Goal: Task Accomplishment & Management: Use online tool/utility

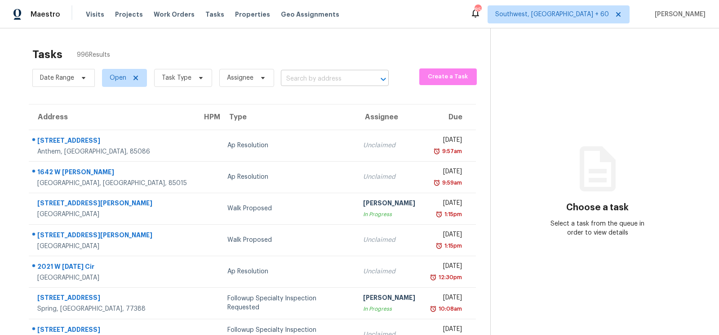
click at [309, 81] on input "text" at bounding box center [322, 79] width 83 height 14
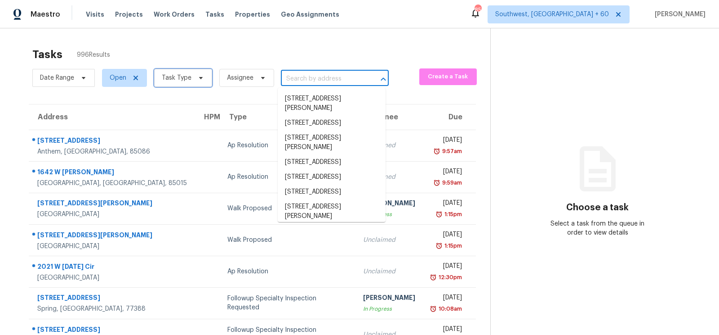
click at [163, 82] on span "Task Type" at bounding box center [177, 77] width 30 height 9
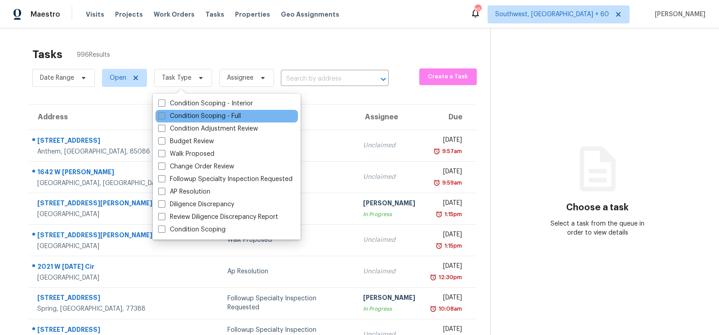
click at [188, 114] on label "Condition Scoping - Full" at bounding box center [199, 116] width 83 height 9
click at [164, 114] on input "Condition Scoping - Full" at bounding box center [161, 115] width 6 height 6
checkbox input "true"
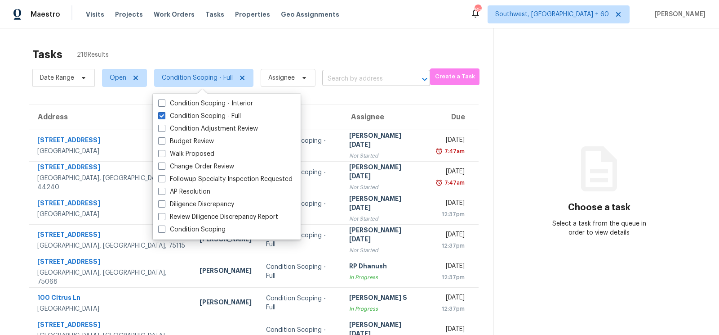
click at [346, 85] on input "text" at bounding box center [363, 79] width 83 height 14
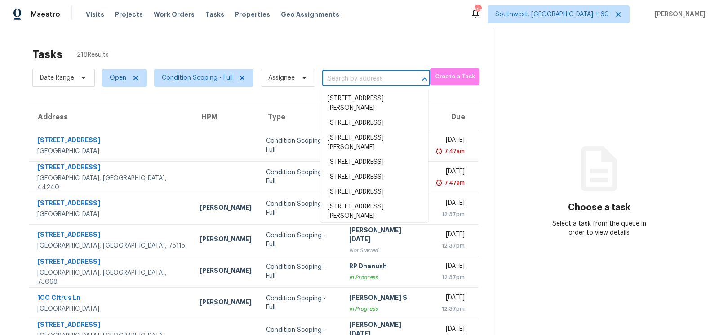
paste input "912 Avenida Way McDonough, GA, 30252"
type input "912 Avenida Way McDonough, GA, 30252"
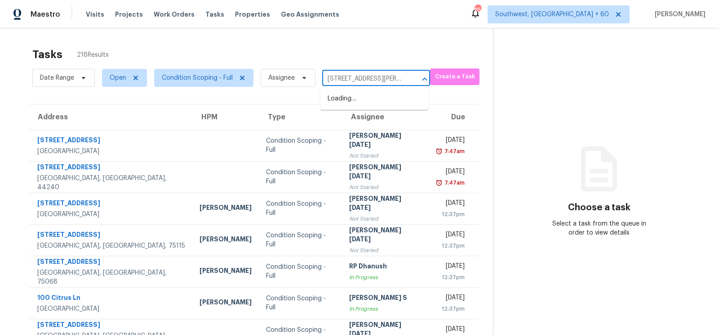
scroll to position [0, 44]
click at [356, 111] on li "912 Avenida Way, McDonough, GA 30252" at bounding box center [375, 103] width 108 height 24
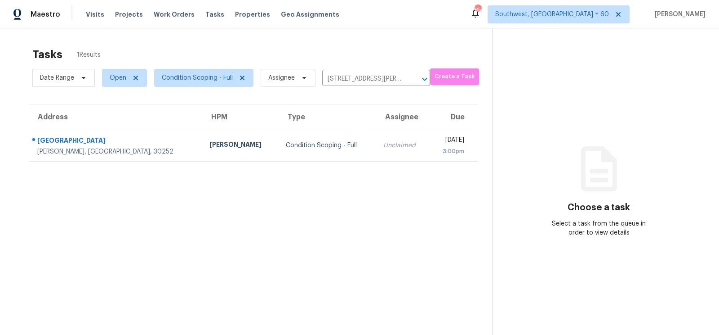
click at [384, 141] on div "Unclaimed" at bounding box center [403, 145] width 39 height 9
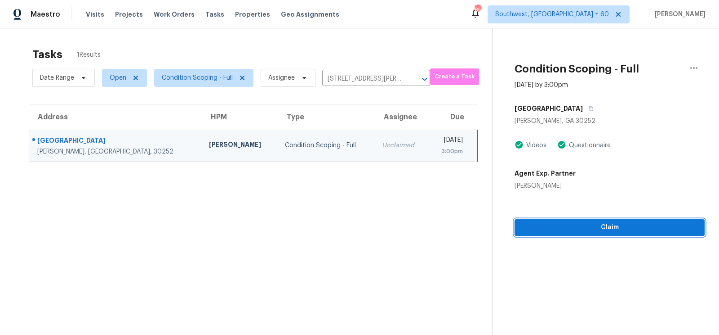
click at [607, 225] on span "Claim" at bounding box center [610, 227] width 176 height 11
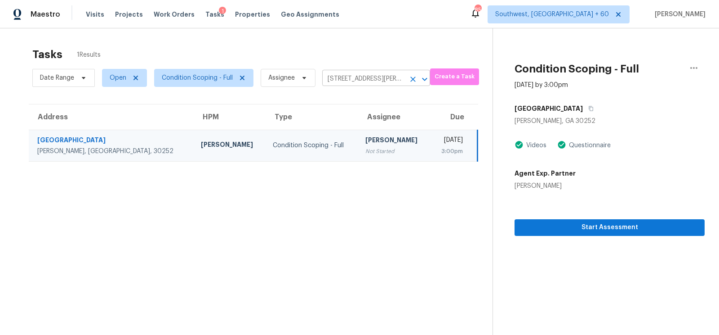
click at [344, 78] on input "912 Avenida Way, McDonough, GA 30252" at bounding box center [363, 79] width 83 height 14
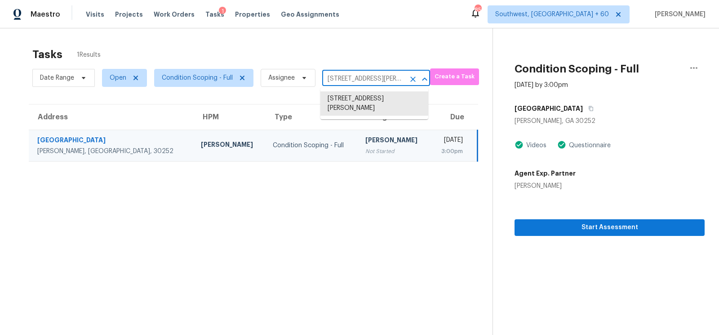
paste input "1453 Allison Ct Lawrenceville, GA, 30043"
type input "1453 Allison Ct Lawrenceville, GA, 30043"
click at [353, 106] on li "1453 Allison Ct, Lawrenceville, GA 30043" at bounding box center [375, 108] width 108 height 34
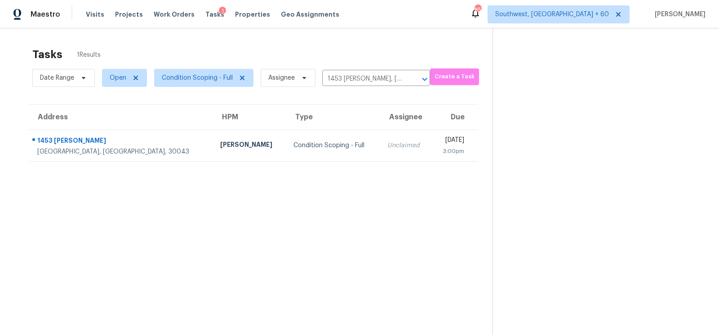
click at [388, 144] on div "Unclaimed" at bounding box center [406, 145] width 37 height 9
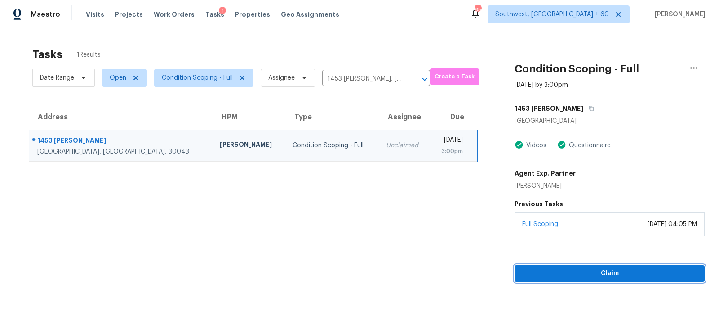
click at [620, 270] on span "Claim" at bounding box center [610, 273] width 176 height 11
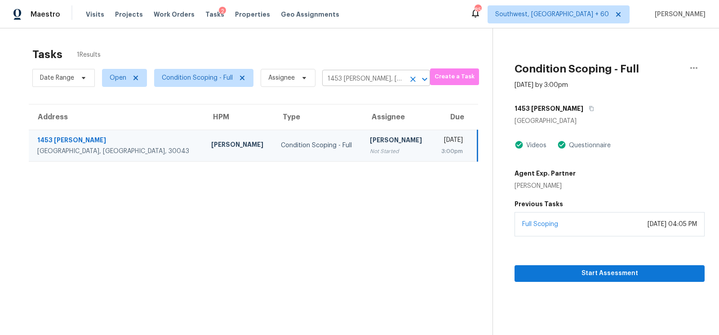
click at [344, 76] on input "1453 Allison Ct, Lawrenceville, GA 30043" at bounding box center [363, 79] width 83 height 14
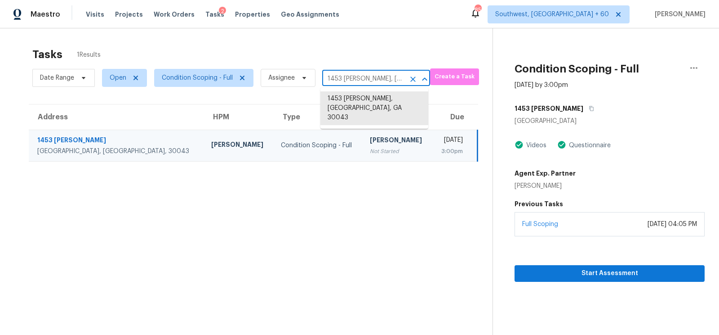
paste input "96 Allegrini Dr Atlanta, GA, 30349"
type input "196 Allegrini Dr Atlanta, GA, 30349"
click at [361, 103] on li "196 Allegrini Dr, Atlanta, GA 30349" at bounding box center [375, 98] width 108 height 15
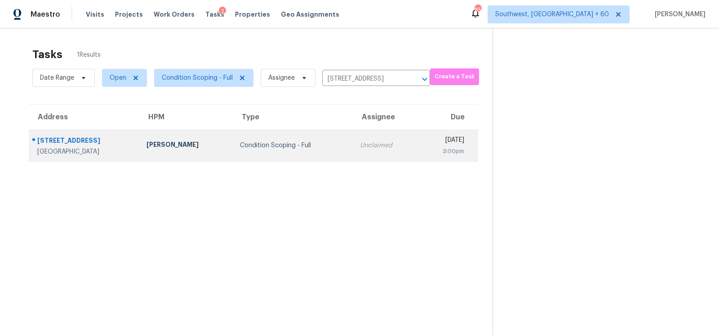
click at [353, 154] on td "Unclaimed" at bounding box center [386, 144] width 66 height 31
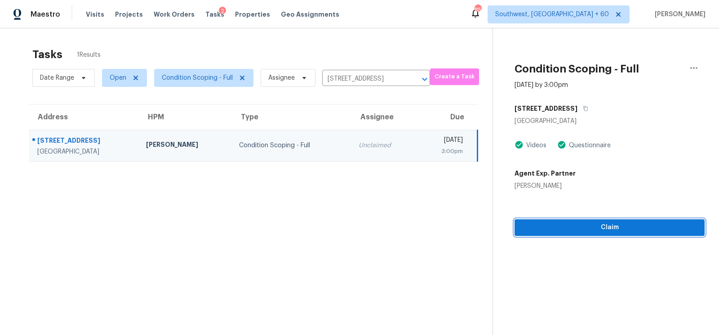
click at [612, 228] on span "Claim" at bounding box center [610, 227] width 176 height 11
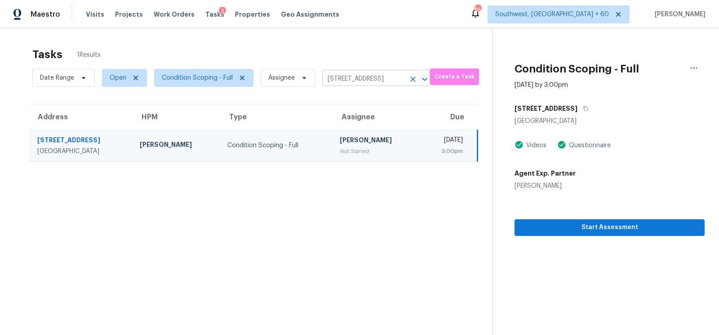
click at [369, 83] on input "196 Allegrini Dr, Atlanta, GA 30349" at bounding box center [363, 79] width 83 height 14
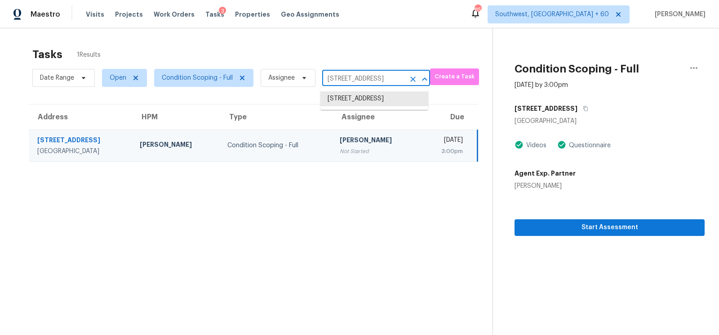
paste input "232 Castle Point Ct SW, Conyers, GA 30094"
type input "1232 Castle Point Ct SW, Conyers, GA 30094"
click at [369, 106] on li "1232 Castle Point Ct SW, Conyers, GA 30094" at bounding box center [375, 98] width 108 height 15
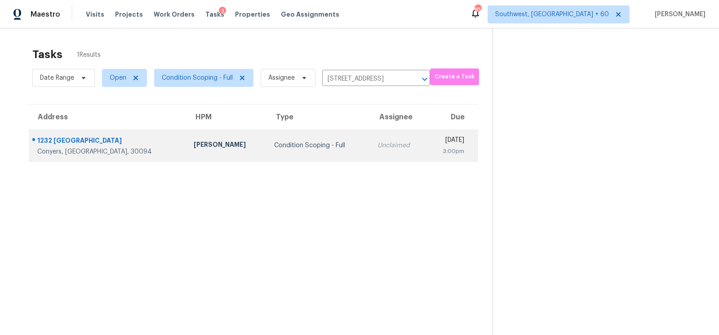
click at [317, 153] on td "Condition Scoping - Full" at bounding box center [318, 144] width 103 height 31
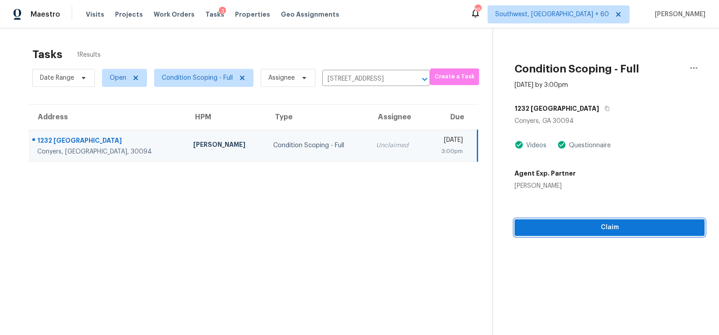
click at [607, 228] on span "Claim" at bounding box center [610, 227] width 176 height 11
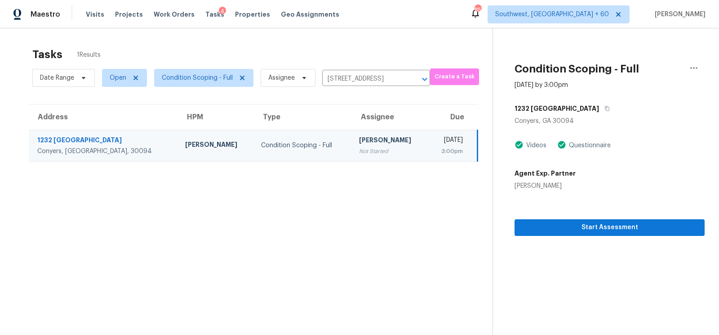
click at [361, 71] on div "Date Range Open Condition Scoping - Full Assignee 1232 Castle Point Ct SW, Cony…" at bounding box center [231, 77] width 398 height 23
click at [367, 73] on input "1232 Castle Point Ct SW, Conyers, GA 30094" at bounding box center [363, 79] width 83 height 14
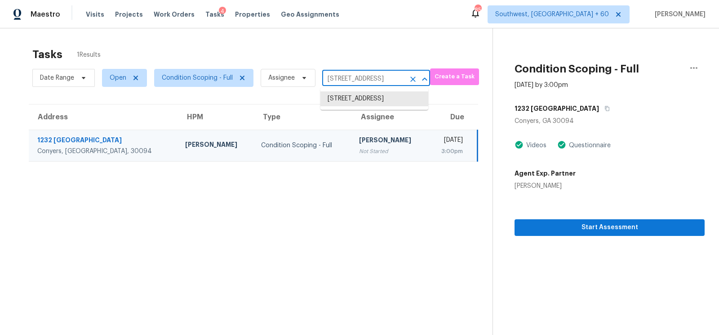
paste input "5517 Grove Cove Dr McKinney, TX, 75071"
type input "5517 Grove Cove Dr McKinney, TX, 75071"
click at [365, 105] on li "5517 Grove Cove Dr, McKinney, TX 75071" at bounding box center [375, 103] width 108 height 24
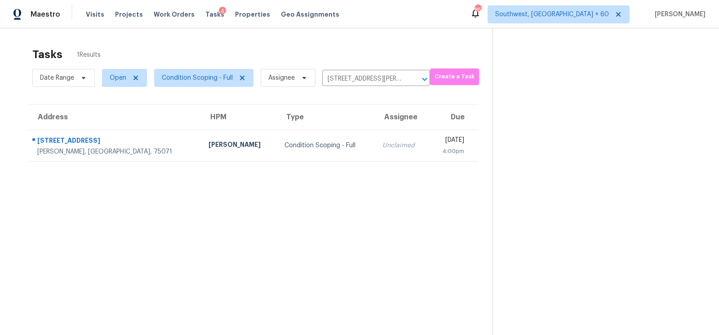
click at [383, 142] on div "Unclaimed" at bounding box center [402, 145] width 39 height 9
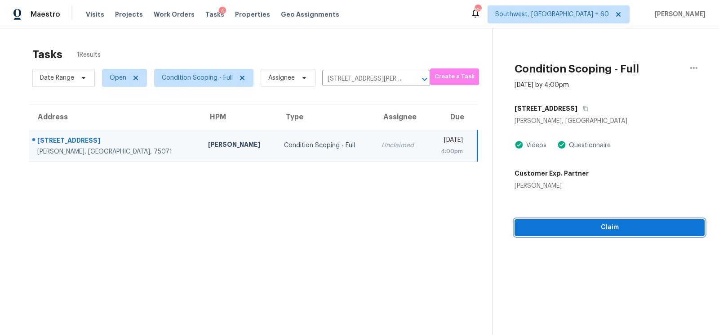
click at [621, 230] on span "Claim" at bounding box center [610, 227] width 176 height 11
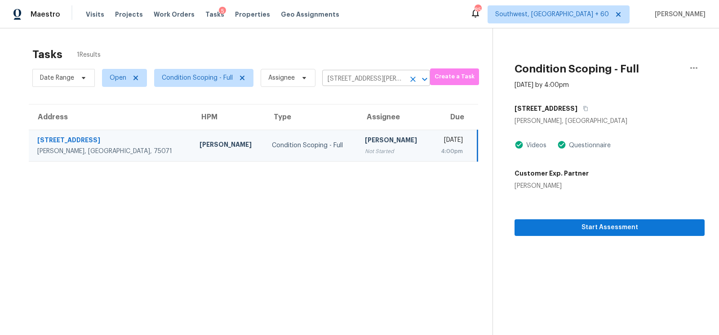
click at [363, 76] on input "5517 Grove Cove Dr, McKinney, TX 75071" at bounding box center [363, 79] width 83 height 14
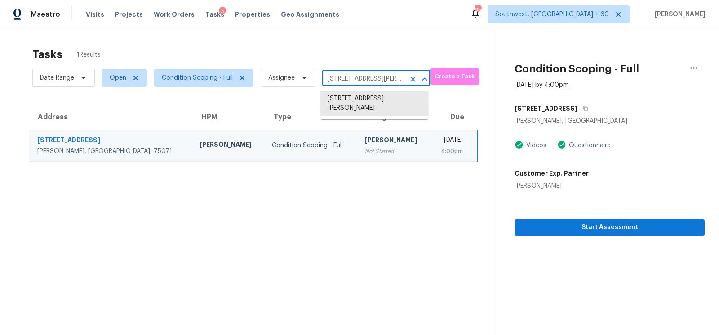
paste input "1400 Horseshoe Bend Ct Fort Worth, TX, 7613"
type input "1400 Horseshoe Bend Ct Fort Worth, TX, 76131"
click at [363, 100] on li "1400 Horseshoe Bend Ct, Fort Worth, TX 76131" at bounding box center [375, 98] width 108 height 15
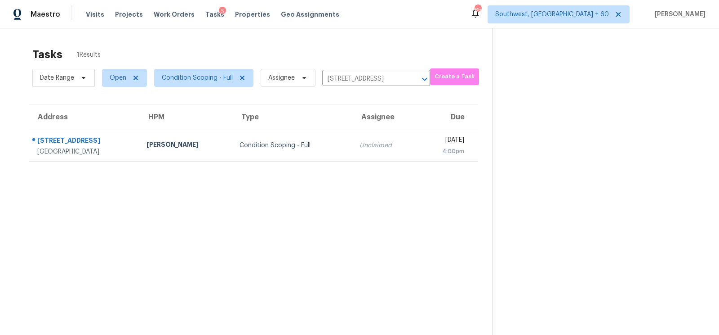
click at [357, 137] on td "Unclaimed" at bounding box center [385, 144] width 66 height 31
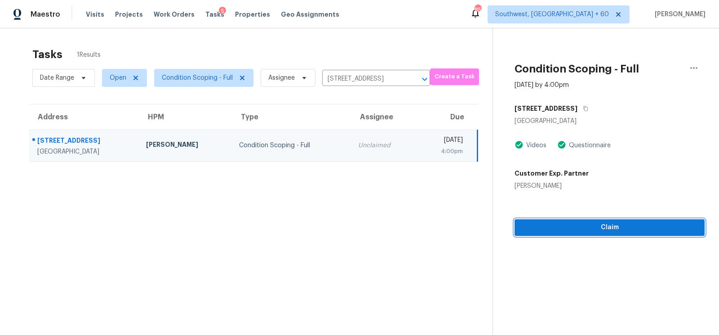
click at [620, 225] on span "Claim" at bounding box center [610, 227] width 176 height 11
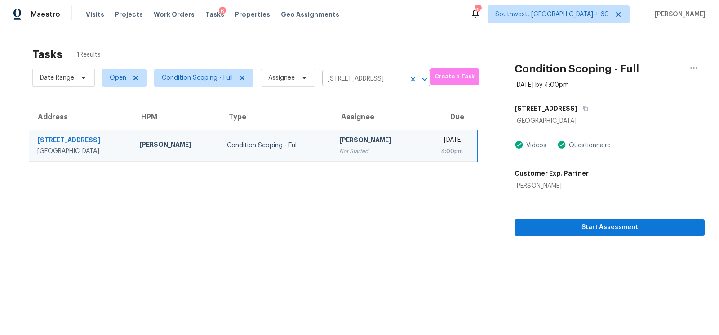
click at [379, 78] on input "1400 Horseshoe Bend Ct, Fort Worth, TX 76131" at bounding box center [363, 79] width 83 height 14
paste input "216 Oakchest Ct Durham, NC, 27703"
type input "216 Oakchest Ct Durham, NC, 27703"
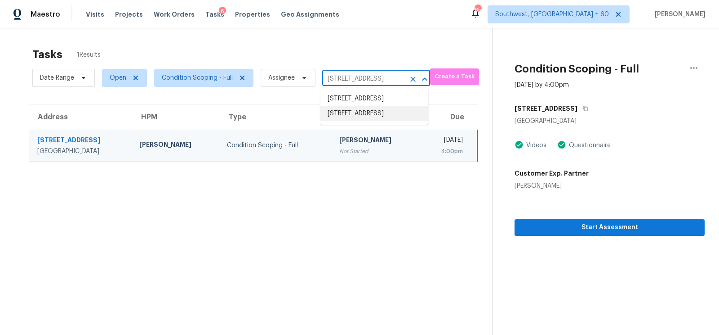
click at [365, 102] on li "216 Oakchest Ct, Durham, NC 27703" at bounding box center [375, 98] width 108 height 15
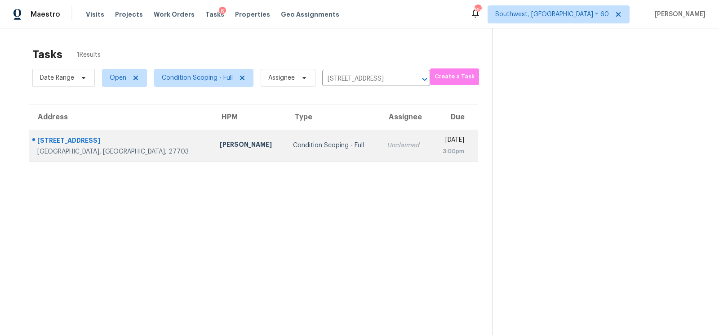
click at [380, 150] on td "Unclaimed" at bounding box center [405, 144] width 51 height 31
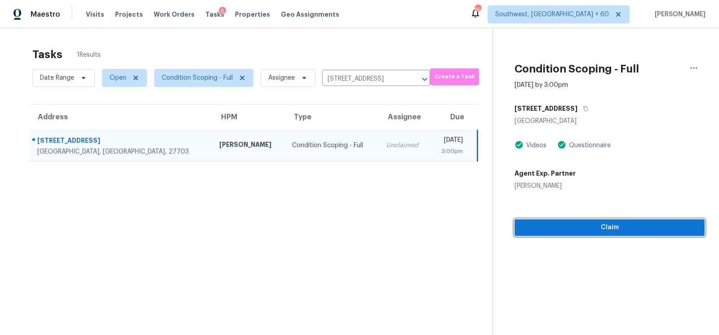
click at [594, 228] on span "Claim" at bounding box center [610, 227] width 176 height 11
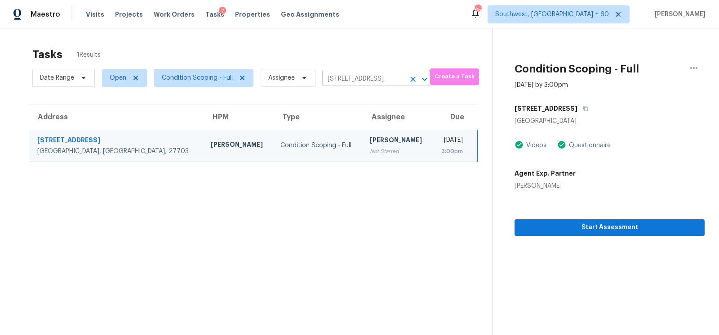
click at [370, 77] on input "216 Oakchest Ct, Durham, NC 27703" at bounding box center [363, 79] width 83 height 14
paste input "821 Prioress Dr Fayetteville, NC, 28306"
type input "2821 Prioress Dr Fayetteville, NC, 28306"
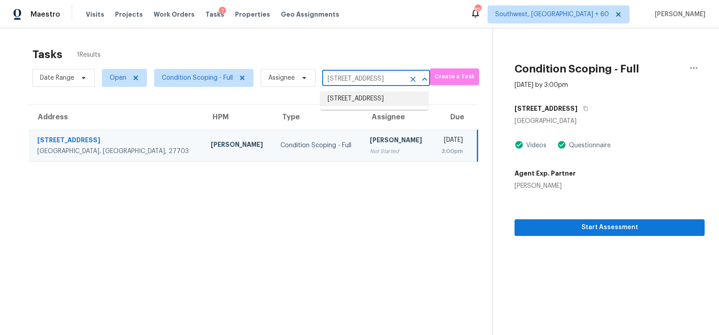
click at [366, 106] on li "2821 Prioress Dr, Fayetteville, NC 28306" at bounding box center [375, 98] width 108 height 15
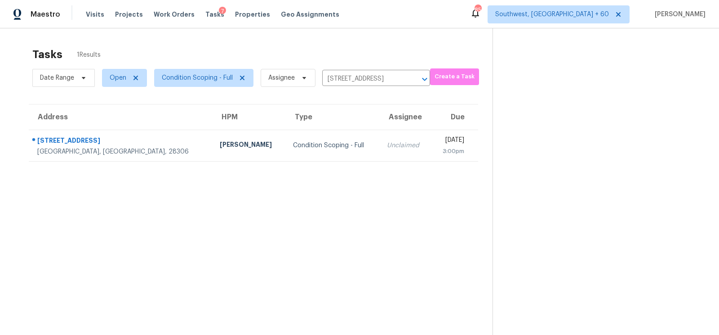
click at [387, 147] on div "Unclaimed" at bounding box center [405, 145] width 37 height 9
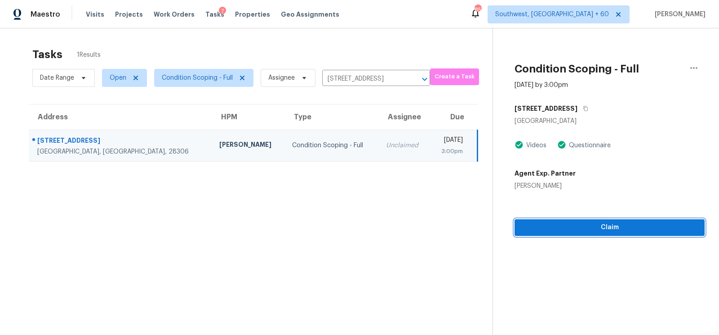
click at [601, 219] on button "Claim" at bounding box center [610, 227] width 190 height 17
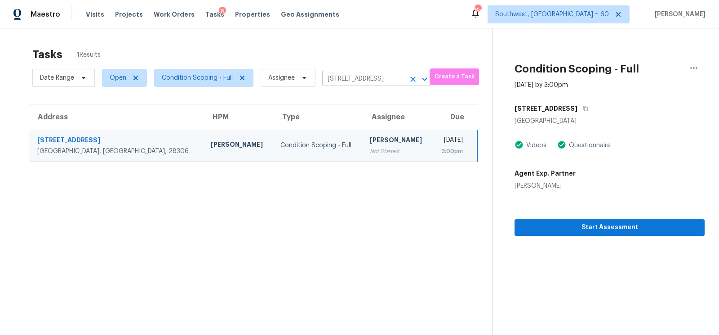
click at [368, 83] on input "2821 Prioress Dr, Fayetteville, NC 28306" at bounding box center [363, 79] width 83 height 14
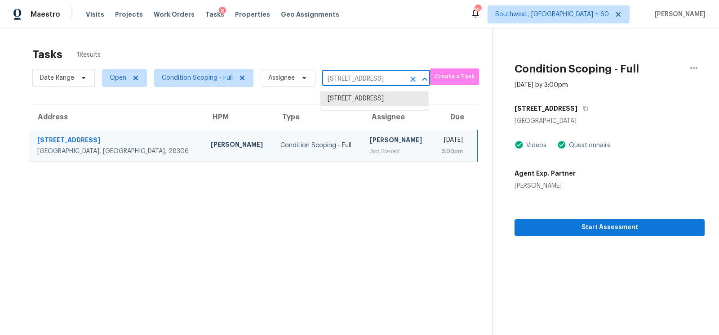
paste input "120 Cloverfield Ct Winston Salem, NC, 27127"
type input "120 Cloverfield Ct Winston Salem, NC, 27127"
click at [370, 98] on li "120 Cloverfield Ct, Winston Salem, NC 27127" at bounding box center [375, 98] width 108 height 15
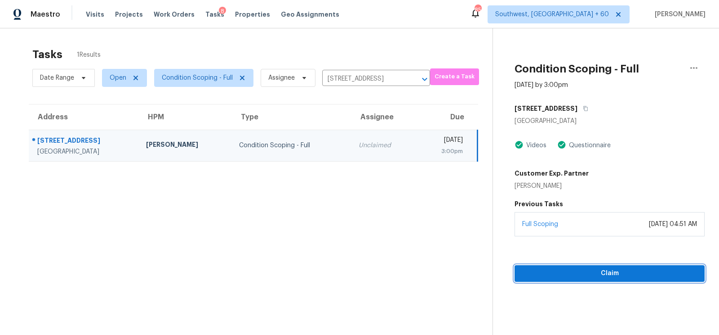
click at [612, 274] on span "Claim" at bounding box center [610, 273] width 176 height 11
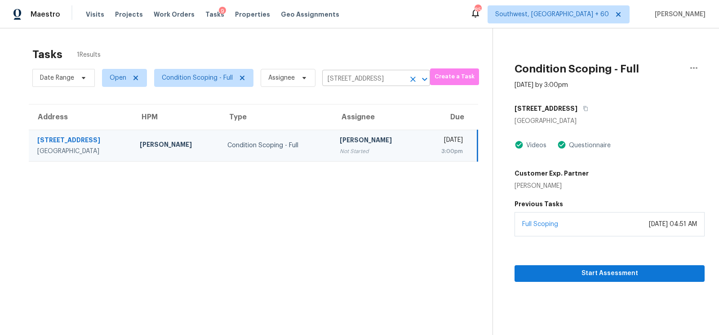
click at [360, 79] on input "120 Cloverfield Ct, Winston Salem, NC 27127" at bounding box center [363, 79] width 83 height 14
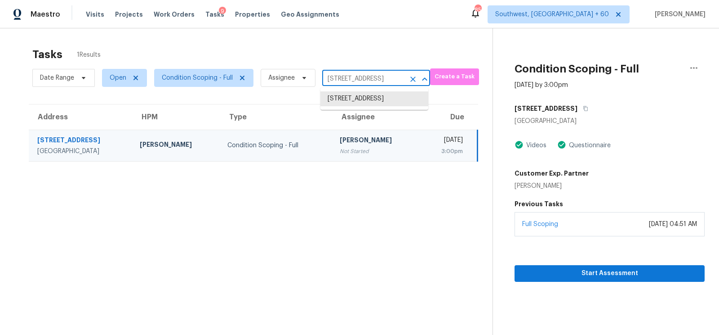
paste input "667 Coopers Hawk Dr Kernersville, NC, 27284"
type input "1667 Coopers Hawk Dr Kernersville, NC, 27284"
click at [362, 106] on li "1667 Coopers Hawk Dr, Kernersville, NC 27284" at bounding box center [375, 98] width 108 height 15
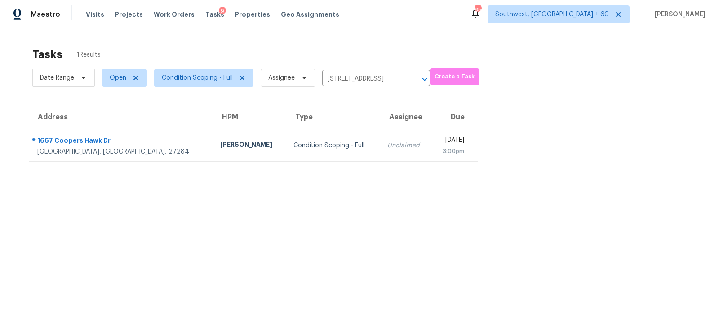
click at [388, 148] on div "Unclaimed" at bounding box center [406, 145] width 37 height 9
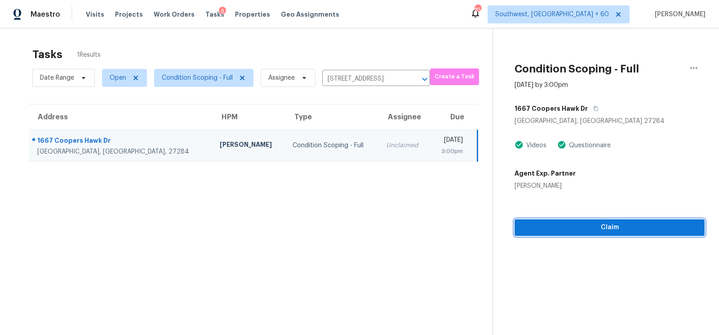
click at [611, 230] on span "Claim" at bounding box center [610, 227] width 176 height 11
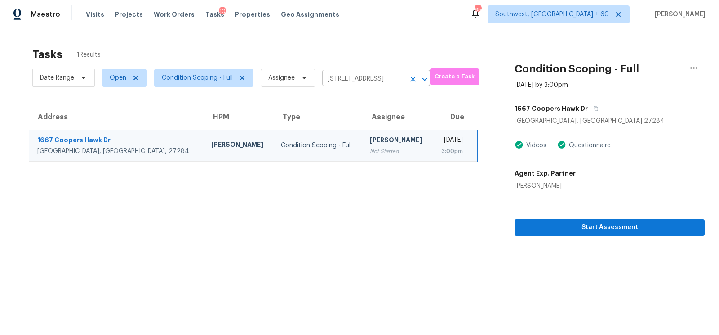
click at [370, 80] on input "1667 Coopers Hawk Dr, Kernersville, NC 27284" at bounding box center [363, 79] width 83 height 14
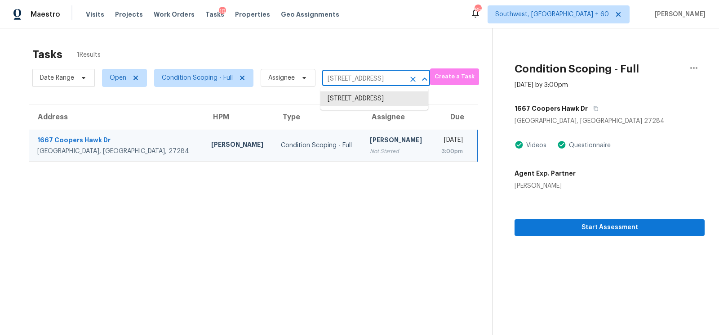
click at [370, 80] on input "1667 Coopers Hawk Dr, Kernersville, NC 27284" at bounding box center [363, 79] width 83 height 14
paste input "1116 Crinoline Ln Morrisville, NC, 27560"
click at [370, 85] on input "1667 Coopers 1116 Crinoline Ln Morrisville, NC, 27560Hawk Dr, Kernersville, NC …" at bounding box center [363, 79] width 83 height 14
click at [355, 79] on input "1667 Coopers 1116 Crinoline Ln Morrisville, NC, 27560Hawk Dr, Kernersville, NC …" at bounding box center [363, 79] width 83 height 14
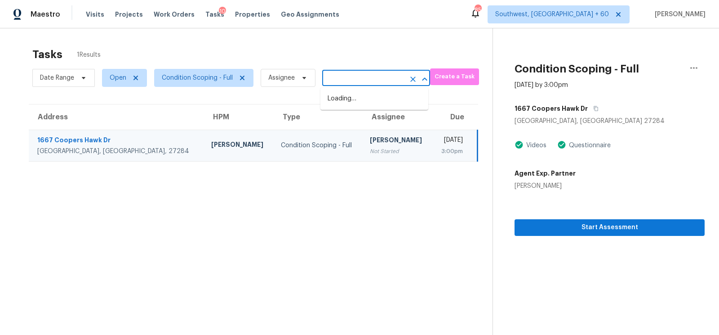
click at [355, 79] on input "1667 Coopers 1116 Crinoline Ln Morrisville, NC, 27560Hawk Dr, Kernersville, NC …" at bounding box center [363, 79] width 83 height 14
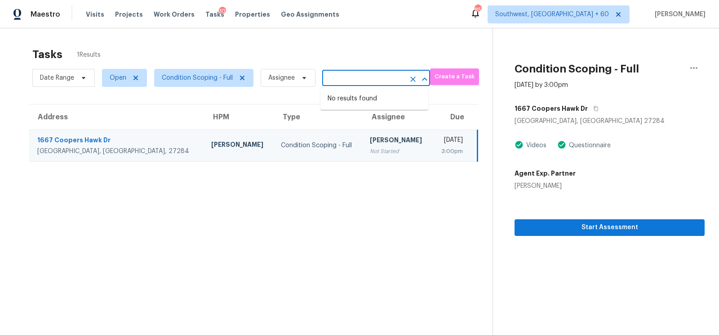
click at [355, 79] on input "1667 Coopers 1116 Crinoline Ln Morrisville, NC, 27560Hawk Dr, Kernersville, NC …" at bounding box center [363, 79] width 83 height 14
paste input "116 Crinoline Ln Morrisville, NC, 27560"
type input "1116 Crinoline Ln Morrisville, NC, 27560"
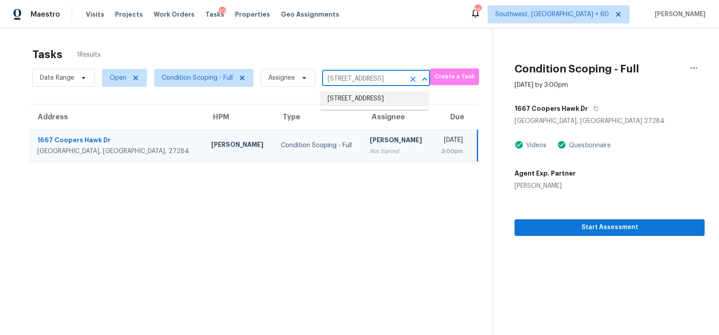
click at [366, 106] on li "1116 Crinoline Ln, Morrisville, NC 27560" at bounding box center [375, 98] width 108 height 15
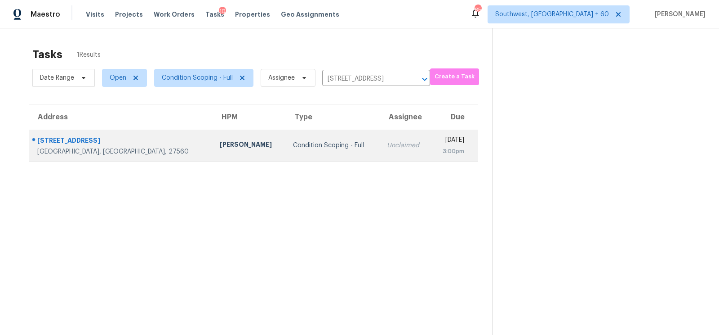
click at [387, 142] on div "Unclaimed" at bounding box center [405, 145] width 37 height 9
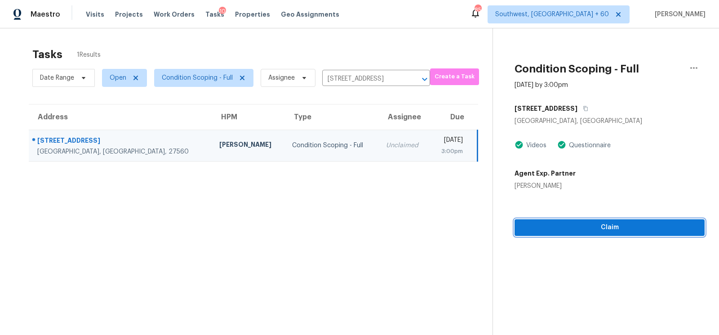
click at [600, 228] on span "Claim" at bounding box center [610, 227] width 176 height 11
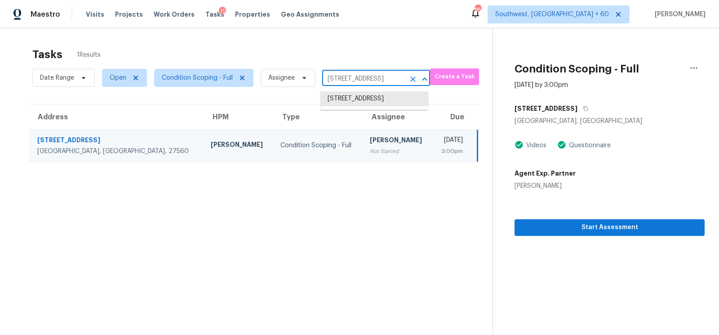
click at [363, 75] on input "1116 Crinoline Ln, Morrisville, NC 27560" at bounding box center [363, 79] width 83 height 14
paste input "511 Rhodes Cir Gallatin, TN, 37066"
type input "511 Rhodes Cir Gallatin, TN, 37066"
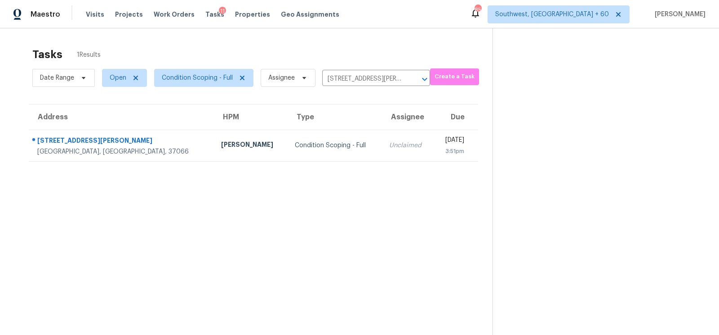
click at [382, 152] on td "Unclaimed" at bounding box center [408, 144] width 52 height 31
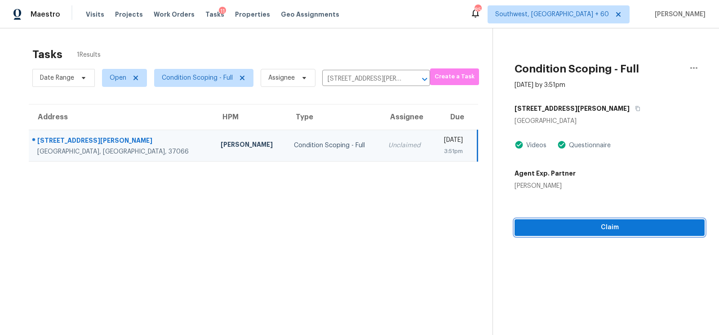
click at [620, 223] on span "Claim" at bounding box center [610, 227] width 176 height 11
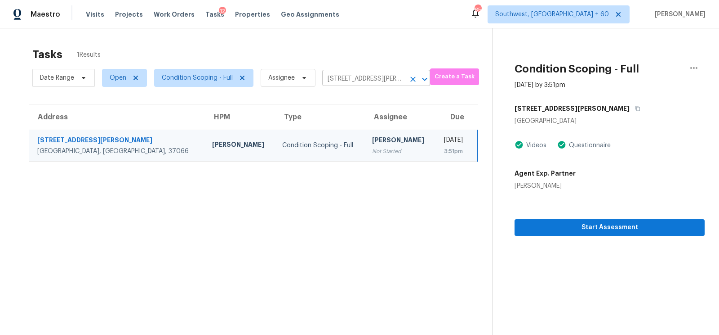
click at [364, 77] on input "511 Rhodes Cir, Gallatin, TN 37066" at bounding box center [363, 79] width 83 height 14
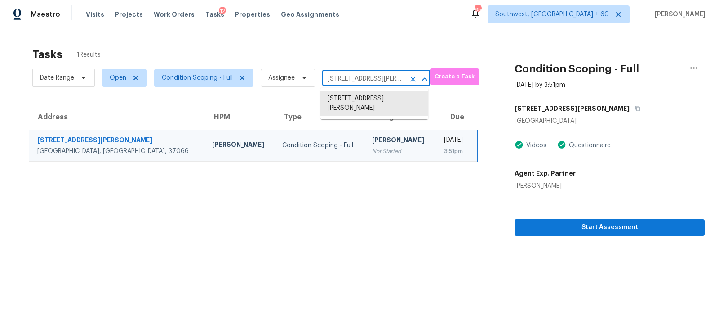
paste input "1239 Rimrock Rd Smyrna, TN, 37167"
type input "1239 Rimrock Rd Smyrna, TN, 37167"
click at [368, 110] on ul "1239 Rimrock Rd, Smyrna, TN 37167" at bounding box center [375, 99] width 108 height 22
click at [369, 102] on li "1239 Rimrock Rd, Smyrna, TN 37167" at bounding box center [375, 98] width 108 height 15
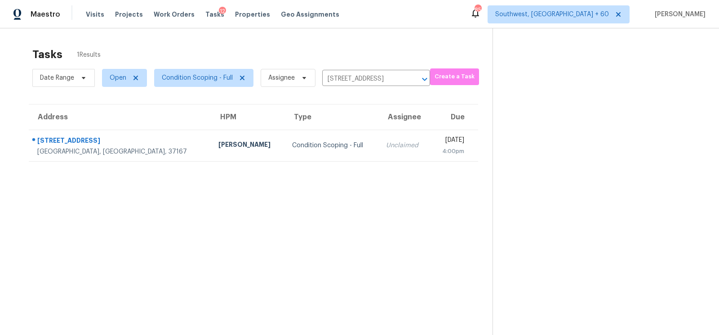
click at [379, 152] on td "Unclaimed" at bounding box center [405, 144] width 52 height 31
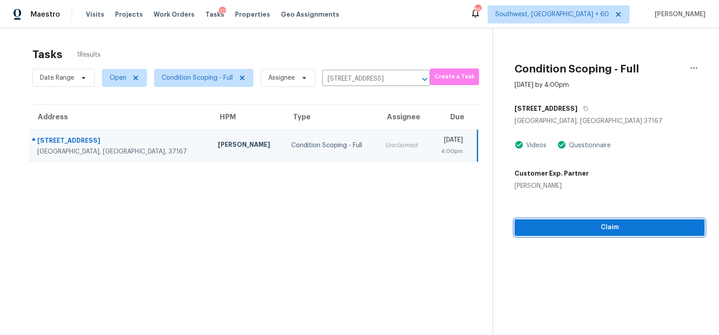
click at [603, 222] on span "Claim" at bounding box center [610, 227] width 176 height 11
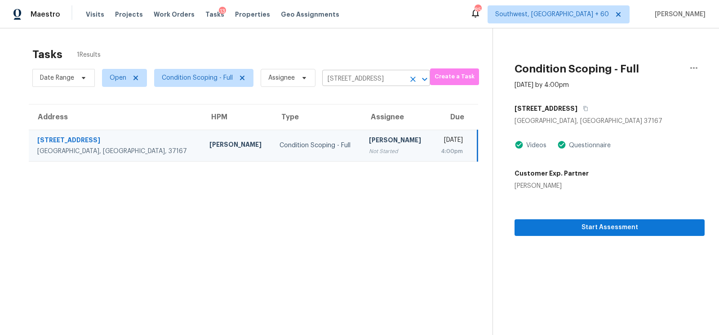
click at [354, 76] on input "1239 Rimrock Rd, Smyrna, TN 37167" at bounding box center [363, 79] width 83 height 14
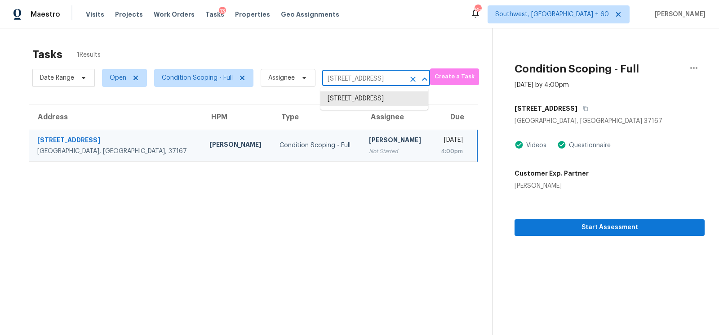
paste input "802 Clearwell St Cedar Park, TX, 78613"
type input "802 Clearwell St Cedar Park, TX, 78613"
click at [366, 110] on ul "802 Clearwell St, Cedar Park, TX 78613" at bounding box center [375, 99] width 108 height 22
click at [368, 102] on li "802 Clearwell St, Cedar Park, TX 78613" at bounding box center [375, 98] width 108 height 15
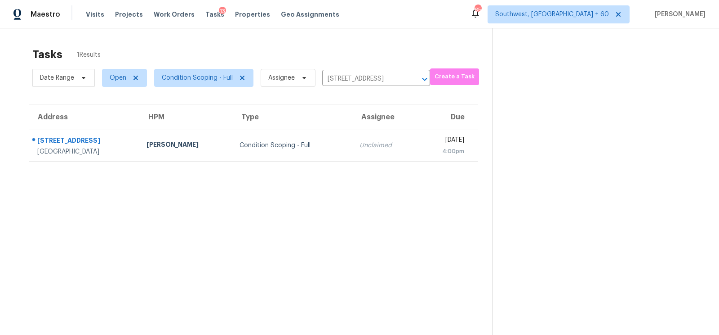
click at [368, 144] on div "Unclaimed" at bounding box center [385, 145] width 51 height 9
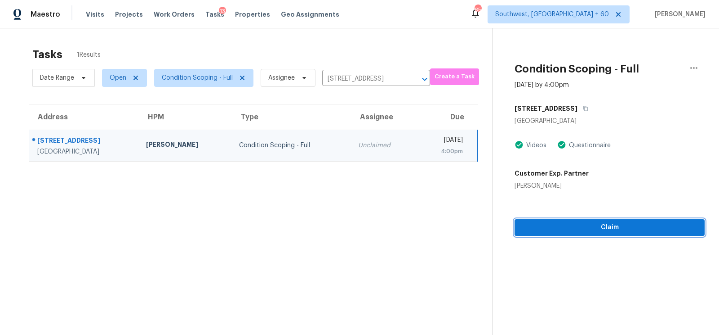
click at [629, 228] on span "Claim" at bounding box center [610, 227] width 176 height 11
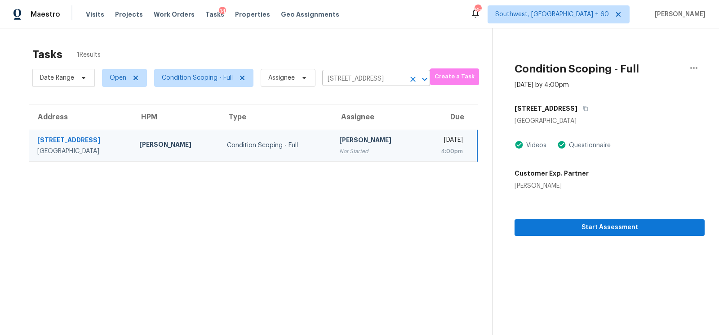
click at [368, 80] on input "802 Clearwell St, Cedar Park, TX 78613" at bounding box center [363, 79] width 83 height 14
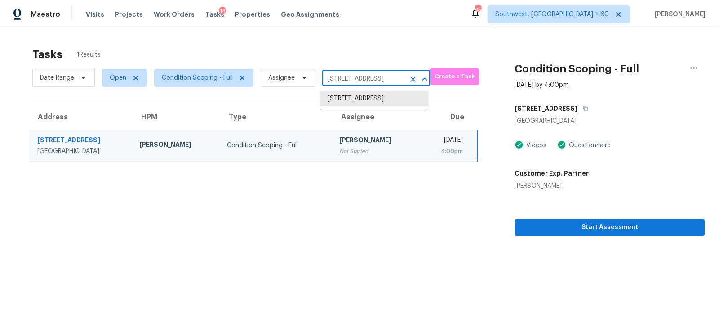
paste input "2716 Palmbrooke Way Edgewater, FL, 32141"
type input "2716 Palmbrooke Way Edgewater, FL, 32141"
click at [357, 101] on li "2716 Palmbrooke Way, Edgewater, FL 32141" at bounding box center [375, 98] width 108 height 15
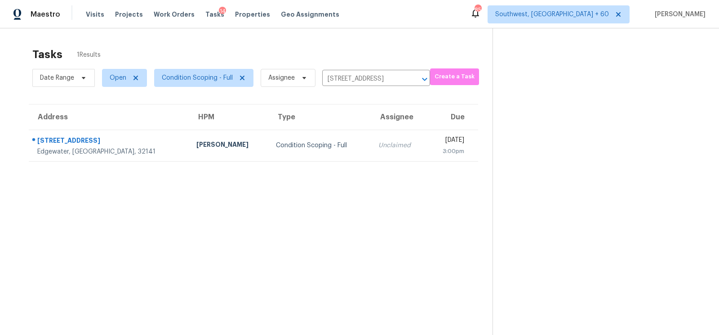
click at [379, 143] on div "Unclaimed" at bounding box center [400, 145] width 42 height 9
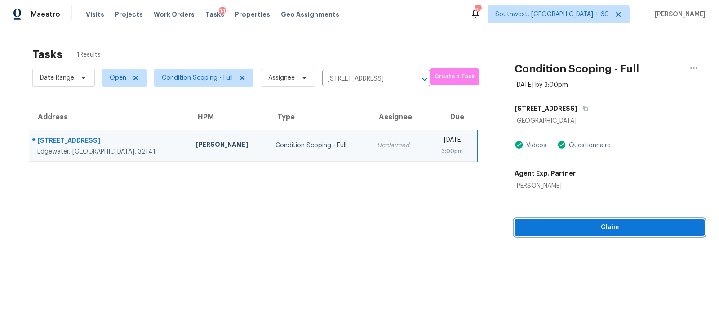
click at [619, 230] on span "Claim" at bounding box center [610, 227] width 176 height 11
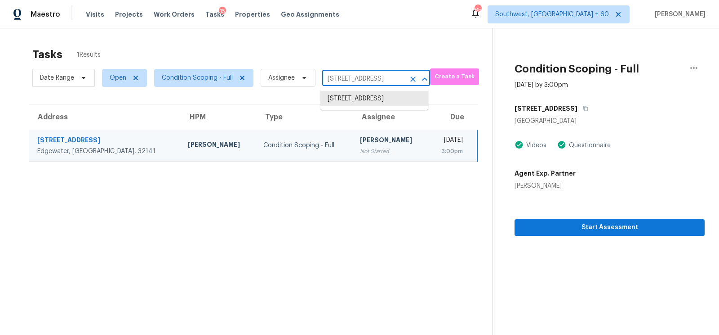
click at [366, 74] on input "2716 Palmbrooke Way, Edgewater, FL 32141" at bounding box center [363, 79] width 83 height 14
paste input "01 El Paseo Foothill Ranch, CA, 92610"
type input "[STREET_ADDRESS]"
click at [362, 105] on li "[STREET_ADDRESS]" at bounding box center [375, 98] width 108 height 15
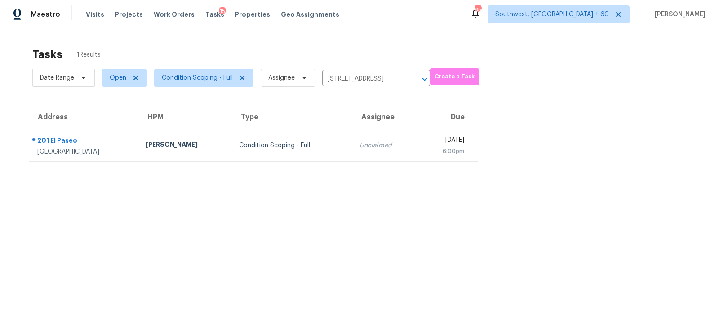
click at [362, 162] on section "Tasks 1 Results Date Range Open Condition Scoping - Full Assignee 201 El Paseo,…" at bounding box center [253, 203] width 478 height 320
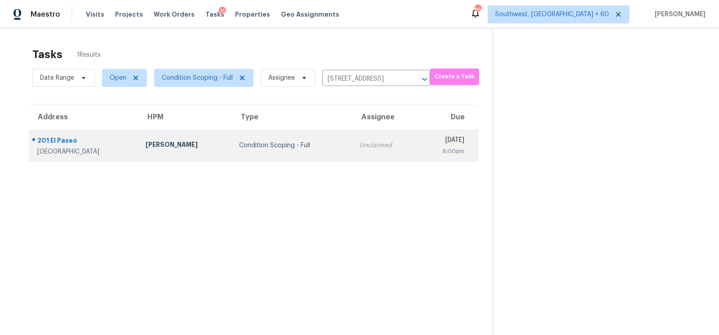
click at [372, 154] on td "Unclaimed" at bounding box center [385, 144] width 66 height 31
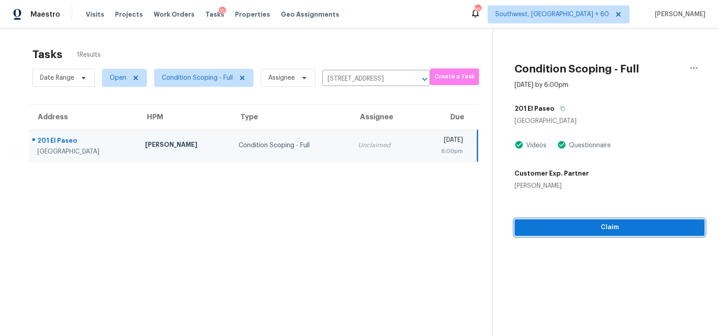
click at [617, 224] on span "Claim" at bounding box center [610, 227] width 176 height 11
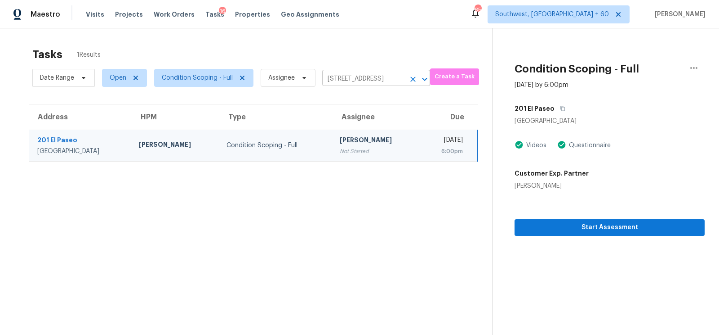
click at [356, 77] on input "[STREET_ADDRESS]" at bounding box center [363, 79] width 83 height 14
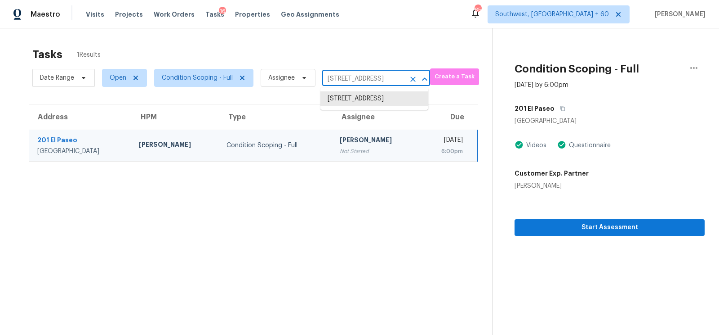
paste input "111 E Bishop Dr Tempe, AZ, 85282"
type input "2111 E Bishop Dr Tempe, AZ, 85282"
click at [362, 111] on li "2111 E Bishop Dr, Tempe, AZ 85282" at bounding box center [375, 103] width 108 height 24
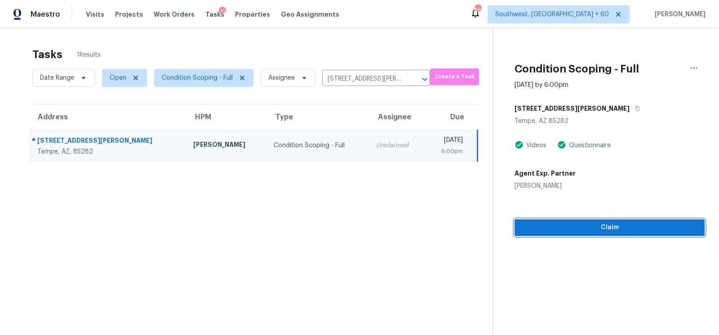
click at [617, 229] on span "Claim" at bounding box center [610, 227] width 176 height 11
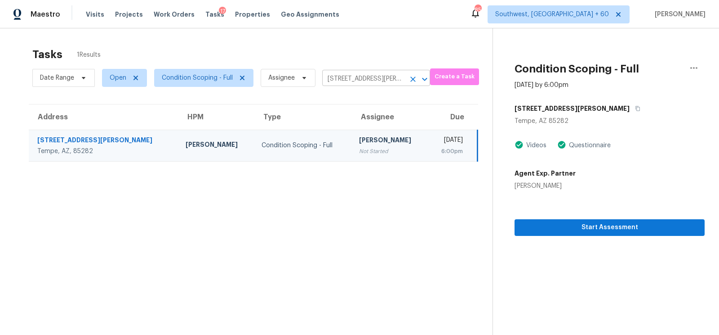
click at [352, 75] on input "2111 E Bishop Dr, Tempe, AZ 85282" at bounding box center [363, 79] width 83 height 14
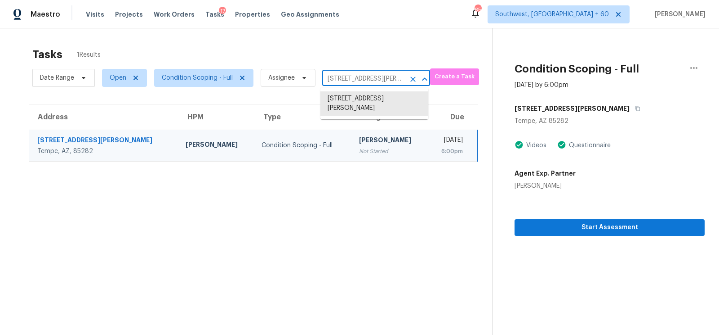
paste input "109 Holly Oak Ln Alameda, CA, 9450"
type input "109 Holly Oak Ln Alameda, CA, 94502"
click at [359, 116] on ul "109 Holly Oak Ln, Alameda, CA 94502" at bounding box center [375, 103] width 108 height 31
click at [361, 115] on li "109 Holly Oak Ln, Alameda, CA 94502" at bounding box center [375, 103] width 108 height 24
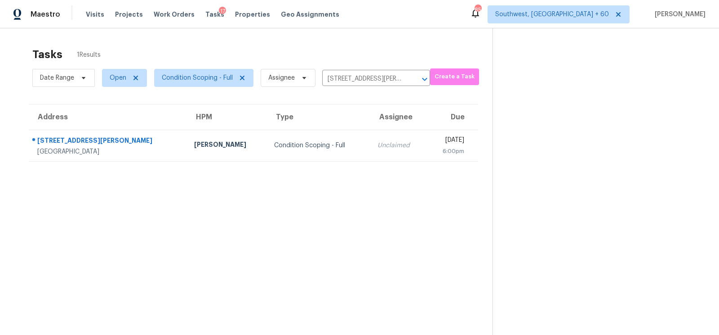
click at [370, 150] on td "Unclaimed" at bounding box center [398, 144] width 57 height 31
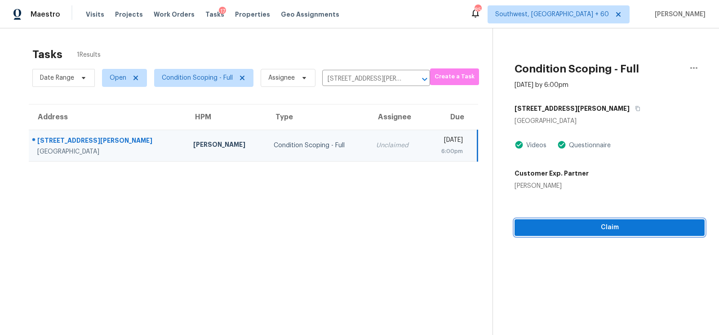
click at [609, 230] on span "Claim" at bounding box center [610, 227] width 176 height 11
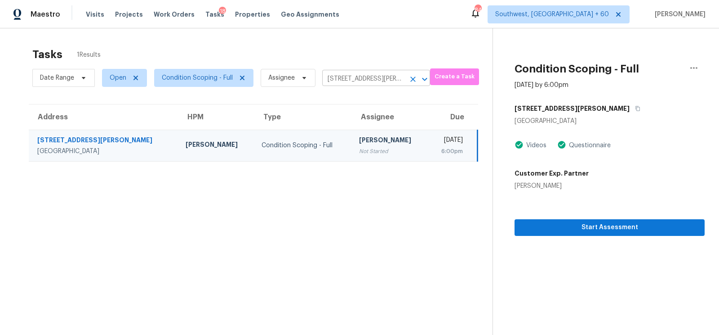
click at [355, 78] on input "109 Holly Oak Ln, Alameda, CA 94502" at bounding box center [363, 79] width 83 height 14
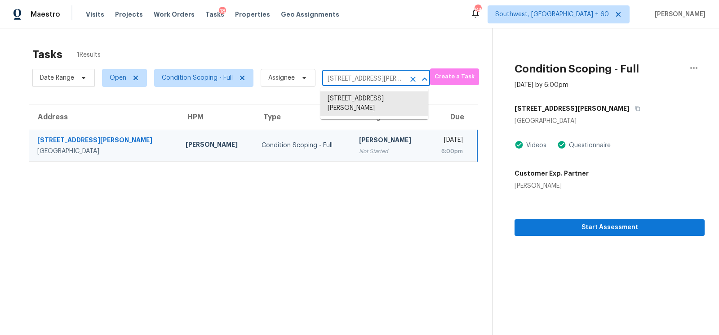
click at [355, 78] on input "109 Holly Oak Ln, Alameda, CA 94502" at bounding box center [363, 79] width 83 height 14
paste input "3020 Shadow Run Blvd Riverview, FL, 33569"
type input "13020 Shadow Run Blvd Riverview, FL, 33569"
click at [361, 100] on li "13020 Shadow Run Blvd, Riverview, FL 33569" at bounding box center [375, 98] width 108 height 15
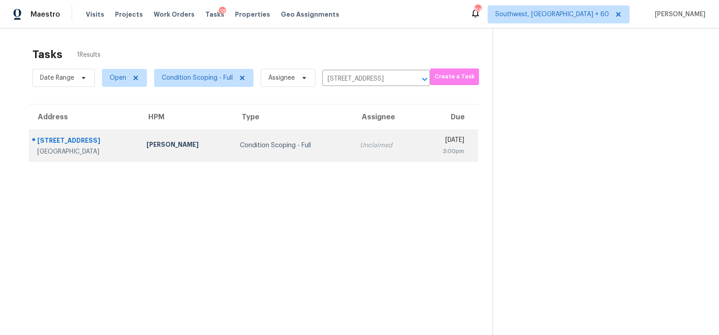
click at [353, 156] on td "Unclaimed" at bounding box center [386, 144] width 66 height 31
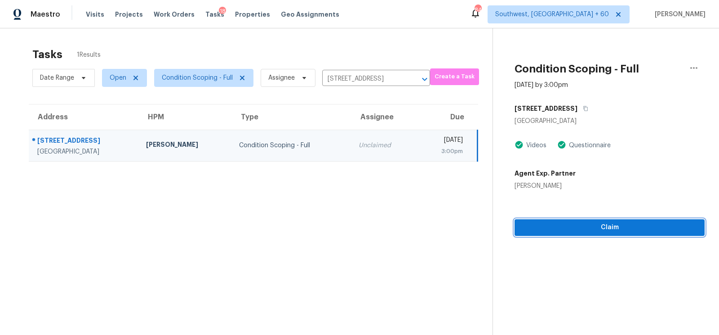
click at [614, 227] on span "Claim" at bounding box center [610, 227] width 176 height 11
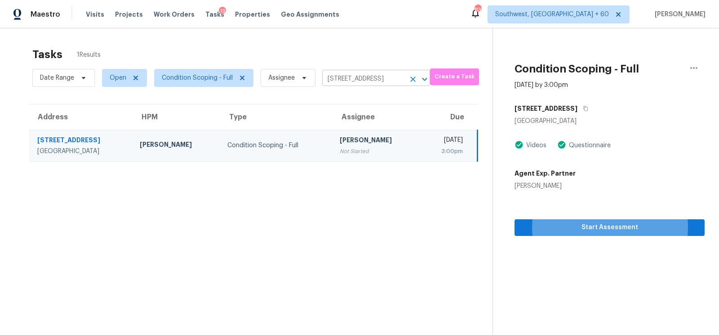
click at [348, 76] on input "13020 Shadow Run Blvd, Riverview, FL 33569" at bounding box center [363, 79] width 83 height 14
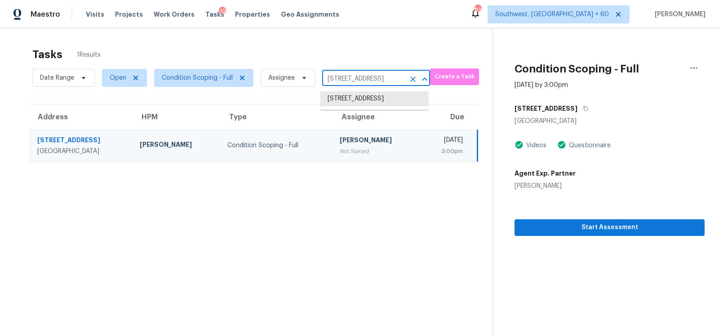
paste input "09 Holly Oak Ln Alameda, CA, 94502"
type input "109 Holly Oak Ln Alameda, CA, 94502"
click at [352, 103] on li "109 Holly Oak Ln, Alameda, CA 94502" at bounding box center [375, 103] width 108 height 24
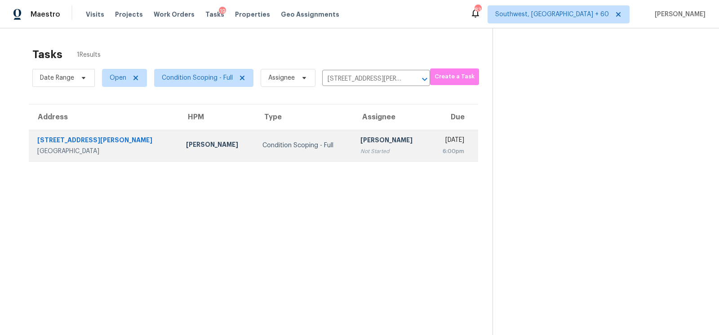
click at [368, 141] on div "[PERSON_NAME]" at bounding box center [392, 140] width 62 height 11
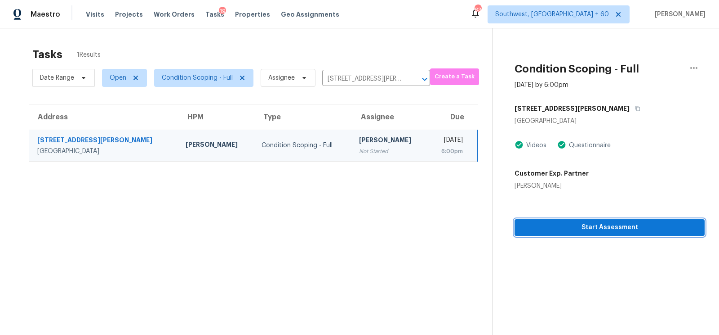
click at [609, 230] on span "Start Assessment" at bounding box center [610, 227] width 176 height 11
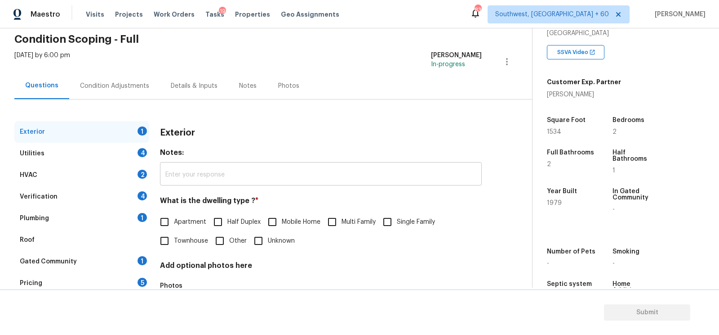
scroll to position [46, 0]
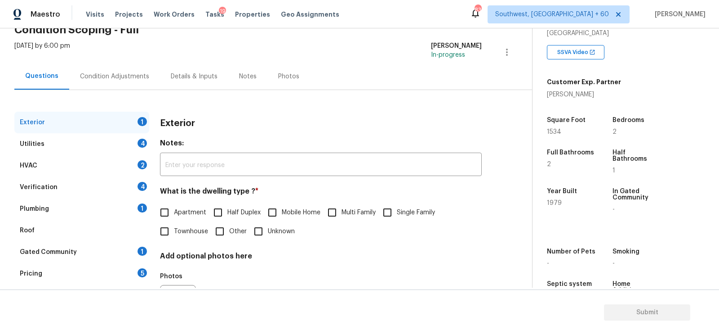
click at [195, 236] on span "Townhouse" at bounding box center [191, 231] width 34 height 9
click at [174, 236] on input "Townhouse" at bounding box center [164, 231] width 19 height 19
checkbox input "true"
click at [133, 135] on div "Utilities 4" at bounding box center [81, 144] width 135 height 22
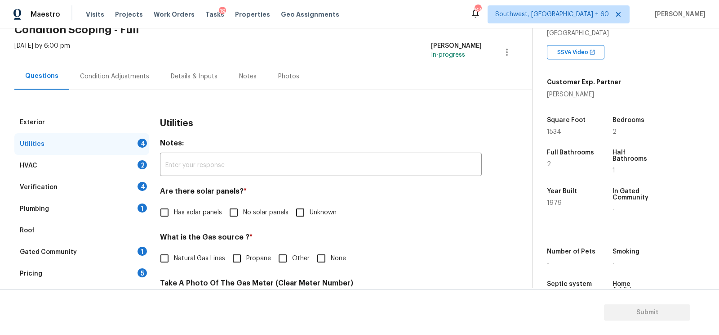
click at [241, 212] on input "No solar panels" at bounding box center [233, 212] width 19 height 19
checkbox input "true"
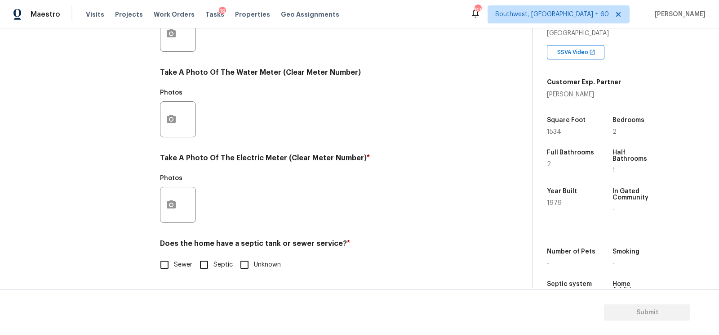
click at [167, 259] on input "Sewer" at bounding box center [164, 264] width 19 height 19
checkbox input "true"
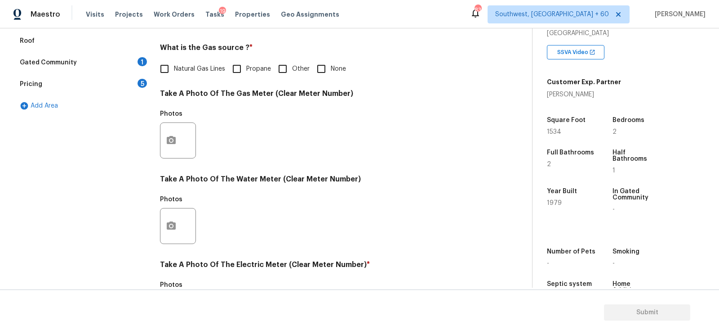
scroll to position [12, 0]
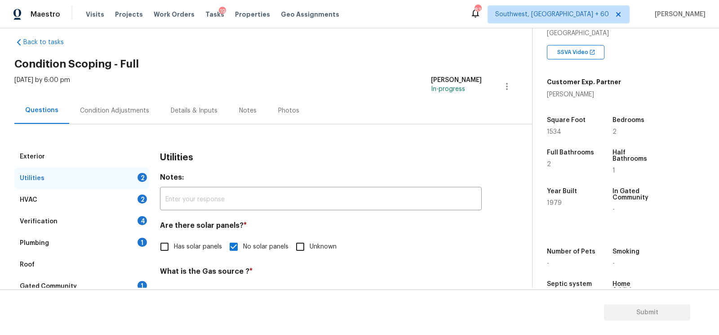
click at [124, 198] on div "HVAC 2" at bounding box center [81, 200] width 135 height 22
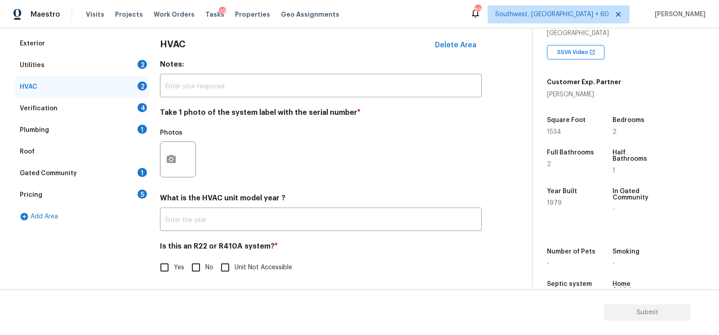
scroll to position [128, 0]
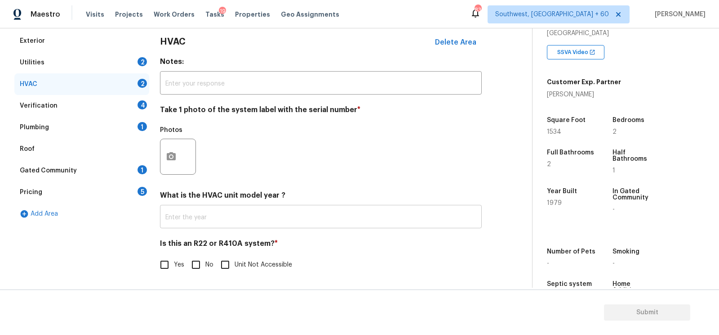
click at [216, 225] on input "text" at bounding box center [321, 217] width 322 height 21
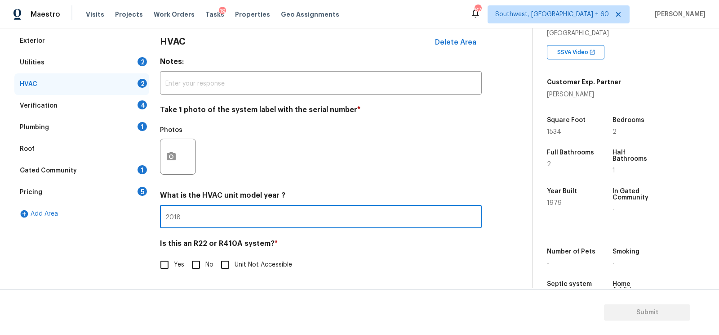
type input "2018"
click at [206, 262] on span "No" at bounding box center [209, 264] width 8 height 9
click at [205, 262] on input "No" at bounding box center [196, 264] width 19 height 19
checkbox input "true"
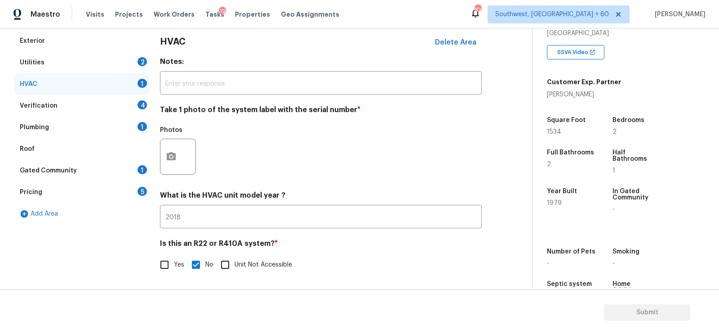
click at [134, 110] on div "Verification 4" at bounding box center [81, 106] width 135 height 22
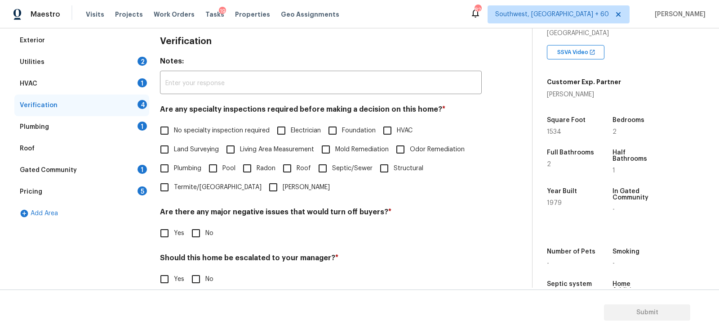
click at [198, 131] on span "No specialty inspection required" at bounding box center [222, 130] width 96 height 9
click at [174, 131] on input "No specialty inspection required" at bounding box center [164, 130] width 19 height 19
checkbox input "true"
click at [199, 226] on input "No" at bounding box center [196, 233] width 19 height 19
checkbox input "true"
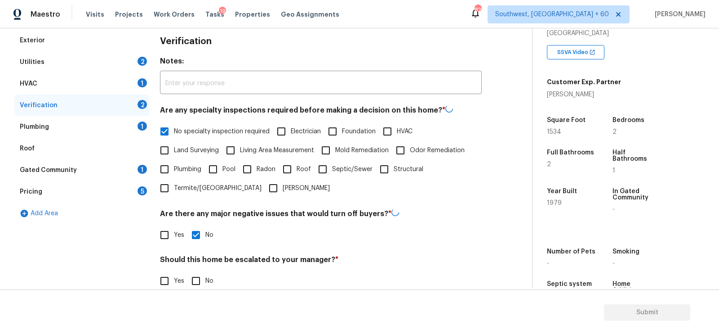
click at [198, 281] on input "No" at bounding box center [196, 280] width 19 height 19
checkbox input "true"
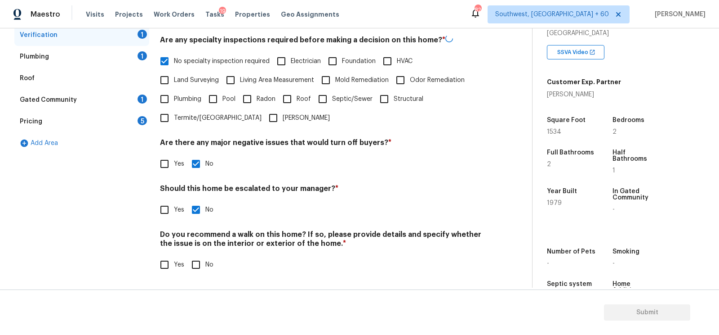
click at [198, 264] on input "No" at bounding box center [196, 264] width 19 height 19
checkbox input "true"
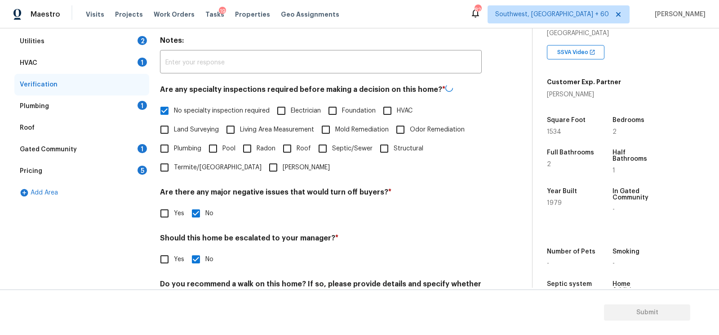
click at [120, 118] on div "Roof" at bounding box center [81, 128] width 135 height 22
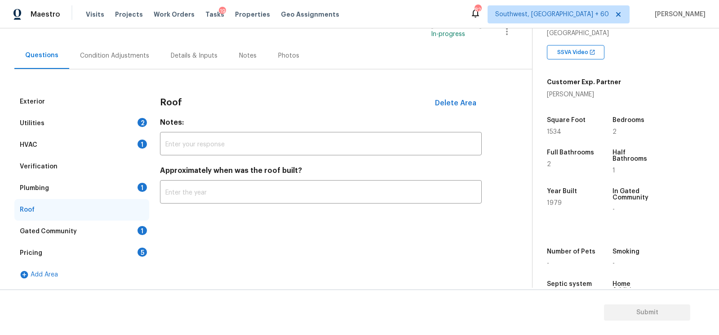
click at [129, 190] on div "Plumbing 1" at bounding box center [81, 188] width 135 height 22
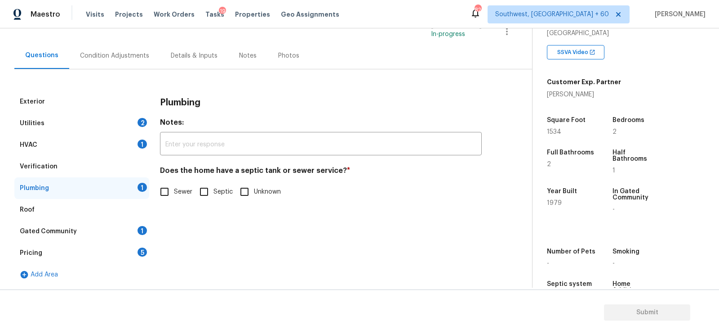
click at [198, 189] on input "Septic" at bounding box center [204, 191] width 19 height 19
checkbox input "true"
click at [173, 191] on input "Sewer" at bounding box center [164, 192] width 19 height 19
checkbox input "true"
checkbox input "false"
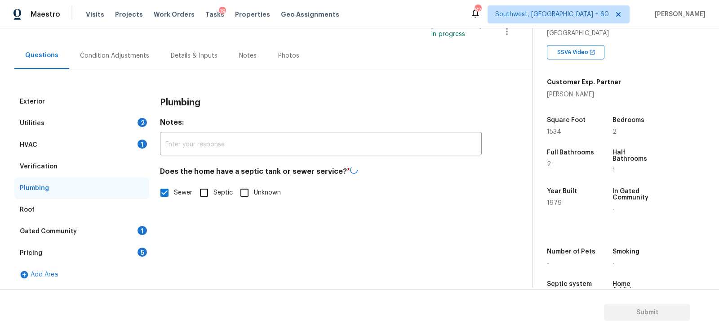
click at [131, 227] on div "Gated Community 1" at bounding box center [81, 231] width 135 height 22
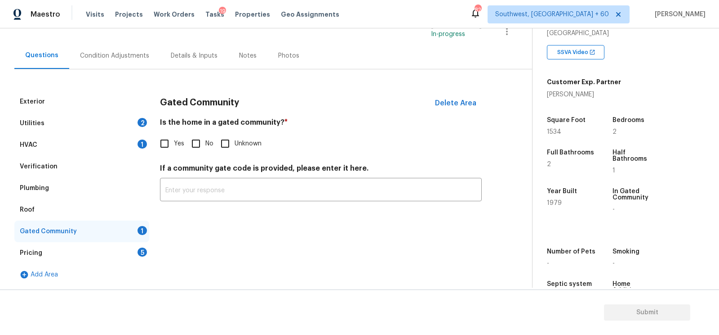
click at [193, 136] on input "No" at bounding box center [196, 143] width 19 height 19
checkbox input "true"
click at [124, 247] on div "Pricing 5" at bounding box center [81, 253] width 135 height 22
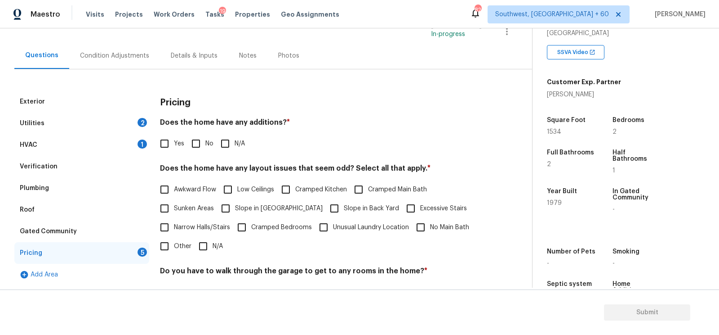
click at [187, 161] on div "Pricing Does the home have any additions? * Yes No N/A Does the home have any l…" at bounding box center [321, 247] width 322 height 313
click at [201, 144] on input "No" at bounding box center [196, 143] width 19 height 19
checkbox input "true"
click at [201, 253] on input "N/A" at bounding box center [203, 246] width 19 height 19
checkbox input "true"
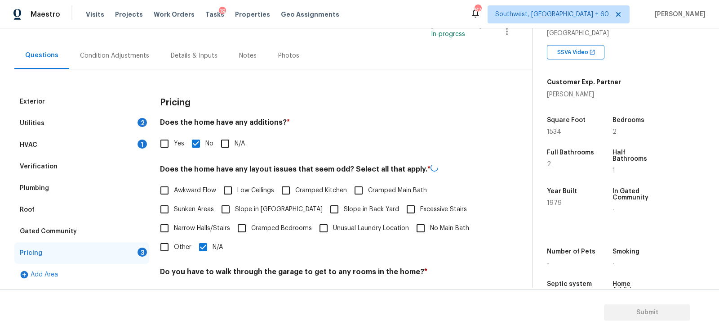
scroll to position [185, 0]
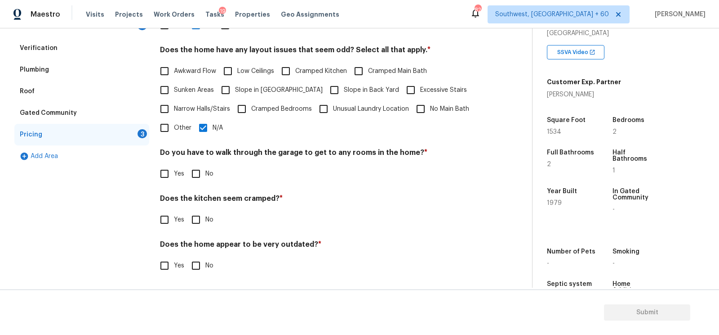
click at [197, 165] on input "No" at bounding box center [196, 173] width 19 height 19
checkbox input "true"
click at [192, 219] on input "No" at bounding box center [196, 220] width 19 height 19
checkbox input "true"
click at [198, 262] on input "No" at bounding box center [196, 266] width 19 height 19
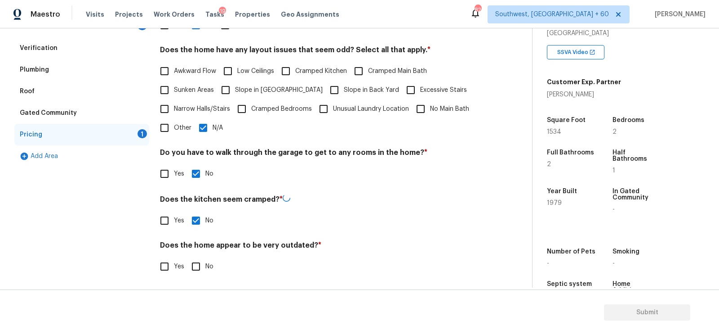
checkbox input "true"
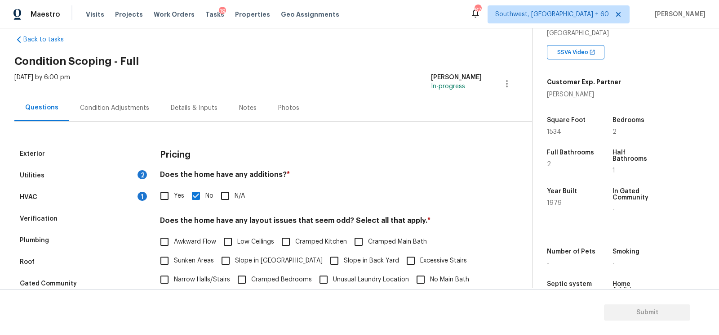
click at [127, 106] on div "Condition Adjustments" at bounding box center [114, 107] width 69 height 9
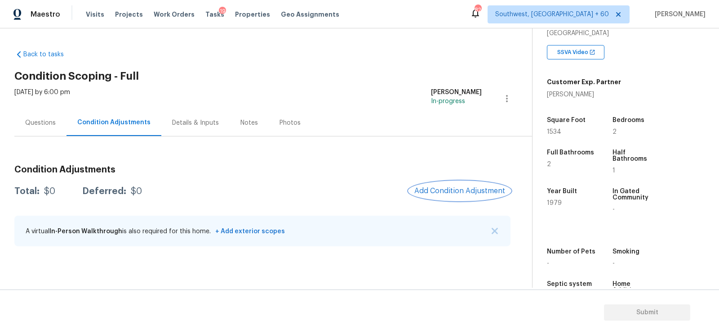
click at [453, 190] on span "Add Condition Adjustment" at bounding box center [460, 191] width 91 height 8
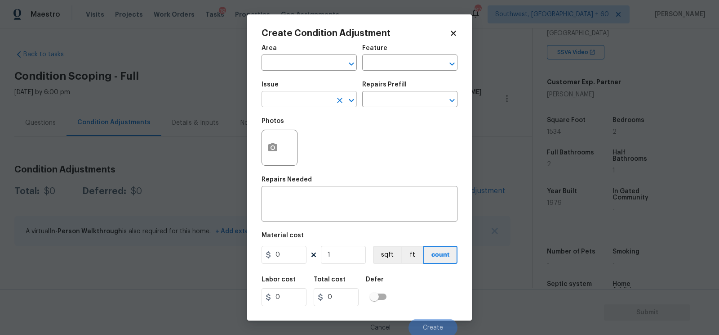
click at [321, 107] on input "text" at bounding box center [297, 100] width 70 height 14
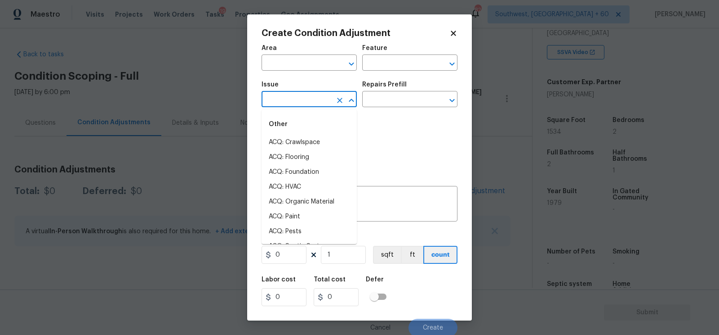
type input "r"
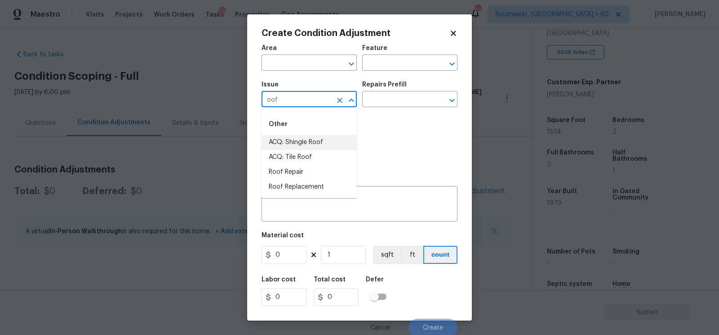
click at [315, 140] on li "ACQ: Shingle Roof" at bounding box center [309, 142] width 95 height 15
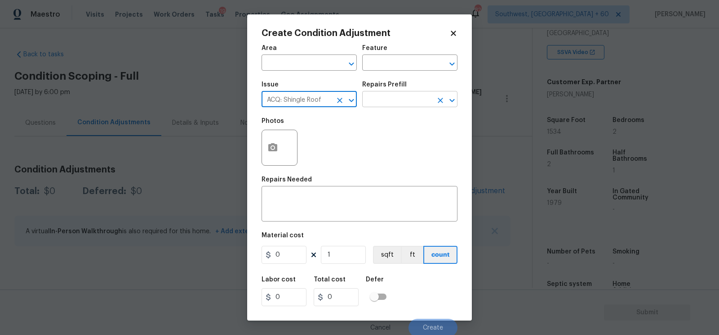
type input "ACQ: Shingle Roof"
click at [403, 101] on input "text" at bounding box center [397, 100] width 70 height 14
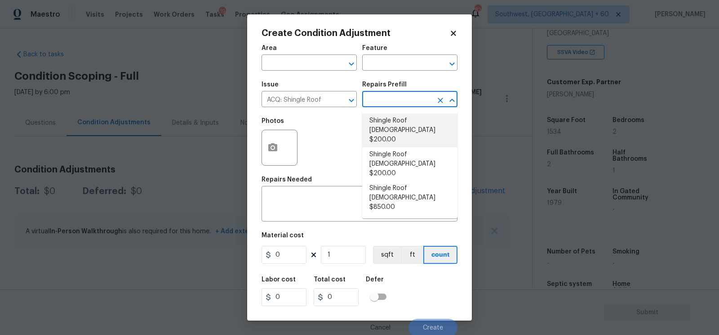
click at [405, 131] on li "Shingle Roof 0-10 Years Old $200.00" at bounding box center [409, 130] width 95 height 34
type input "Acquisition"
type textarea "Acquisition Scope: Shingle Roof 0-10 years in age maintenance."
type input "200"
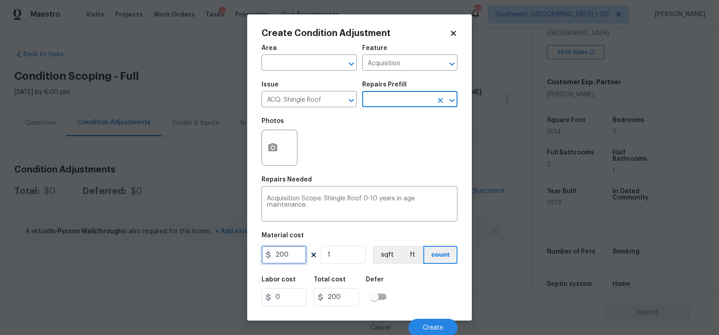
click at [287, 253] on input "200" at bounding box center [284, 254] width 45 height 18
type input "518"
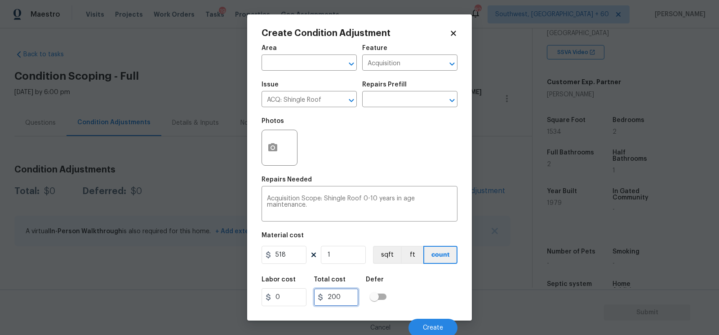
type input "518"
click at [346, 297] on input "518" at bounding box center [336, 297] width 45 height 18
click at [427, 326] on span "Create" at bounding box center [433, 327] width 20 height 7
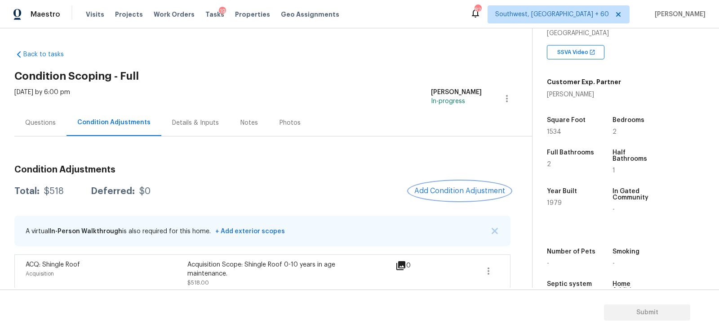
click at [458, 187] on span "Add Condition Adjustment" at bounding box center [460, 191] width 91 height 8
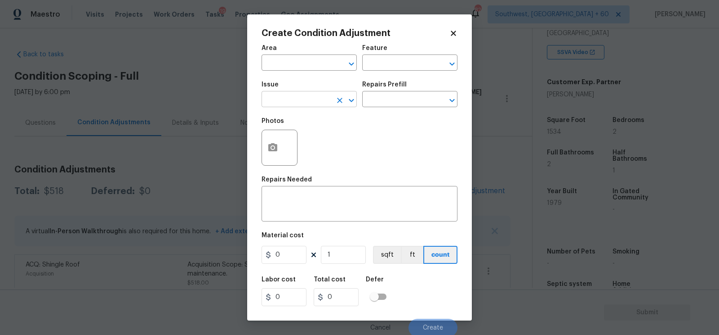
click at [298, 100] on input "text" at bounding box center [297, 100] width 70 height 14
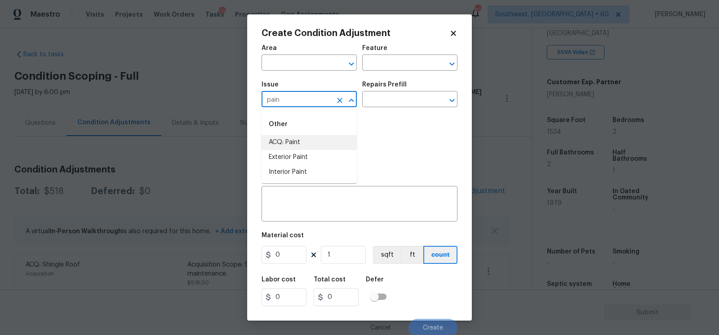
click at [295, 143] on li "ACQ: Paint" at bounding box center [309, 142] width 95 height 15
type input "ACQ: Paint"
click at [411, 105] on input "text" at bounding box center [397, 100] width 70 height 14
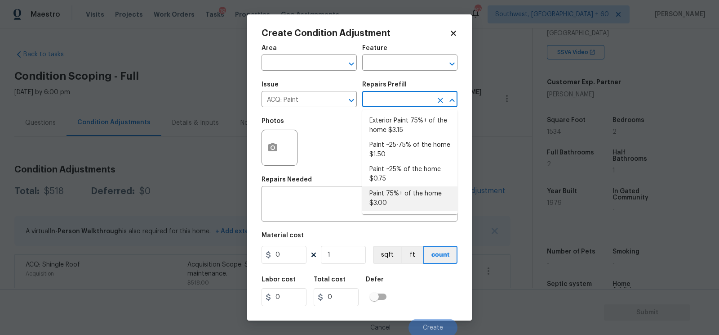
click at [405, 196] on li "Paint 75%+ of the home $3.00" at bounding box center [409, 198] width 95 height 24
type input "Acquisition"
type textarea "Acquisition Scope: 75%+ of the home will likely require interior paint"
type input "3"
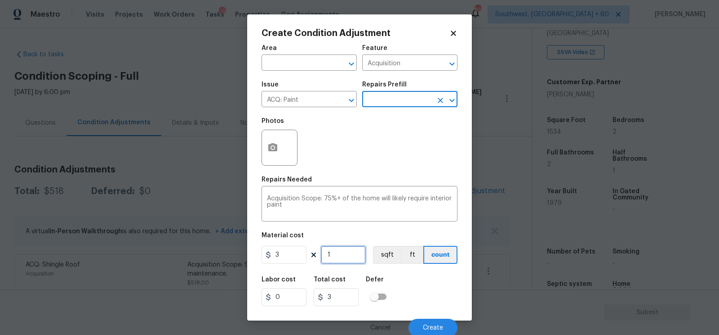
click at [346, 260] on input "1" at bounding box center [343, 254] width 45 height 18
type input "15"
type input "45"
type input "153"
type input "459"
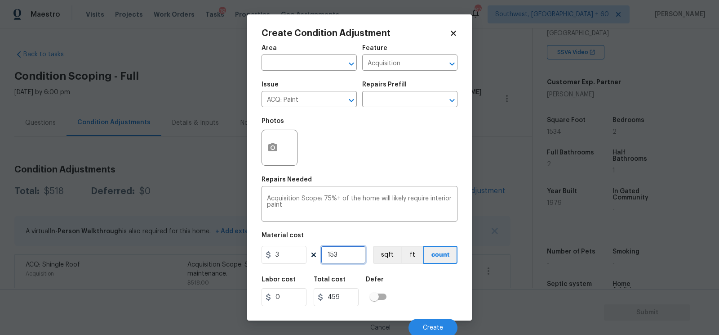
type input "1534"
type input "4602"
type input "1534"
click at [263, 149] on button "button" at bounding box center [273, 147] width 22 height 35
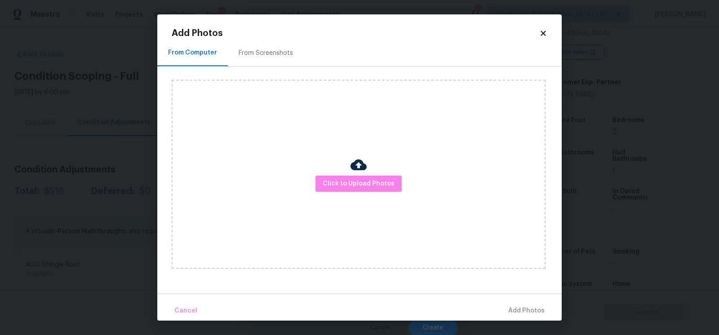
click at [276, 43] on div "From Screenshots" at bounding box center [266, 53] width 76 height 27
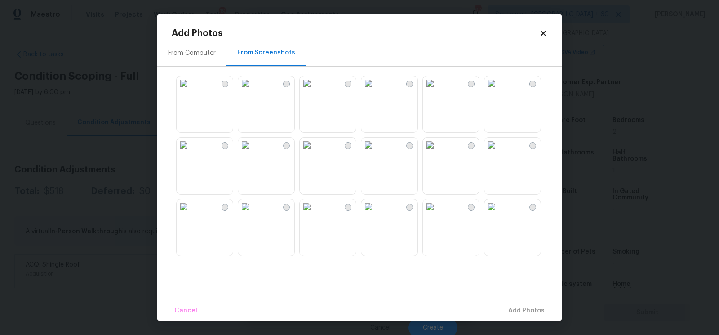
click at [191, 90] on img at bounding box center [184, 83] width 14 height 14
click at [369, 90] on img at bounding box center [368, 83] width 14 height 14
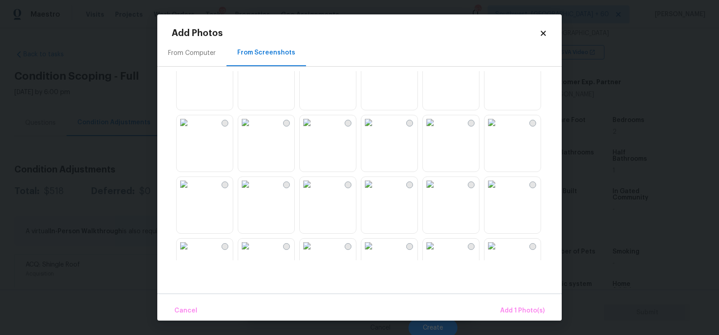
scroll to position [120, 0]
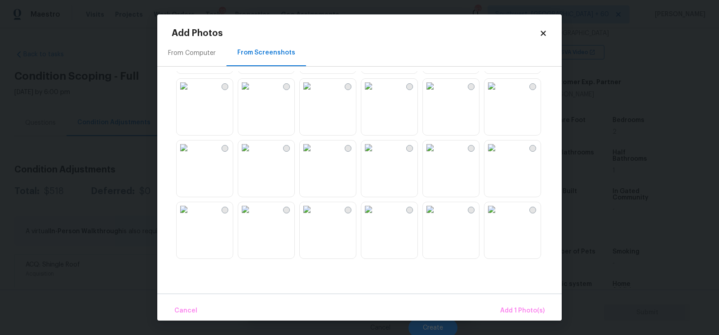
click at [314, 155] on img at bounding box center [307, 147] width 14 height 14
click at [253, 216] on img at bounding box center [245, 209] width 14 height 14
click at [523, 309] on span "Add 3 Photo(s)" at bounding box center [522, 310] width 45 height 11
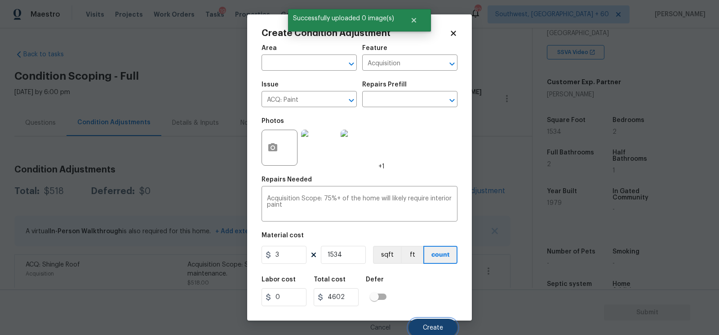
click at [433, 321] on button "Create" at bounding box center [433, 327] width 49 height 18
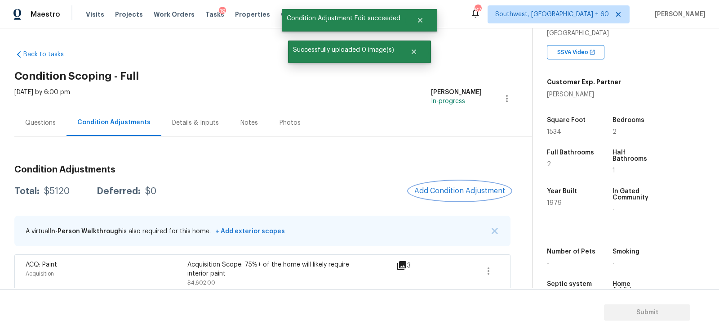
click at [469, 188] on span "Add Condition Adjustment" at bounding box center [460, 191] width 91 height 8
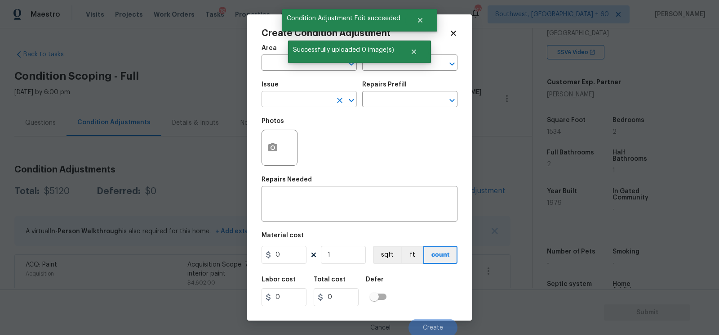
click at [311, 103] on input "text" at bounding box center [297, 100] width 70 height 14
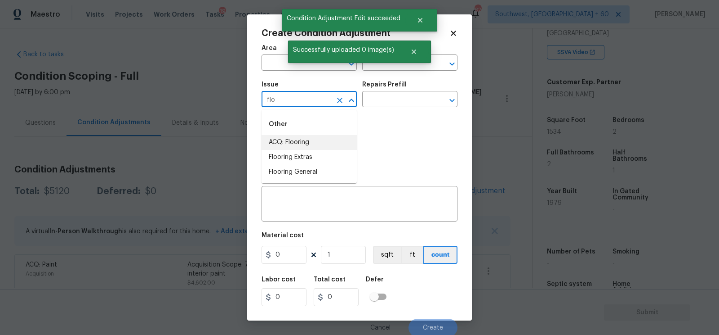
click at [307, 138] on li "ACQ: Flooring" at bounding box center [309, 142] width 95 height 15
type input "ACQ: Flooring"
click at [410, 98] on input "text" at bounding box center [397, 100] width 70 height 14
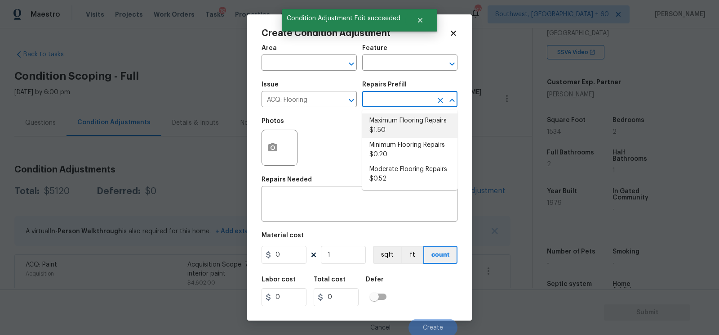
click at [403, 122] on li "Maximum Flooring Repairs $1.50" at bounding box center [409, 125] width 95 height 24
type input "Acquisition"
type textarea "Acquisition Scope: Maximum flooring repairs"
type input "1.5"
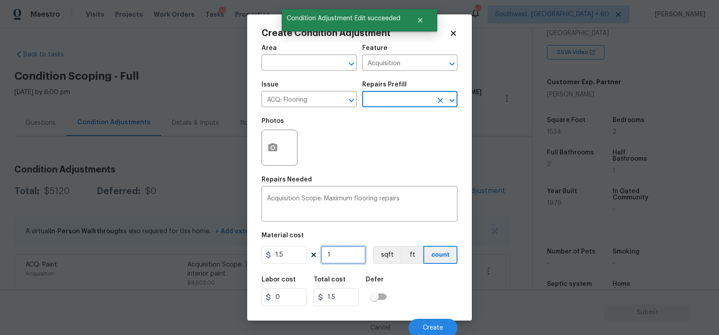
click at [358, 252] on input "1" at bounding box center [343, 254] width 45 height 18
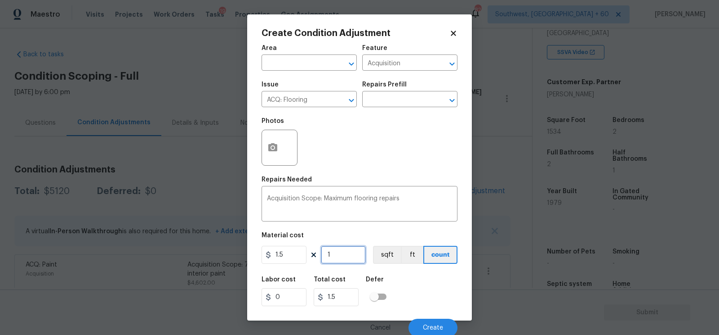
type input "15"
type input "22.5"
type input "153"
type input "229.5"
type input "1534"
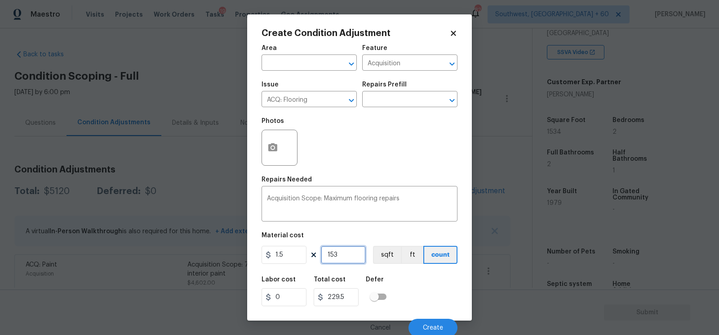
type input "2301"
type input "1534"
click at [279, 150] on button "button" at bounding box center [273, 147] width 22 height 35
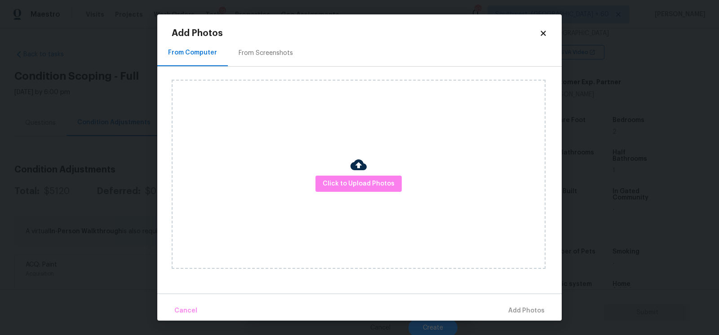
click at [278, 49] on div "From Screenshots" at bounding box center [266, 53] width 54 height 9
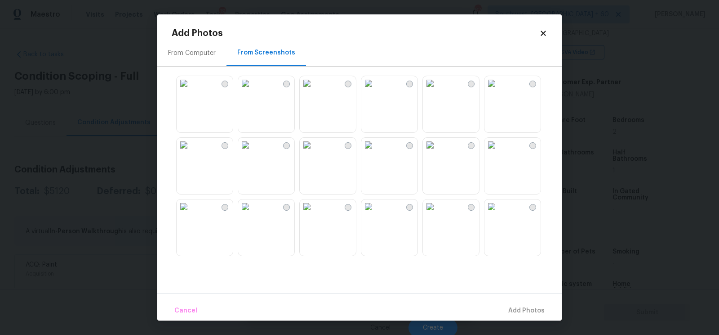
click at [314, 90] on img at bounding box center [307, 83] width 14 height 14
click at [314, 152] on img at bounding box center [307, 145] width 14 height 14
click at [376, 90] on img at bounding box center [368, 83] width 14 height 14
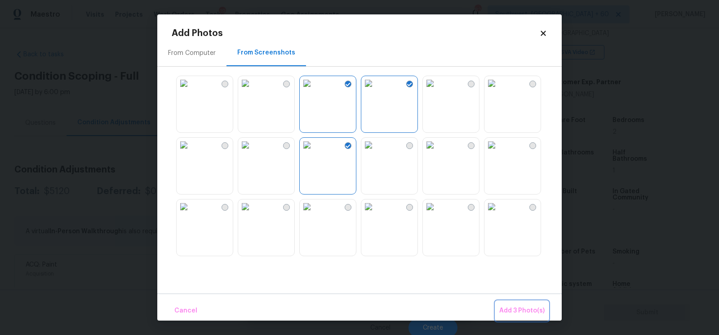
click at [525, 308] on span "Add 3 Photo(s)" at bounding box center [522, 310] width 45 height 11
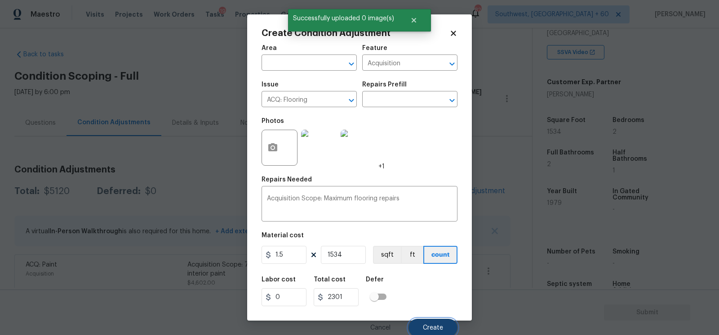
click at [435, 326] on span "Create" at bounding box center [433, 327] width 20 height 7
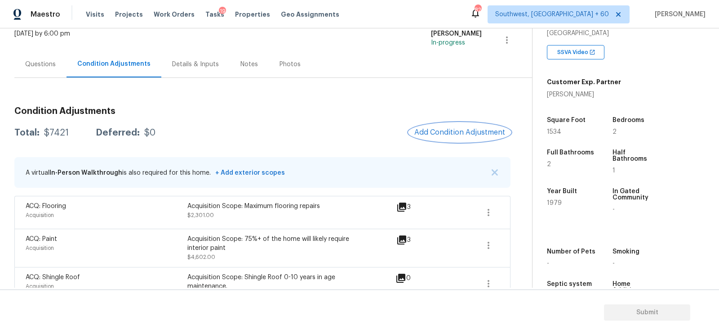
scroll to position [72, 0]
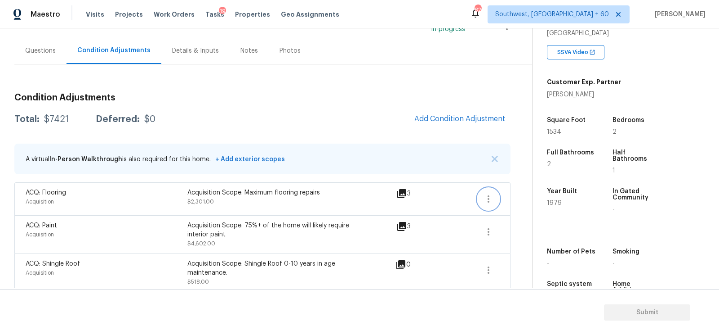
click at [490, 197] on icon "button" at bounding box center [488, 198] width 11 height 11
click at [535, 196] on div "Edit" at bounding box center [540, 196] width 70 height 9
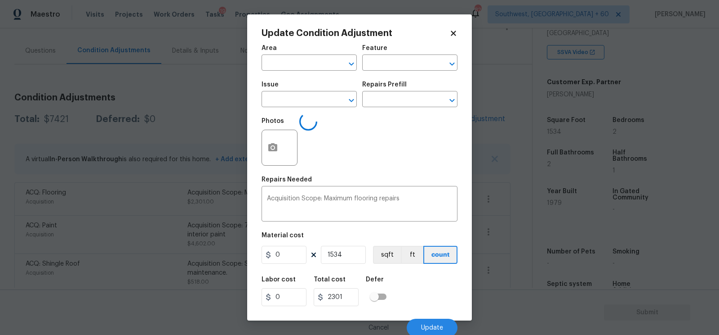
type input "Acquisition"
type input "ACQ: Flooring"
click at [289, 260] on input "1.5" at bounding box center [284, 254] width 45 height 18
type input "4.5"
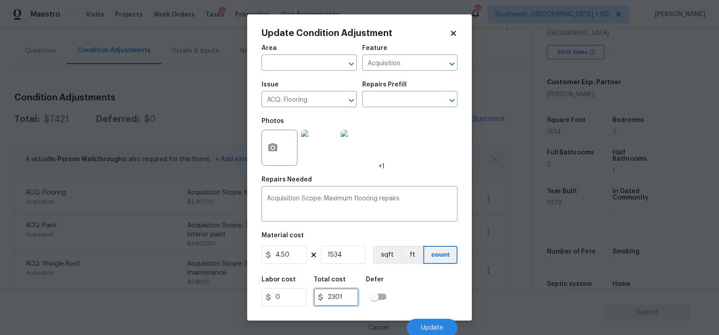
type input "6903"
click at [343, 300] on input "6903" at bounding box center [336, 297] width 45 height 18
click at [424, 321] on button "Update" at bounding box center [432, 327] width 51 height 18
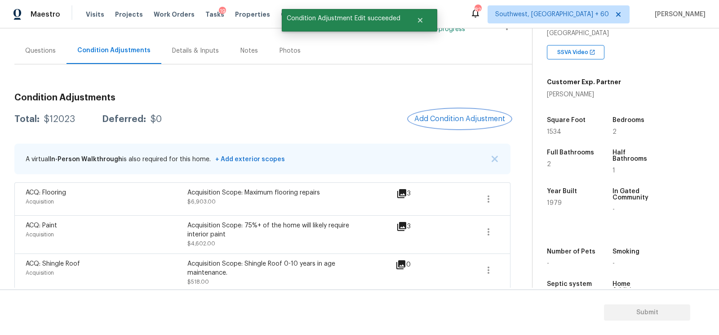
click at [443, 125] on button "Add Condition Adjustment" at bounding box center [460, 118] width 102 height 19
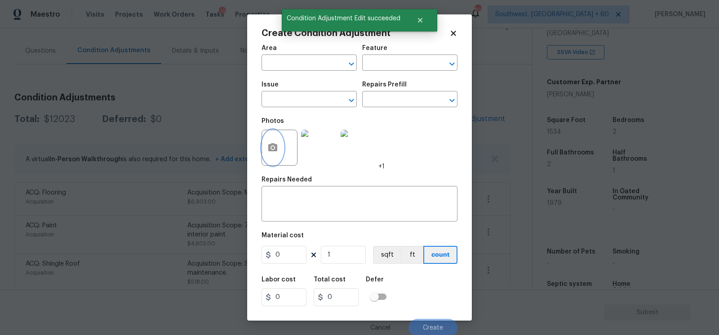
click at [275, 155] on button "button" at bounding box center [273, 147] width 22 height 35
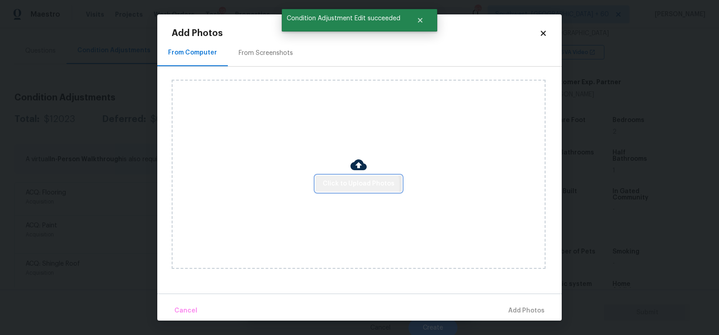
click at [356, 185] on span "Click to Upload Photos" at bounding box center [359, 183] width 72 height 11
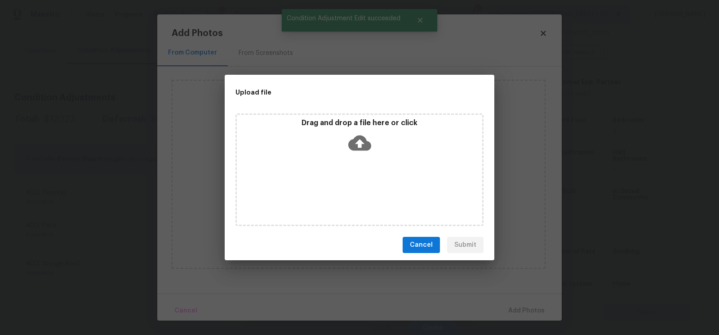
click at [358, 144] on icon at bounding box center [359, 142] width 23 height 23
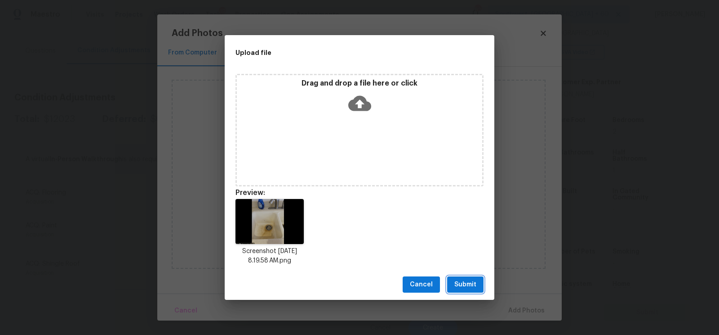
click at [462, 292] on button "Submit" at bounding box center [465, 284] width 36 height 17
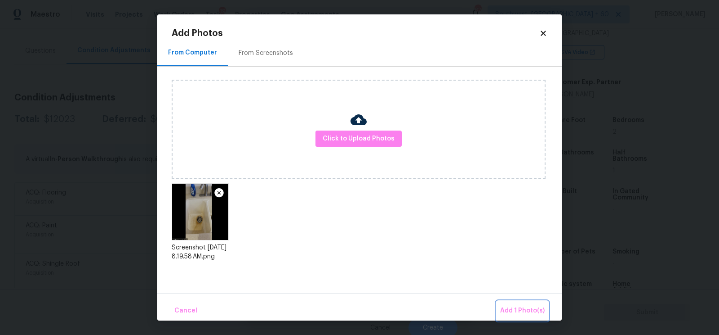
click at [526, 306] on span "Add 1 Photo(s)" at bounding box center [522, 310] width 45 height 11
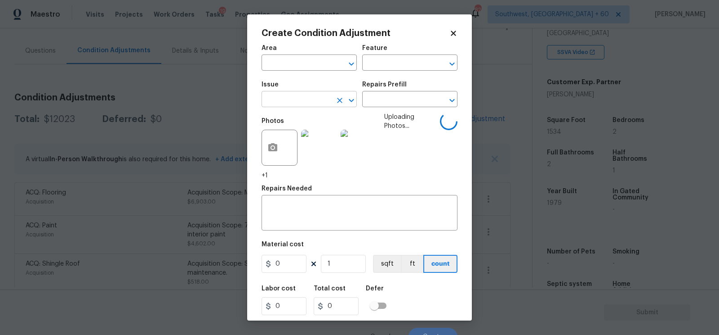
click at [296, 101] on input "text" at bounding box center [297, 100] width 70 height 14
type input "s"
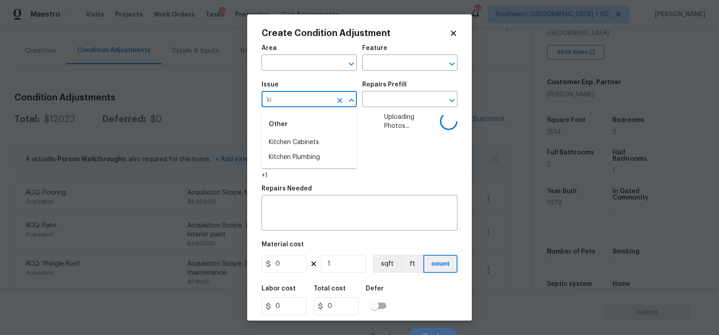
type input "kit"
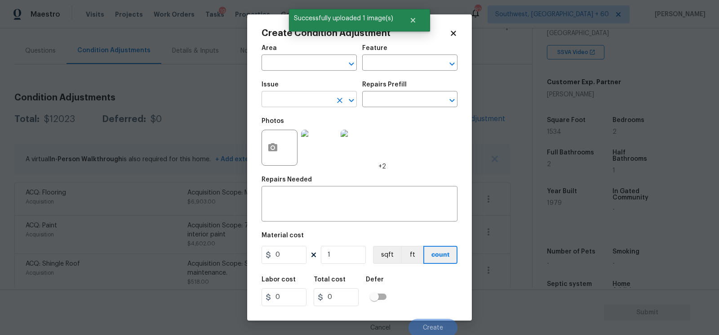
click at [286, 96] on input "text" at bounding box center [297, 100] width 70 height 14
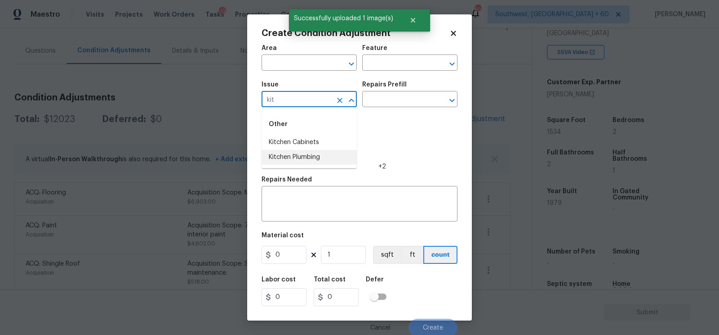
click at [291, 161] on li "Kitchen Plumbing" at bounding box center [309, 157] width 95 height 15
type input "Kitchen Plumbing"
click at [297, 203] on textarea at bounding box center [359, 204] width 185 height 19
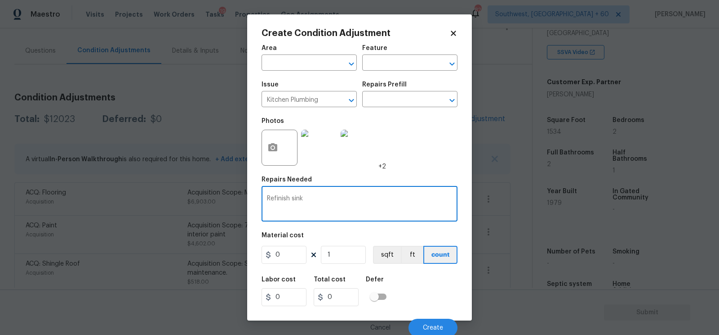
type textarea "Refinish sink"
click at [292, 263] on input "0" at bounding box center [284, 254] width 45 height 18
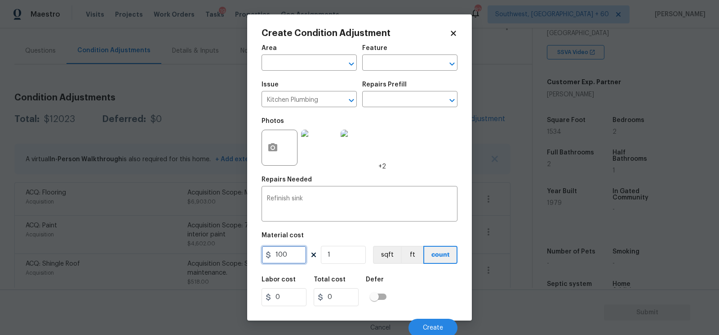
type input "100"
click at [331, 290] on input "100" at bounding box center [336, 297] width 45 height 18
click at [437, 319] on button "Create" at bounding box center [433, 327] width 49 height 18
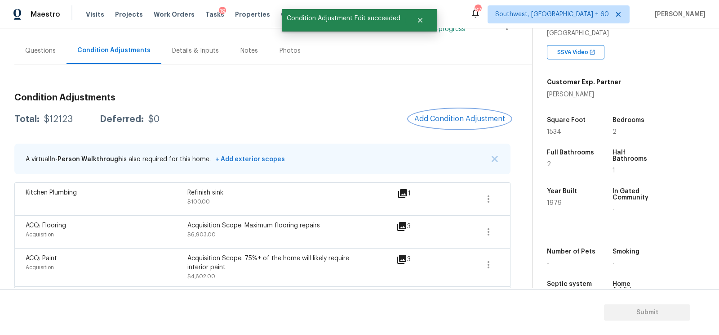
click at [465, 116] on span "Add Condition Adjustment" at bounding box center [460, 119] width 91 height 8
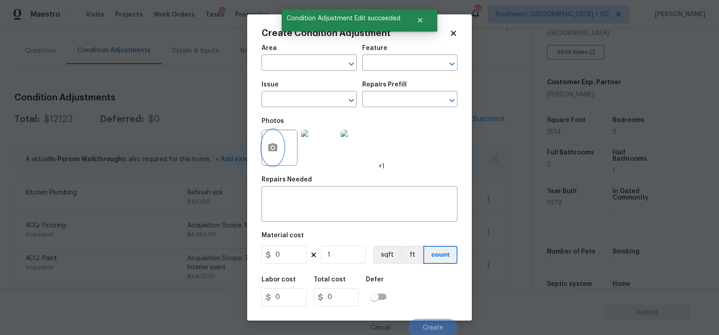
click at [269, 150] on icon "button" at bounding box center [272, 147] width 9 height 8
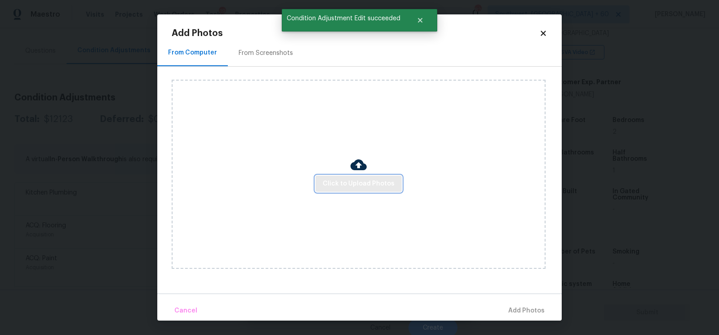
click at [356, 183] on span "Click to Upload Photos" at bounding box center [359, 183] width 72 height 11
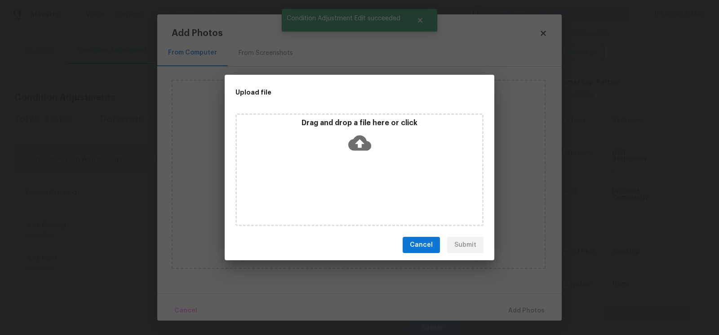
click at [361, 150] on icon at bounding box center [359, 142] width 23 height 23
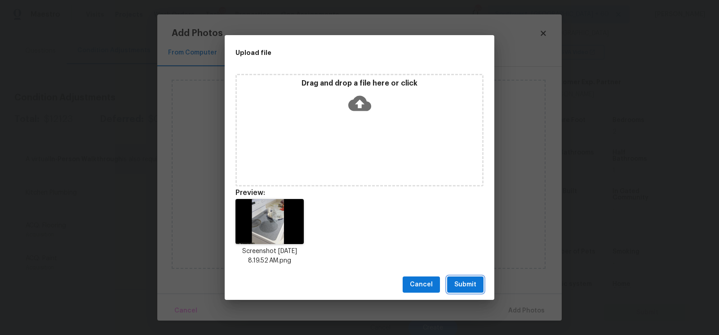
click at [464, 284] on span "Submit" at bounding box center [466, 284] width 22 height 11
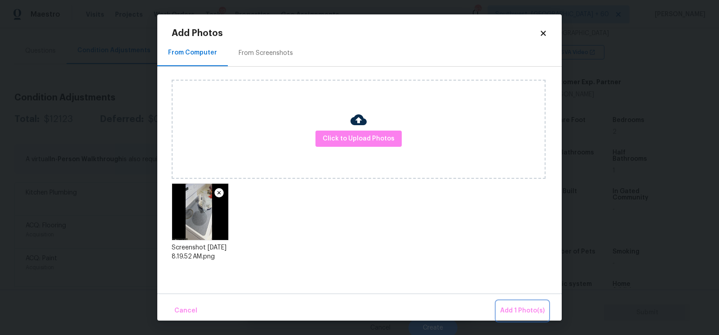
click at [532, 306] on span "Add 1 Photo(s)" at bounding box center [522, 310] width 45 height 11
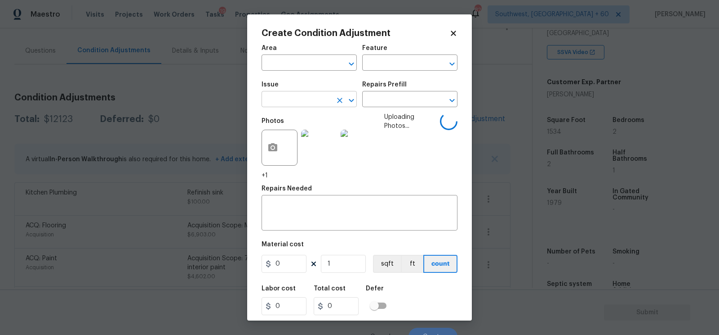
click at [321, 99] on input "text" at bounding box center [297, 100] width 70 height 14
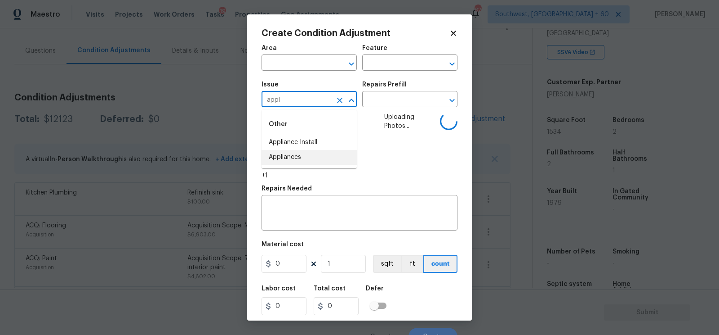
click at [308, 156] on li "Appliances" at bounding box center [309, 157] width 95 height 15
type input "Appliances"
click at [387, 107] on body "Maestro Visits Projects Work Orders Tasks 19 Properties Geo Assignments 825 Sou…" at bounding box center [359, 167] width 719 height 335
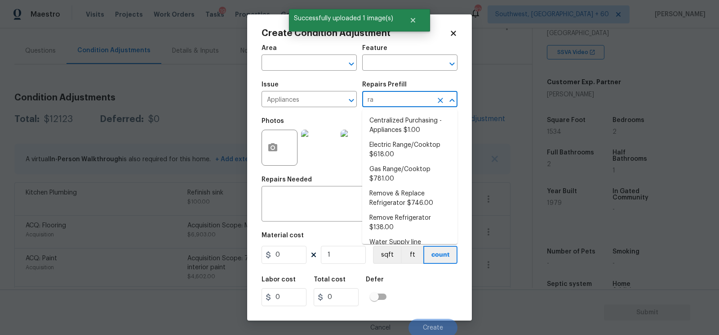
type input "ran"
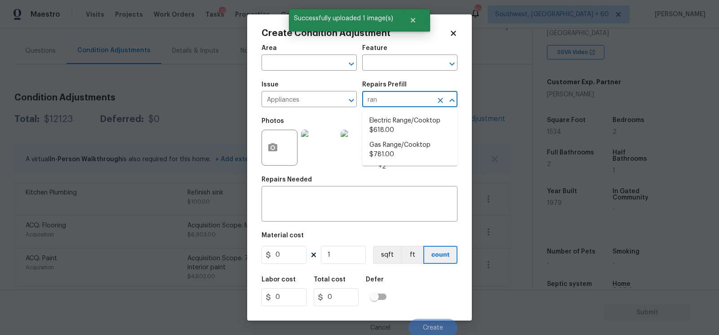
click at [394, 126] on li "Electric Range/Cooktop $618.00" at bounding box center [409, 125] width 95 height 24
type input "Appliances"
type textarea "Remove the existing electric range/cooktop and prep the area for a new unit. In…"
type input "618"
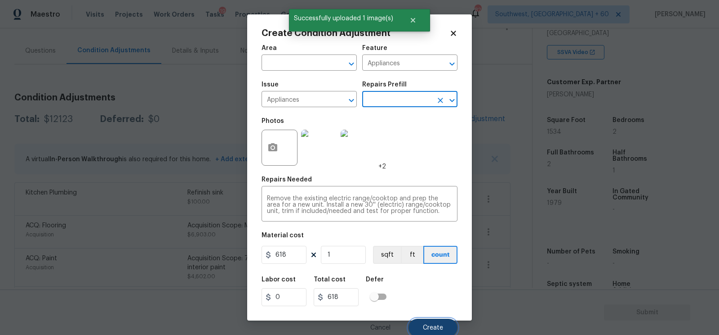
click at [429, 321] on button "Create" at bounding box center [433, 327] width 49 height 18
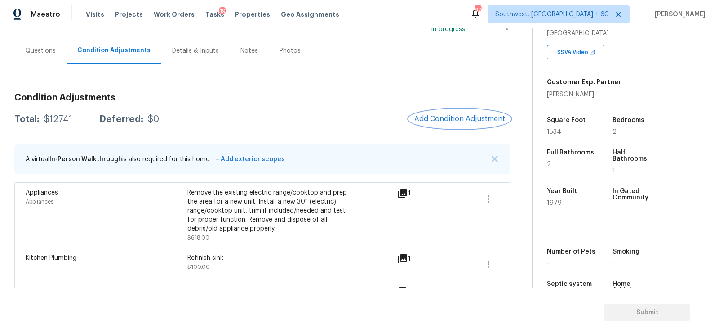
click at [443, 119] on span "Add Condition Adjustment" at bounding box center [460, 119] width 91 height 8
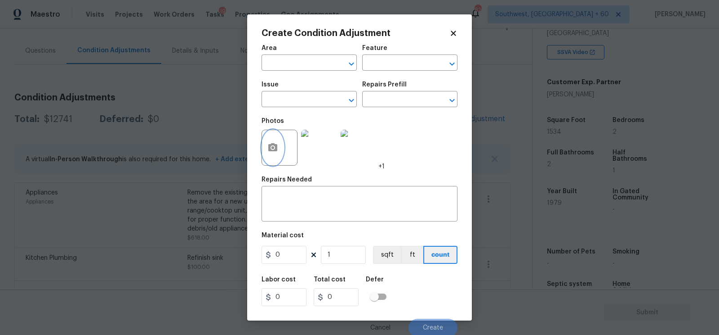
click at [270, 142] on button "button" at bounding box center [273, 147] width 22 height 35
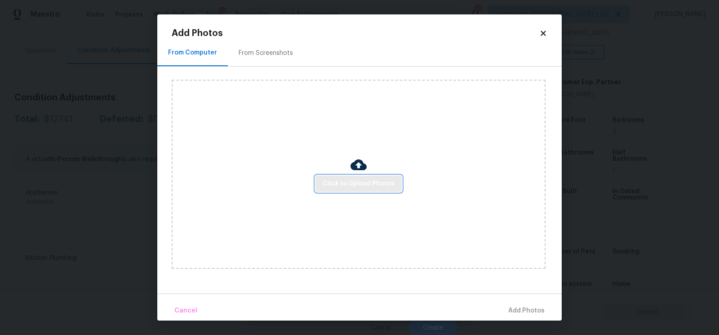
click at [366, 187] on span "Click to Upload Photos" at bounding box center [359, 183] width 72 height 11
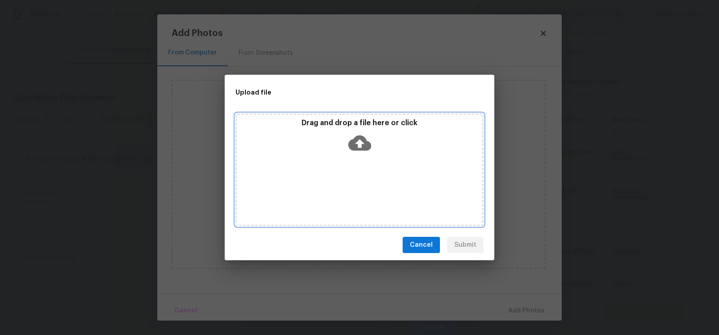
click at [359, 149] on icon at bounding box center [359, 142] width 23 height 15
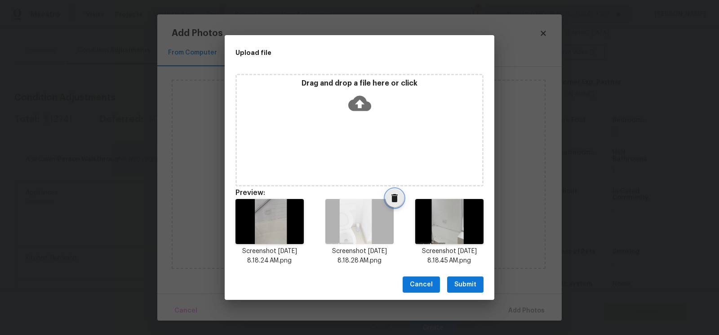
click at [396, 198] on icon "Delete" at bounding box center [395, 198] width 6 height 8
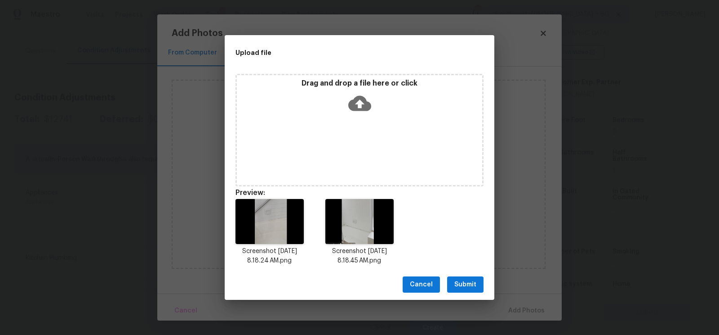
click at [467, 284] on span "Submit" at bounding box center [466, 284] width 22 height 11
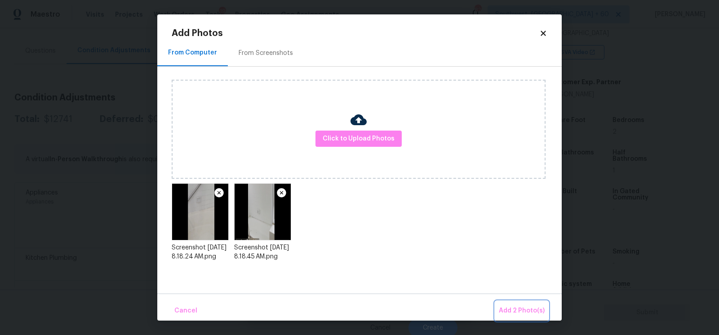
click at [520, 308] on span "Add 2 Photo(s)" at bounding box center [522, 310] width 46 height 11
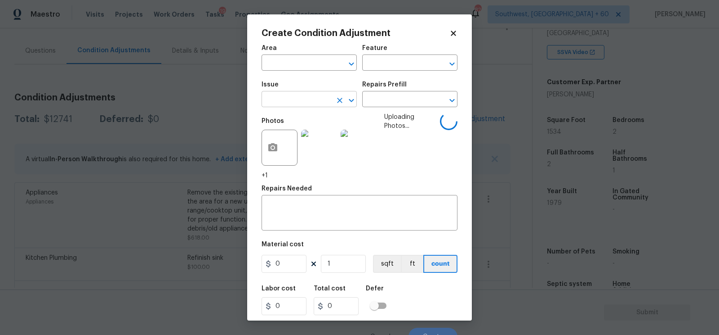
click at [302, 99] on input "text" at bounding box center [297, 100] width 70 height 14
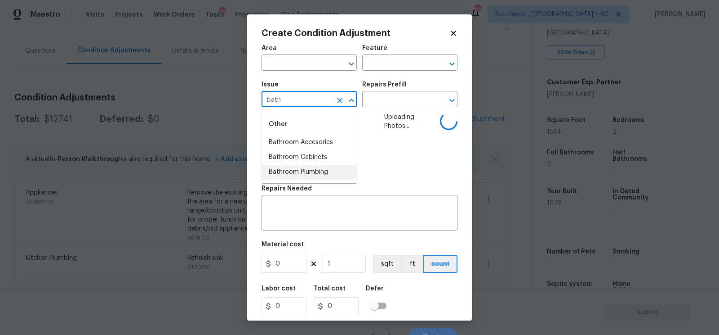
click at [305, 167] on li "Bathroom Plumbing" at bounding box center [309, 172] width 95 height 15
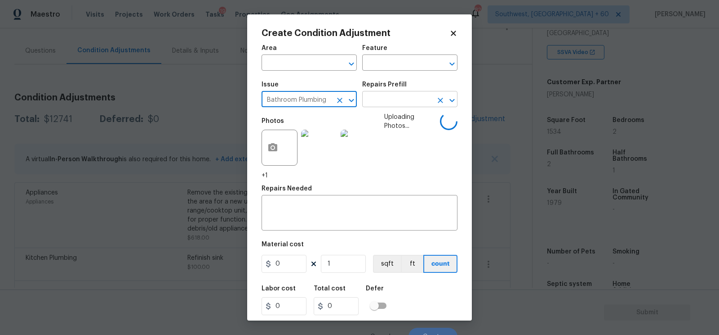
type input "Bathroom Plumbing"
click at [388, 99] on input "text" at bounding box center [397, 100] width 70 height 14
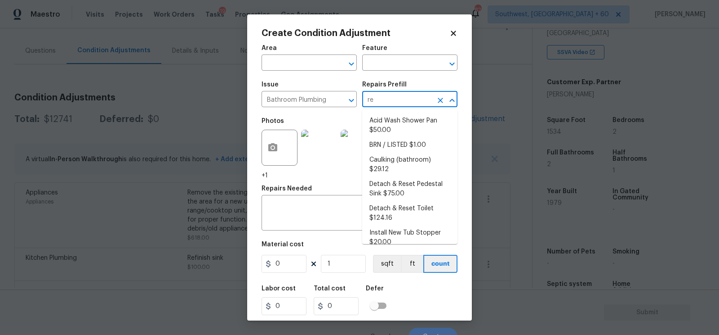
type input "ref"
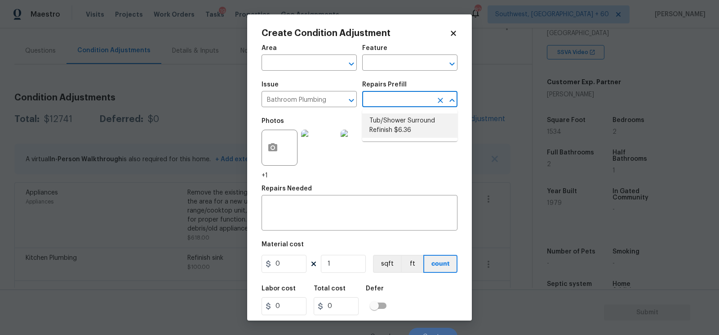
click at [395, 122] on li "Tub/Shower Surround Refinish $6.36" at bounding box center [409, 125] width 95 height 24
type input "Plumbing"
type textarea "Prep and acid wash/deep clean the shower pan."
type input "50"
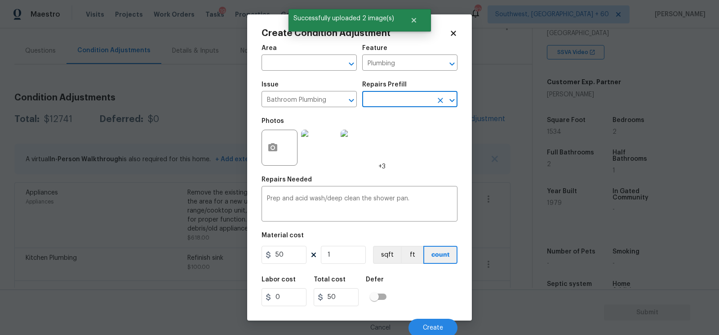
click at [412, 98] on input "text" at bounding box center [397, 100] width 70 height 14
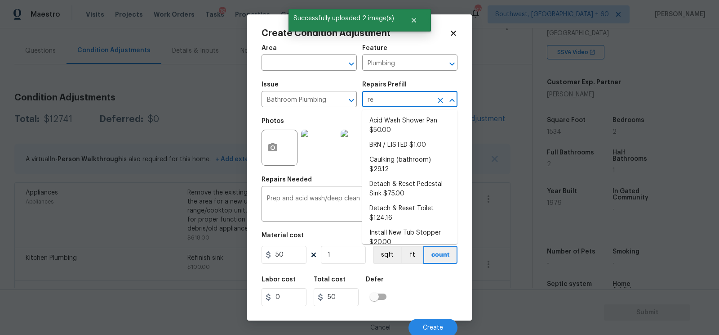
type input "ref"
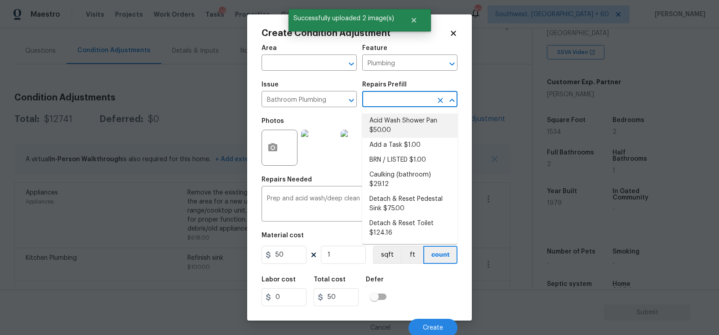
click at [408, 119] on li "Acid Wash Shower Pan $50.00" at bounding box center [409, 125] width 95 height 24
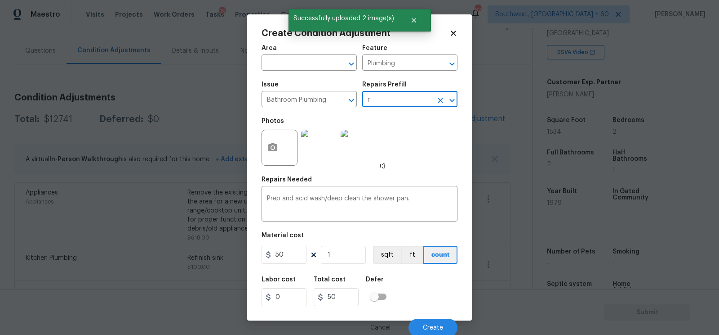
click at [400, 104] on input "r" at bounding box center [397, 100] width 70 height 14
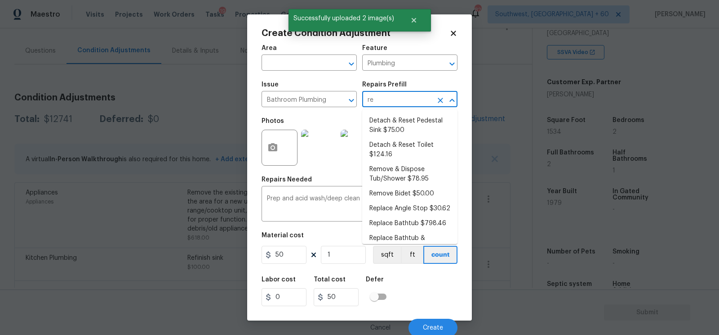
type input "ref"
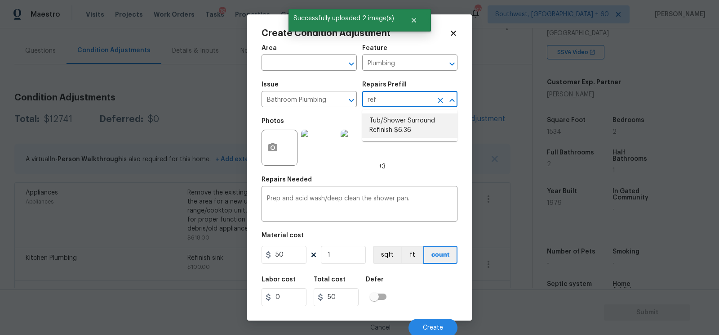
click at [396, 126] on li "Tub/Shower Surround Refinish $6.36" at bounding box center [409, 125] width 95 height 24
type textarea "Prep, mask, clean and refinish the tub/shower tile surround both all sides ensu…"
type input "6.36"
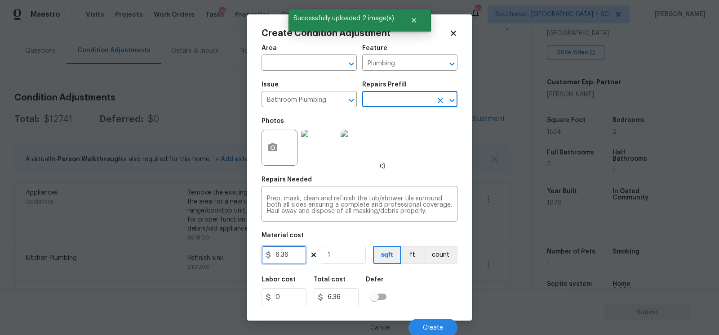
click at [298, 254] on input "6.36" at bounding box center [284, 254] width 45 height 18
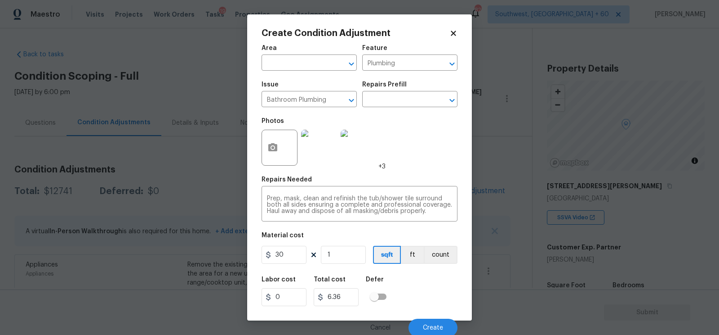
scroll to position [165, 0]
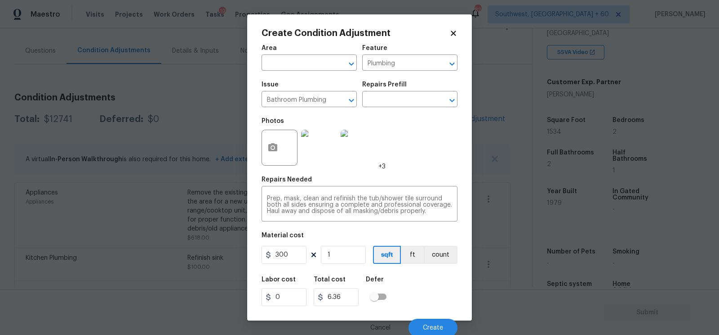
type input "300"
click at [349, 257] on input "1" at bounding box center [343, 254] width 45 height 18
type input "300"
type input "0"
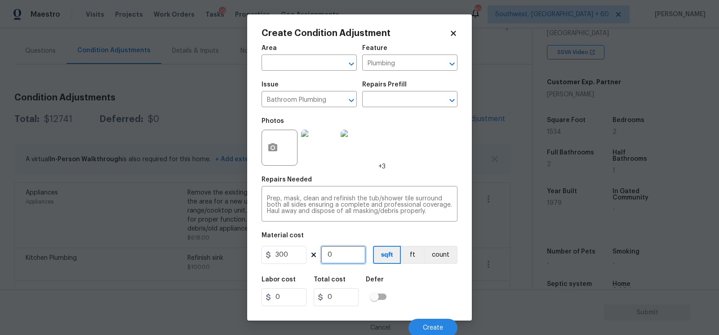
type input "2"
type input "600"
type input "2"
click at [432, 326] on span "Create" at bounding box center [433, 327] width 20 height 7
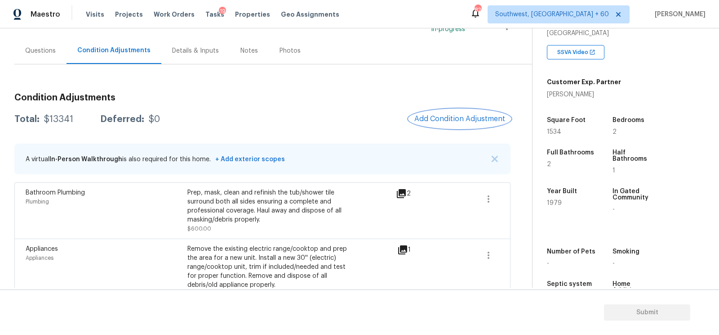
click at [464, 121] on span "Add Condition Adjustment" at bounding box center [460, 119] width 91 height 8
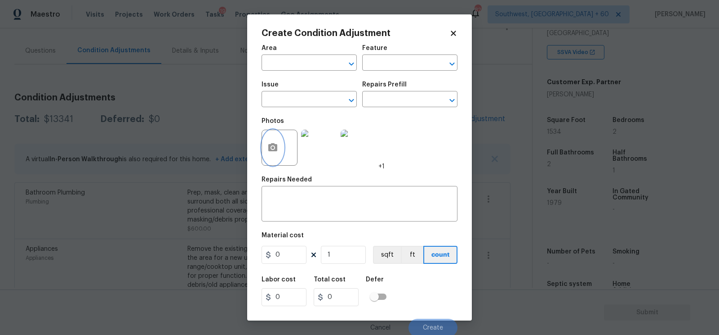
click at [283, 150] on button "button" at bounding box center [273, 147] width 22 height 35
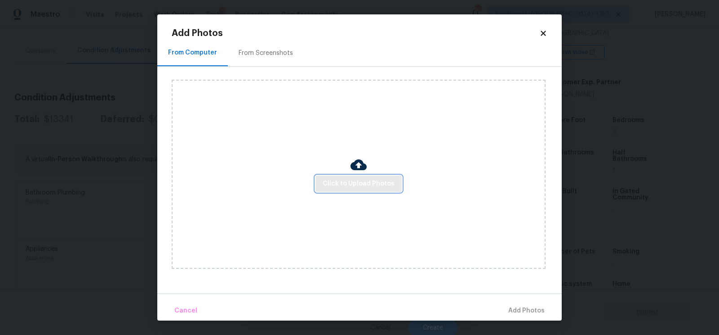
click at [352, 183] on span "Click to Upload Photos" at bounding box center [359, 183] width 72 height 11
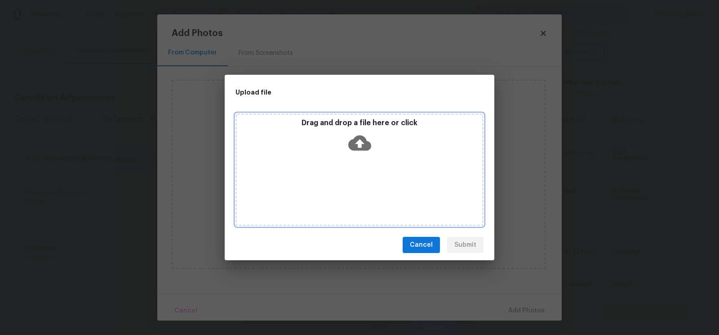
click at [357, 153] on icon at bounding box center [359, 142] width 23 height 23
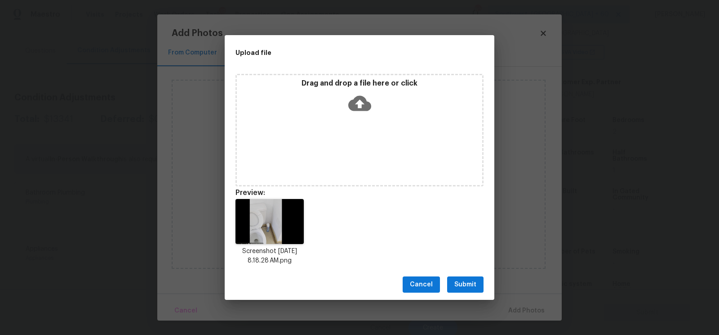
click at [466, 283] on span "Submit" at bounding box center [466, 284] width 22 height 11
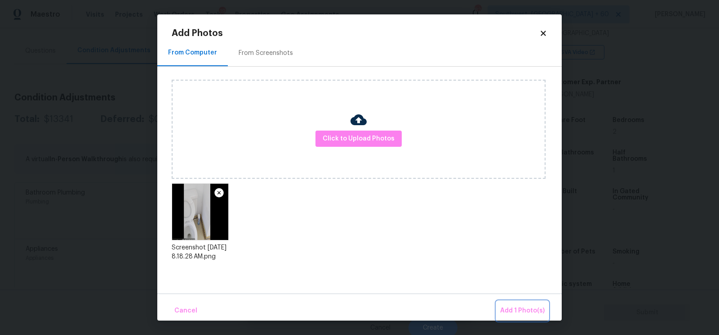
click at [524, 312] on span "Add 1 Photo(s)" at bounding box center [522, 310] width 45 height 11
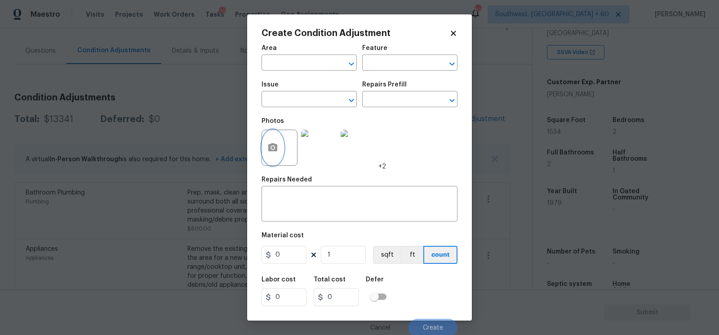
click at [274, 152] on icon "button" at bounding box center [273, 147] width 11 height 11
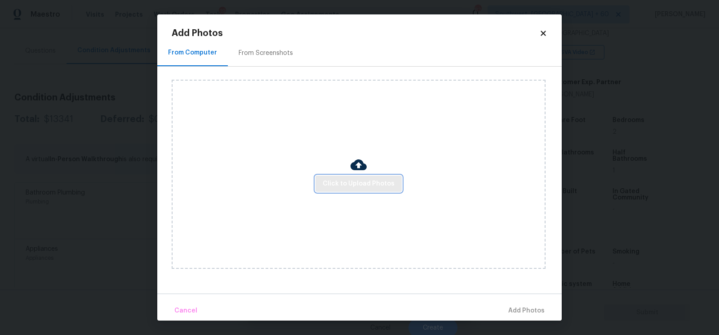
click at [348, 190] on button "Click to Upload Photos" at bounding box center [359, 183] width 86 height 17
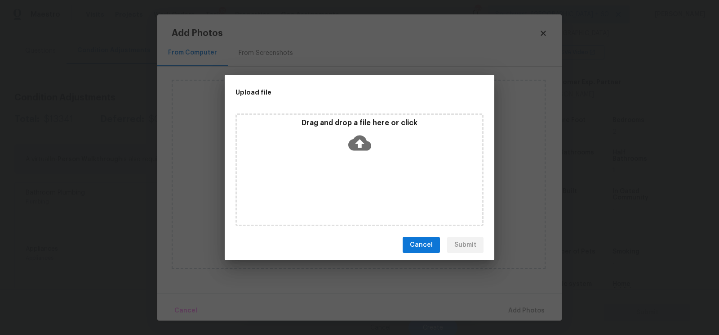
click at [358, 154] on div "Drag and drop a file here or click" at bounding box center [359, 137] width 245 height 39
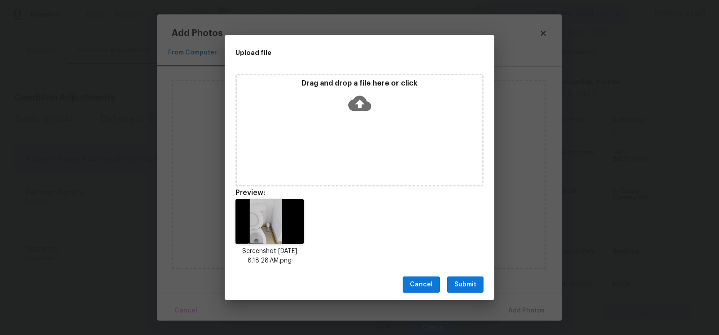
click at [468, 283] on span "Submit" at bounding box center [466, 284] width 22 height 11
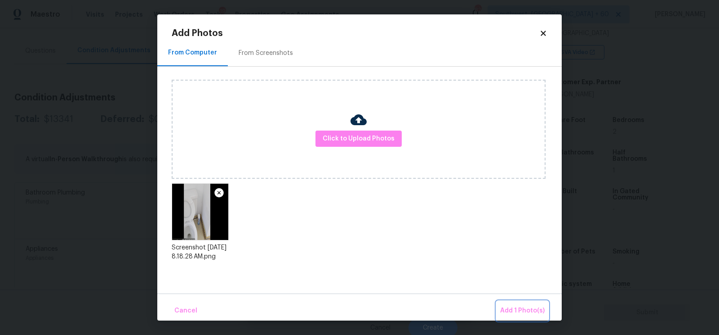
click at [516, 308] on span "Add 1 Photo(s)" at bounding box center [522, 310] width 45 height 11
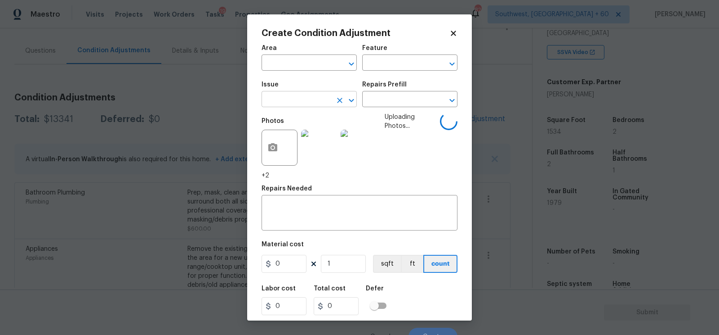
click at [316, 96] on input "text" at bounding box center [297, 100] width 70 height 14
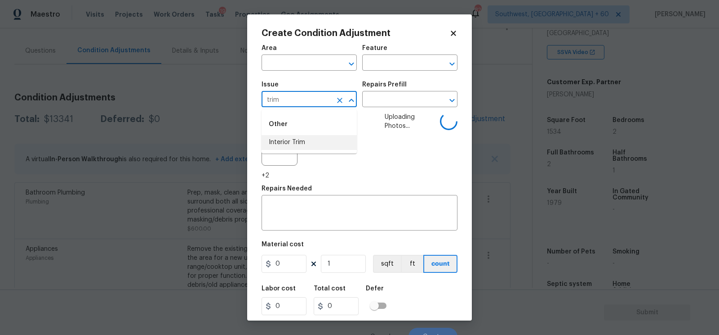
click at [299, 140] on li "Interior Trim" at bounding box center [309, 142] width 95 height 15
type input "Interior Trim"
click at [296, 211] on textarea at bounding box center [359, 213] width 185 height 19
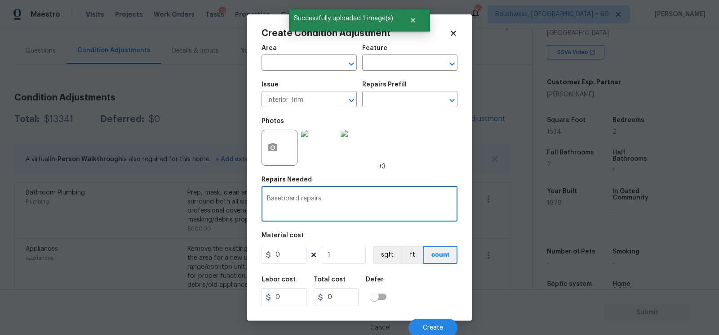
type textarea "Baseboard repairs"
click at [294, 254] on input "0" at bounding box center [284, 254] width 45 height 18
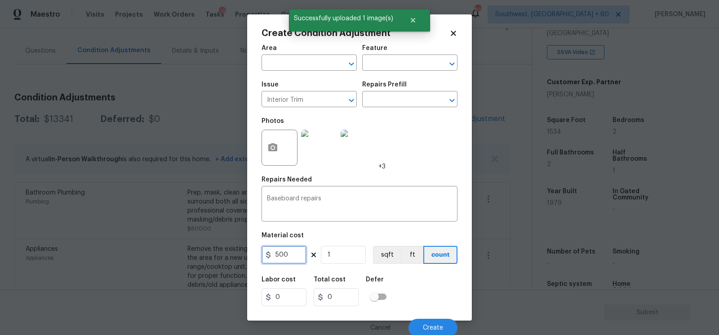
type input "500"
click at [352, 300] on input "500" at bounding box center [336, 297] width 45 height 18
click at [431, 321] on button "Create" at bounding box center [433, 327] width 49 height 18
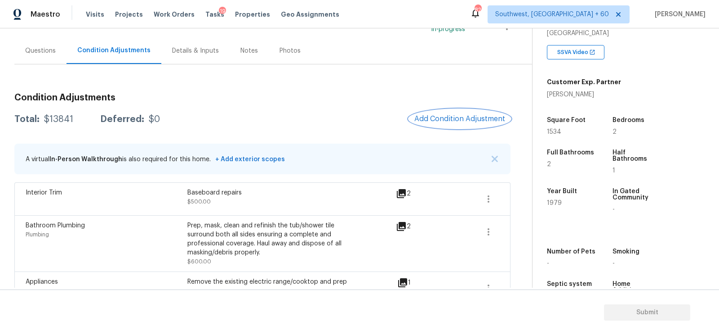
click at [461, 120] on span "Add Condition Adjustment" at bounding box center [460, 119] width 91 height 8
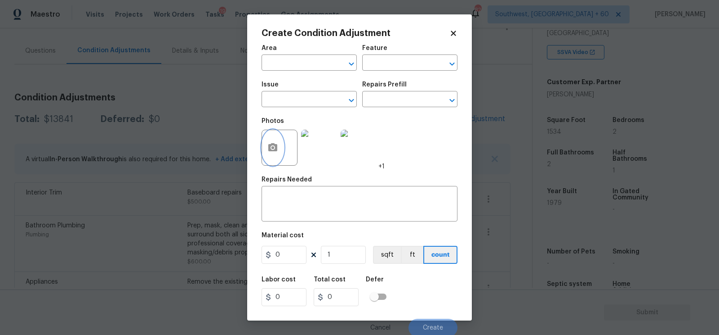
click at [273, 158] on button "button" at bounding box center [273, 147] width 22 height 35
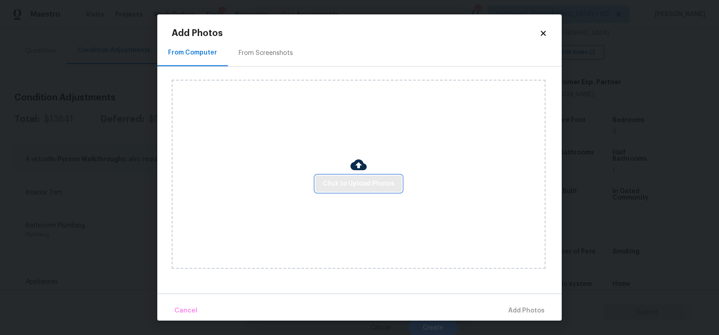
click at [340, 184] on span "Click to Upload Photos" at bounding box center [359, 183] width 72 height 11
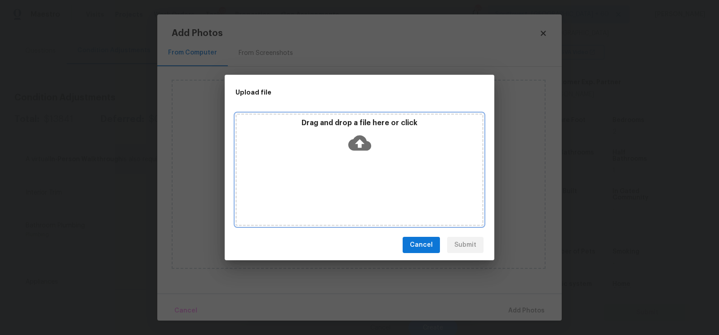
click at [355, 153] on icon at bounding box center [359, 142] width 23 height 23
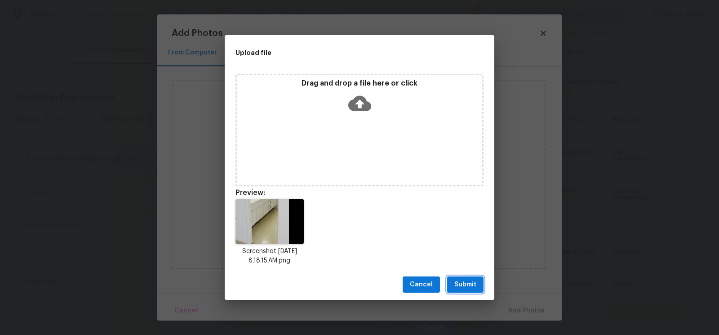
click at [457, 279] on span "Submit" at bounding box center [466, 284] width 22 height 11
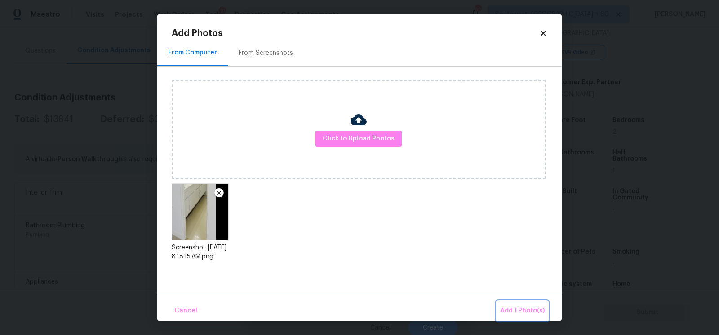
click at [522, 310] on span "Add 1 Photo(s)" at bounding box center [522, 310] width 45 height 11
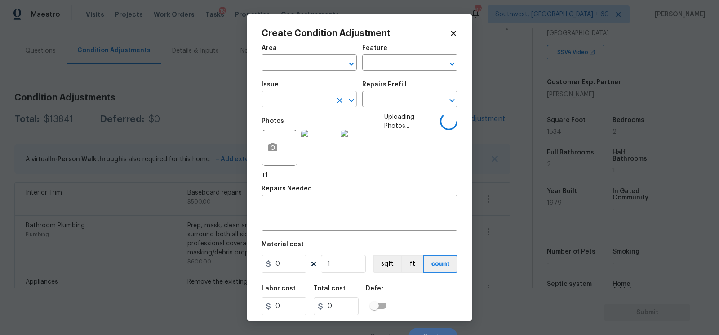
click at [307, 95] on input "text" at bounding box center [297, 100] width 70 height 14
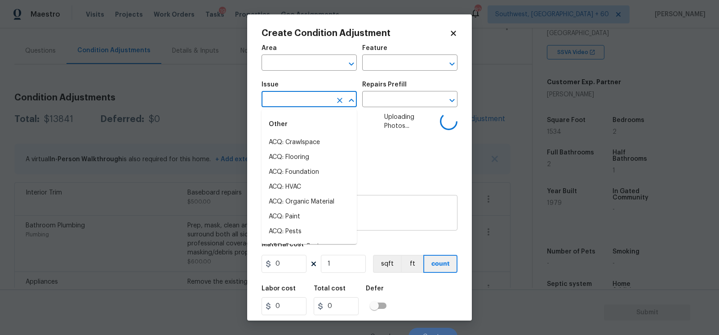
click at [375, 207] on textarea at bounding box center [359, 213] width 185 height 19
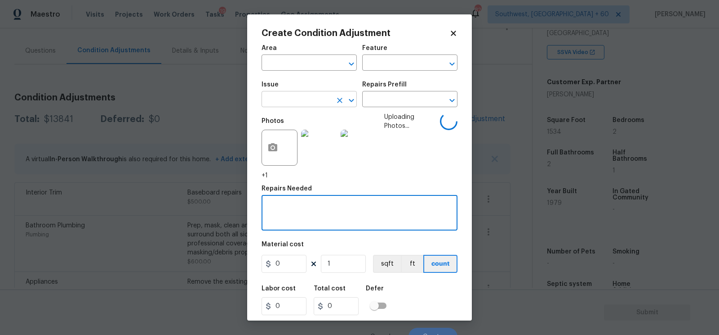
click at [312, 98] on input "text" at bounding box center [297, 100] width 70 height 14
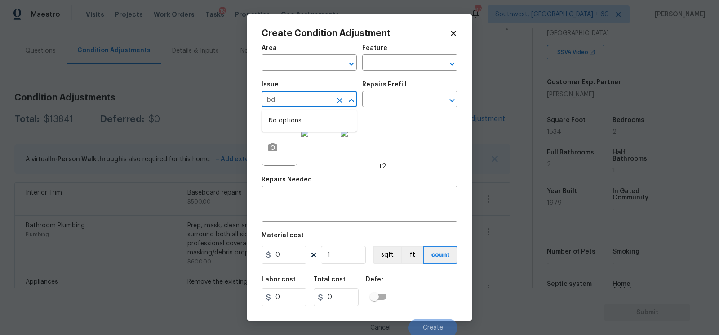
type input "b"
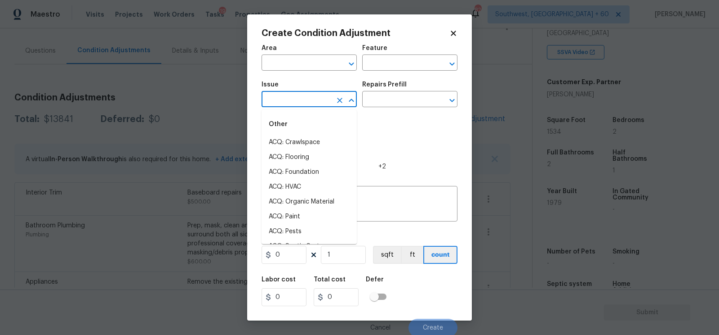
click at [307, 93] on div "Issue" at bounding box center [309, 87] width 95 height 12
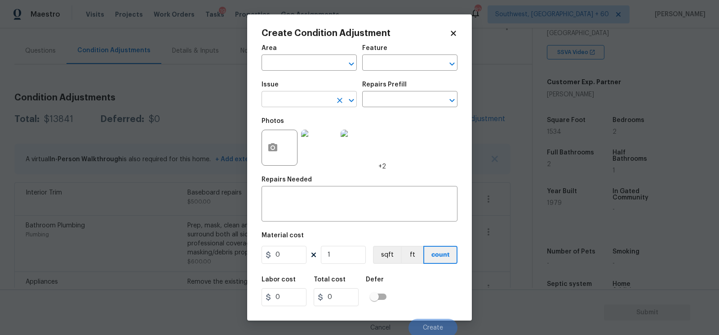
click at [305, 102] on input "text" at bounding box center [297, 100] width 70 height 14
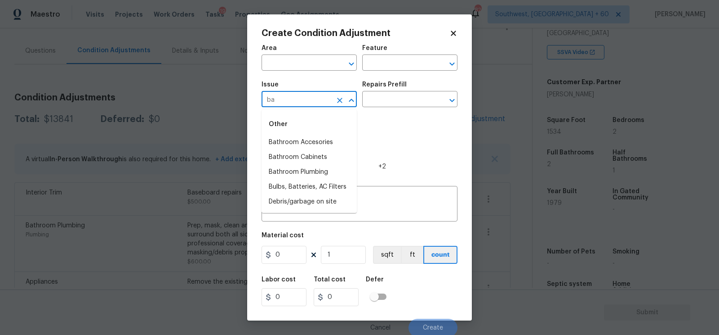
type input "b"
click at [394, 204] on textarea at bounding box center [359, 204] width 185 height 19
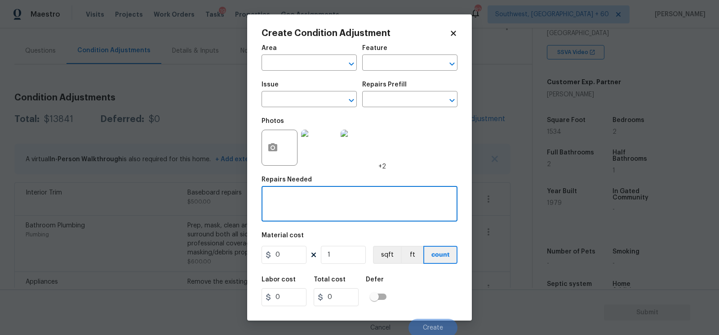
click at [294, 201] on textarea at bounding box center [359, 204] width 185 height 19
type textarea "Toe kicks repairs, cabinet base repairs"
click at [297, 254] on input "0" at bounding box center [284, 254] width 45 height 18
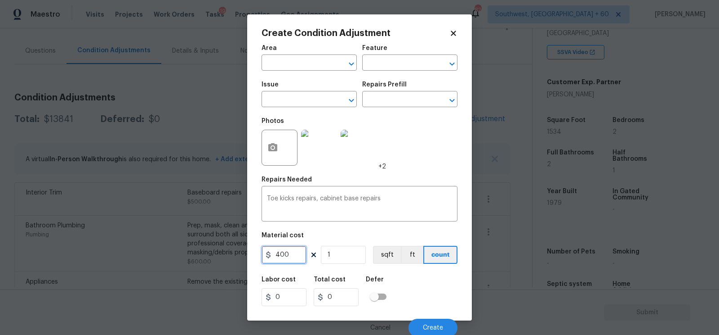
type input "400"
click at [346, 296] on input "0" at bounding box center [336, 297] width 45 height 18
type input "400"
click at [434, 323] on button "Create" at bounding box center [433, 327] width 49 height 18
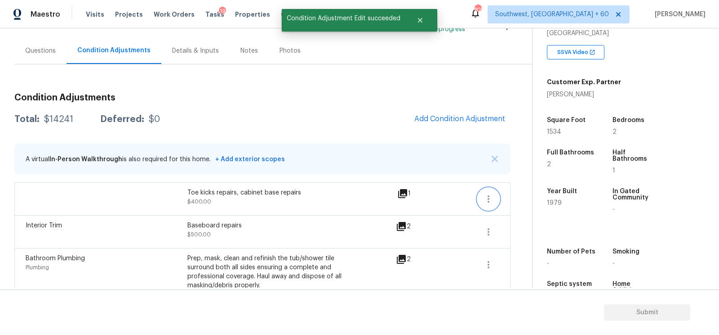
click at [497, 200] on button "button" at bounding box center [489, 199] width 22 height 22
click at [527, 197] on div "Edit" at bounding box center [540, 196] width 70 height 9
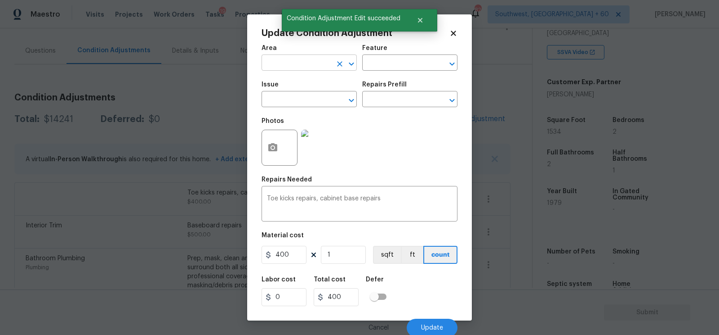
click at [316, 62] on input "text" at bounding box center [297, 64] width 70 height 14
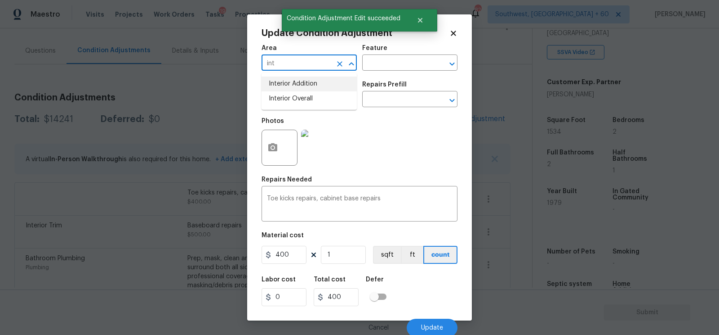
click at [321, 100] on li "Interior Overall" at bounding box center [309, 98] width 95 height 15
type input "Interior Overall"
click at [436, 318] on div "Cancel Update" at bounding box center [360, 323] width 196 height 25
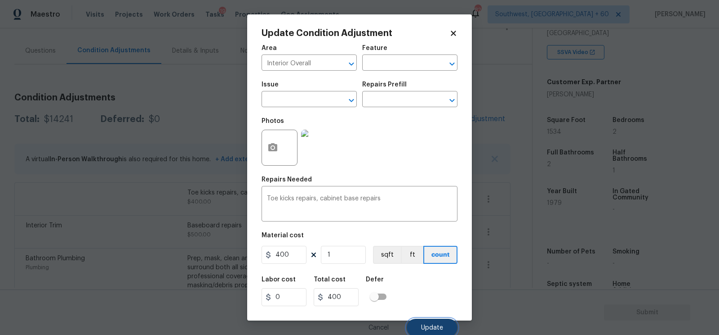
click at [435, 324] on button "Update" at bounding box center [432, 327] width 51 height 18
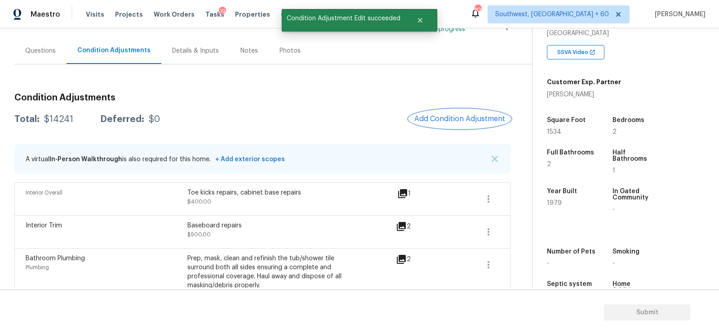
click at [434, 124] on button "Add Condition Adjustment" at bounding box center [460, 118] width 102 height 19
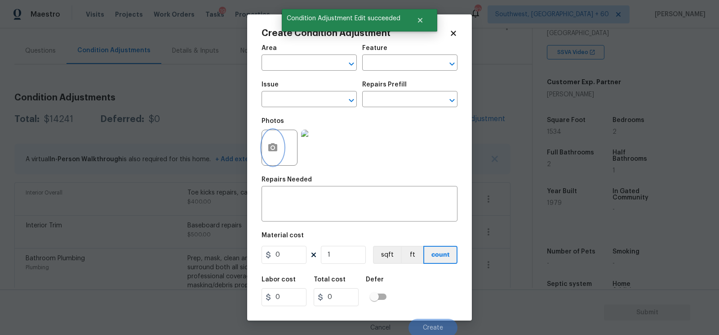
click at [275, 151] on icon "button" at bounding box center [272, 147] width 9 height 8
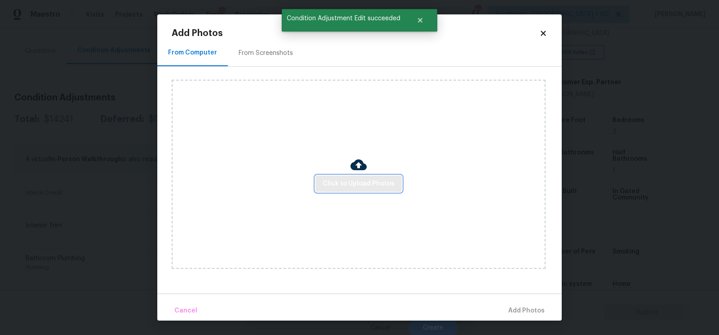
click at [337, 179] on span "Click to Upload Photos" at bounding box center [359, 183] width 72 height 11
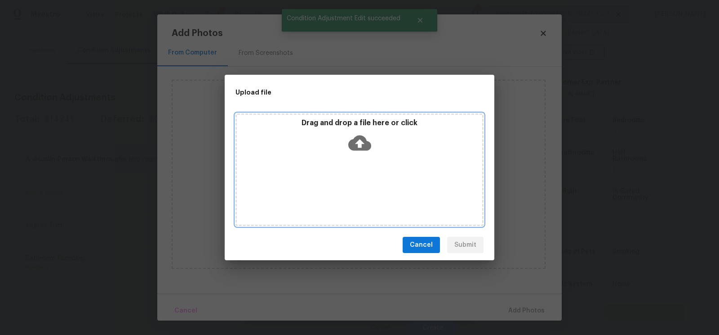
click at [355, 150] on icon at bounding box center [359, 142] width 23 height 23
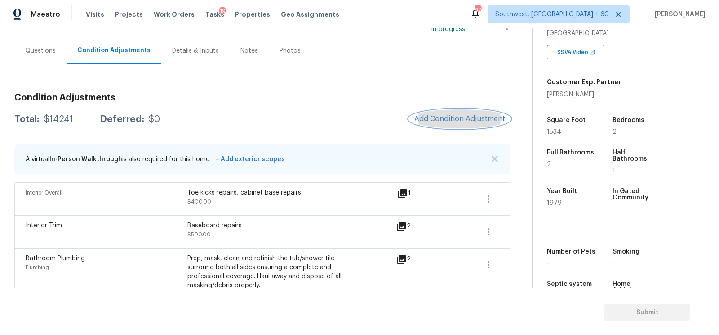
click at [453, 112] on button "Add Condition Adjustment" at bounding box center [460, 118] width 102 height 19
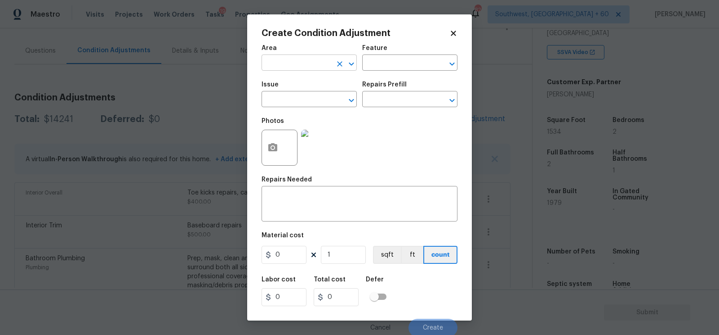
click at [300, 69] on input "text" at bounding box center [297, 64] width 70 height 14
click at [303, 98] on li "Interior Overall" at bounding box center [309, 98] width 95 height 15
type input "Interior Overall"
click at [290, 103] on input "text" at bounding box center [297, 100] width 70 height 14
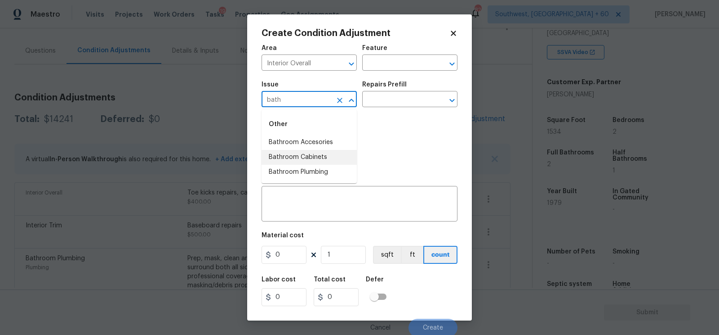
click at [312, 158] on li "Bathroom Cabinets" at bounding box center [309, 157] width 95 height 15
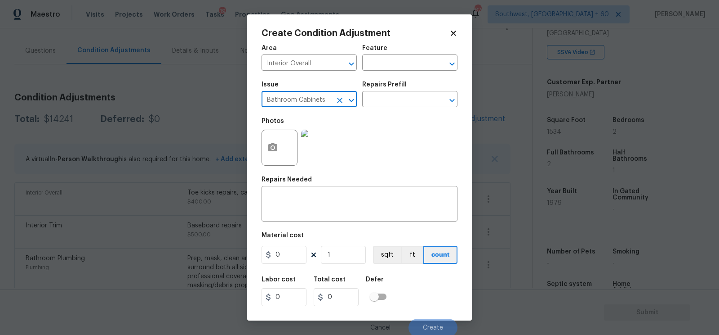
type input "Bathroom Cabinets"
click at [403, 93] on div "Repairs Prefill" at bounding box center [409, 87] width 95 height 12
click at [403, 98] on input "text" at bounding box center [397, 100] width 70 height 14
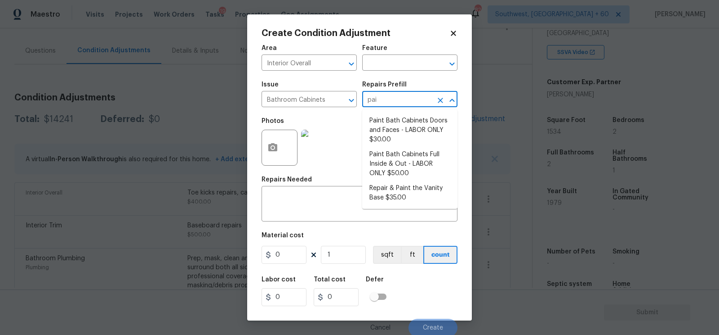
type input "pain"
click at [411, 162] on li "Paint Bath Cabinets Full Inside & Out - LABOR ONLY $50.00" at bounding box center [409, 164] width 95 height 34
type input "Cabinets"
type textarea "Prep, sand, mask and apply 2 coats of paint to the bathroom cabinet doors, inte…"
type input "50"
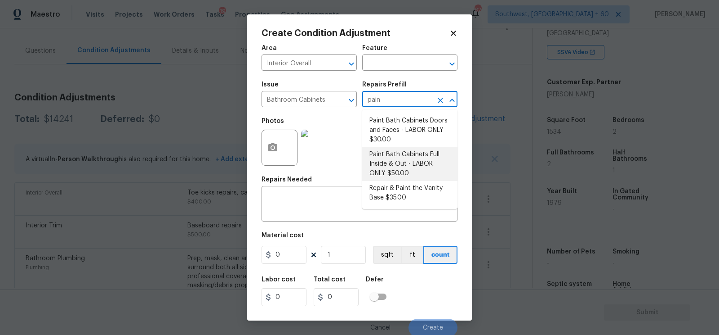
type input "50"
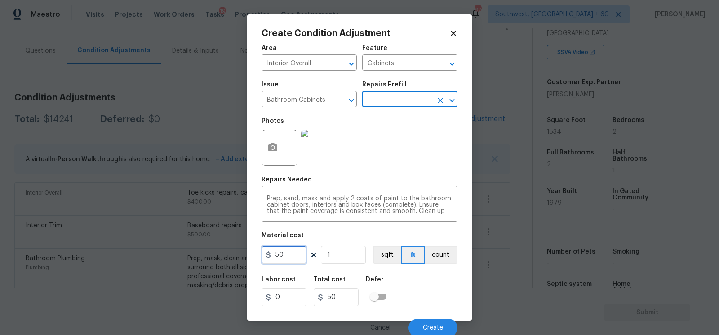
click at [285, 257] on input "50" at bounding box center [284, 254] width 45 height 18
type input "650"
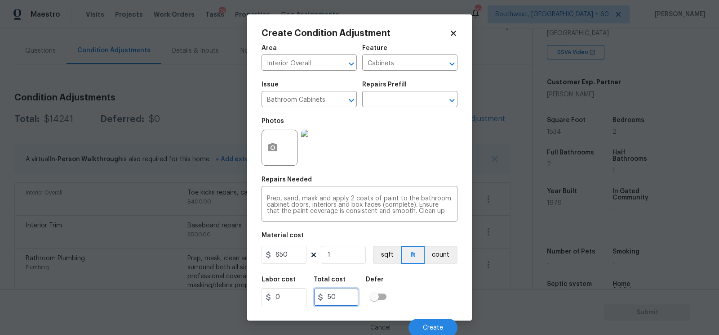
type input "650"
click at [341, 304] on input "650" at bounding box center [336, 297] width 45 height 18
click at [432, 332] on button "Create" at bounding box center [433, 327] width 49 height 18
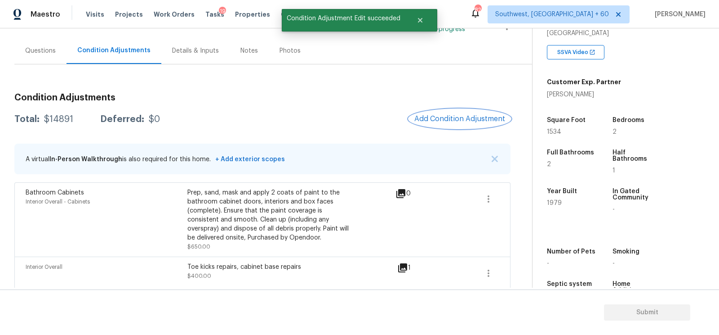
click at [469, 121] on span "Add Condition Adjustment" at bounding box center [460, 119] width 91 height 8
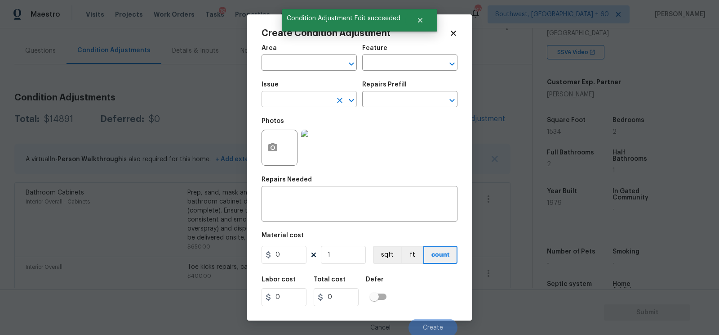
click at [297, 98] on input "text" at bounding box center [297, 100] width 70 height 14
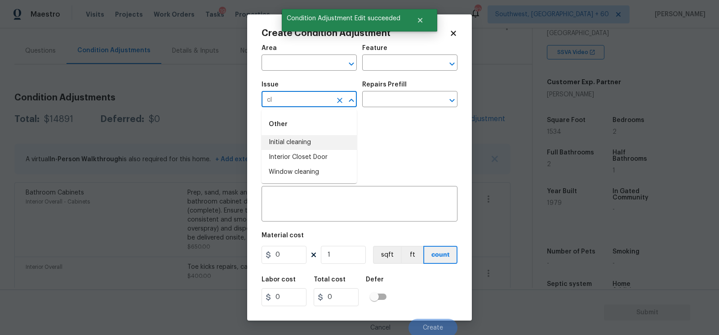
click at [292, 143] on li "Initial cleaning" at bounding box center [309, 142] width 95 height 15
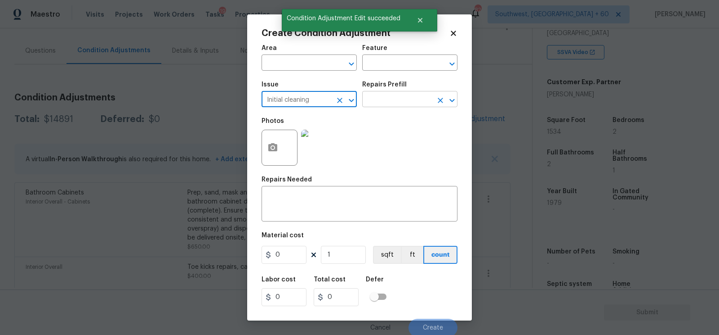
type input "Initial cleaning"
click at [424, 101] on input "text" at bounding box center [397, 100] width 70 height 14
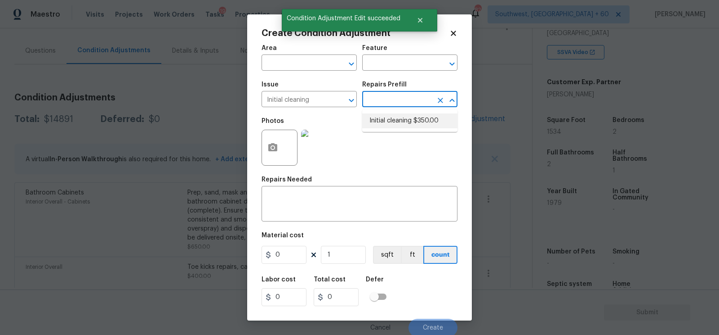
click at [410, 119] on li "Initial cleaning $350.00" at bounding box center [409, 120] width 95 height 15
type input "Home Readiness Packages"
type textarea "1. Wipe down exterior doors and trim. 2. Clean out all exterior light fixtures …"
type input "350"
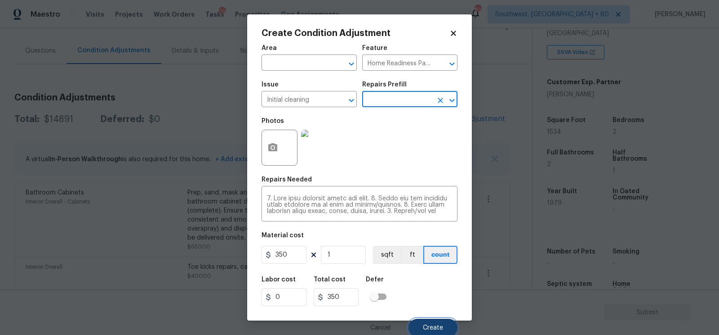
click at [424, 328] on span "Create" at bounding box center [433, 327] width 20 height 7
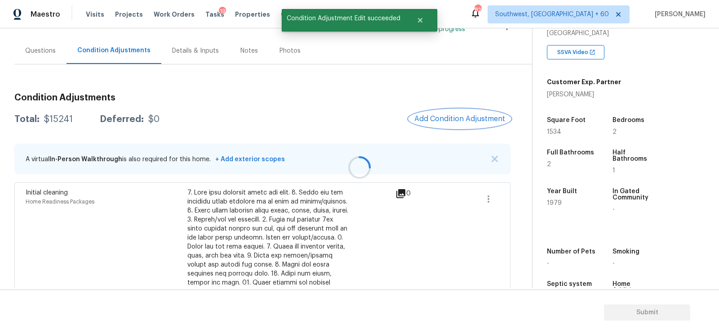
click at [443, 119] on span "Add Condition Adjustment" at bounding box center [460, 119] width 91 height 8
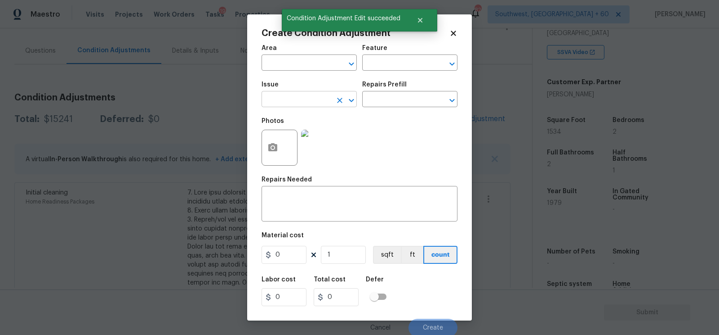
click at [299, 98] on input "text" at bounding box center [297, 100] width 70 height 14
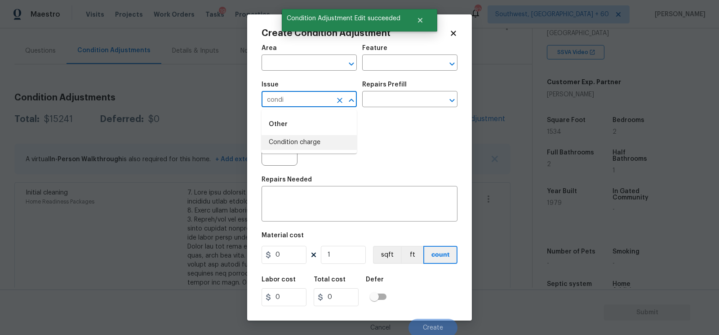
click at [292, 151] on ul "Other Condition charge" at bounding box center [309, 132] width 95 height 44
click at [319, 143] on li "Condition charge" at bounding box center [309, 142] width 95 height 15
type input "Condition charge"
click at [392, 112] on div "Issue Condition charge ​ Repairs Prefill ​" at bounding box center [360, 94] width 196 height 36
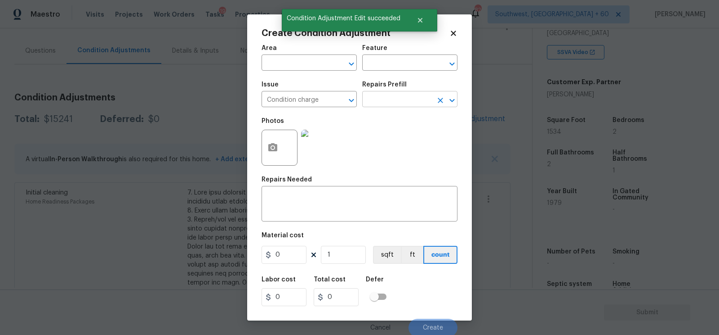
click at [390, 107] on input "text" at bounding box center [397, 100] width 70 height 14
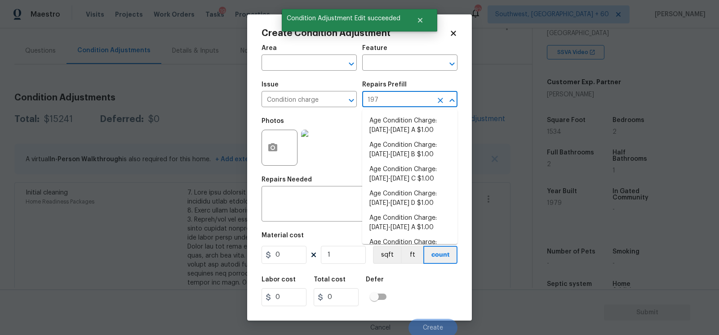
type input "1979"
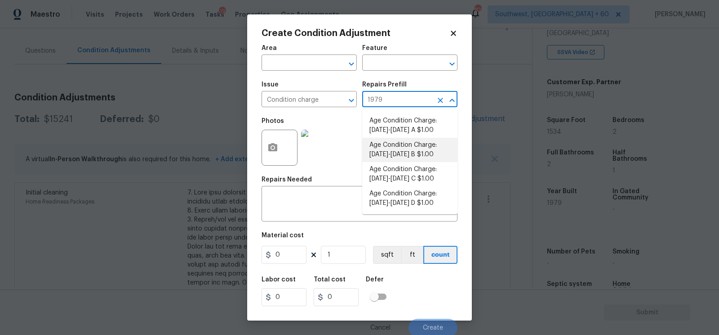
click at [402, 156] on li "Age Condition Charge: [DATE]-[DATE] B $1.00" at bounding box center [409, 150] width 95 height 24
type input "Home Readiness Packages"
type textarea "Age Condition Charge: 1979-1992 B"
type input "1"
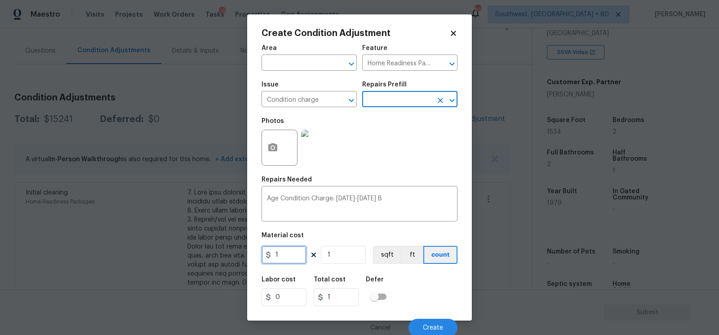
click at [280, 263] on input "1" at bounding box center [284, 254] width 45 height 18
type input "2000"
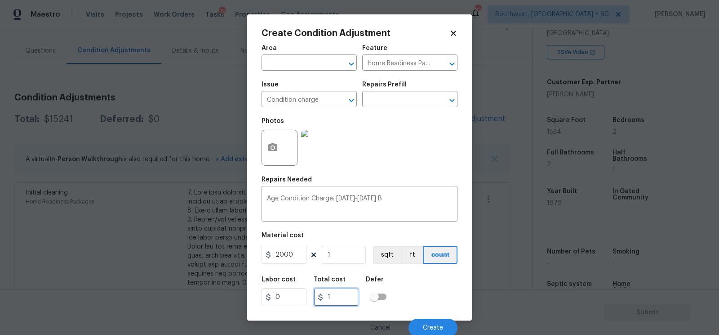
type input "2000"
click at [347, 301] on input "2000" at bounding box center [336, 297] width 45 height 18
click at [436, 329] on span "Create" at bounding box center [433, 327] width 20 height 7
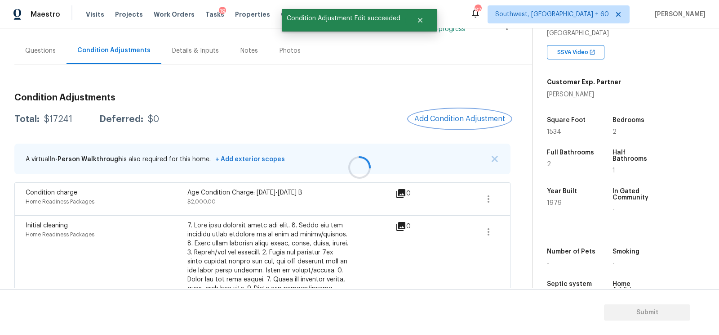
click at [467, 111] on button "Add Condition Adjustment" at bounding box center [460, 118] width 102 height 19
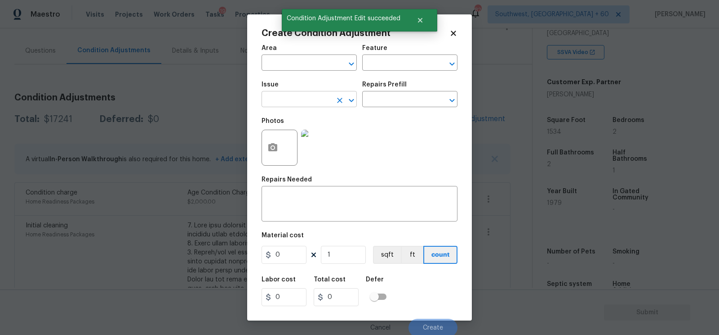
click at [288, 101] on input "text" at bounding box center [297, 100] width 70 height 14
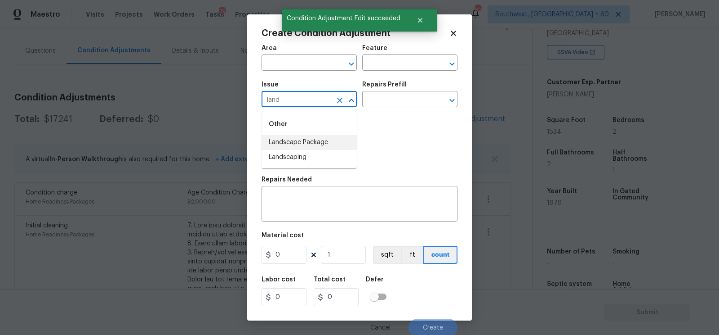
click at [300, 144] on li "Landscape Package" at bounding box center [309, 142] width 95 height 15
type input "Landscape Package"
click at [410, 94] on input "text" at bounding box center [397, 100] width 70 height 14
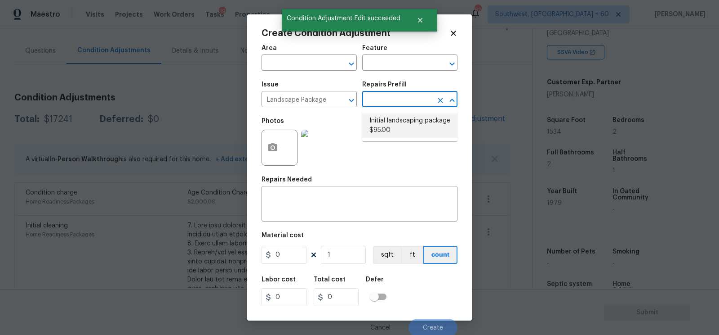
click at [406, 117] on li "Initial landscaping package $95.00" at bounding box center [409, 125] width 95 height 24
type input "Home Readiness Packages"
type textarea "Mowing of grass up to 6" in height. Mow, edge along driveways & sidewalks, trim…"
type input "95"
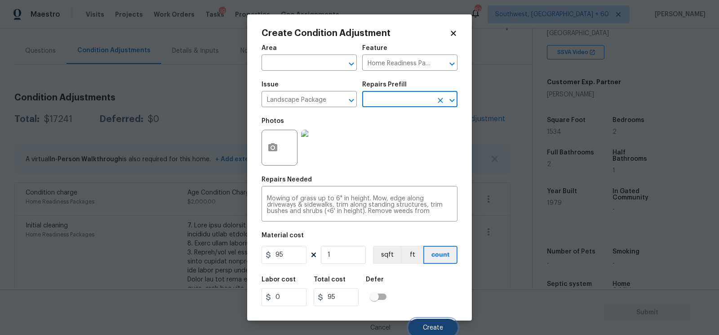
click at [435, 326] on span "Create" at bounding box center [433, 327] width 20 height 7
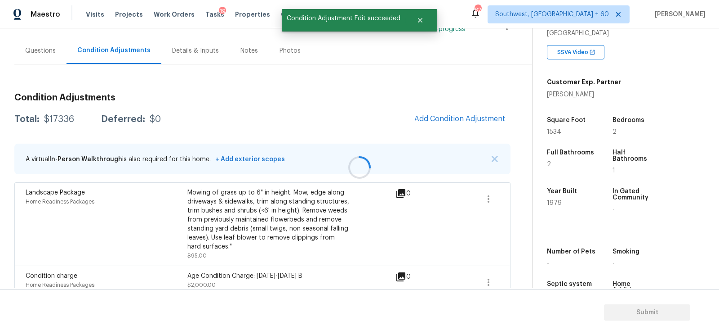
click at [47, 120] on div "$17336" at bounding box center [59, 119] width 30 height 9
copy div "$17336"
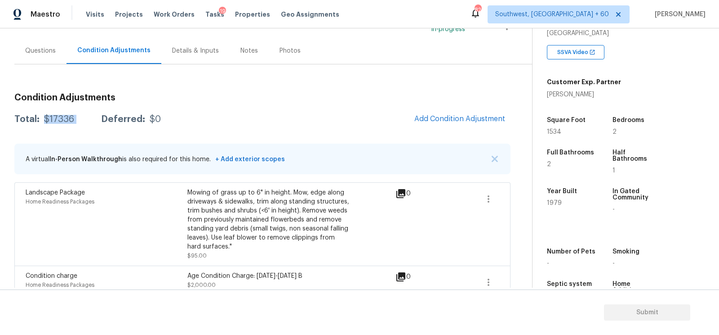
click at [48, 54] on div "Questions" at bounding box center [40, 50] width 31 height 9
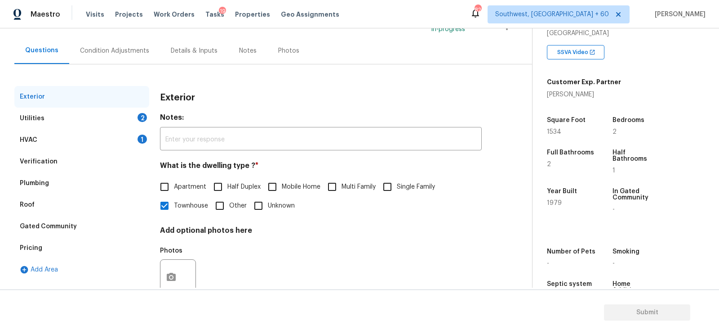
click at [129, 129] on div "HVAC 1" at bounding box center [81, 140] width 135 height 22
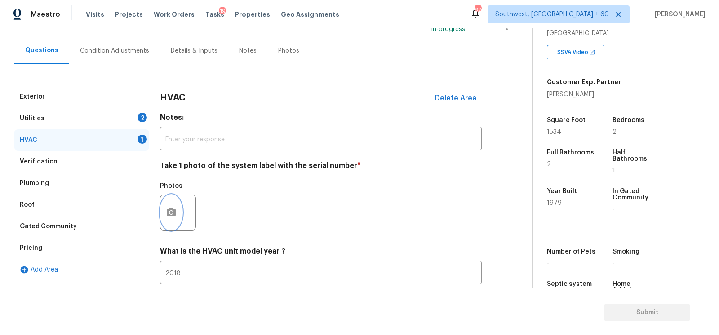
click at [168, 215] on icon "button" at bounding box center [171, 212] width 9 height 8
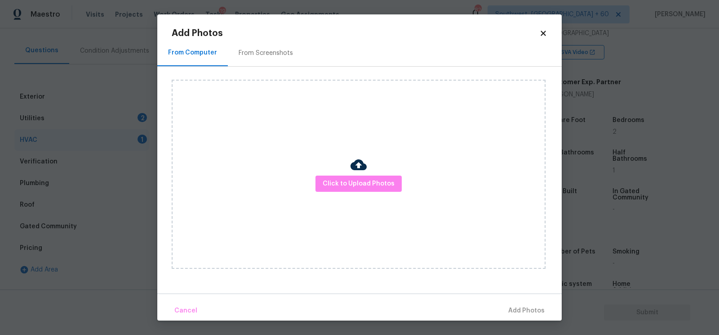
click at [362, 174] on div at bounding box center [359, 165] width 16 height 19
click at [361, 183] on span "Click to Upload Photos" at bounding box center [359, 183] width 72 height 11
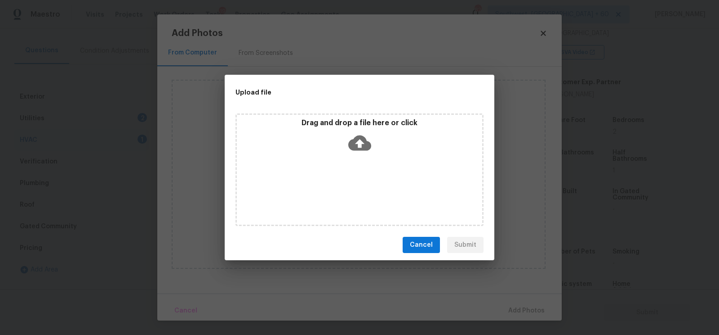
click at [361, 146] on icon at bounding box center [359, 142] width 23 height 23
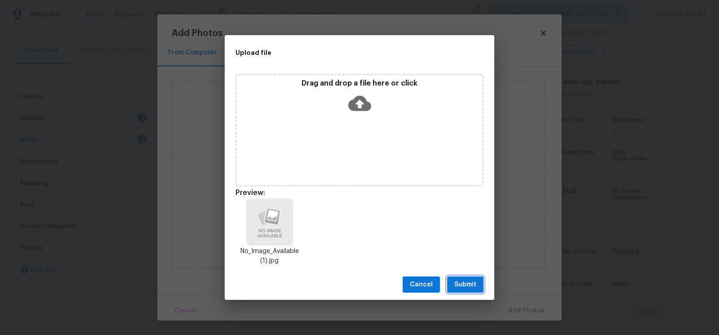
click at [471, 285] on span "Submit" at bounding box center [466, 284] width 22 height 11
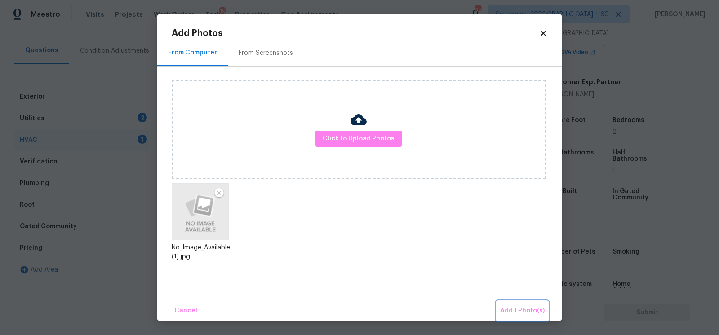
click at [523, 305] on span "Add 1 Photo(s)" at bounding box center [522, 310] width 45 height 11
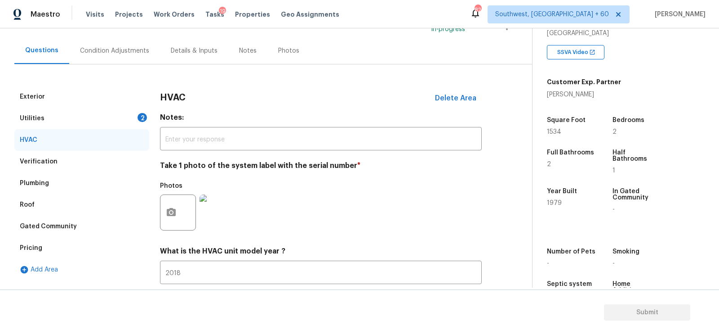
click at [127, 117] on div "Utilities 2" at bounding box center [81, 118] width 135 height 22
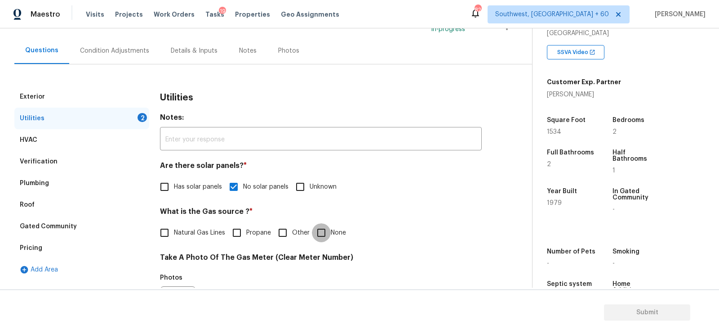
click at [325, 233] on input "None" at bounding box center [321, 232] width 19 height 19
checkbox input "true"
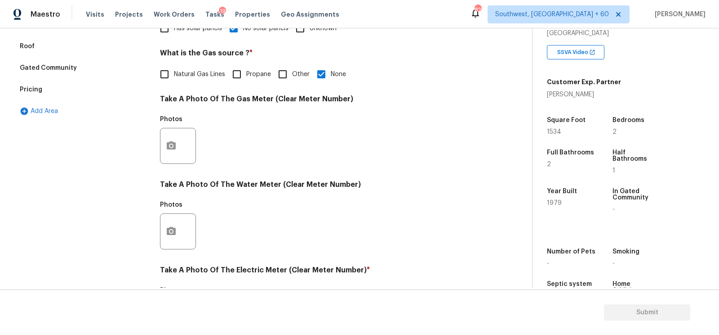
scroll to position [270, 0]
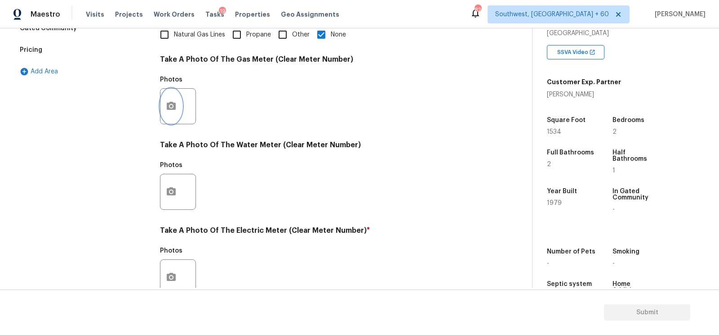
click at [173, 106] on icon "button" at bounding box center [171, 106] width 11 height 11
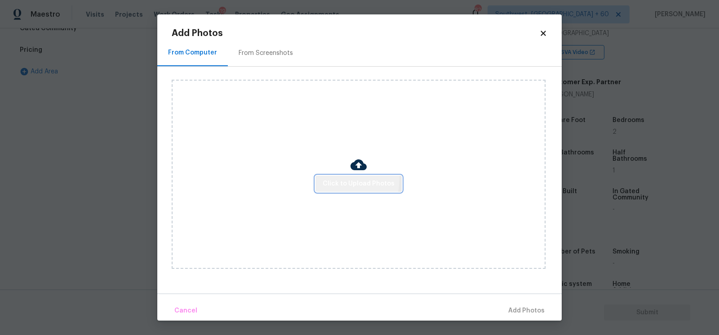
click at [326, 178] on span "Click to Upload Photos" at bounding box center [359, 183] width 72 height 11
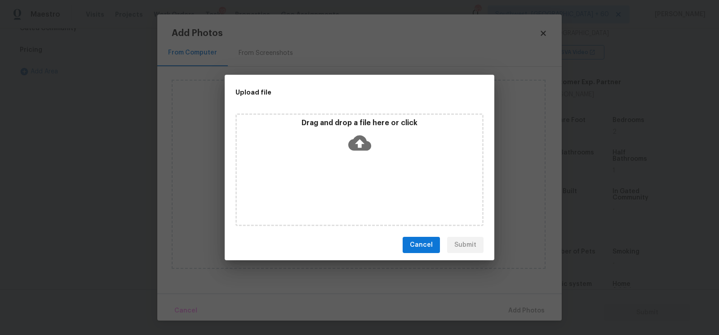
click at [351, 143] on icon at bounding box center [359, 142] width 23 height 15
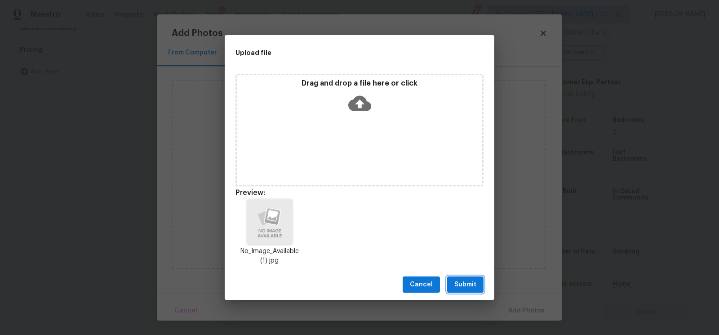
click at [461, 283] on span "Submit" at bounding box center [466, 284] width 22 height 11
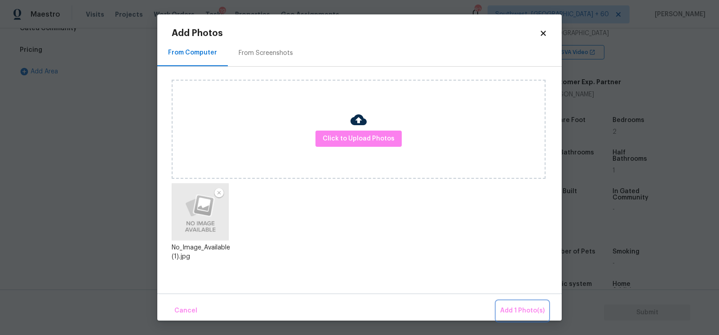
click at [520, 307] on span "Add 1 Photo(s)" at bounding box center [522, 310] width 45 height 11
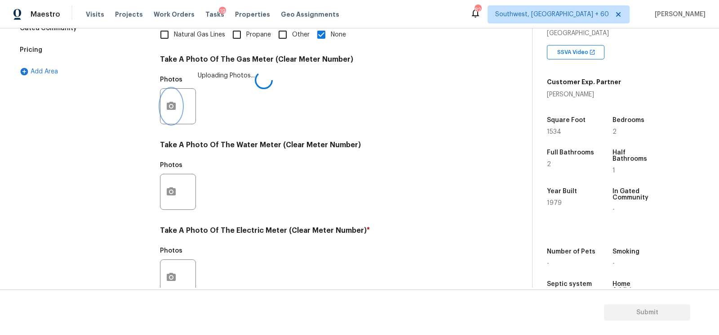
scroll to position [342, 0]
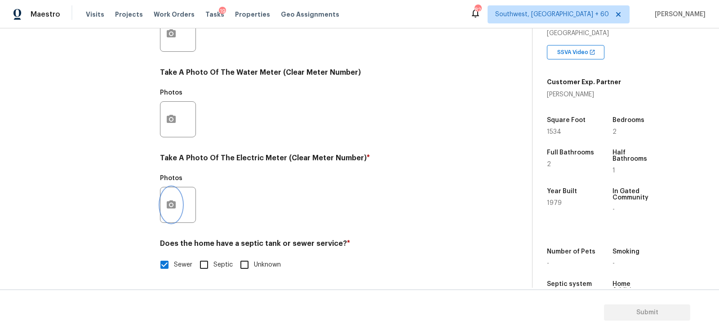
click at [170, 202] on icon "button" at bounding box center [171, 204] width 11 height 11
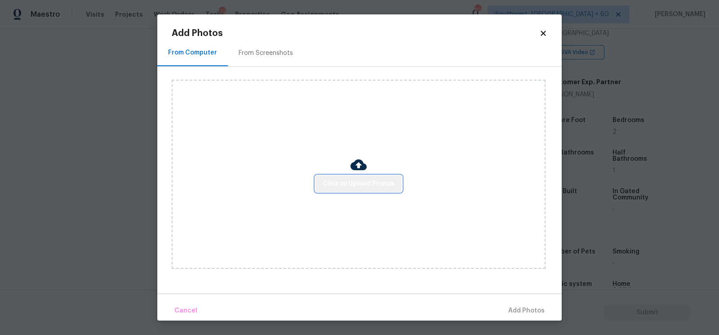
click at [367, 186] on span "Click to Upload Photos" at bounding box center [359, 183] width 72 height 11
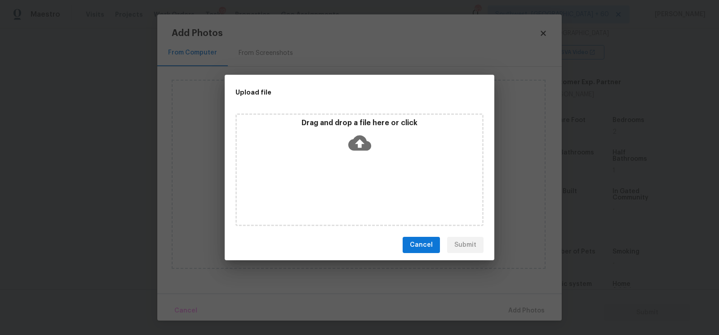
click at [365, 152] on icon at bounding box center [359, 142] width 23 height 23
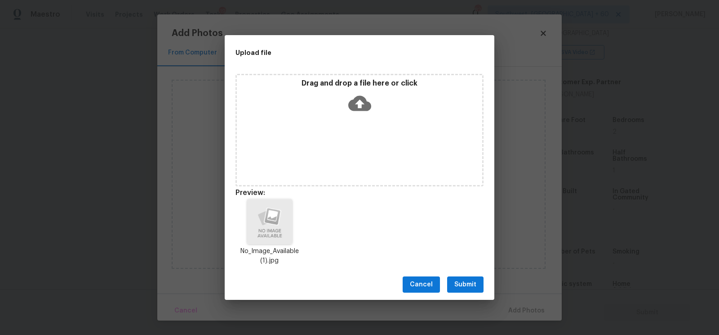
click at [464, 280] on span "Submit" at bounding box center [466, 284] width 22 height 11
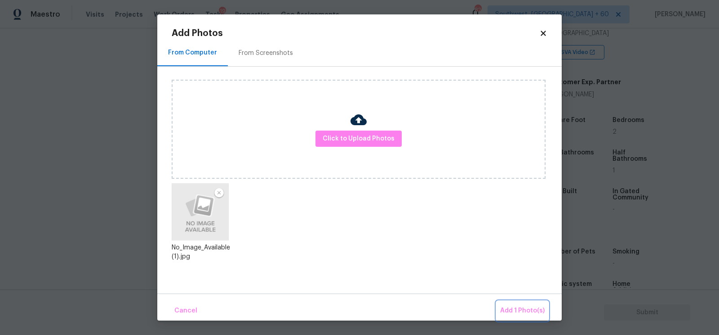
click at [520, 311] on span "Add 1 Photo(s)" at bounding box center [522, 310] width 45 height 11
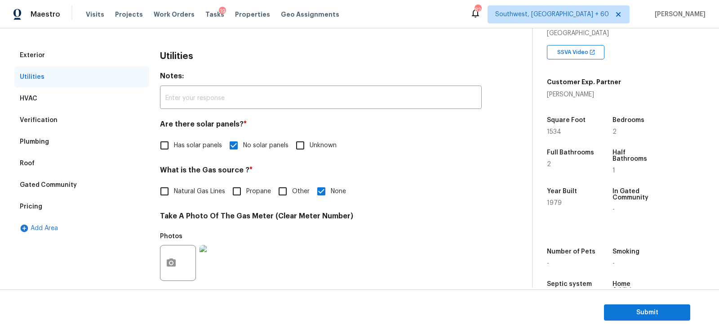
scroll to position [63, 0]
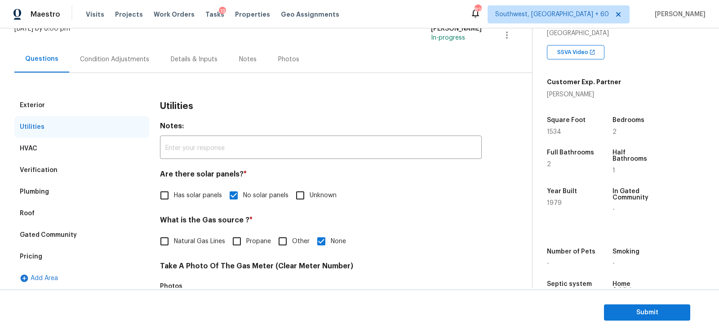
click at [138, 58] on div "Condition Adjustments" at bounding box center [114, 59] width 69 height 9
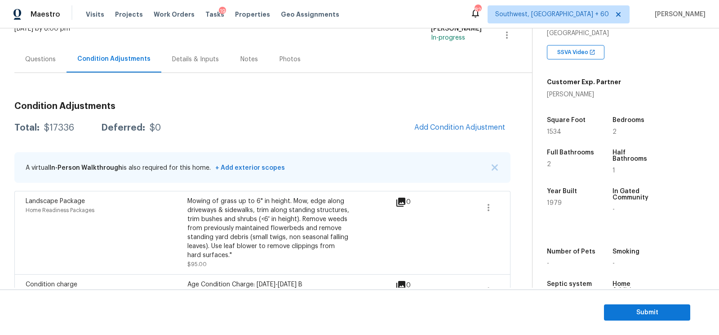
click at [55, 62] on div "Questions" at bounding box center [40, 59] width 31 height 9
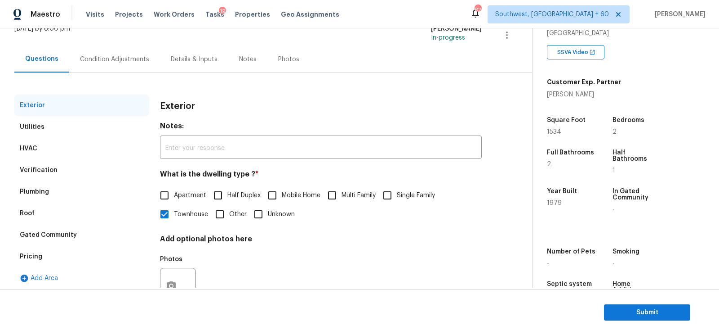
click at [62, 171] on div "Verification" at bounding box center [81, 170] width 135 height 22
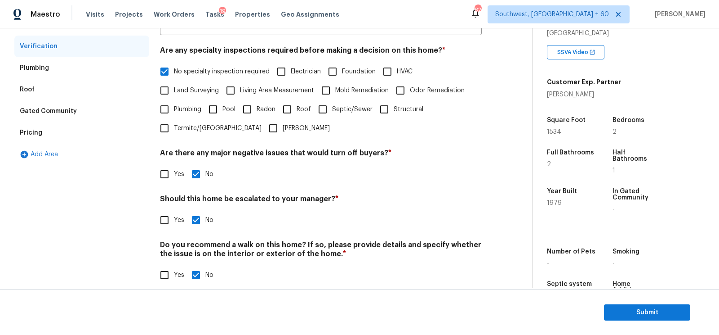
scroll to position [197, 0]
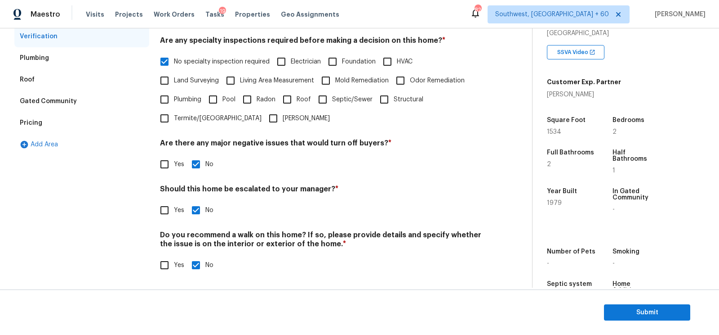
click at [159, 217] on input "Yes" at bounding box center [164, 210] width 19 height 19
checkbox input "true"
checkbox input "false"
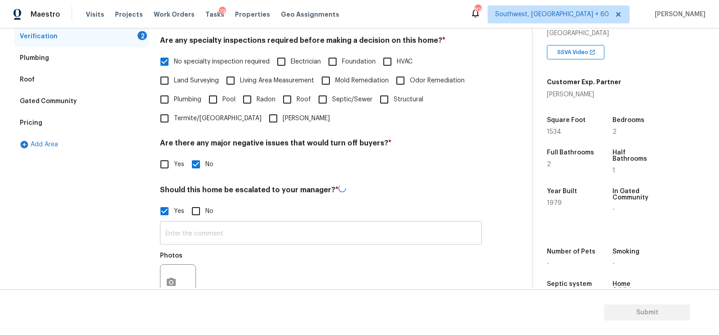
click at [191, 233] on input "text" at bounding box center [321, 233] width 322 height 21
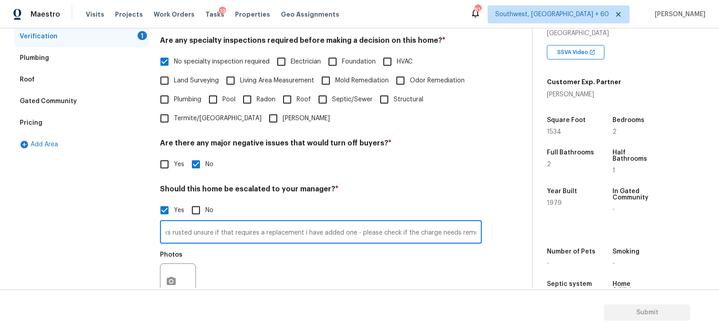
scroll to position [0, 219]
click at [167, 275] on button "button" at bounding box center [172, 280] width 22 height 35
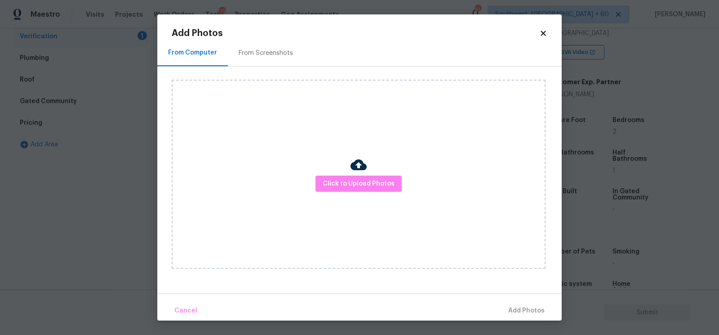
scroll to position [0, 0]
click at [326, 182] on span "Click to Upload Photos" at bounding box center [359, 183] width 72 height 11
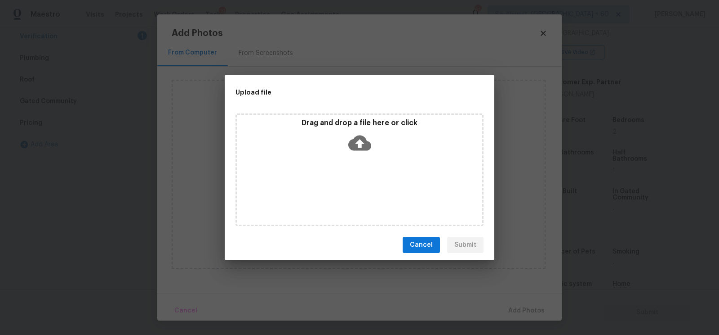
click at [356, 138] on icon at bounding box center [359, 142] width 23 height 15
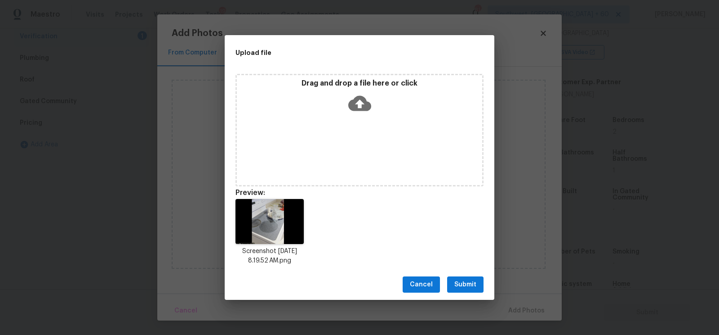
click at [464, 276] on button "Submit" at bounding box center [465, 284] width 36 height 17
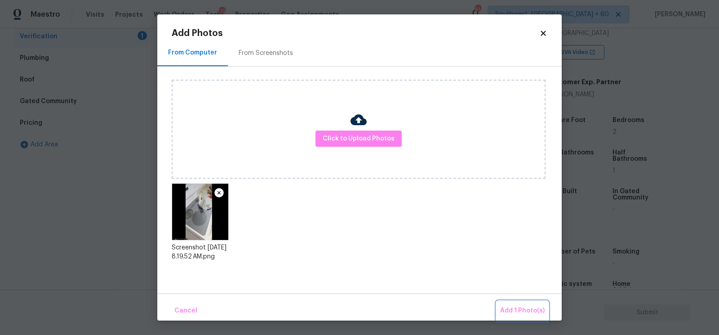
click at [526, 311] on span "Add 1 Photo(s)" at bounding box center [522, 310] width 45 height 11
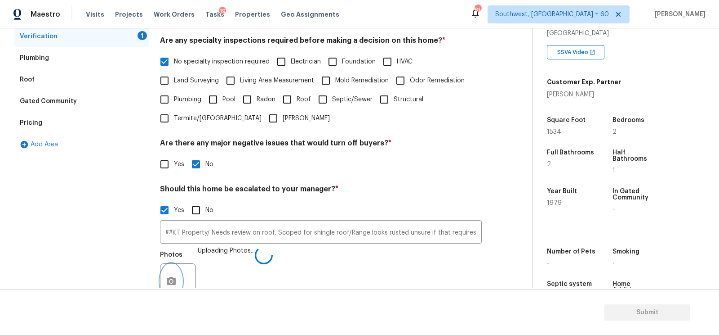
scroll to position [209, 0]
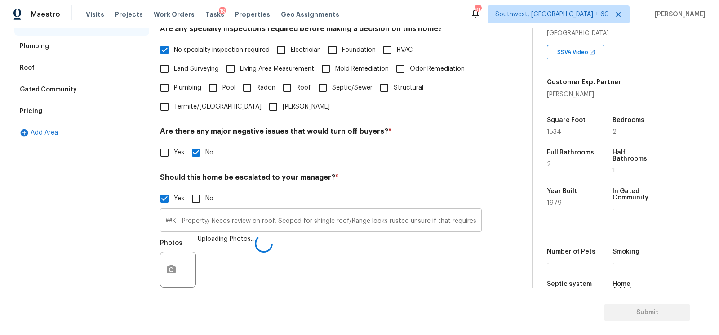
click at [298, 221] on input "##KT Property/ Needs review on roof, Scoped for shingle roof/Range looks rusted…" at bounding box center [321, 220] width 322 height 21
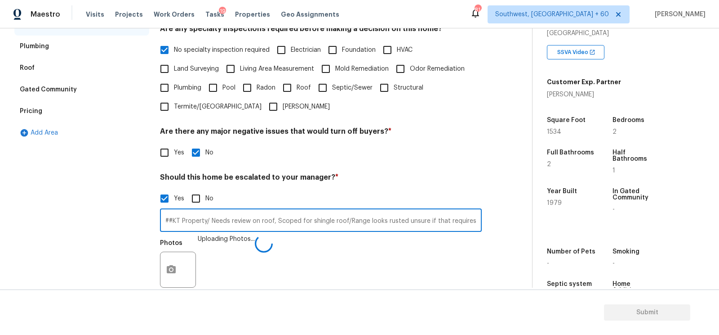
click at [298, 221] on input "##KT Property/ Needs review on roof, Scoped for shingle roof/Range looks rusted…" at bounding box center [321, 220] width 322 height 21
click at [179, 221] on input "##KT Property/ Needs review on roof, Scoped for shingle roof/Range looks rusted…" at bounding box center [321, 220] width 322 height 21
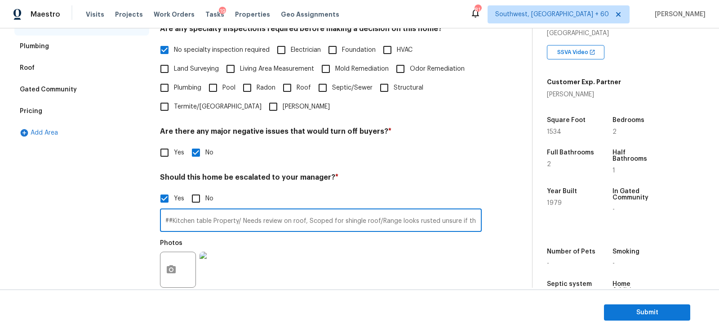
click at [243, 219] on input "##Kitchen table Property/ Needs review on roof, Scoped for shingle roof/Range l…" at bounding box center [321, 220] width 322 height 21
click at [475, 220] on input "##Kitchen table Property/ Needs review on roof, Scoped for shingle roof/Range l…" at bounding box center [321, 220] width 322 height 21
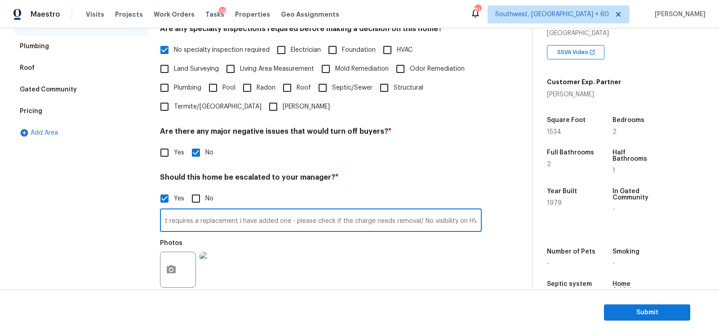
scroll to position [0, 316]
type input "##Kitchen table Property/ Needs review on roof, Scoped for shingle roof/Range l…"
click at [479, 103] on div "No specialty inspection required Electrician Foundation HVAC Land Surveying Liv…" at bounding box center [321, 78] width 322 height 76
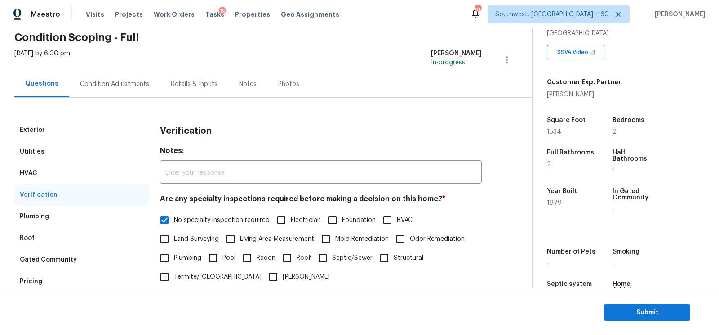
scroll to position [0, 0]
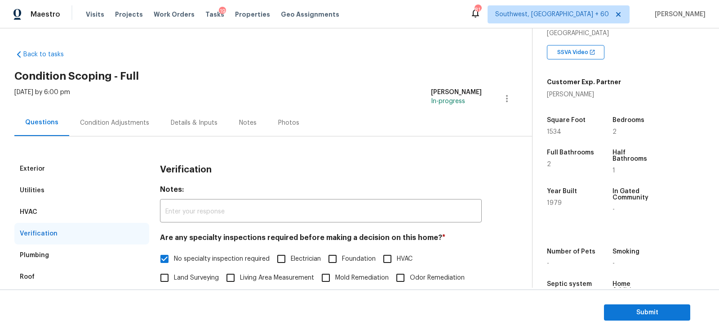
click at [99, 124] on div "Condition Adjustments" at bounding box center [114, 122] width 69 height 9
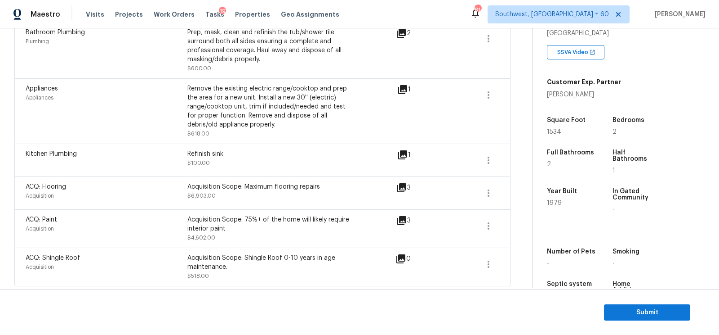
scroll to position [736, 0]
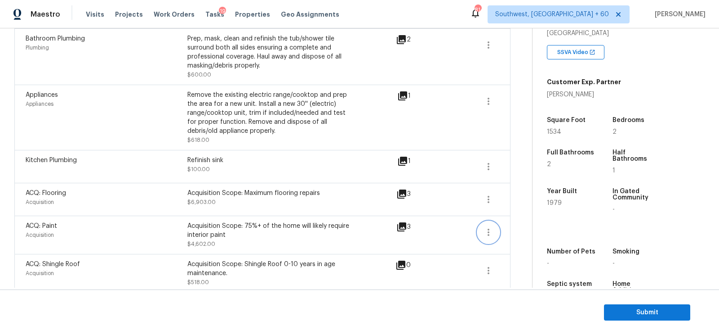
click at [485, 229] on icon "button" at bounding box center [488, 232] width 11 height 11
click at [521, 227] on div "Edit" at bounding box center [540, 228] width 70 height 9
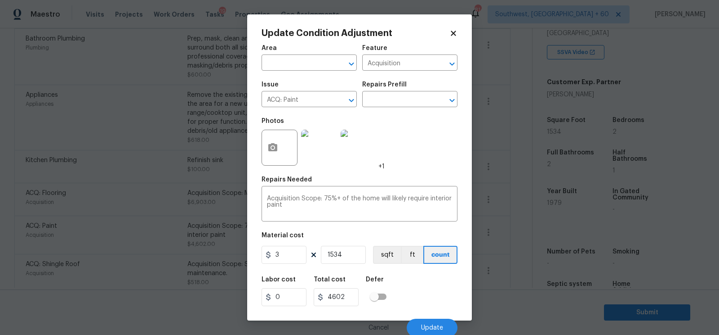
click at [512, 254] on body "Maestro Visits Projects Work Orders Tasks 19 Properties Geo Assignments 814 Sou…" at bounding box center [359, 167] width 719 height 335
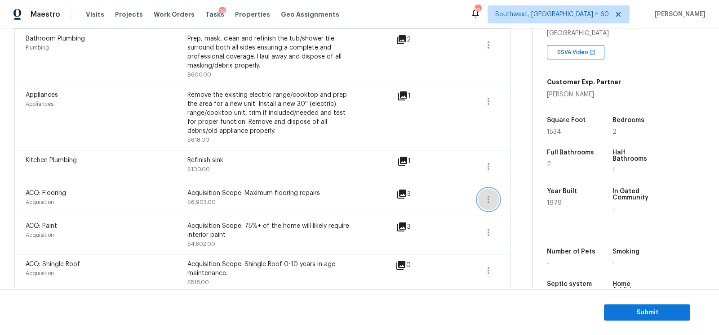
click at [486, 198] on icon "button" at bounding box center [488, 199] width 11 height 11
click at [510, 197] on div "Edit" at bounding box center [540, 196] width 70 height 9
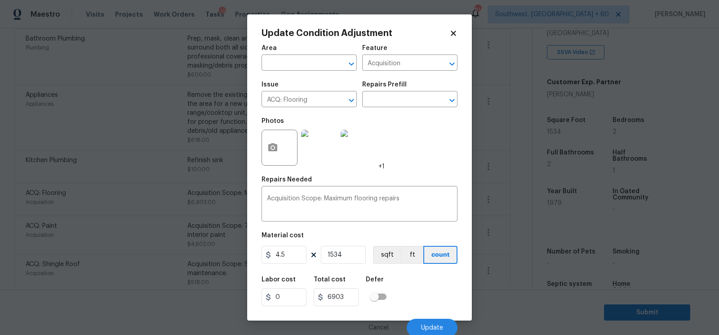
click at [514, 230] on body "Maestro Visits Projects Work Orders Tasks 19 Properties Geo Assignments 814 Sou…" at bounding box center [359, 167] width 719 height 335
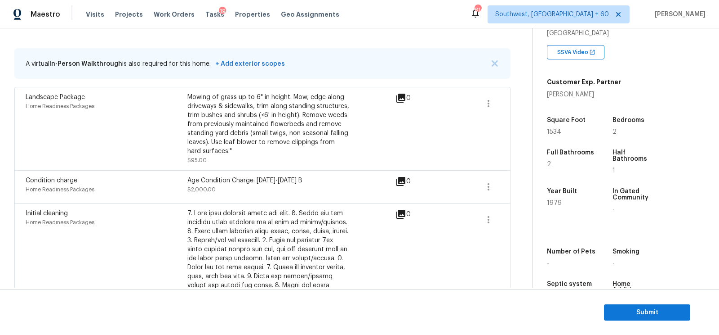
scroll to position [9, 0]
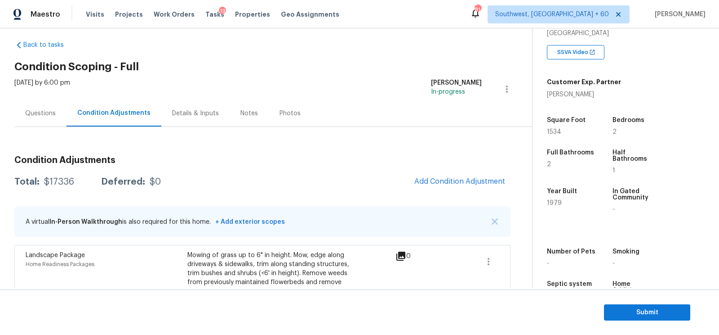
click at [37, 125] on div "Questions" at bounding box center [40, 113] width 52 height 27
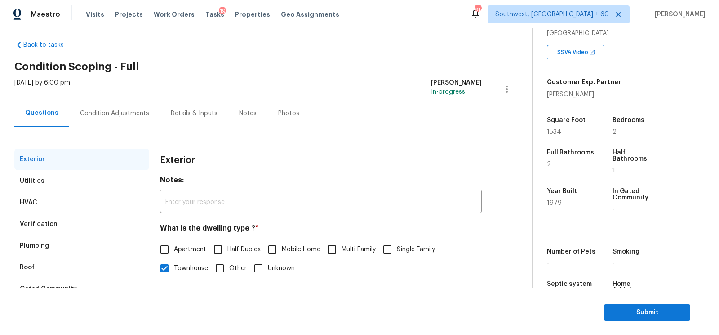
click at [72, 234] on div "Verification" at bounding box center [81, 224] width 135 height 22
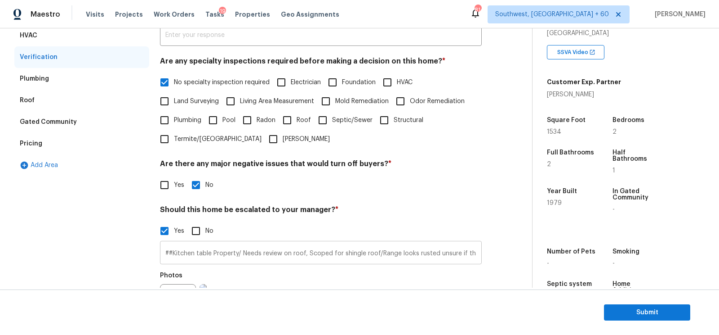
scroll to position [0, 317]
click at [477, 257] on input "##Kitchen table Property/ Needs review on roof, Scoped for shingle roof/Range l…" at bounding box center [321, 253] width 322 height 21
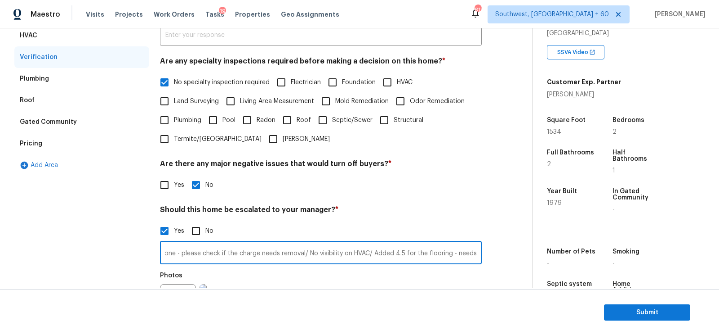
scroll to position [0, 439]
type input "##Kitchen table Property/ Needs review on roof, Scoped for shingle roof/Range l…"
click at [473, 240] on div "Yes No" at bounding box center [321, 230] width 322 height 19
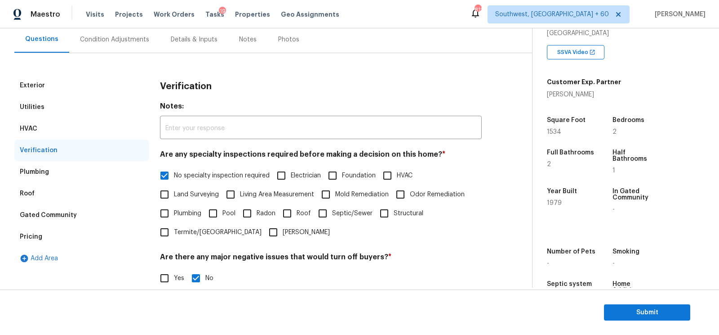
scroll to position [0, 0]
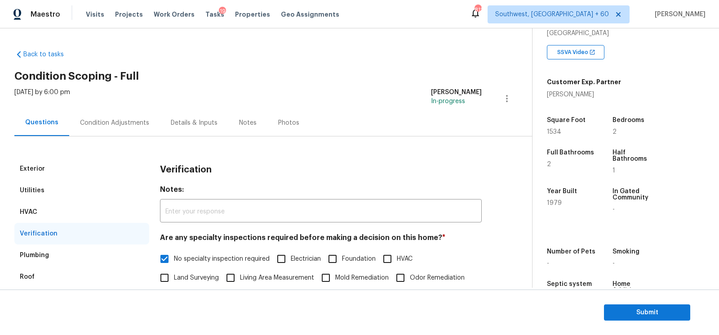
click at [116, 125] on div "Condition Adjustments" at bounding box center [114, 122] width 69 height 9
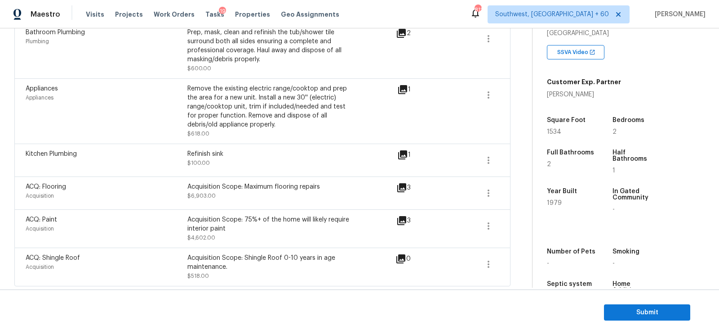
scroll to position [738, 0]
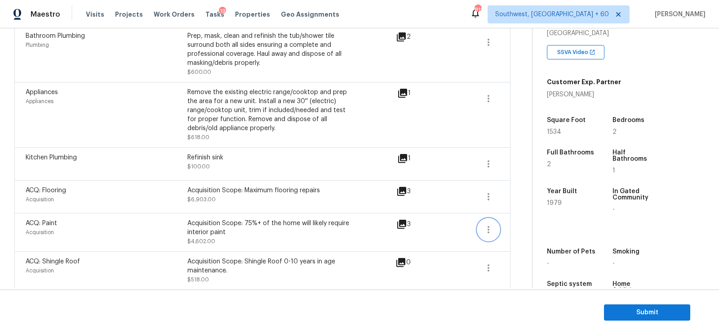
click at [491, 230] on icon "button" at bounding box center [488, 229] width 11 height 11
click at [527, 229] on div "Edit" at bounding box center [540, 226] width 70 height 9
click at [490, 194] on icon "button" at bounding box center [488, 196] width 11 height 11
click at [518, 196] on div "Edit" at bounding box center [540, 193] width 70 height 9
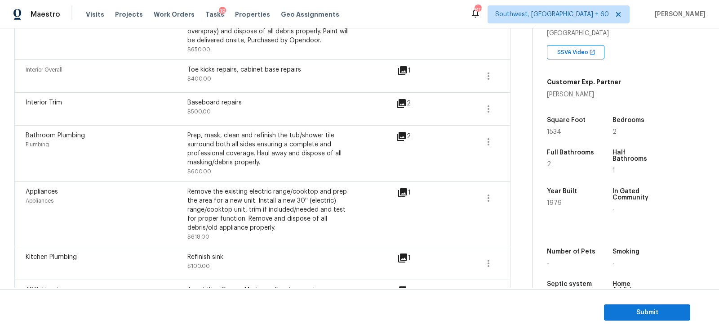
scroll to position [635, 0]
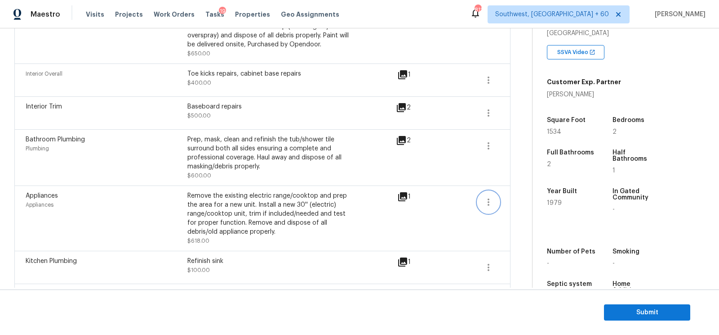
click at [492, 196] on icon "button" at bounding box center [488, 201] width 11 height 11
click at [526, 196] on div "Edit" at bounding box center [540, 199] width 70 height 9
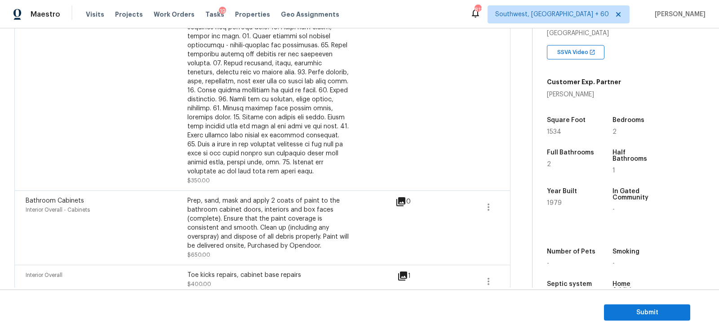
scroll to position [430, 0]
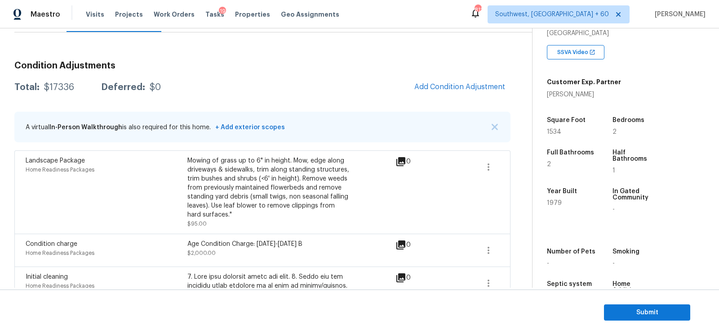
click at [360, 85] on div "Total: $17336 Deferred: $0 Add Condition Adjustment" at bounding box center [262, 87] width 496 height 20
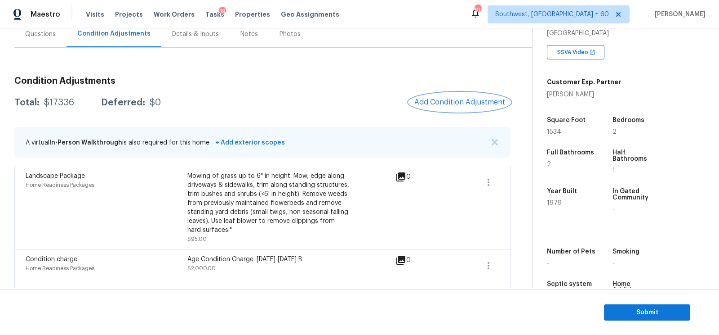
click at [465, 107] on button "Add Condition Adjustment" at bounding box center [460, 102] width 102 height 19
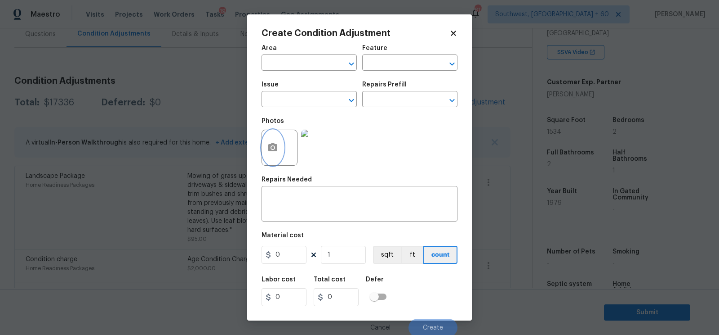
click at [276, 149] on icon "button" at bounding box center [272, 147] width 9 height 8
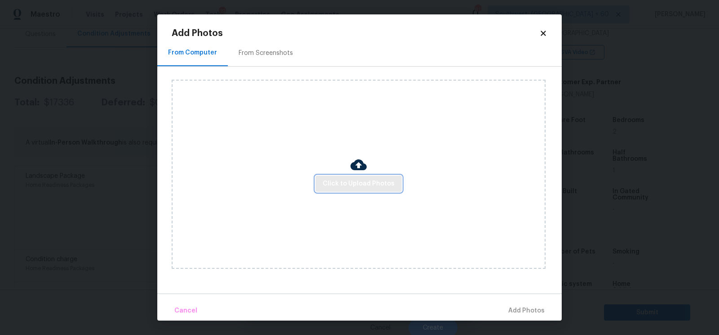
click at [368, 178] on span "Click to Upload Photos" at bounding box center [359, 183] width 72 height 11
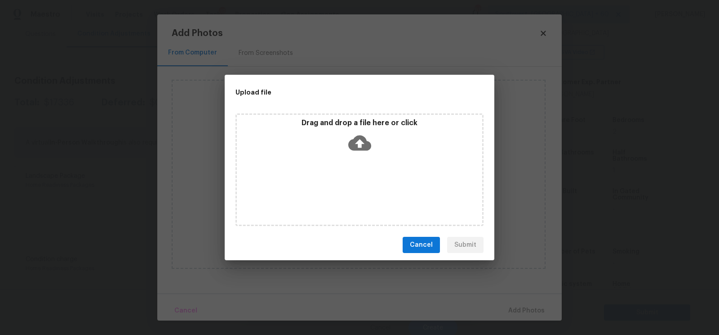
click at [367, 150] on icon at bounding box center [359, 142] width 23 height 23
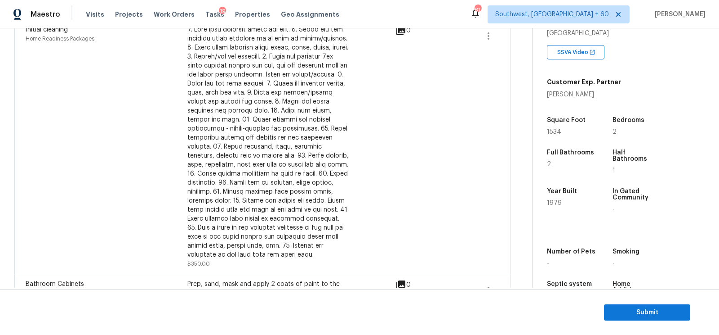
scroll to position [0, 0]
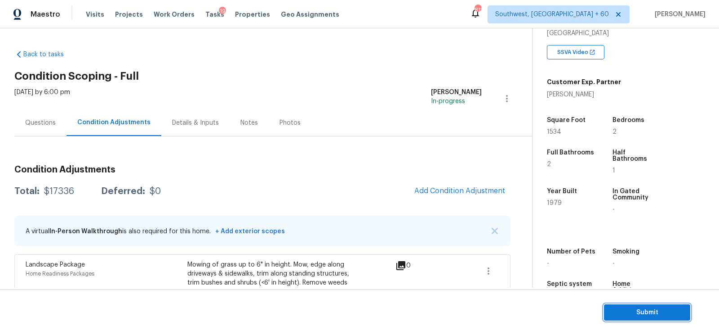
click at [634, 312] on span "Submit" at bounding box center [647, 312] width 72 height 11
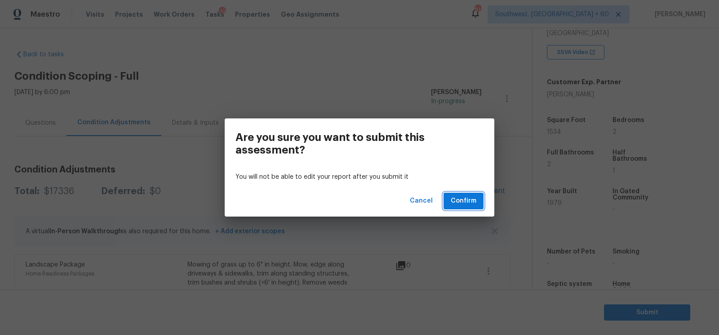
click at [470, 200] on span "Confirm" at bounding box center [464, 200] width 26 height 11
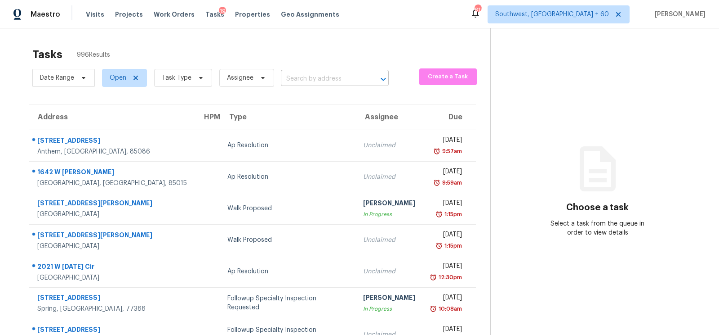
click at [301, 79] on input "text" at bounding box center [322, 79] width 83 height 14
paste input "2111 E Bishop Dr Tempe, AZ, 85282"
type input "2111 E Bishop Dr Tempe, AZ, 85282"
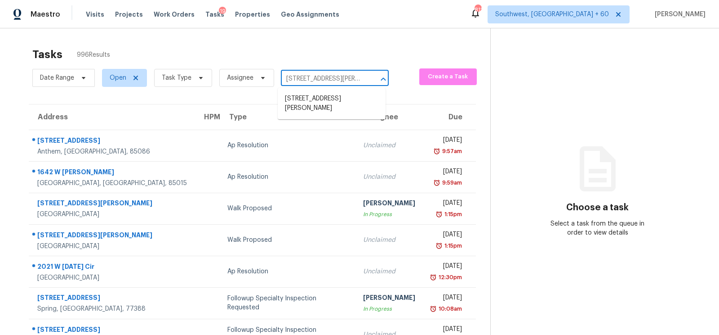
scroll to position [0, 23]
click at [314, 106] on li "2111 E Bishop Dr, Tempe, AZ 85282" at bounding box center [332, 103] width 108 height 24
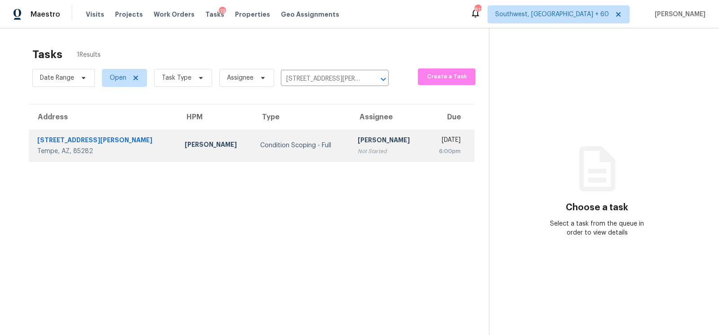
click at [282, 134] on td "Condition Scoping - Full" at bounding box center [301, 144] width 97 height 31
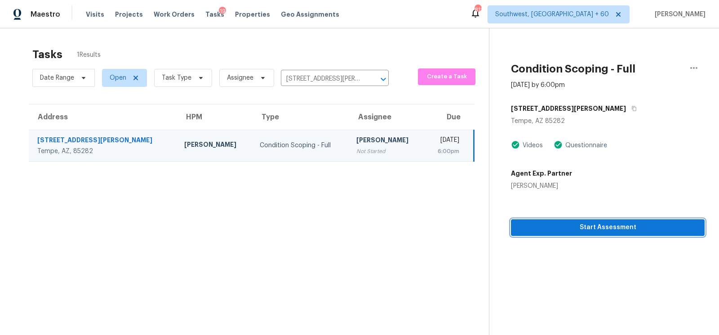
click at [590, 230] on span "Start Assessment" at bounding box center [607, 227] width 179 height 11
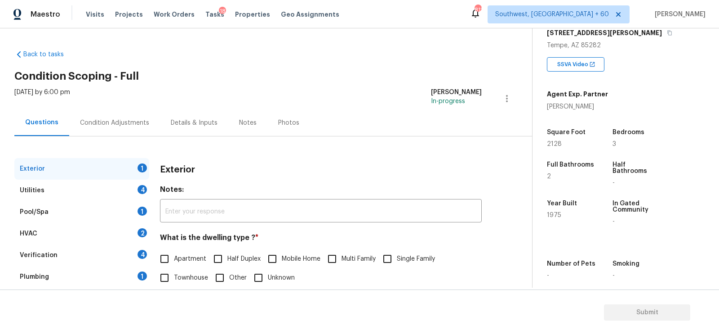
scroll to position [159, 0]
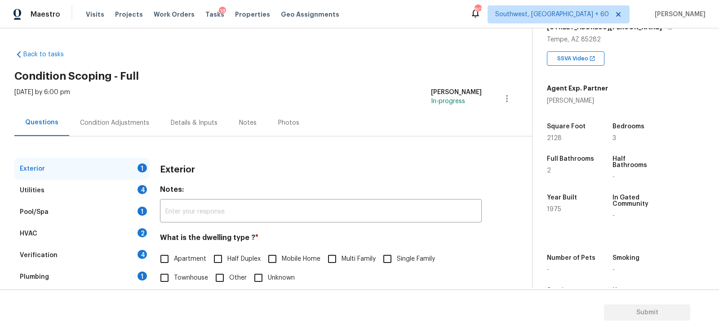
click at [388, 256] on input "Single Family" at bounding box center [387, 258] width 19 height 19
checkbox input "true"
click at [125, 195] on div "Utilities 4" at bounding box center [81, 190] width 135 height 22
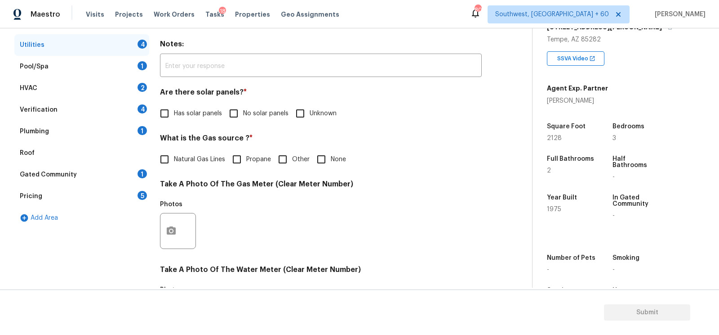
click at [244, 120] on label "No solar panels" at bounding box center [256, 113] width 64 height 19
click at [243, 120] on input "No solar panels" at bounding box center [233, 113] width 19 height 19
checkbox input "true"
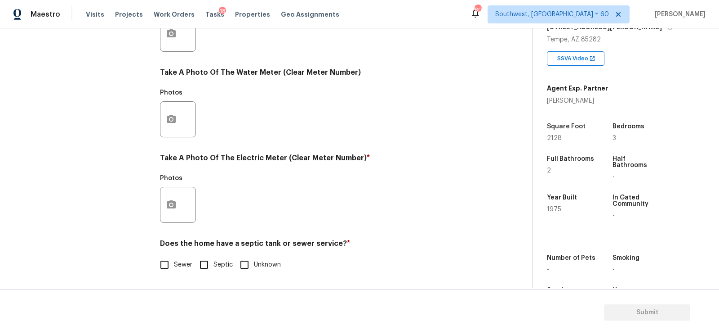
click at [176, 264] on span "Sewer" at bounding box center [183, 264] width 18 height 9
click at [174, 264] on input "Sewer" at bounding box center [164, 264] width 19 height 19
checkbox input "true"
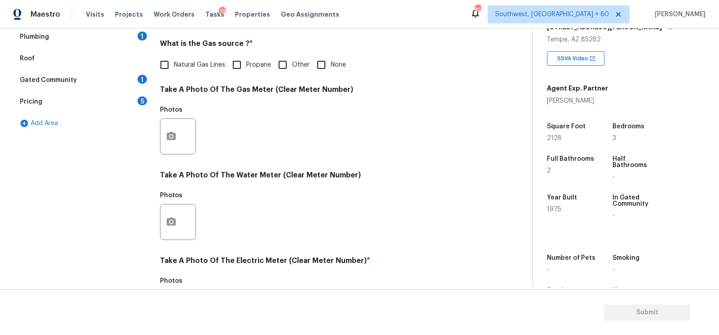
scroll to position [36, 0]
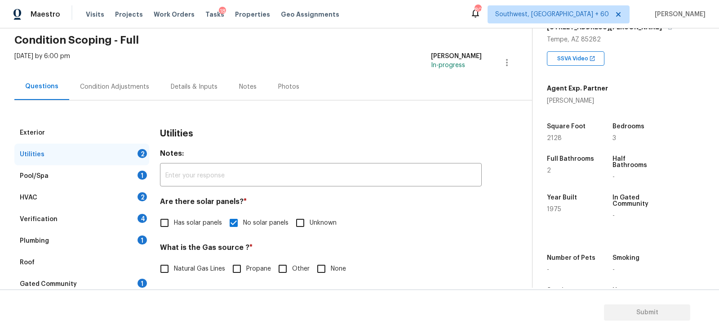
click at [117, 173] on div "Pool/Spa 1" at bounding box center [81, 176] width 135 height 22
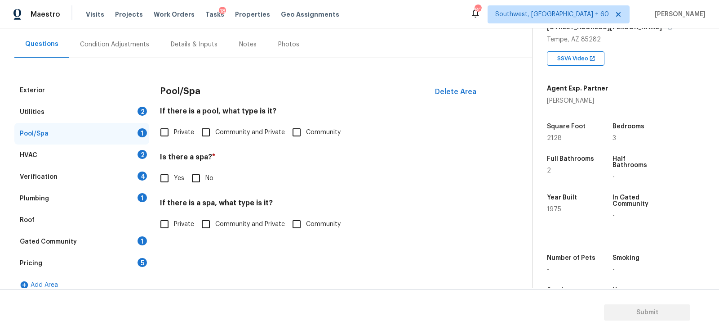
scroll to position [89, 0]
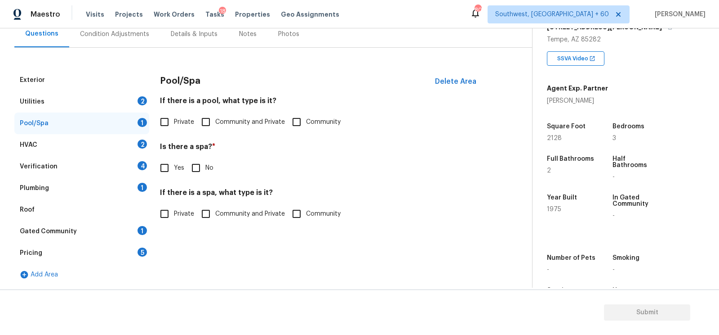
click at [125, 138] on div "HVAC 2" at bounding box center [81, 145] width 135 height 22
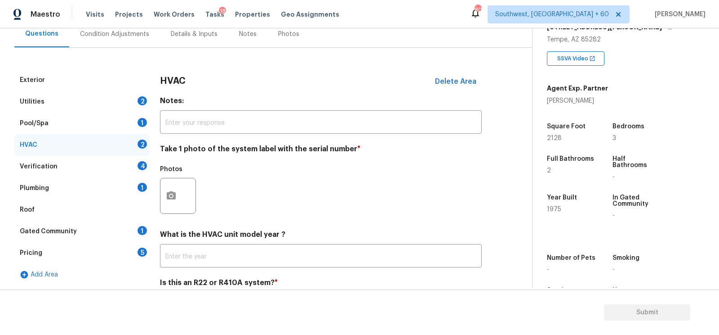
scroll to position [128, 0]
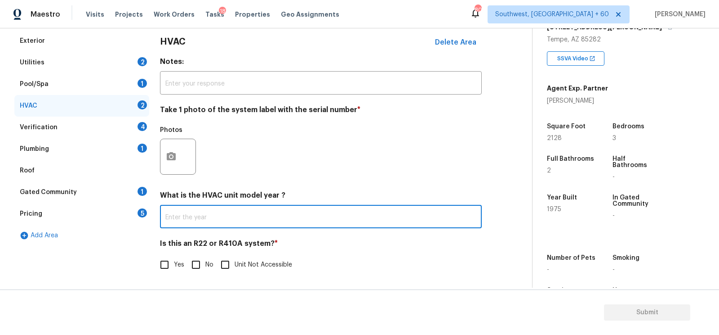
click at [205, 211] on input "text" at bounding box center [321, 217] width 322 height 21
type input "2021"
click at [196, 262] on input "No" at bounding box center [196, 264] width 19 height 19
checkbox input "true"
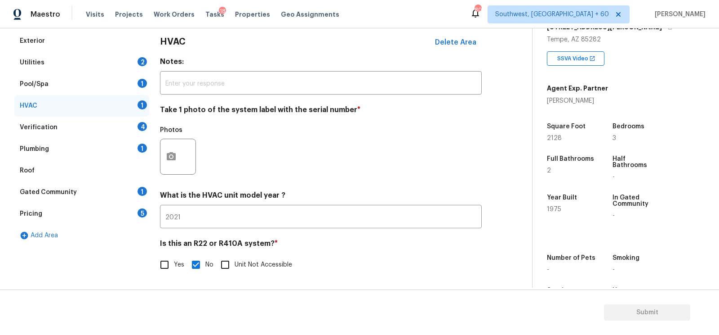
click at [125, 105] on div "HVAC 1" at bounding box center [81, 106] width 135 height 22
click at [132, 127] on div "Verification 4" at bounding box center [81, 127] width 135 height 22
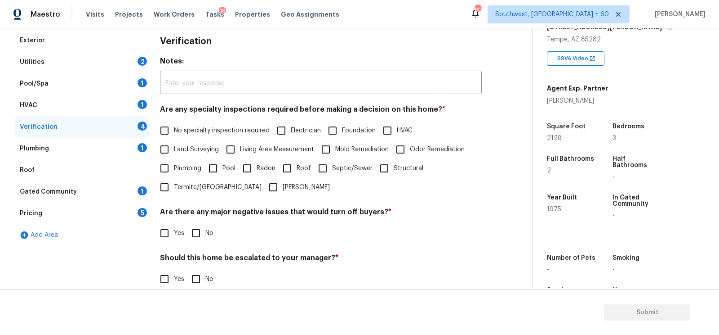
click at [210, 136] on label "No specialty inspection required" at bounding box center [212, 130] width 115 height 19
click at [174, 136] on input "No specialty inspection required" at bounding box center [164, 130] width 19 height 19
checkbox input "true"
click at [205, 241] on input "No" at bounding box center [196, 232] width 19 height 19
checkbox input "true"
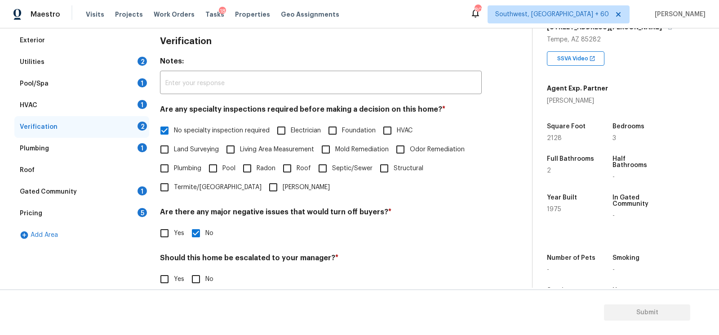
scroll to position [197, 0]
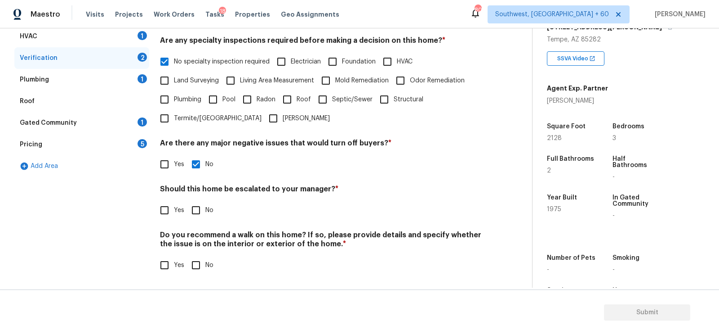
click at [203, 199] on div "Should this home be escalated to your manager? * Yes No" at bounding box center [321, 201] width 322 height 35
click at [197, 210] on input "No" at bounding box center [196, 210] width 19 height 19
checkbox input "true"
click at [198, 258] on input "No" at bounding box center [196, 265] width 19 height 19
checkbox input "true"
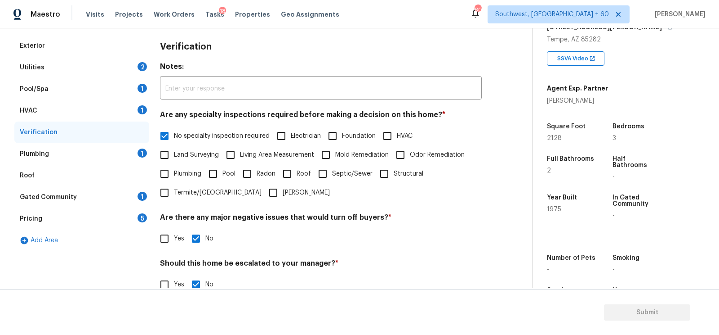
click at [129, 155] on div "Plumbing 1" at bounding box center [81, 154] width 135 height 22
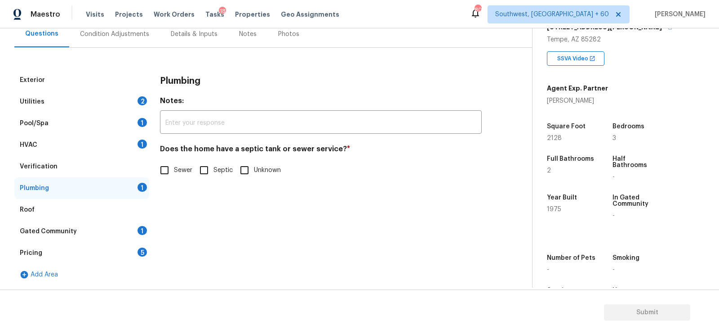
click at [173, 165] on input "Sewer" at bounding box center [164, 170] width 19 height 19
checkbox input "true"
click at [125, 233] on div "Gated Community 1" at bounding box center [81, 231] width 135 height 22
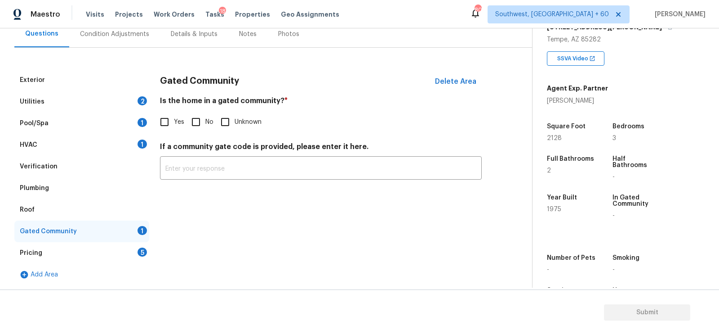
click at [197, 133] on div "Gated Community Delete Area Is the home in a gated community? * Yes No Unknown …" at bounding box center [321, 129] width 322 height 121
click at [198, 122] on input "No" at bounding box center [196, 121] width 19 height 19
checkbox input "true"
click at [134, 249] on div "Pricing 5" at bounding box center [81, 253] width 135 height 22
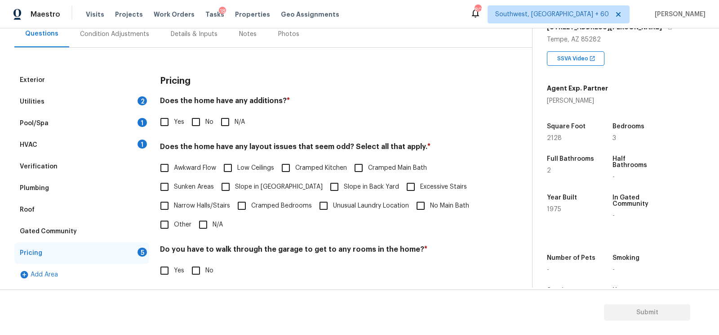
click at [202, 123] on input "No" at bounding box center [196, 121] width 19 height 19
checkbox input "true"
click at [209, 223] on input "N/A" at bounding box center [203, 225] width 19 height 19
checkbox input "true"
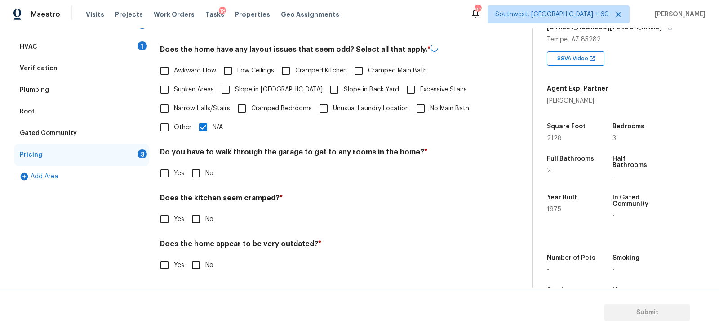
scroll to position [185, 0]
click at [204, 172] on input "No" at bounding box center [196, 173] width 19 height 19
checkbox input "true"
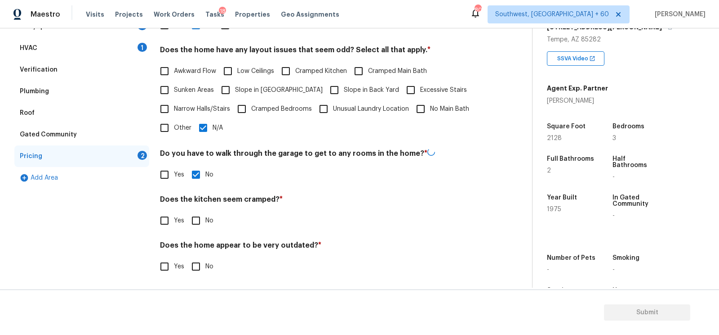
click at [194, 219] on input "No" at bounding box center [196, 220] width 19 height 19
checkbox input "true"
click at [196, 272] on input "No" at bounding box center [196, 266] width 19 height 19
checkbox input "true"
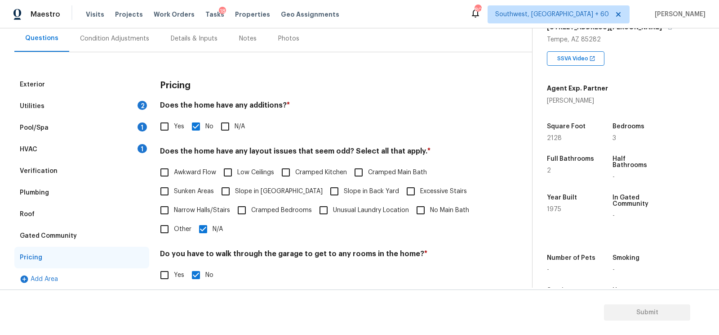
scroll to position [0, 0]
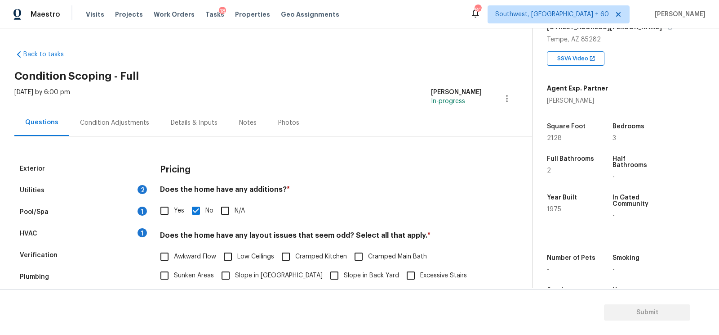
click at [124, 144] on div "Exterior Utilities 2 Pool/Spa 1 HVAC 1 Verification Plumbing Roof Gated Communi…" at bounding box center [262, 303] width 496 height 335
click at [128, 122] on div "Condition Adjustments" at bounding box center [114, 122] width 69 height 9
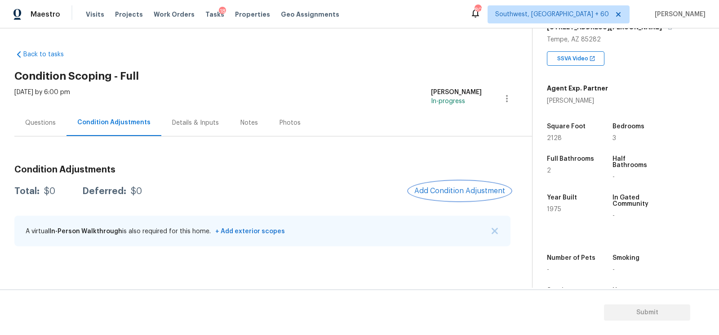
click at [464, 192] on span "Add Condition Adjustment" at bounding box center [460, 191] width 91 height 8
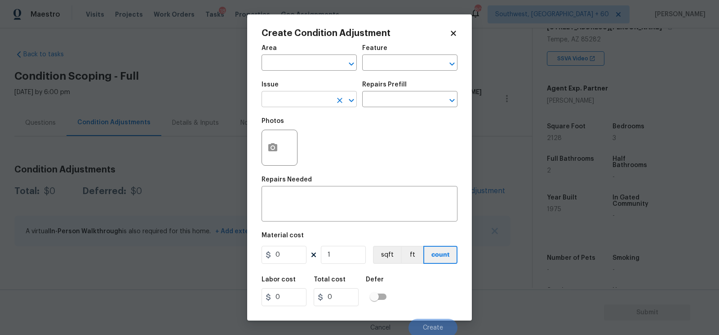
click at [300, 97] on input "text" at bounding box center [297, 100] width 70 height 14
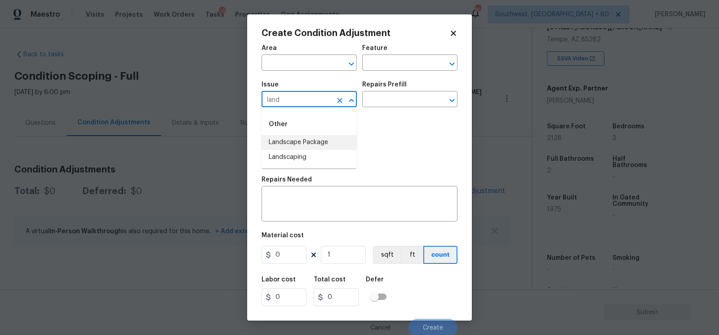
click at [313, 137] on li "Landscape Package" at bounding box center [309, 142] width 95 height 15
type input "Landscape Package"
click at [413, 96] on input "text" at bounding box center [397, 100] width 70 height 14
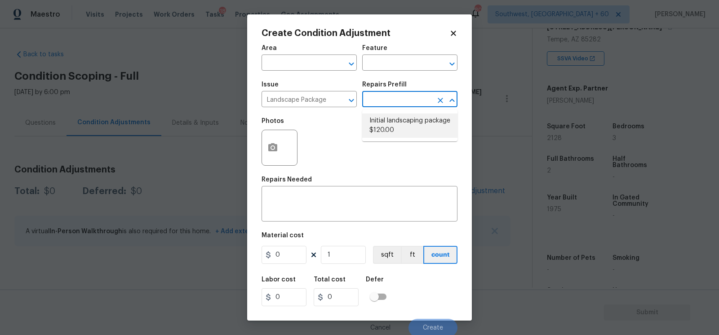
click at [406, 116] on li "Initial landscaping package $120.00" at bounding box center [409, 125] width 95 height 24
type input "Home Readiness Packages"
type textarea "Mowing of grass up to 6" in height. Mow, edge along driveways & sidewalks, trim…"
type input "120"
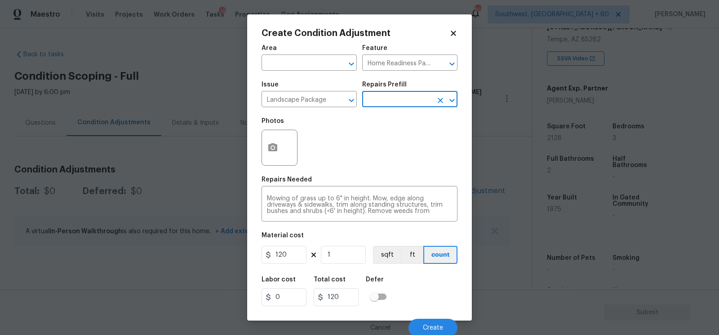
click at [285, 276] on div "Labor cost 0 Total cost 120 Defer" at bounding box center [360, 291] width 196 height 40
click at [293, 261] on input "120" at bounding box center [284, 254] width 45 height 18
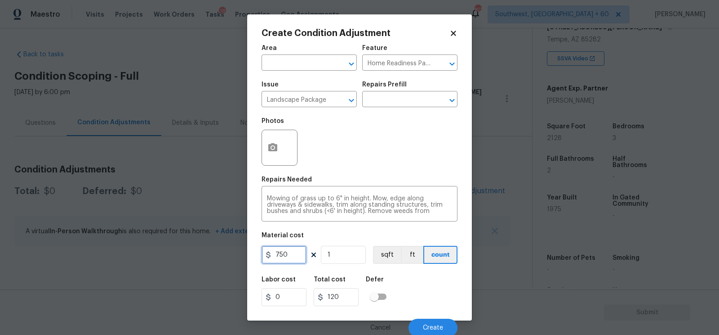
type input "750"
click at [343, 260] on input "1" at bounding box center [343, 254] width 45 height 18
click at [283, 155] on div at bounding box center [280, 147] width 36 height 36
click at [272, 153] on icon "button" at bounding box center [273, 147] width 11 height 11
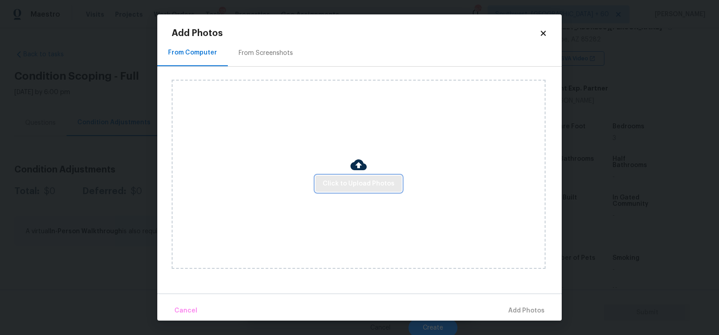
click at [358, 181] on span "Click to Upload Photos" at bounding box center [359, 183] width 72 height 11
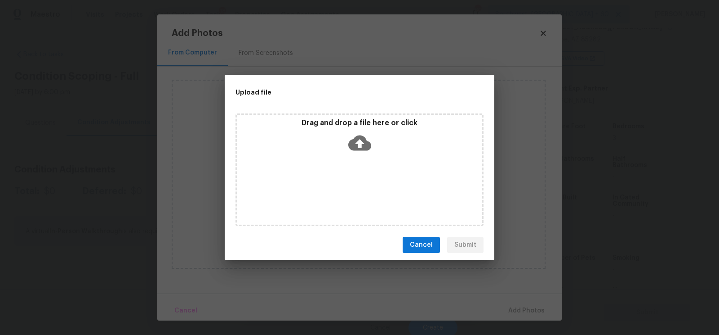
click at [357, 148] on icon at bounding box center [359, 142] width 23 height 15
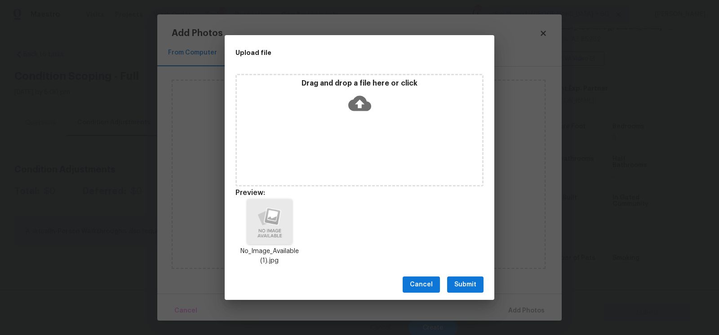
click at [463, 281] on span "Submit" at bounding box center [466, 284] width 22 height 11
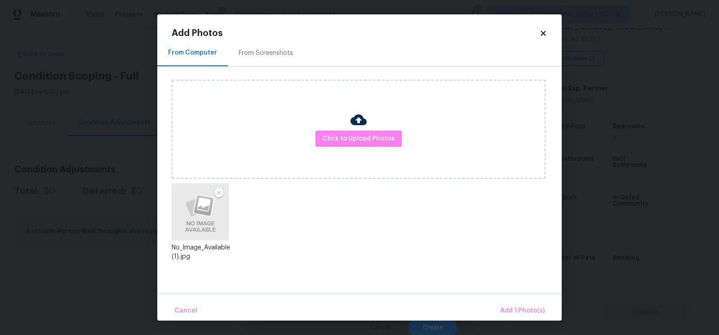
click at [221, 192] on img at bounding box center [219, 192] width 11 height 11
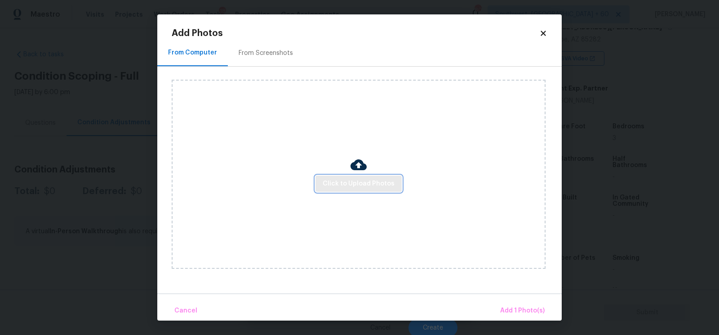
click at [359, 187] on span "Click to Upload Photos" at bounding box center [359, 183] width 72 height 11
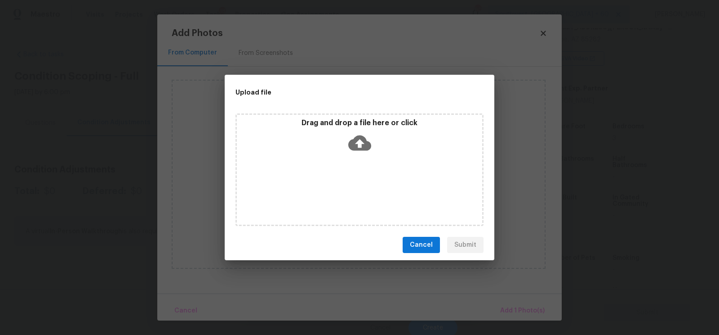
click at [363, 144] on icon at bounding box center [359, 142] width 23 height 15
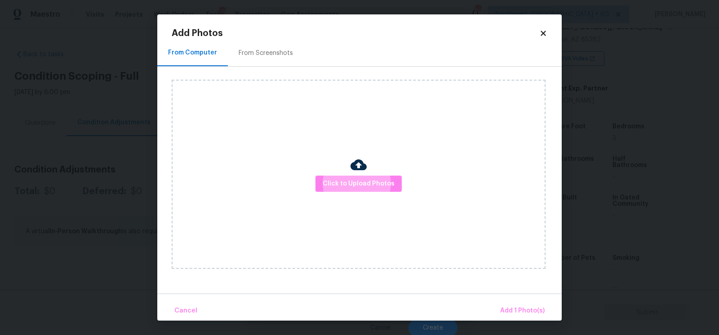
click at [269, 54] on div "From Screenshots" at bounding box center [266, 53] width 54 height 9
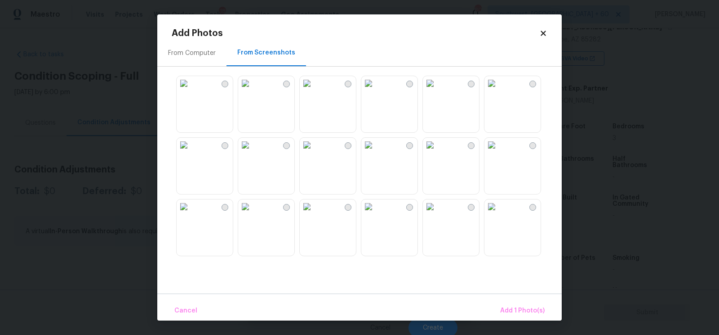
click at [191, 152] on img at bounding box center [184, 145] width 14 height 14
click at [524, 313] on span "Add 2 Photo(s)" at bounding box center [522, 310] width 46 height 11
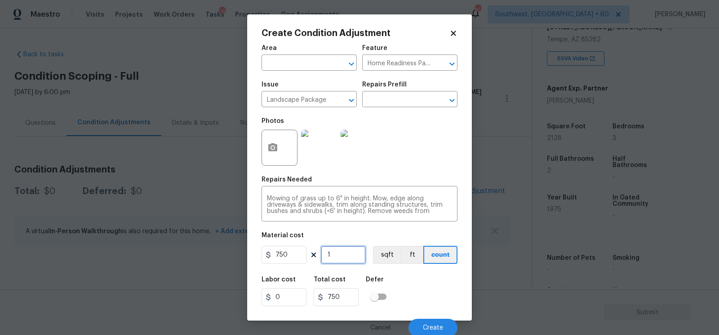
click at [341, 258] on input "1" at bounding box center [343, 254] width 45 height 18
click at [437, 325] on span "Create" at bounding box center [433, 327] width 20 height 7
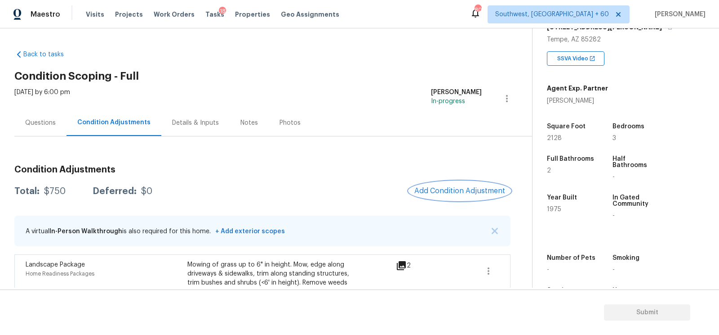
scroll to position [52, 0]
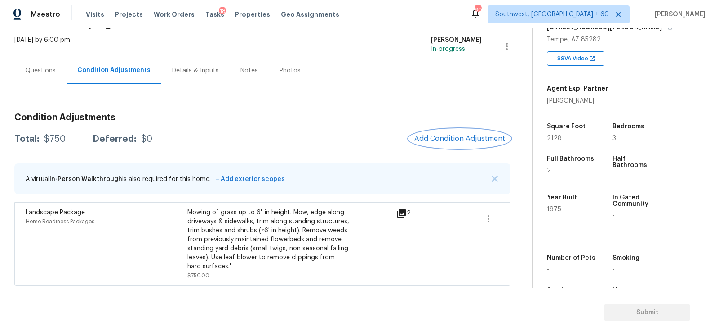
click at [488, 141] on span "Add Condition Adjustment" at bounding box center [460, 138] width 91 height 8
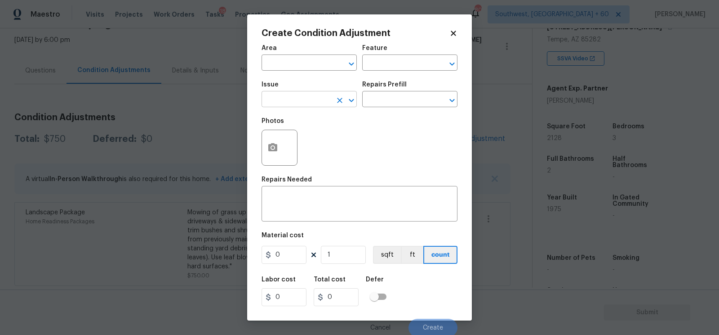
click at [288, 98] on input "text" at bounding box center [297, 100] width 70 height 14
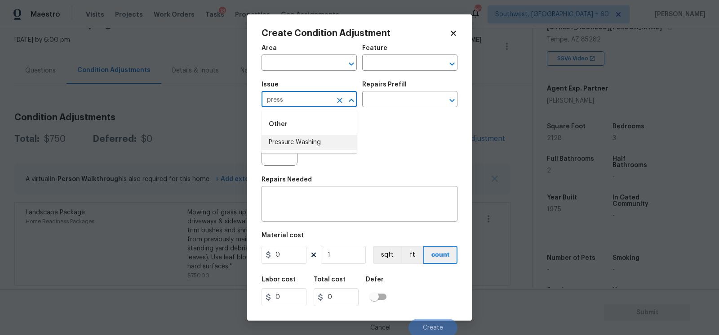
click at [292, 97] on input "press" at bounding box center [297, 100] width 70 height 14
click at [308, 139] on li "Pressure Washing" at bounding box center [309, 142] width 95 height 15
type input "Pressure Washing"
click at [393, 107] on input "text" at bounding box center [397, 100] width 70 height 14
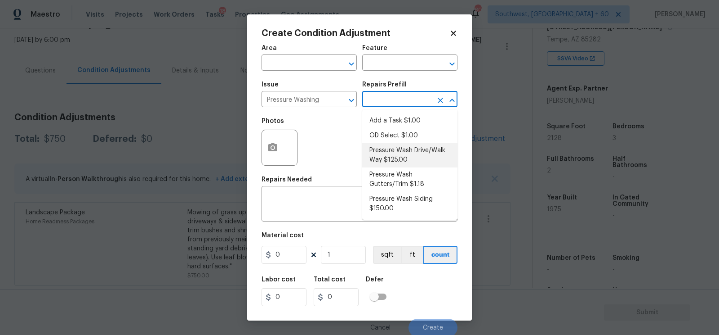
click at [404, 154] on li "Pressure Wash Drive/Walk Way $125.00" at bounding box center [409, 155] width 95 height 24
type input "Siding"
type textarea "Pressure wash the driveways/walkways as directed by the PM. Ensure that all deb…"
type input "125"
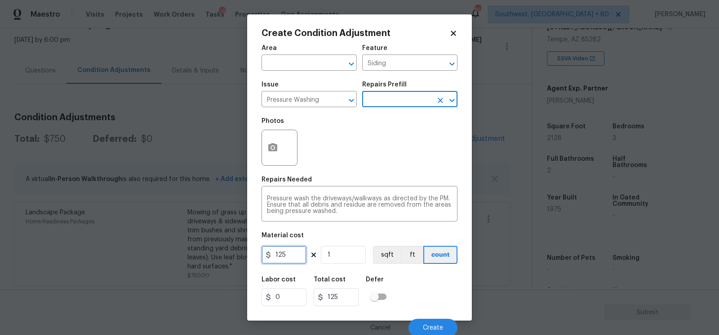
click at [293, 257] on input "125" at bounding box center [284, 254] width 45 height 18
type input "200"
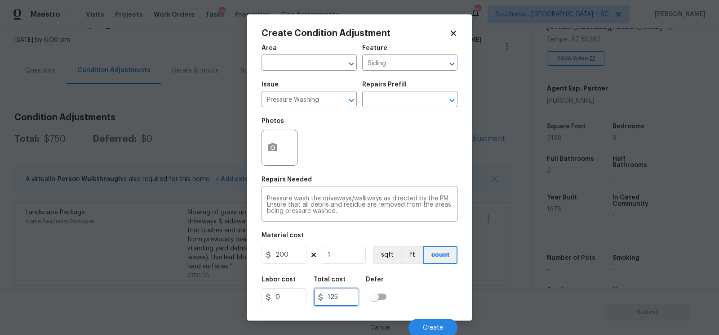
type input "200"
click at [348, 294] on input "200" at bounding box center [336, 297] width 45 height 18
click at [276, 155] on button "button" at bounding box center [273, 147] width 22 height 35
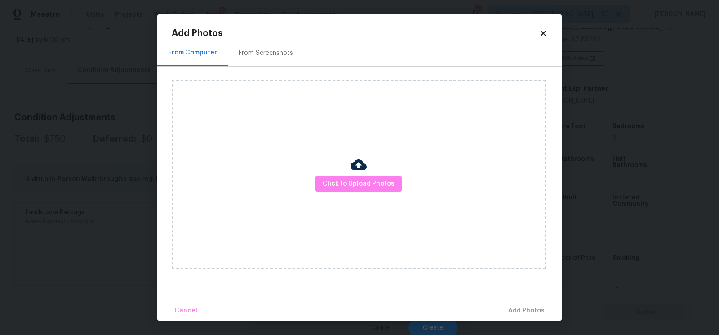
click at [272, 76] on div "Click to Upload Photos" at bounding box center [367, 174] width 390 height 215
click at [272, 56] on div "From Screenshots" at bounding box center [266, 53] width 54 height 9
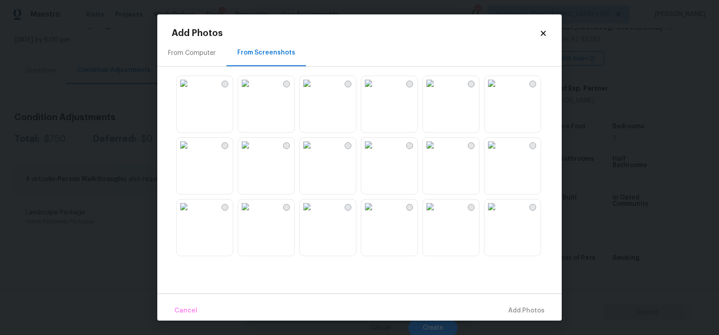
click at [250, 152] on img at bounding box center [245, 145] width 14 height 14
click at [191, 152] on img at bounding box center [184, 145] width 14 height 14
click at [253, 152] on img at bounding box center [245, 145] width 14 height 14
click at [523, 308] on span "Add 1 Photo(s)" at bounding box center [522, 310] width 45 height 11
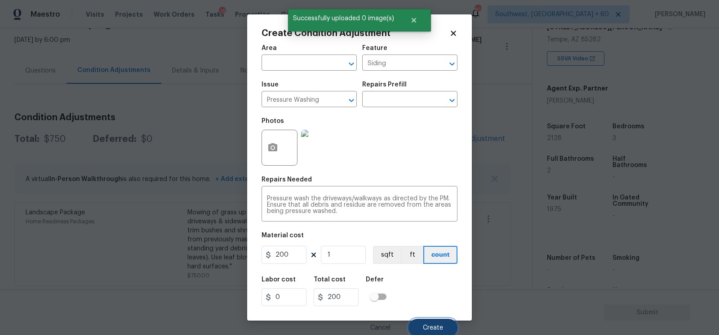
click at [428, 329] on span "Create" at bounding box center [433, 327] width 20 height 7
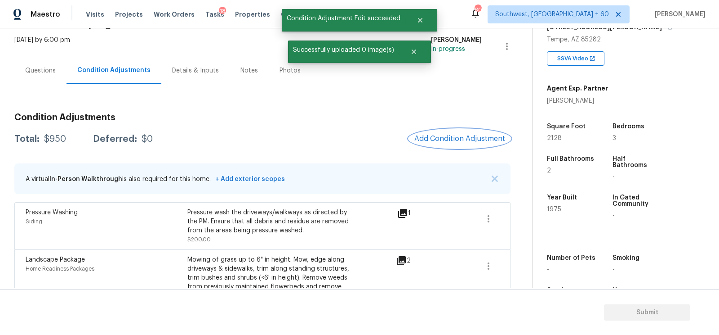
click at [442, 139] on span "Add Condition Adjustment" at bounding box center [460, 138] width 91 height 8
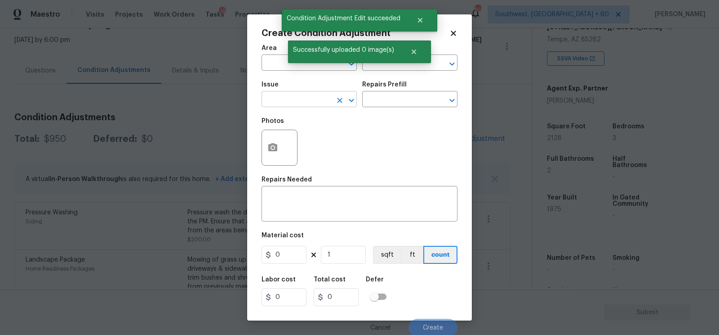
click at [306, 98] on input "text" at bounding box center [297, 100] width 70 height 14
click at [308, 134] on div "Other" at bounding box center [309, 124] width 95 height 22
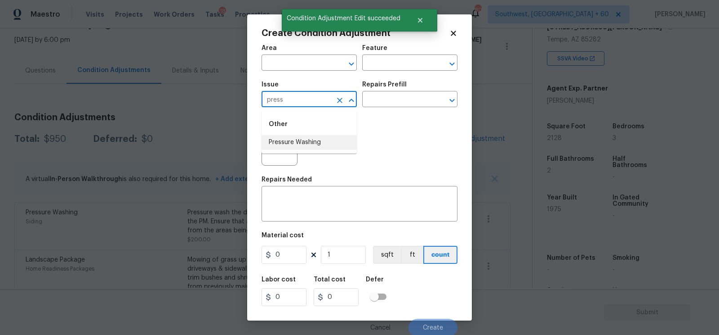
click at [310, 140] on li "Pressure Washing" at bounding box center [309, 142] width 95 height 15
type input "Pressure Washing"
click at [402, 97] on input "text" at bounding box center [397, 100] width 70 height 14
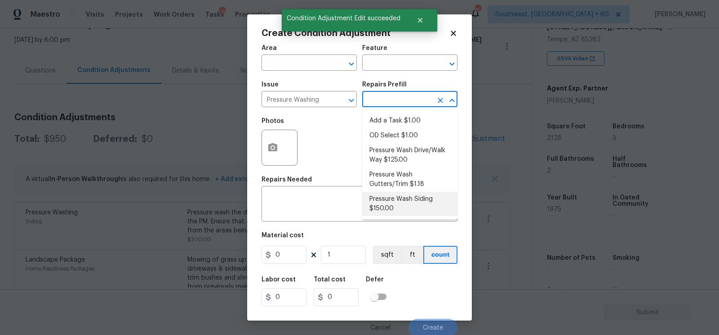
click at [412, 208] on li "Pressure Wash Siding $150.00" at bounding box center [409, 204] width 95 height 24
type input "Siding"
type textarea "Protect areas as needed for pressure washing. Pressure wash the siding on the h…"
type input "150"
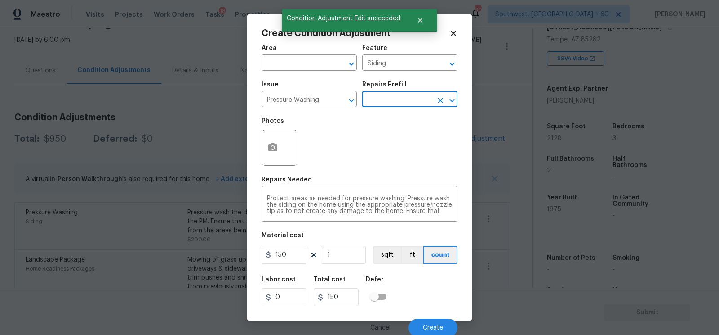
click at [291, 246] on figure "Material cost 150 1 sqft ft count" at bounding box center [360, 248] width 196 height 33
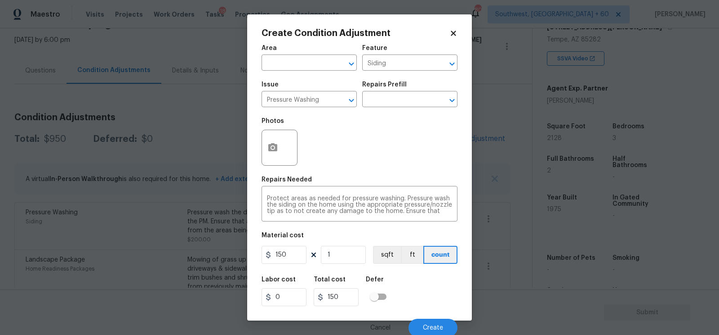
click at [291, 246] on figure "Material cost 150 1 sqft ft count" at bounding box center [360, 248] width 196 height 33
click at [293, 252] on input "150" at bounding box center [284, 254] width 45 height 18
type input "200"
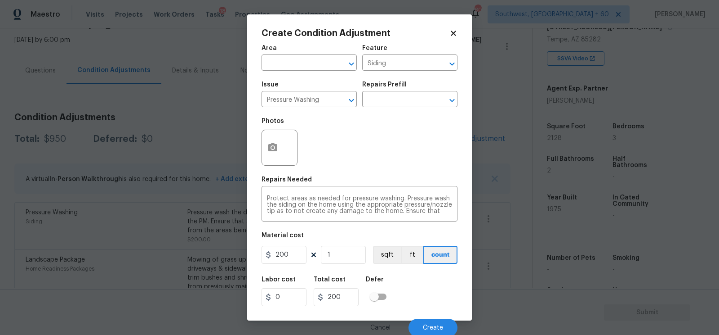
click at [339, 309] on div "Labor cost 0 Total cost 200 Defer" at bounding box center [360, 291] width 196 height 40
click at [277, 153] on icon "button" at bounding box center [273, 147] width 11 height 11
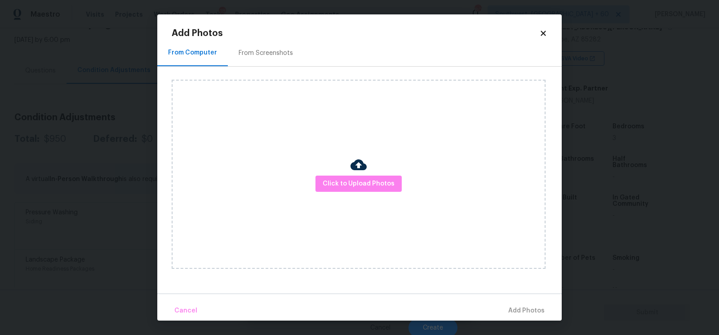
click at [264, 64] on div "From Screenshots" at bounding box center [266, 53] width 76 height 27
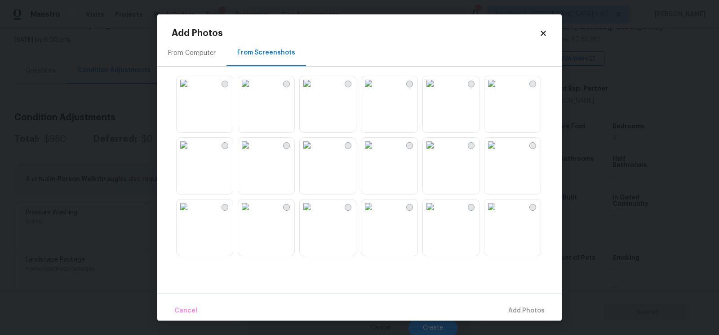
click at [191, 152] on img at bounding box center [184, 145] width 14 height 14
click at [513, 308] on span "Add 1 Photo(s)" at bounding box center [522, 310] width 45 height 11
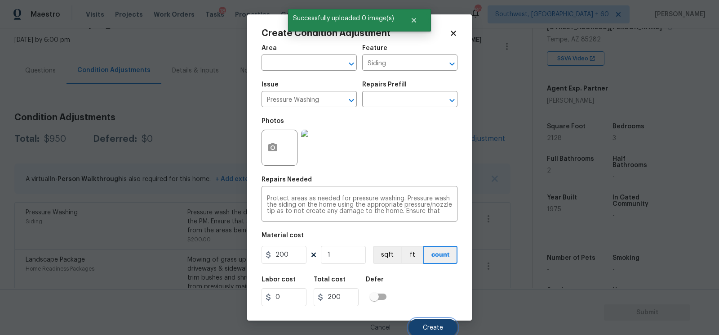
click at [435, 326] on span "Create" at bounding box center [433, 327] width 20 height 7
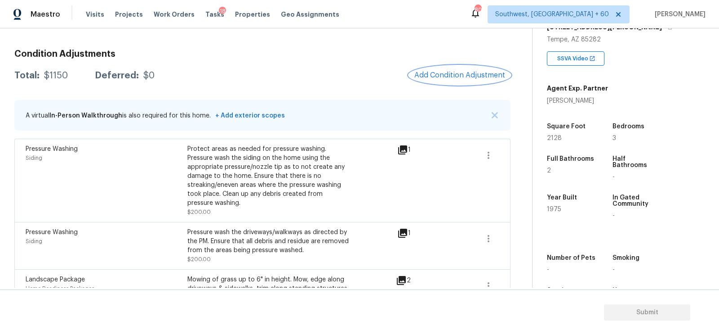
scroll to position [88, 0]
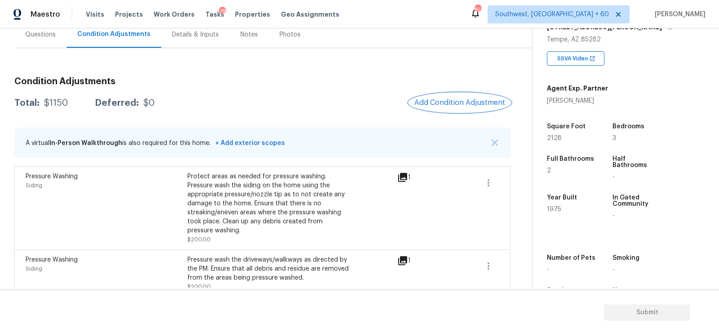
click at [459, 98] on span "Add Condition Adjustment" at bounding box center [460, 102] width 91 height 8
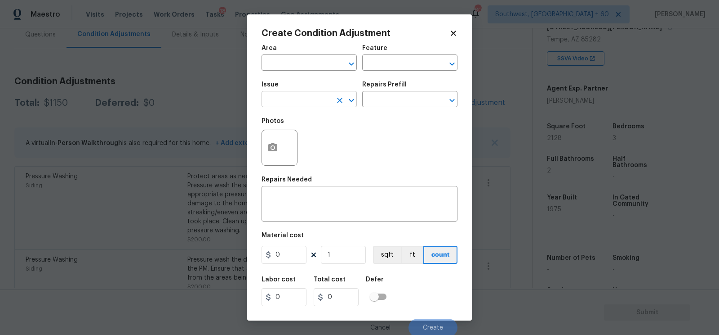
click at [290, 107] on input "text" at bounding box center [297, 100] width 70 height 14
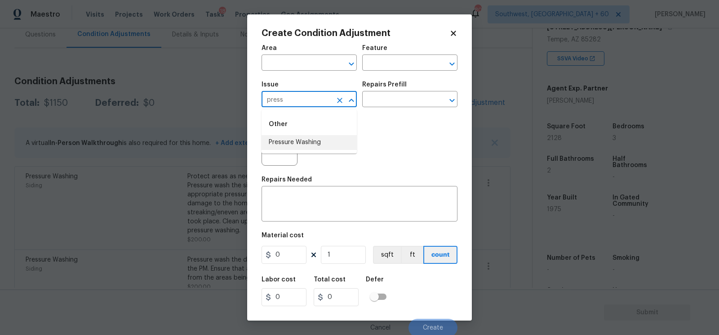
click at [297, 144] on li "Pressure Washing" at bounding box center [309, 142] width 95 height 15
type input "Pressure Washing"
click at [384, 112] on div "Issue Pressure Washing ​ Repairs Prefill ​" at bounding box center [360, 94] width 196 height 36
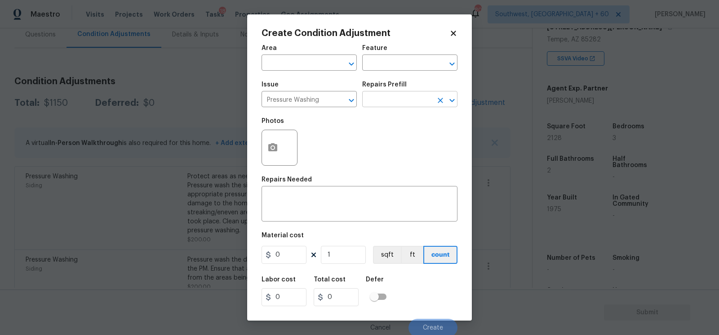
click at [396, 100] on input "text" at bounding box center [397, 100] width 70 height 14
click at [345, 138] on div "Photos" at bounding box center [360, 141] width 196 height 58
click at [405, 106] on input "text" at bounding box center [397, 100] width 70 height 14
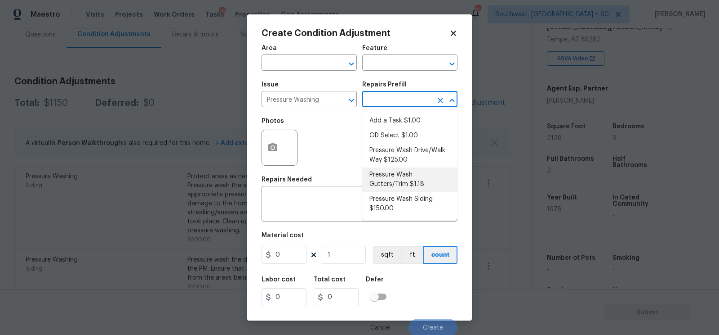
click at [341, 171] on div "Photos" at bounding box center [360, 141] width 196 height 58
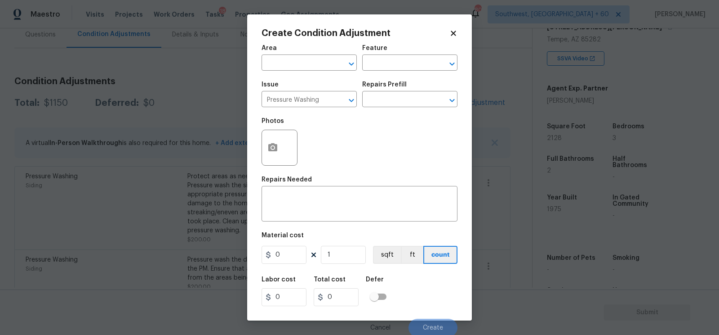
click at [448, 34] on h2 "Create Condition Adjustment" at bounding box center [356, 33] width 188 height 9
click at [455, 35] on icon at bounding box center [453, 33] width 5 height 5
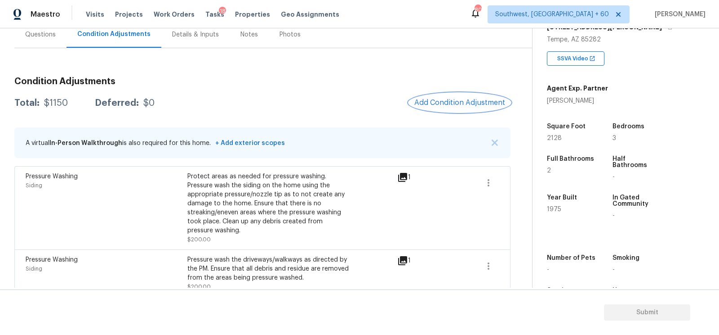
click at [466, 107] on button "Add Condition Adjustment" at bounding box center [460, 102] width 102 height 19
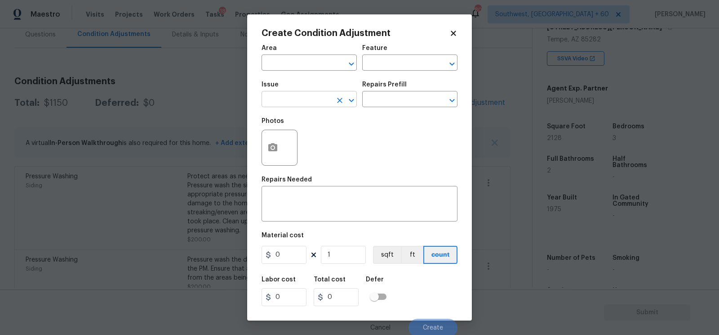
click at [327, 104] on input "text" at bounding box center [297, 100] width 70 height 14
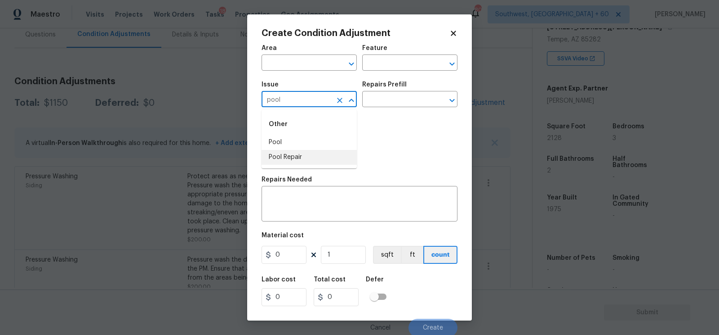
click at [322, 157] on li "Pool Repair" at bounding box center [309, 157] width 95 height 15
type input "Pool Repair"
click at [377, 114] on div "Photos" at bounding box center [360, 141] width 196 height 58
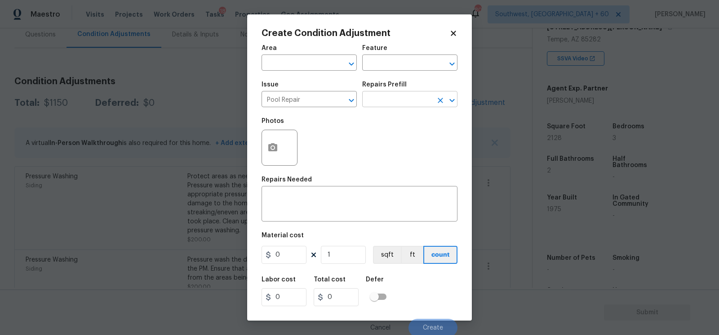
click at [387, 106] on input "text" at bounding box center [397, 100] width 70 height 14
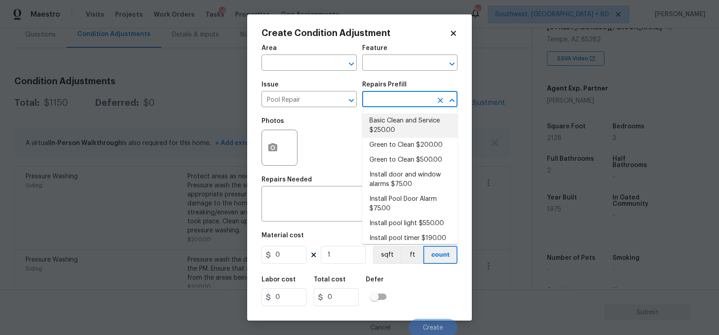
click at [389, 124] on li "Basic Clean and Service $250.00" at bounding box center [409, 125] width 95 height 24
type input "Pool"
type textarea "basic clean and service, balance chems, repair minor leaks at equipment, etc"
type input "250"
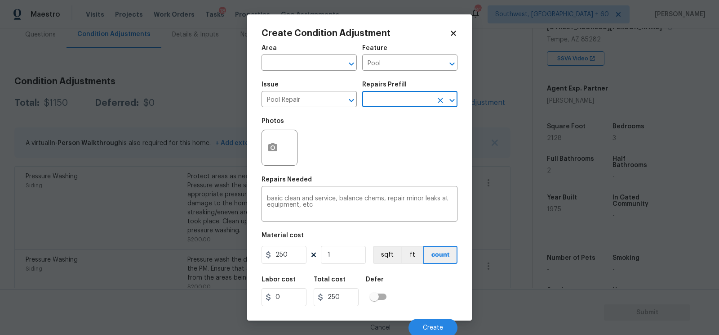
click at [397, 102] on input "text" at bounding box center [397, 100] width 70 height 14
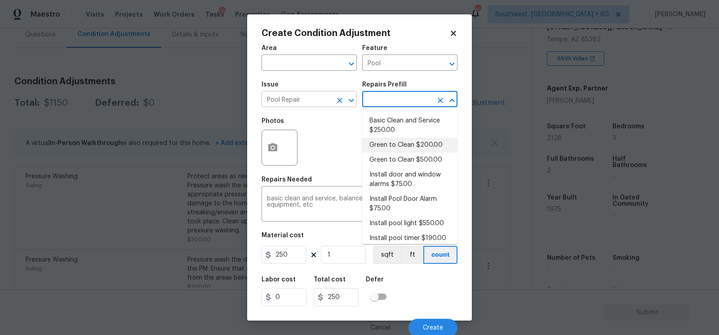
click at [298, 98] on input "Pool Repair" at bounding box center [297, 100] width 70 height 14
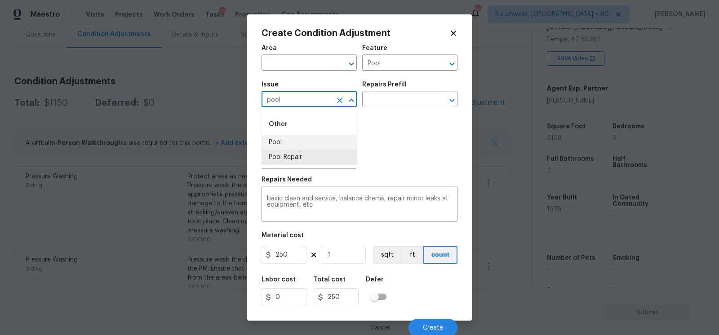
click at [285, 144] on li "Pool" at bounding box center [309, 142] width 95 height 15
click at [434, 94] on div "​" at bounding box center [409, 100] width 95 height 14
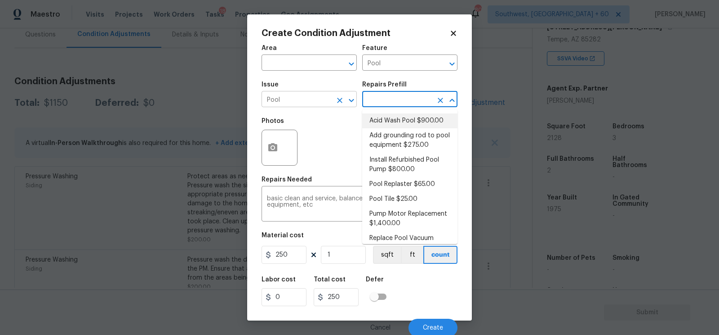
click at [299, 100] on input "Pool" at bounding box center [297, 100] width 70 height 14
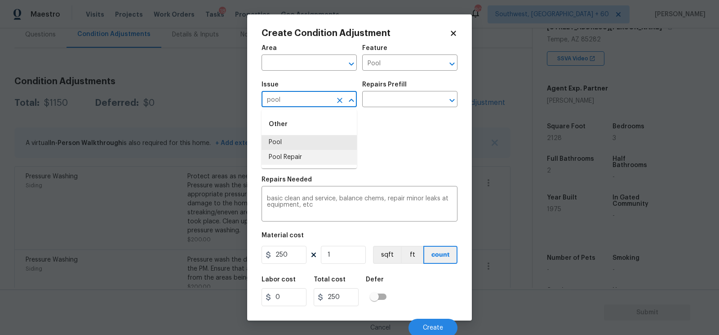
click at [293, 158] on li "Pool Repair" at bounding box center [309, 157] width 95 height 15
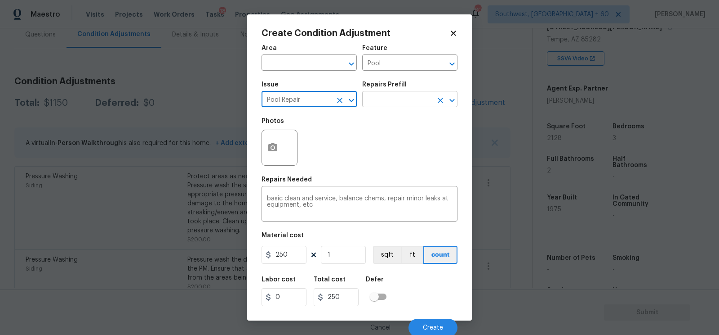
type input "Pool Repair"
click at [379, 99] on input "text" at bounding box center [397, 100] width 70 height 14
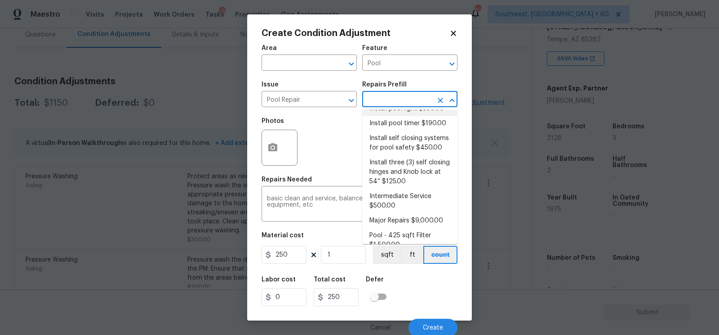
scroll to position [116, 0]
click at [394, 210] on li "Intermediate Service $500.00" at bounding box center [409, 200] width 95 height 24
type textarea "filter clean and service, balance chems, repair leaks at equipment, etc"
type input "500"
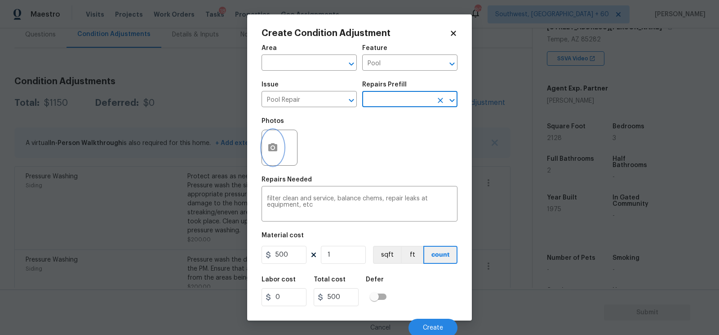
click at [279, 150] on button "button" at bounding box center [273, 147] width 22 height 35
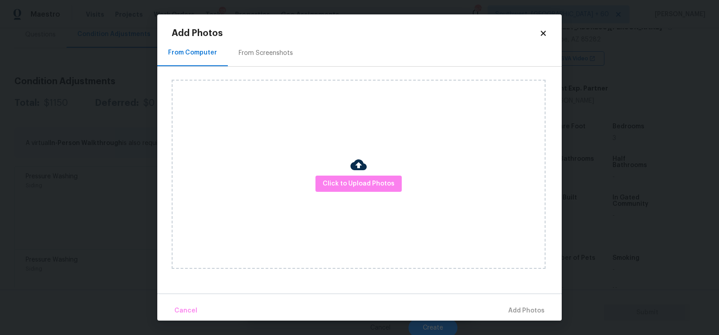
click at [274, 46] on div "From Screenshots" at bounding box center [266, 53] width 76 height 27
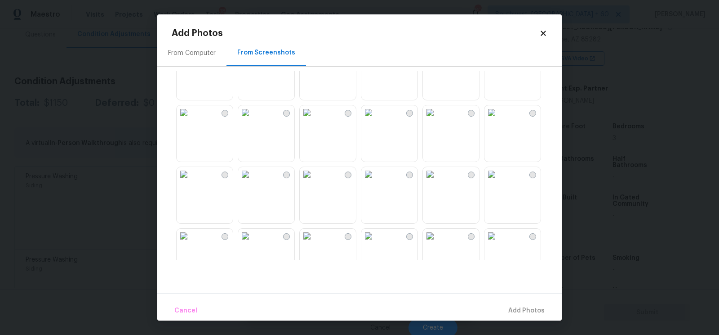
scroll to position [39, 0]
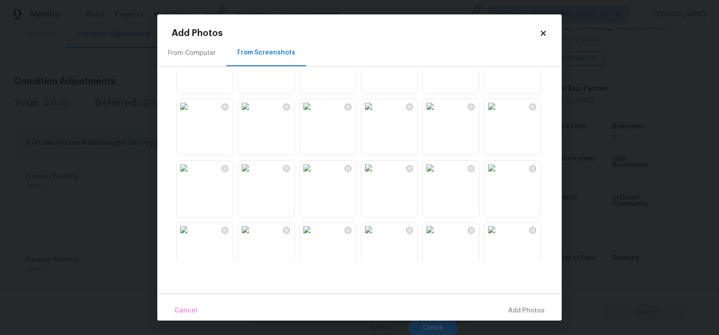
click at [314, 175] on img at bounding box center [307, 168] width 14 height 14
click at [522, 308] on span "Add 1 Photo(s)" at bounding box center [522, 310] width 45 height 11
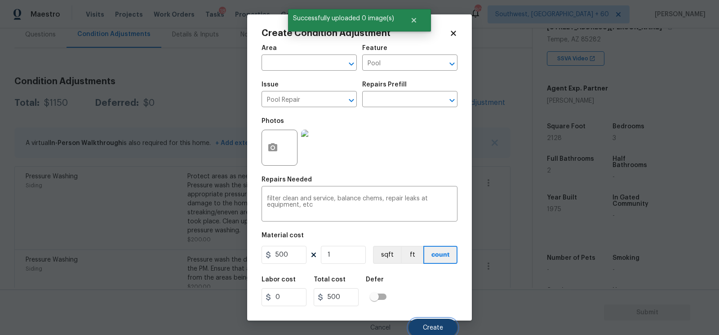
click at [434, 327] on span "Create" at bounding box center [433, 327] width 20 height 7
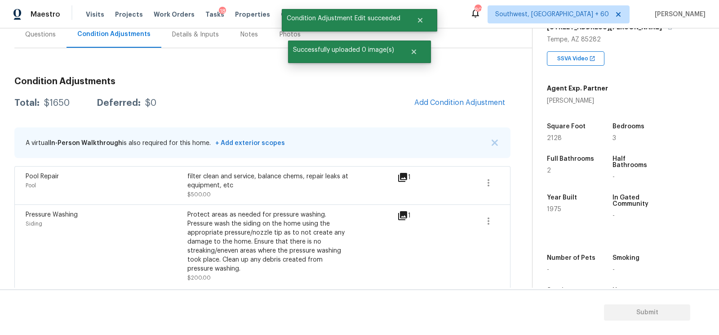
click at [255, 102] on div "Total: $1650 Deferred: $0 Add Condition Adjustment" at bounding box center [262, 103] width 496 height 20
click at [452, 102] on span "Add Condition Adjustment" at bounding box center [460, 102] width 91 height 8
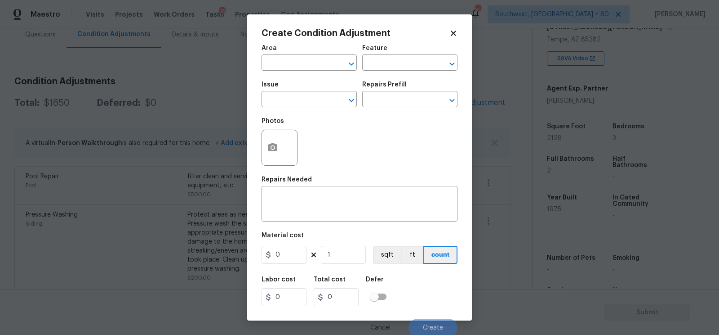
click at [456, 36] on icon at bounding box center [454, 33] width 8 height 8
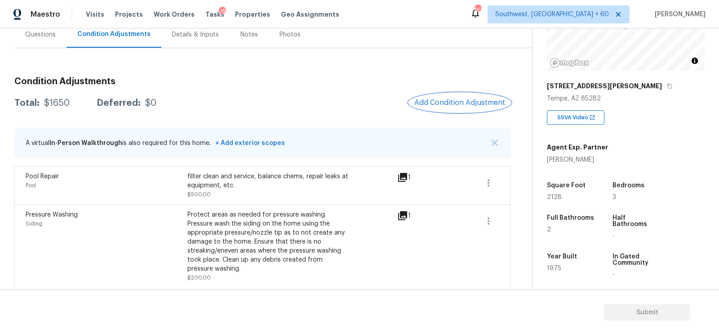
scroll to position [98, 0]
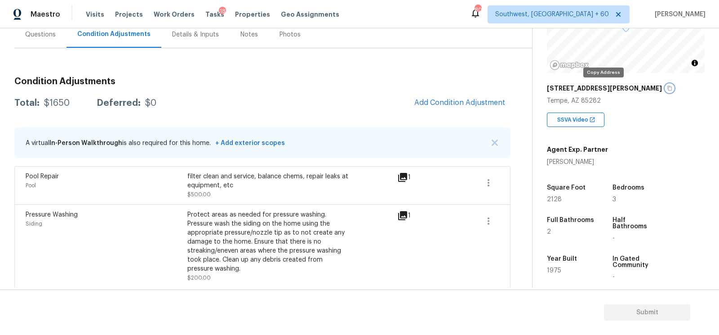
click at [667, 85] on icon "button" at bounding box center [669, 87] width 5 height 5
click at [451, 100] on span "Add Condition Adjustment" at bounding box center [460, 102] width 91 height 8
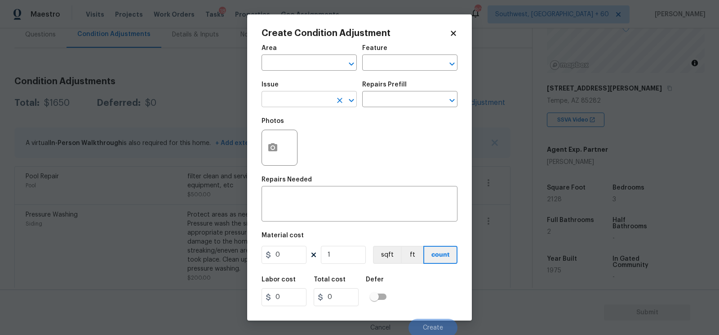
click at [290, 103] on input "text" at bounding box center [297, 100] width 70 height 14
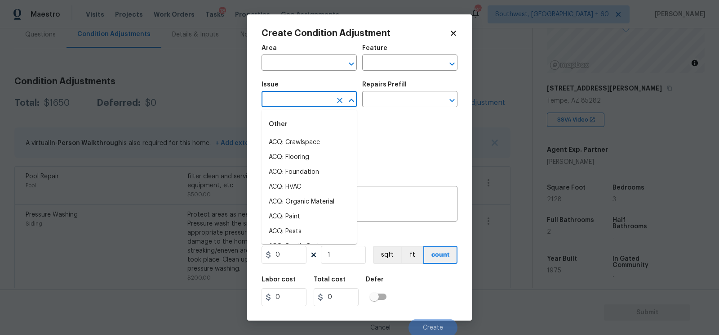
click at [191, 97] on body "Maestro Visits Projects Work Orders Tasks 18 Properties Geo Assignments 803 Sou…" at bounding box center [359, 167] width 719 height 335
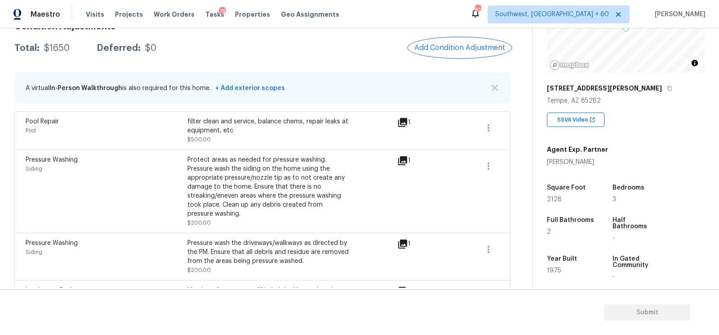
scroll to position [124, 0]
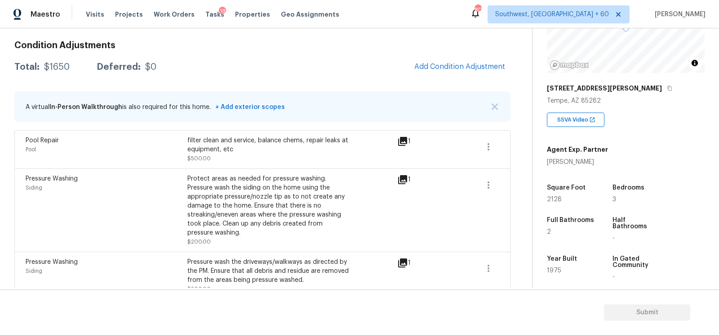
click at [358, 91] on div "A virtual In-Person Walkthrough is also required for this home. + Add exterior …" at bounding box center [262, 106] width 496 height 31
click at [466, 62] on span "Add Condition Adjustment" at bounding box center [460, 66] width 91 height 8
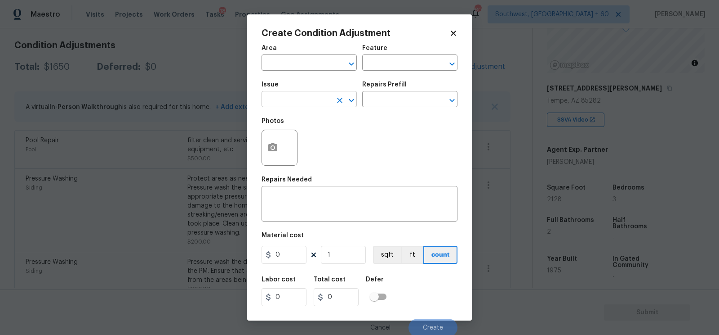
click at [291, 101] on input "text" at bounding box center [297, 100] width 70 height 14
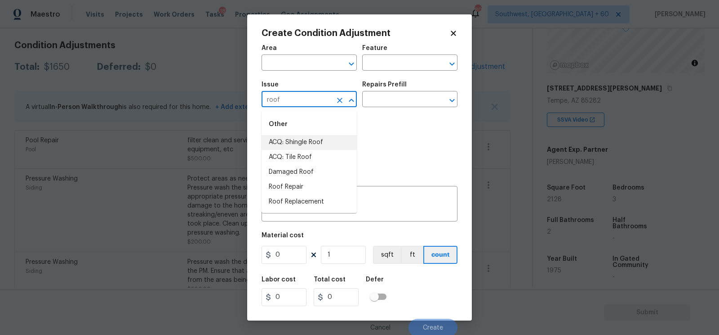
click at [306, 136] on li "ACQ: Shingle Roof" at bounding box center [309, 142] width 95 height 15
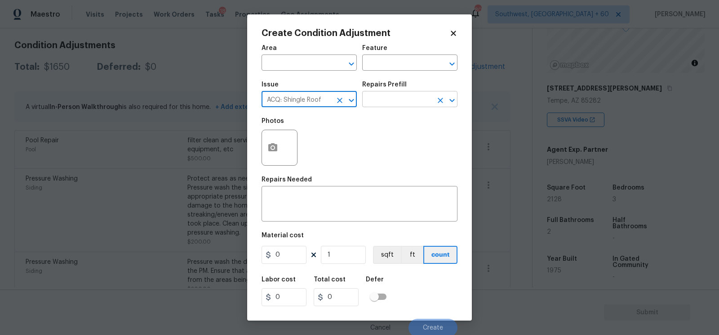
type input "ACQ: Shingle Roof"
click at [392, 99] on input "text" at bounding box center [397, 100] width 70 height 14
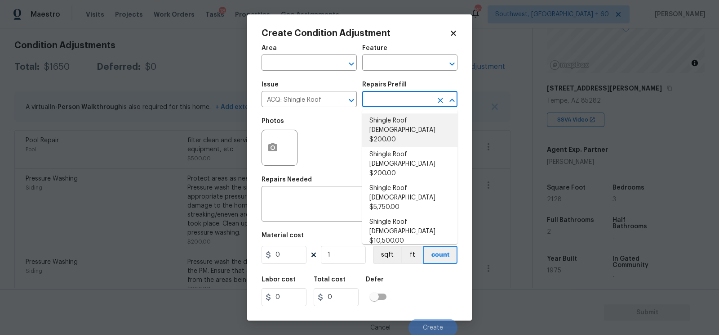
click at [396, 130] on li "Shingle Roof 0-10 Years Old $200.00" at bounding box center [409, 130] width 95 height 34
type input "Acquisition"
type textarea "Acquisition Scope: Shingle Roof 0-10 years in age maintenance."
type input "200"
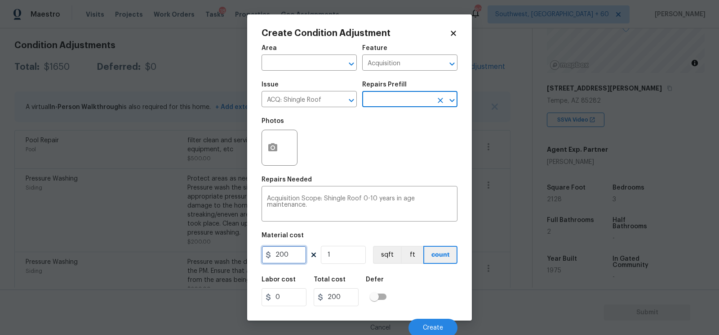
click at [290, 259] on input "200" at bounding box center [284, 254] width 45 height 18
type input "0"
type input "750"
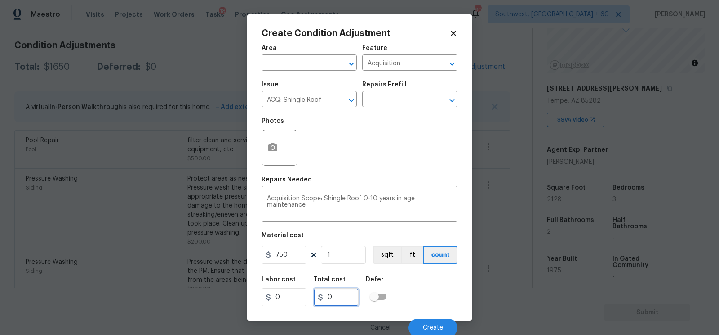
type input "750"
click at [339, 301] on input "750" at bounding box center [336, 297] width 45 height 18
click at [416, 320] on button "Create" at bounding box center [433, 327] width 49 height 18
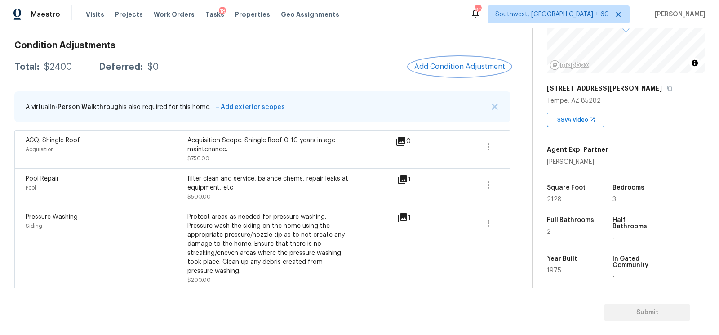
click at [452, 58] on button "Add Condition Adjustment" at bounding box center [460, 66] width 102 height 19
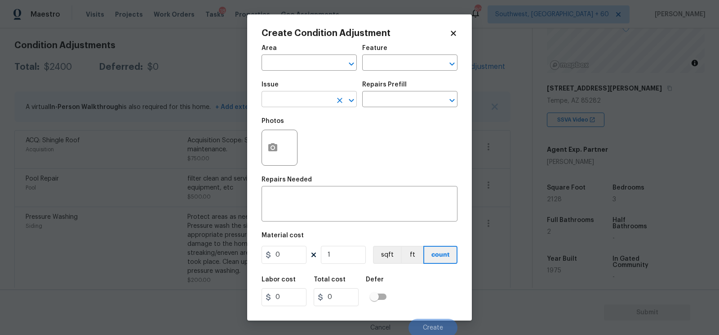
click at [299, 97] on input "text" at bounding box center [297, 100] width 70 height 14
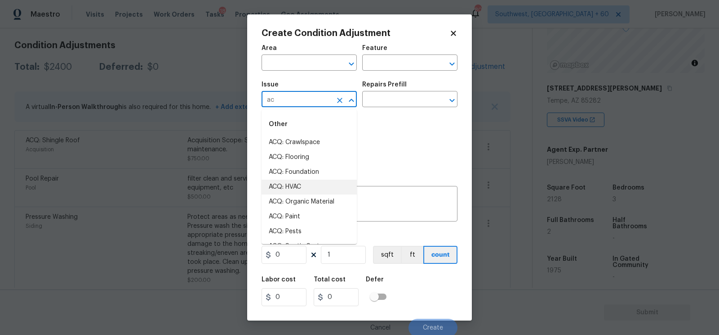
click at [294, 191] on li "ACQ: HVAC" at bounding box center [309, 186] width 95 height 15
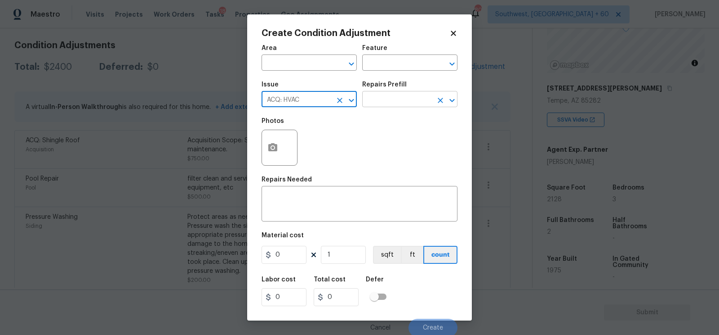
type input "ACQ: HVAC"
click at [380, 100] on input "text" at bounding box center [397, 100] width 70 height 14
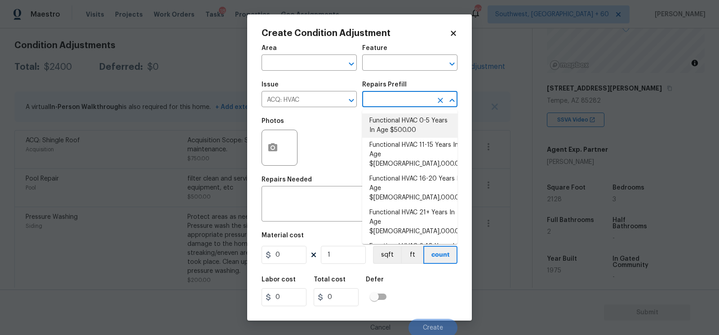
click at [405, 120] on li "Functional HVAC 0-5 Years In Age $500.00" at bounding box center [409, 125] width 95 height 24
type input "Acquisition"
type textarea "Acquisition Scope: Functional HVAC 0-5 years"
type input "500"
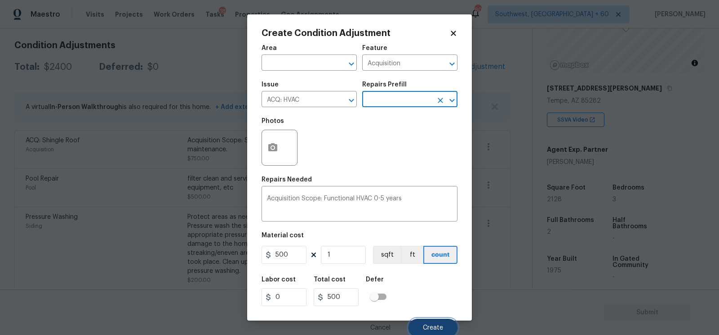
click at [432, 324] on button "Create" at bounding box center [433, 327] width 49 height 18
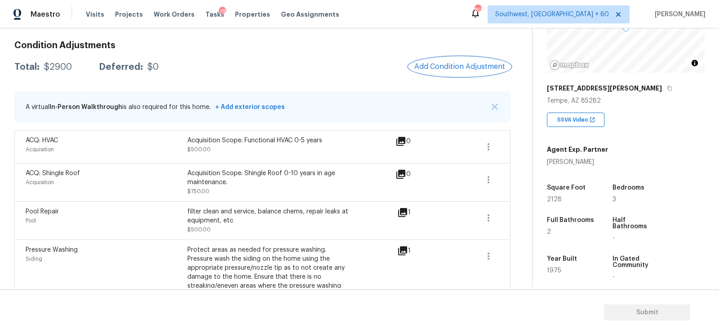
click at [458, 69] on span "Add Condition Adjustment" at bounding box center [460, 66] width 91 height 8
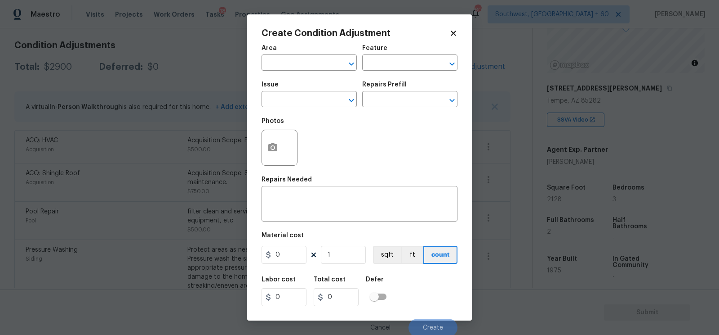
click at [231, 65] on body "Maestro Visits Projects Work Orders Tasks 18 Properties Geo Assignments 803 Sou…" at bounding box center [359, 167] width 719 height 335
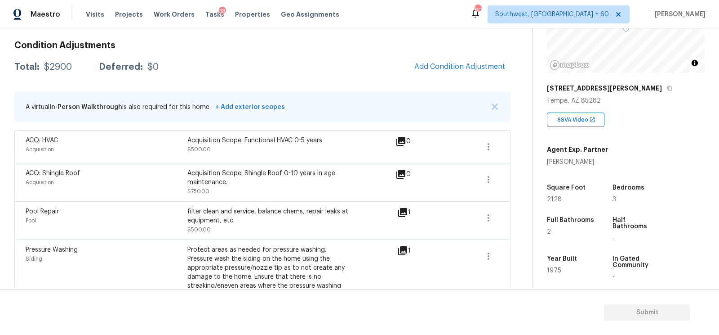
click at [469, 51] on div "Condition Adjustments Total: $2900 Deferred: $0 Add Condition Adjustment A virt…" at bounding box center [262, 243] width 496 height 419
click at [452, 58] on button "Add Condition Adjustment" at bounding box center [460, 66] width 102 height 19
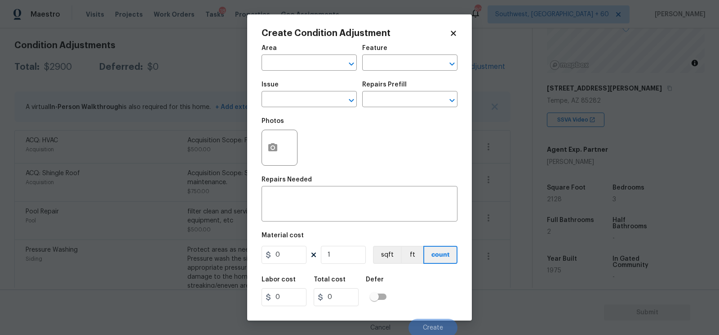
click at [218, 75] on body "Maestro Visits Projects Work Orders Tasks 18 Properties Geo Assignments 803 Sou…" at bounding box center [359, 167] width 719 height 335
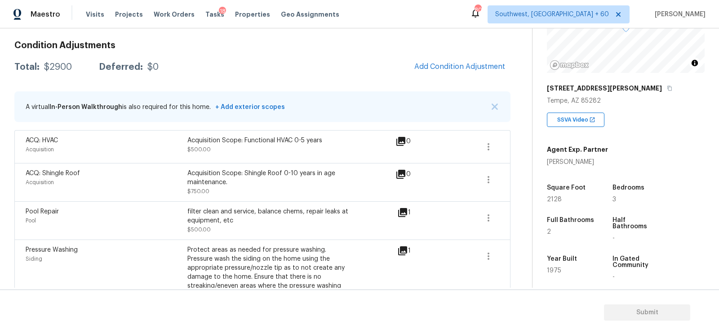
click at [325, 82] on div "Condition Adjustments Total: $2900 Deferred: $0 Add Condition Adjustment A virt…" at bounding box center [262, 243] width 496 height 419
click at [473, 57] on button "Add Condition Adjustment" at bounding box center [460, 66] width 102 height 19
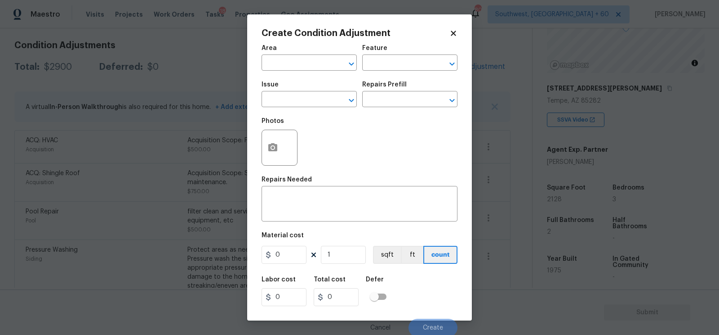
click at [199, 75] on body "Maestro Visits Projects Work Orders Tasks 18 Properties Geo Assignments 803 Sou…" at bounding box center [359, 167] width 719 height 335
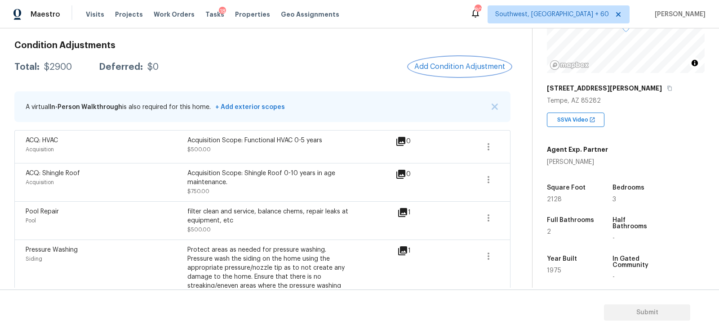
scroll to position [68, 0]
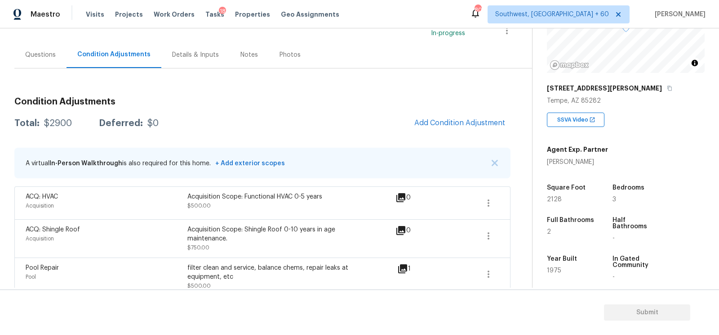
click at [35, 54] on div "Questions" at bounding box center [40, 54] width 31 height 9
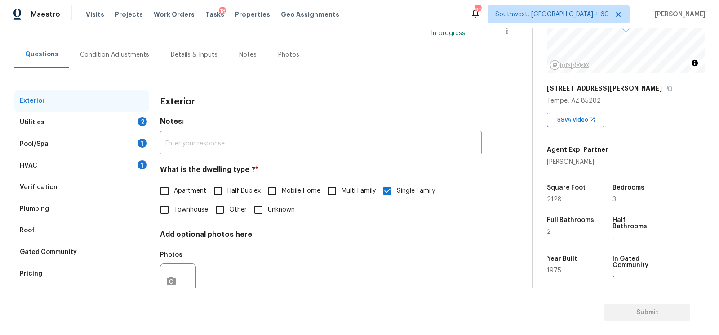
click at [54, 185] on div "Verification" at bounding box center [39, 187] width 38 height 9
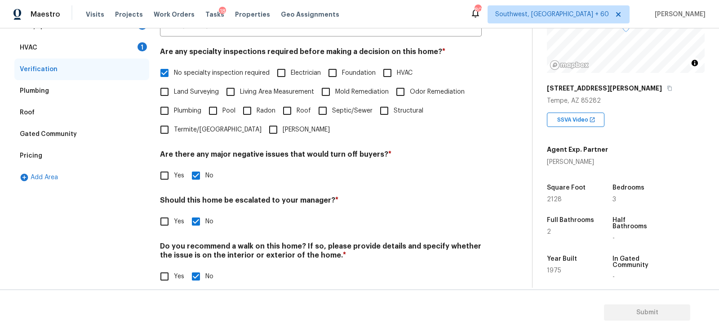
scroll to position [197, 0]
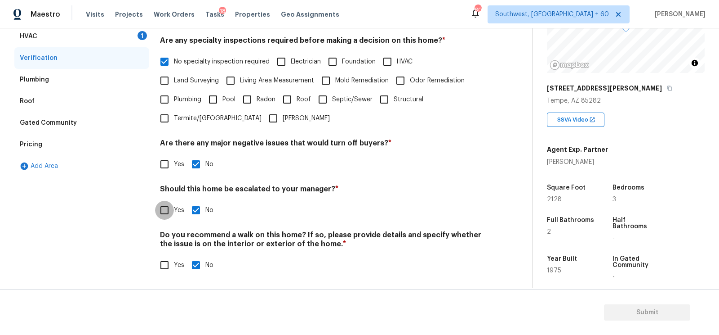
click at [165, 211] on input "Yes" at bounding box center [164, 210] width 19 height 19
checkbox input "true"
checkbox input "false"
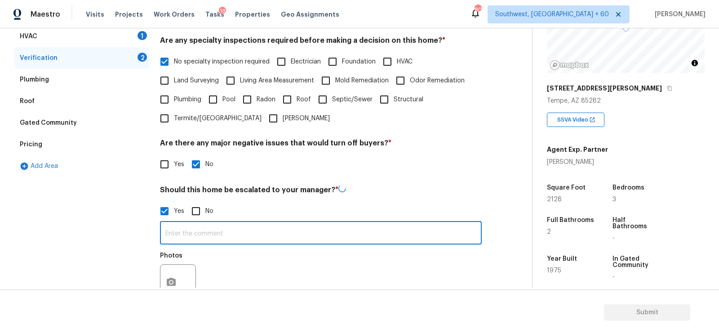
click at [190, 239] on input "text" at bounding box center [321, 233] width 322 height 21
click at [406, 234] on input "##ALA property/ Small pool at 00.54, which looks damaged, unsure if i need to a…" at bounding box center [321, 232] width 322 height 21
click at [495, 232] on div "Exterior Utilities 2 Pool/Spa 1 HVAC 1 Verification 1 Plumbing Roof Gated Commu…" at bounding box center [262, 165] width 496 height 409
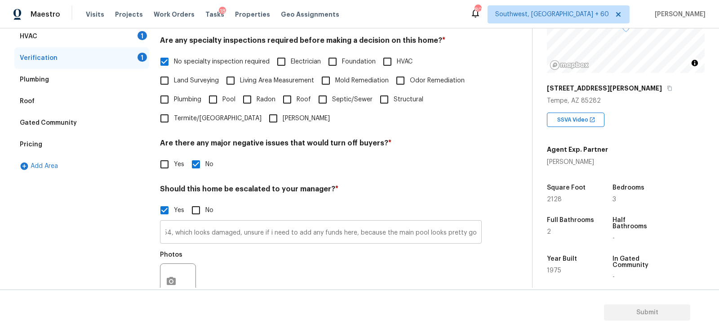
click at [478, 233] on input "##ALA property/ Small pool at 00.54, which looks damaged, unsure if i need to a…" at bounding box center [321, 232] width 322 height 21
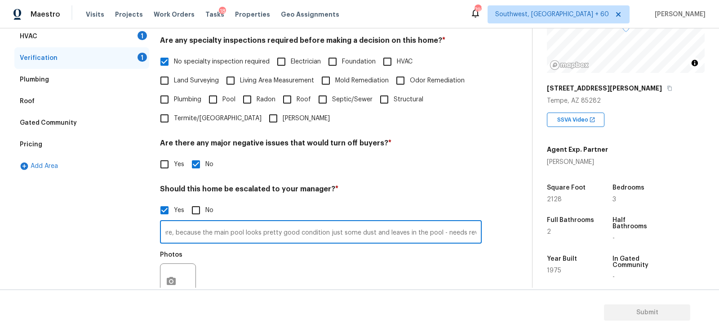
scroll to position [0, 290]
type input "##ALA property/ Small pool at 00.54, which looks damaged, unsure if i need to a…"
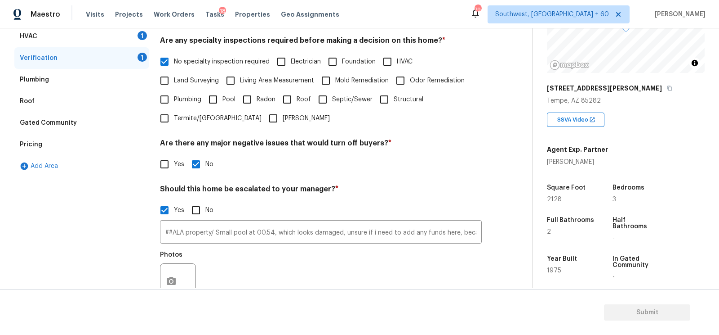
scroll to position [0, 0]
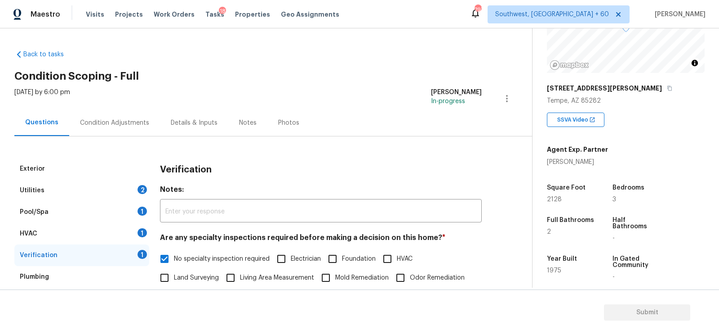
click at [127, 125] on div "Condition Adjustments" at bounding box center [114, 122] width 69 height 9
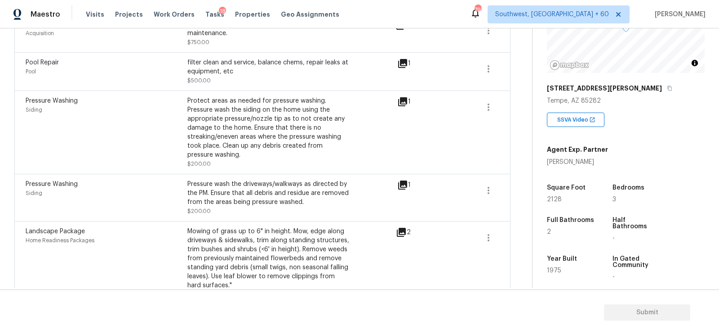
scroll to position [271, 0]
click at [489, 102] on button "button" at bounding box center [489, 109] width 22 height 22
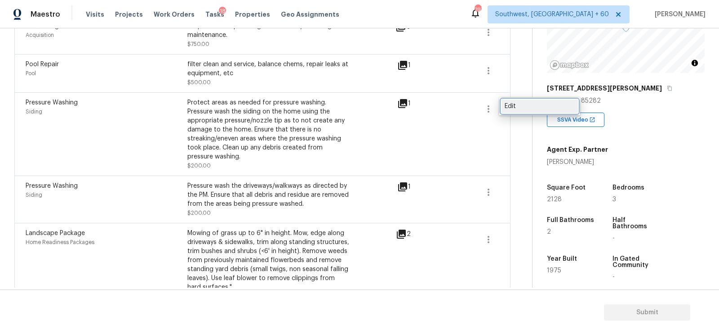
click at [531, 108] on div "Edit" at bounding box center [540, 106] width 70 height 9
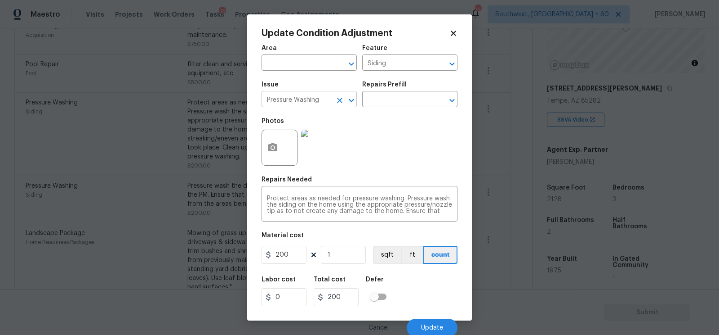
click at [321, 105] on input "Pressure Washing" at bounding box center [297, 100] width 70 height 14
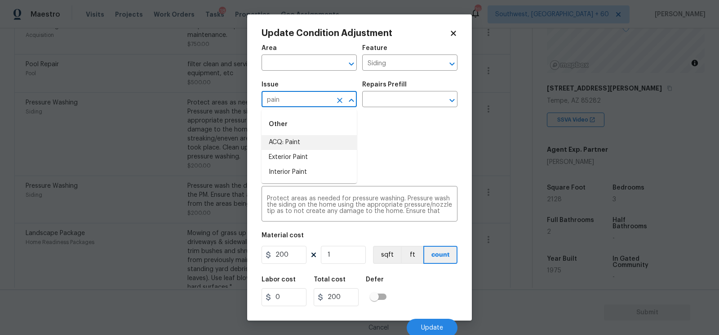
click at [324, 144] on li "ACQ: Paint" at bounding box center [309, 142] width 95 height 15
type input "ACQ: Paint"
click at [394, 104] on input "text" at bounding box center [397, 100] width 70 height 14
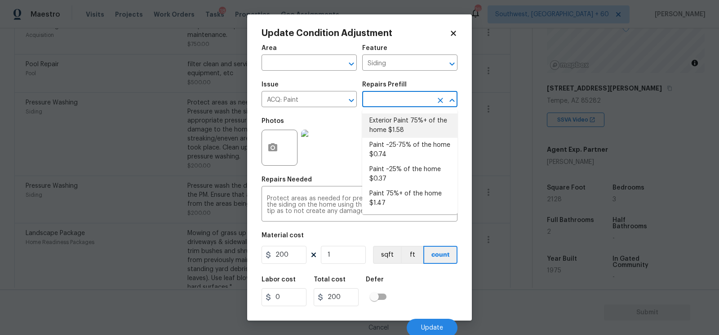
click at [393, 129] on li "Exterior Paint 75%+ of the home $1.58" at bounding box center [409, 125] width 95 height 24
type input "Acquisition"
type textarea "Acquisition Scope: 75%+ of the home exterior will likely require paint"
type input "1.58"
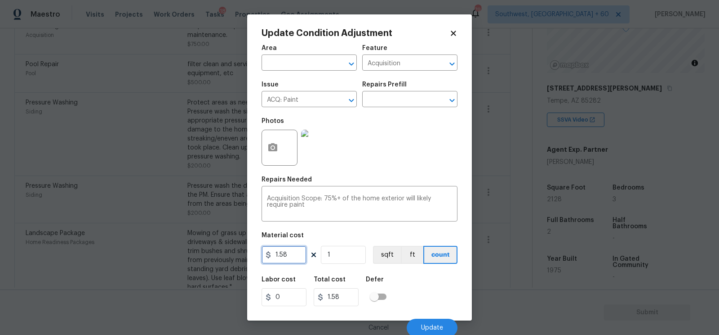
click at [295, 256] on input "1.58" at bounding box center [284, 254] width 45 height 18
click at [341, 258] on input "1" at bounding box center [343, 254] width 45 height 18
type input "1.5"
type input "0"
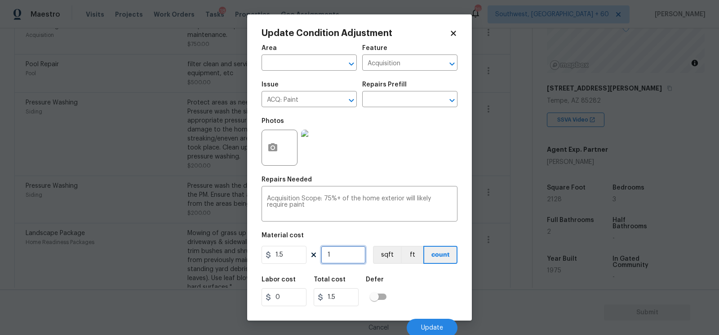
type input "0"
type input "2"
type input "3"
type input "21"
type input "31.5"
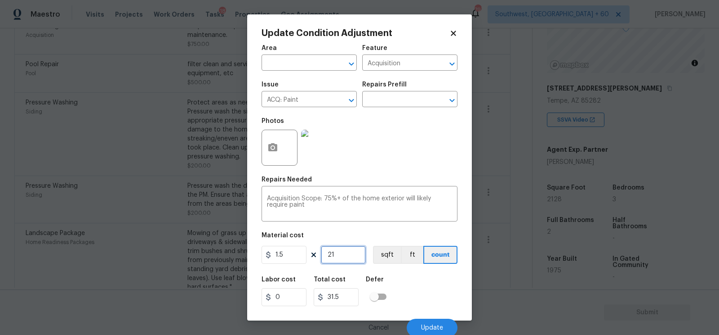
type input "212"
type input "318"
type input "2128"
type input "3192"
type input "2128"
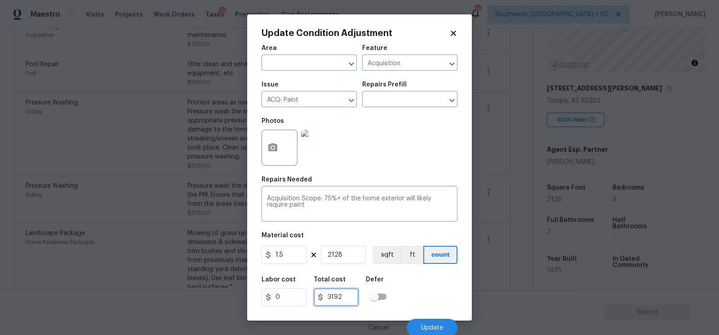
click at [347, 299] on input "3192" at bounding box center [336, 297] width 45 height 18
click at [419, 323] on button "Update" at bounding box center [432, 327] width 51 height 18
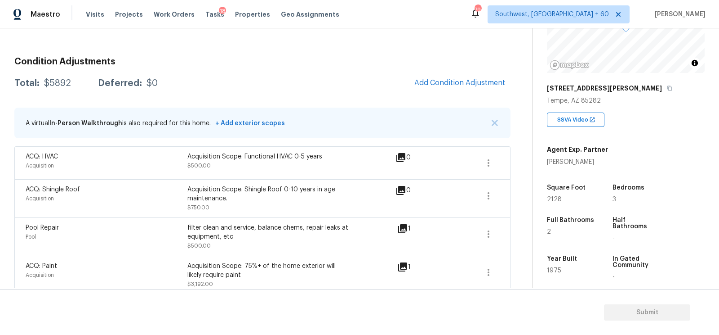
scroll to position [98, 0]
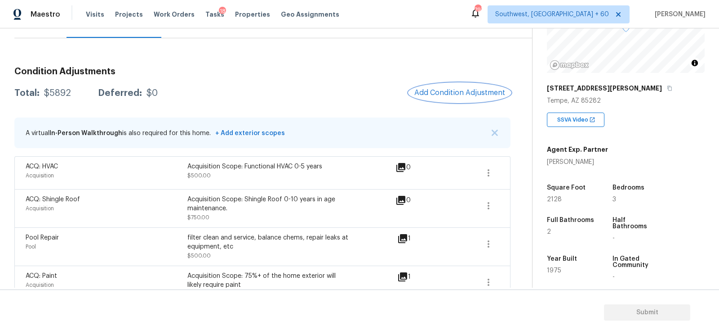
click at [479, 91] on span "Add Condition Adjustment" at bounding box center [460, 93] width 91 height 8
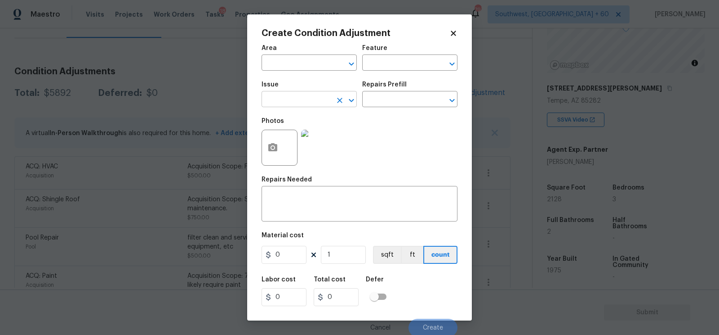
click at [294, 96] on input "text" at bounding box center [297, 100] width 70 height 14
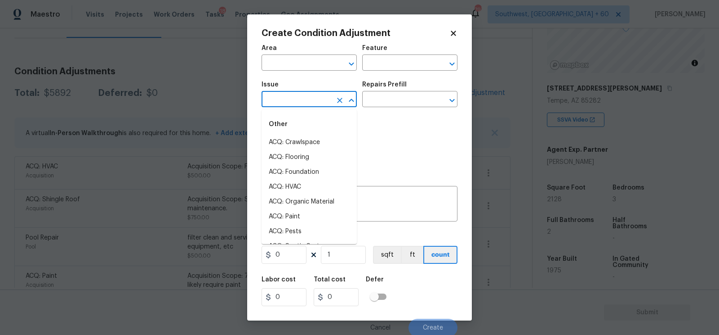
type input "d"
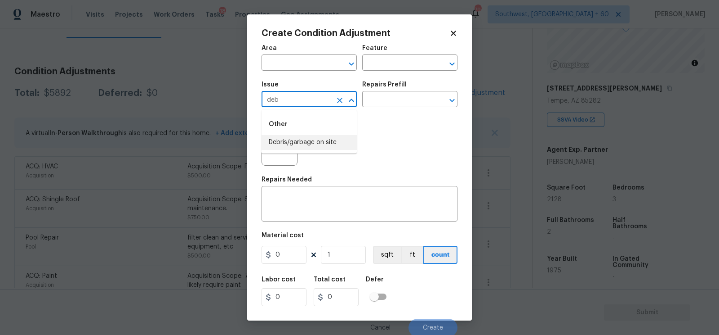
click at [304, 142] on li "Debris/garbage on site" at bounding box center [309, 142] width 95 height 15
type input "Debris/garbage on site"
click at [403, 101] on input "text" at bounding box center [397, 100] width 70 height 14
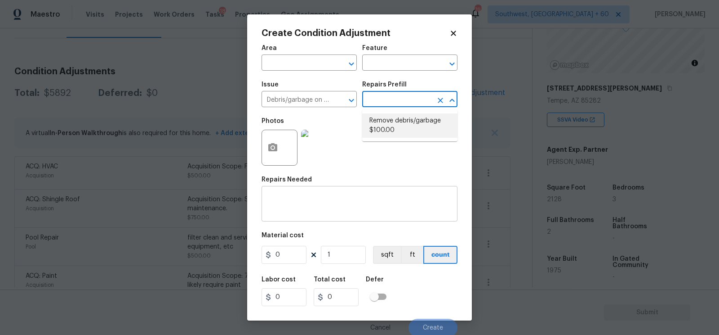
click at [323, 210] on textarea at bounding box center [359, 204] width 185 height 19
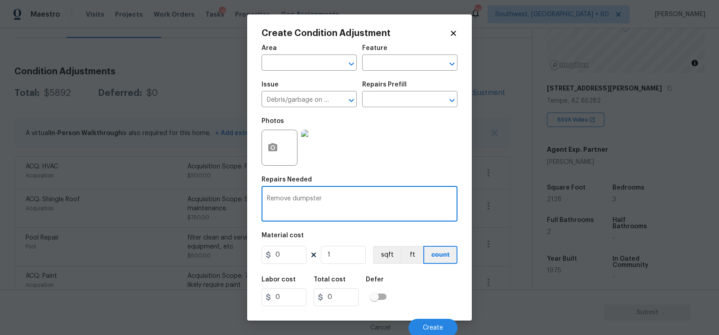
type textarea "Remove dumpster"
click at [301, 259] on input "0" at bounding box center [284, 254] width 45 height 18
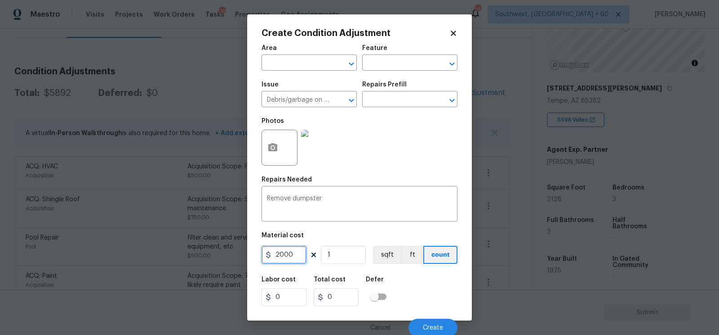
type input "2000"
click at [345, 301] on input "2000" at bounding box center [336, 297] width 45 height 18
click at [273, 153] on icon "button" at bounding box center [273, 147] width 11 height 11
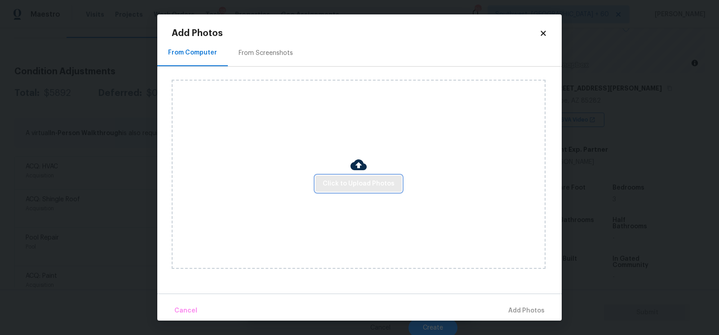
click at [362, 182] on span "Click to Upload Photos" at bounding box center [359, 183] width 72 height 11
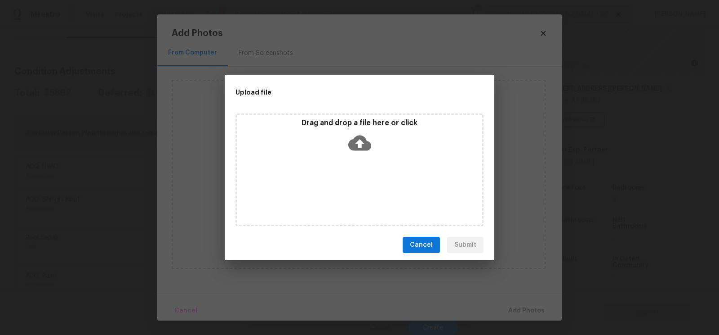
click at [358, 152] on icon at bounding box center [359, 142] width 23 height 23
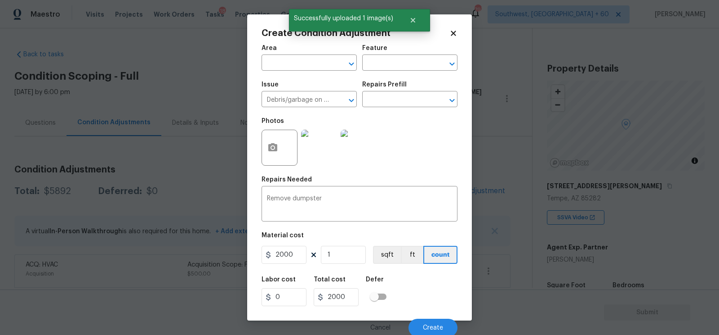
scroll to position [98, 0]
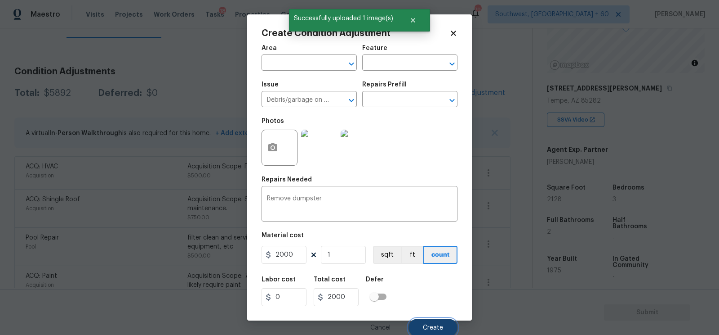
click at [432, 323] on button "Create" at bounding box center [433, 327] width 49 height 18
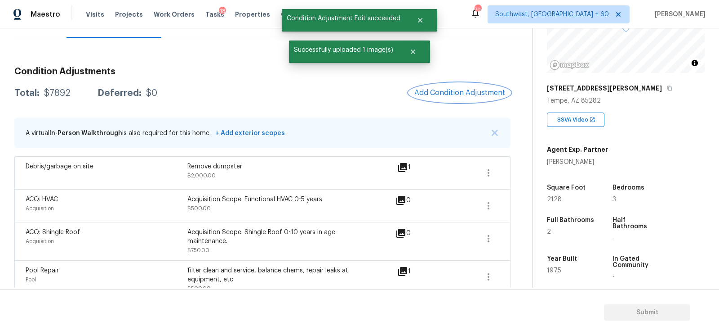
click at [469, 96] on span "Add Condition Adjustment" at bounding box center [460, 93] width 91 height 8
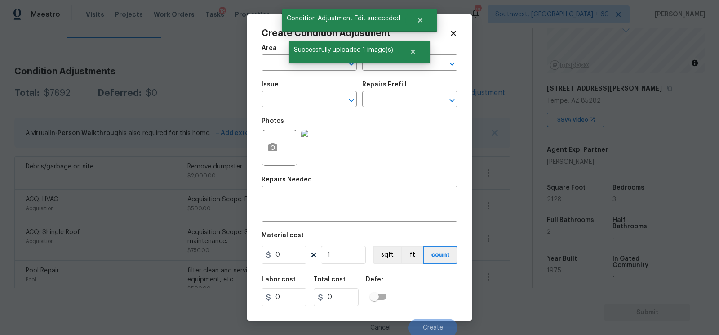
click at [284, 147] on div at bounding box center [280, 147] width 36 height 36
click at [273, 152] on icon "button" at bounding box center [273, 147] width 11 height 11
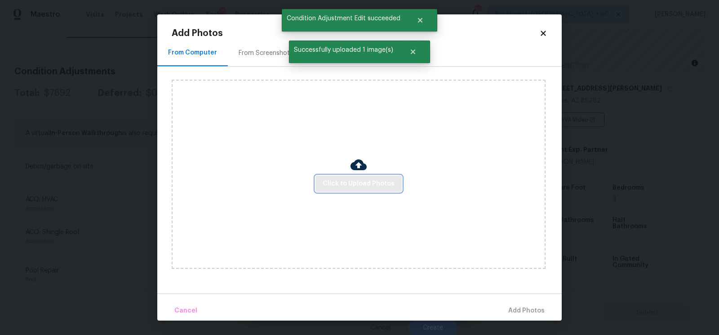
click at [355, 178] on span "Click to Upload Photos" at bounding box center [359, 183] width 72 height 11
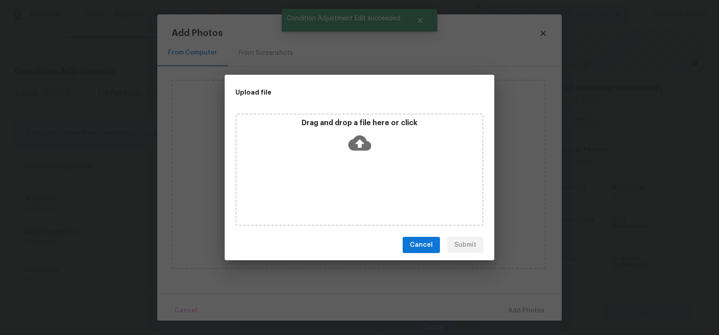
click at [356, 151] on icon at bounding box center [359, 142] width 23 height 23
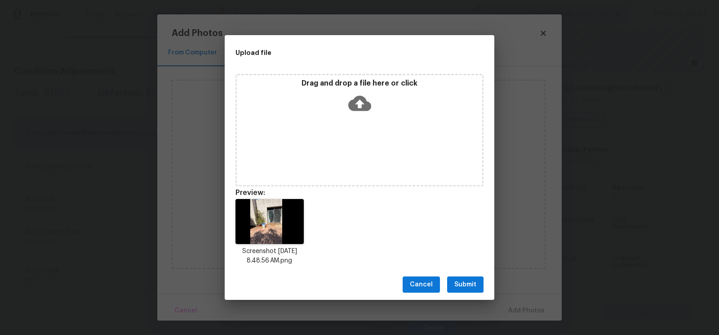
click at [451, 279] on button "Submit" at bounding box center [465, 284] width 36 height 17
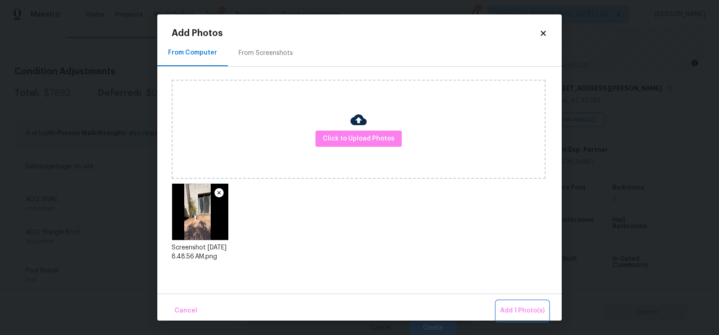
click at [524, 305] on span "Add 1 Photo(s)" at bounding box center [522, 310] width 45 height 11
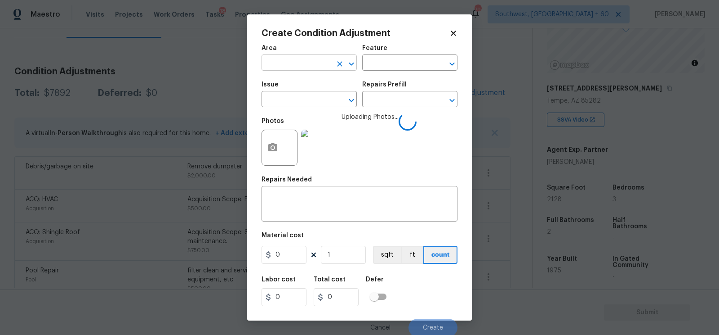
click at [300, 63] on input "text" at bounding box center [297, 64] width 70 height 14
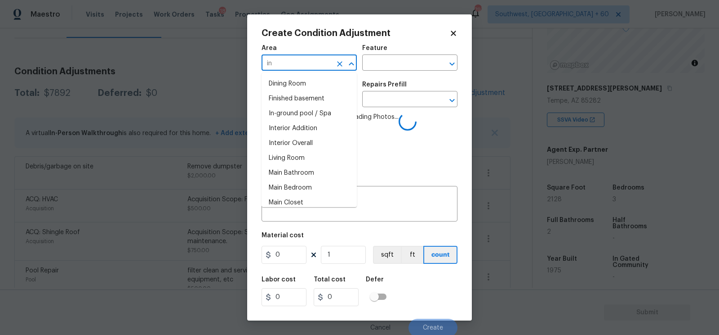
type input "int"
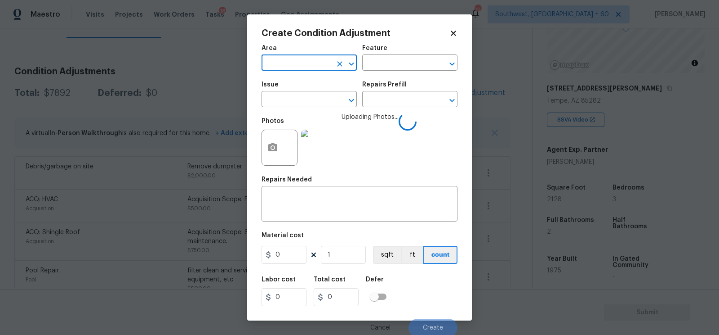
click at [294, 62] on input "text" at bounding box center [297, 64] width 70 height 14
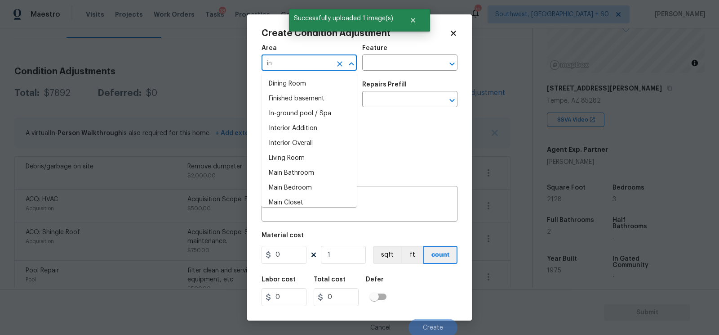
type input "int"
click at [313, 96] on li "Attic" at bounding box center [309, 98] width 95 height 15
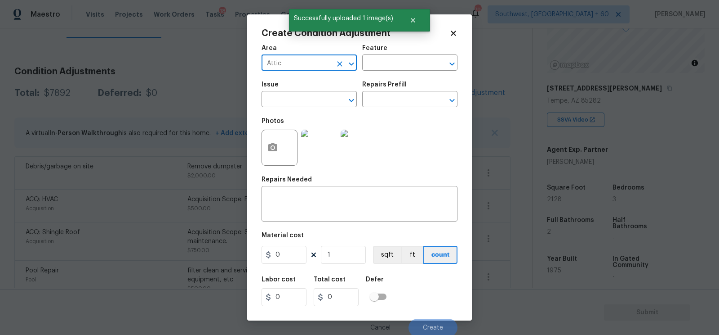
click at [303, 67] on input "Attic" at bounding box center [297, 64] width 70 height 14
click at [313, 103] on li "Interior Overall" at bounding box center [309, 98] width 95 height 15
type input "Interior Overall"
click at [312, 205] on textarea at bounding box center [359, 204] width 185 height 19
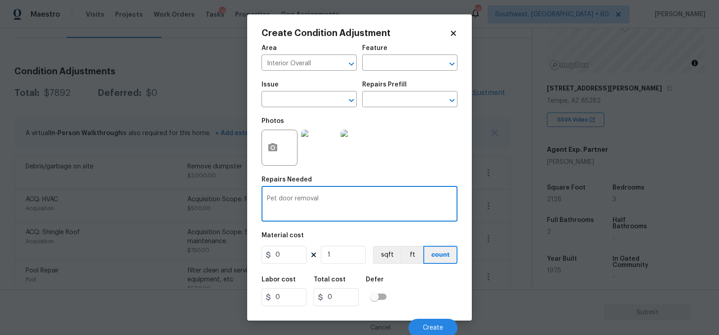
type textarea "Pet door removal"
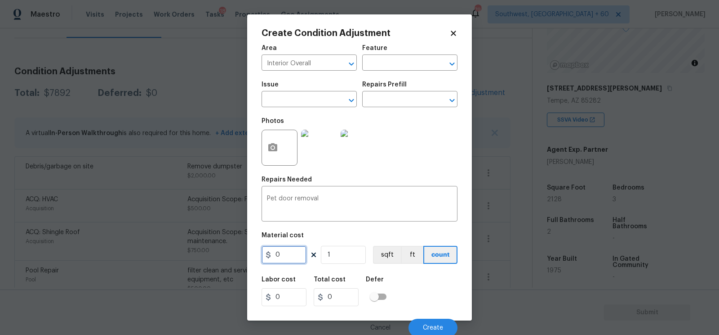
click at [287, 247] on input "0" at bounding box center [284, 254] width 45 height 18
type input "650"
click at [343, 301] on input "0" at bounding box center [336, 297] width 45 height 18
type input "650"
click at [444, 325] on button "Create" at bounding box center [433, 327] width 49 height 18
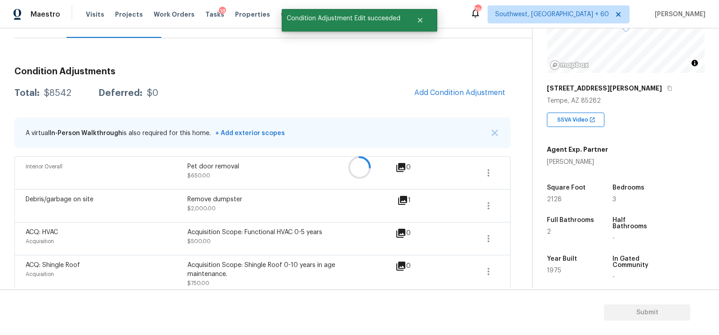
click at [497, 103] on div at bounding box center [359, 167] width 719 height 335
click at [472, 95] on span "Add Condition Adjustment" at bounding box center [460, 93] width 91 height 8
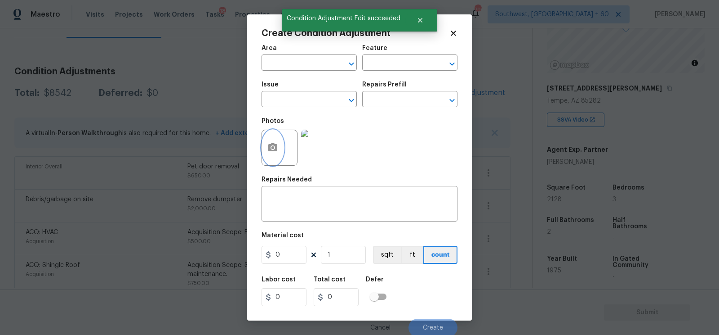
click at [280, 146] on button "button" at bounding box center [273, 147] width 22 height 35
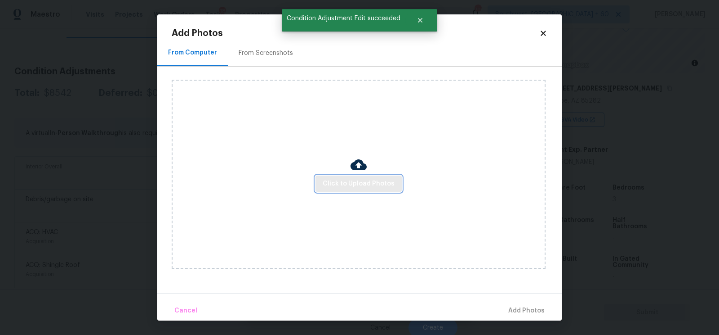
click at [370, 185] on span "Click to Upload Photos" at bounding box center [359, 183] width 72 height 11
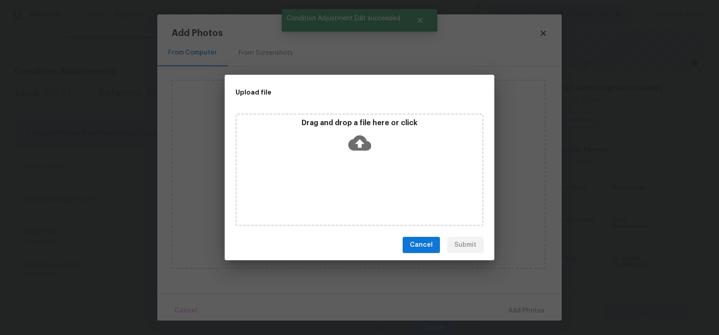
click at [362, 141] on icon at bounding box center [359, 142] width 23 height 15
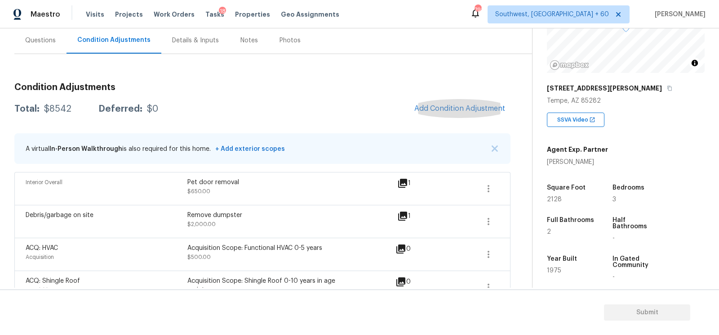
click at [47, 47] on div "Questions" at bounding box center [40, 40] width 52 height 27
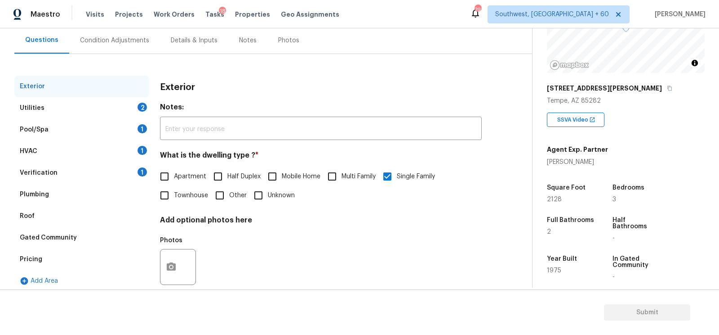
click at [47, 192] on div "Plumbing" at bounding box center [34, 194] width 29 height 9
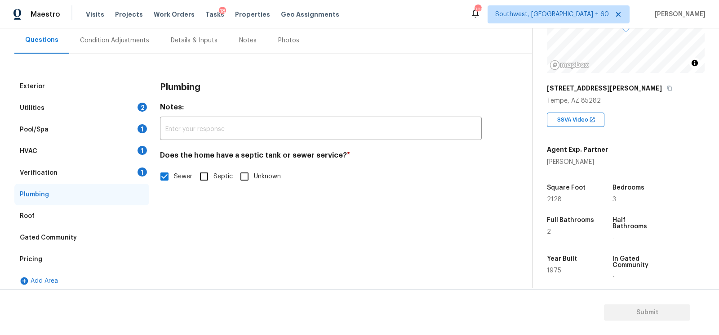
click at [55, 249] on div "Pricing" at bounding box center [81, 259] width 135 height 22
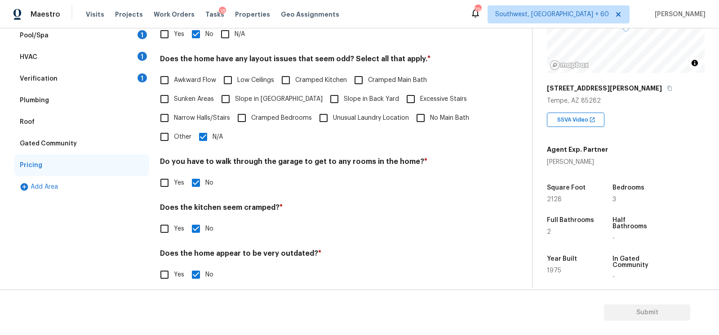
scroll to position [185, 0]
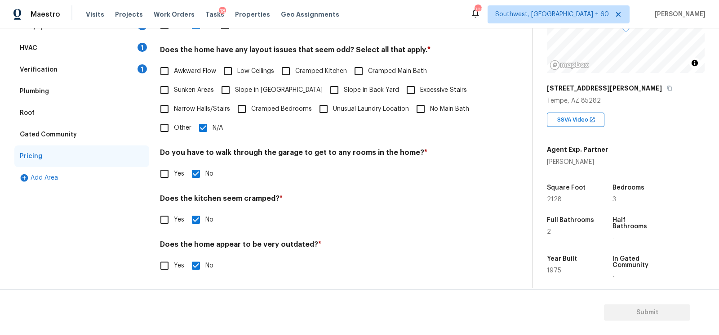
click at [169, 121] on input "Other" at bounding box center [164, 127] width 19 height 19
checkbox input "true"
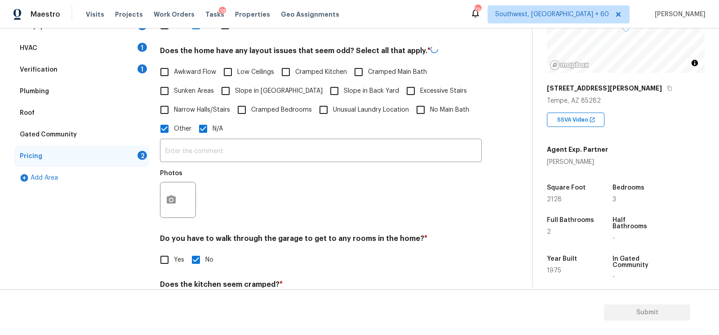
click at [199, 128] on input "N/A" at bounding box center [203, 128] width 19 height 19
checkbox input "false"
click at [198, 147] on input "text" at bounding box center [321, 151] width 322 height 21
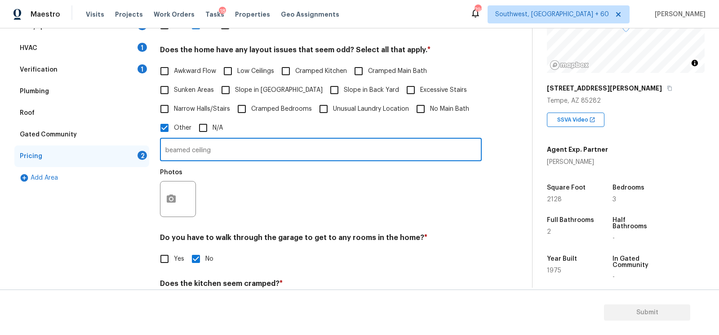
type input "beamed ceiling"
click at [166, 193] on button "button" at bounding box center [172, 198] width 22 height 35
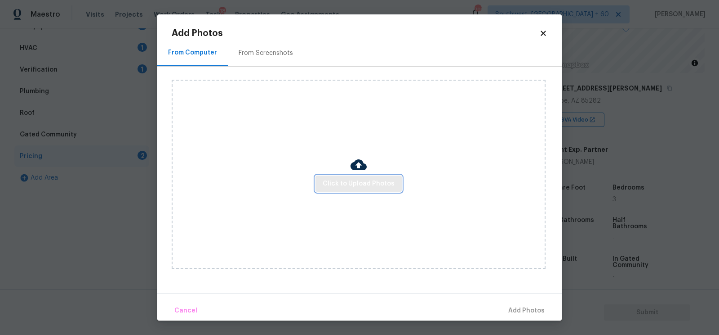
click at [354, 191] on button "Click to Upload Photos" at bounding box center [359, 183] width 86 height 17
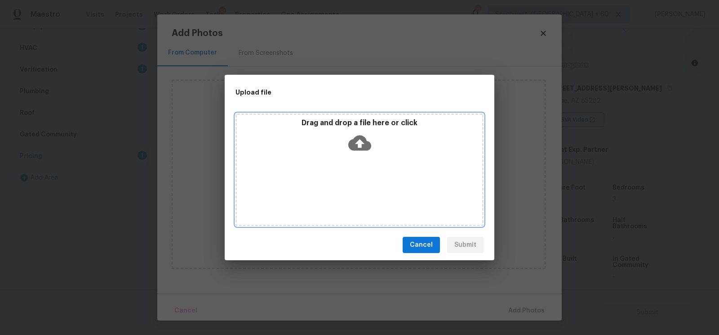
click at [362, 147] on icon at bounding box center [359, 142] width 23 height 15
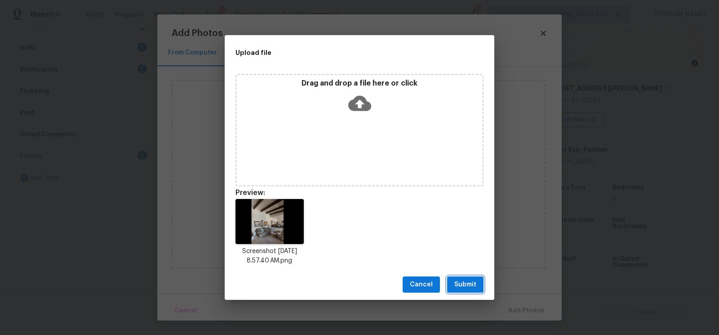
click at [460, 284] on span "Submit" at bounding box center [466, 284] width 22 height 11
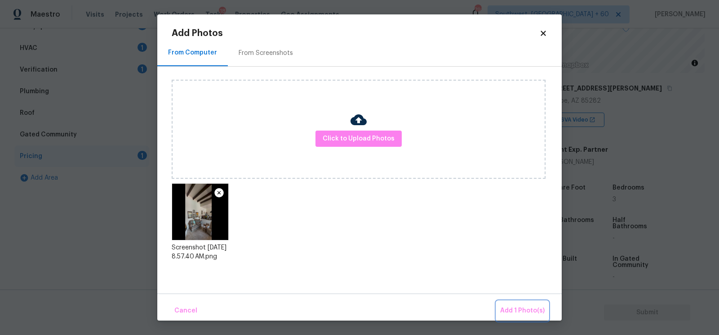
click at [535, 309] on span "Add 1 Photo(s)" at bounding box center [522, 310] width 45 height 11
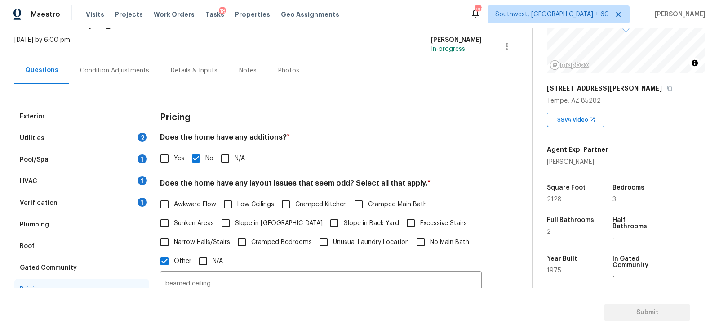
scroll to position [16, 0]
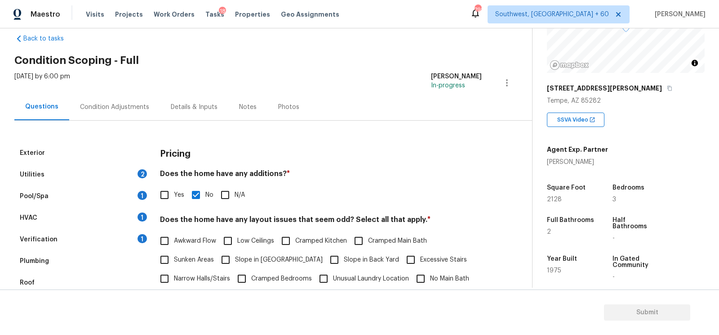
click at [113, 110] on div "Condition Adjustments" at bounding box center [114, 107] width 69 height 9
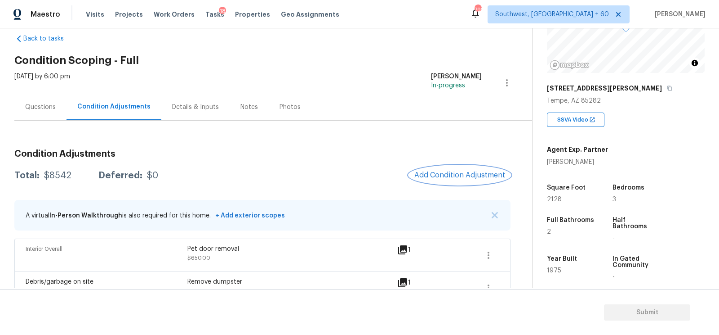
click at [477, 173] on span "Add Condition Adjustment" at bounding box center [460, 175] width 91 height 8
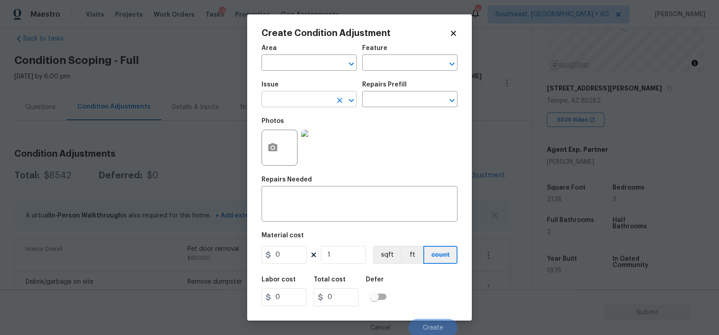
click at [303, 104] on input "text" at bounding box center [297, 100] width 70 height 14
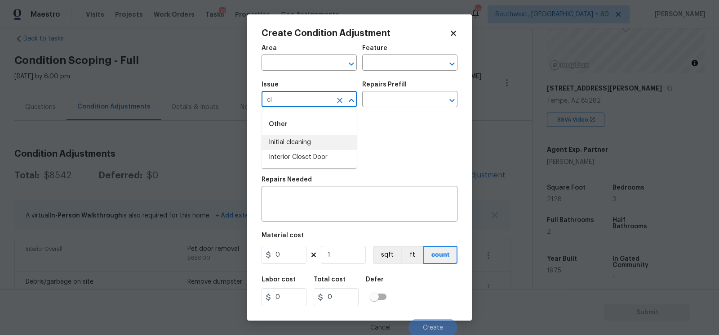
type input "cl"
click at [235, 62] on body "Maestro Visits Projects Work Orders Tasks 18 Properties Geo Assignments 792 Sou…" at bounding box center [359, 167] width 719 height 335
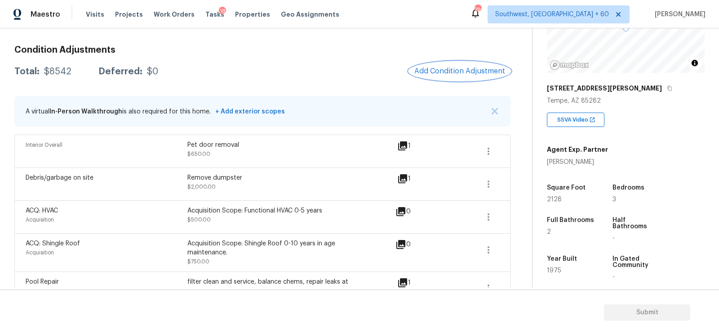
scroll to position [121, 0]
click at [455, 76] on button "Add Condition Adjustment" at bounding box center [460, 69] width 102 height 19
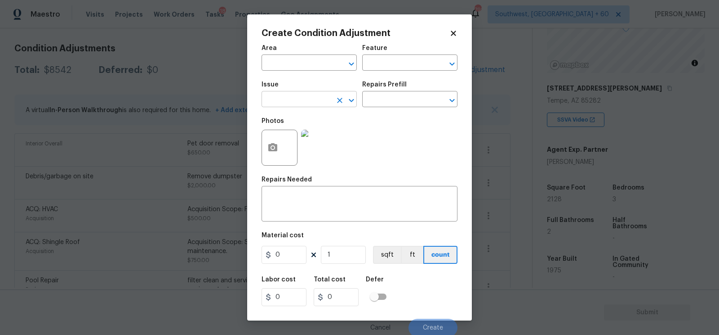
click at [301, 98] on input "text" at bounding box center [297, 100] width 70 height 14
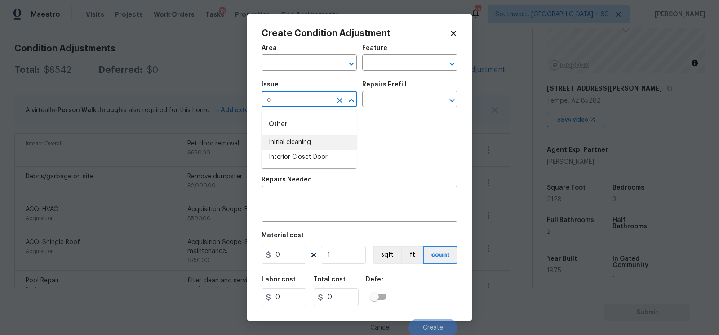
click at [301, 145] on li "Initial cleaning" at bounding box center [309, 142] width 95 height 15
type input "Initial cleaning"
click at [412, 94] on input "text" at bounding box center [397, 100] width 70 height 14
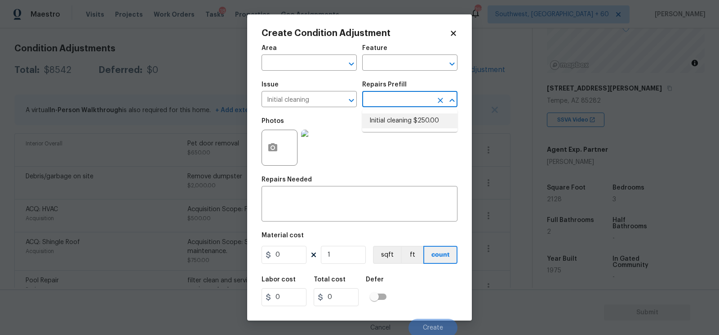
click at [404, 120] on li "Initial cleaning $250.00" at bounding box center [409, 120] width 95 height 15
type input "Home Readiness Packages"
type textarea "1. Wipe down exterior doors and trim. 2. Clean out all exterior light fixtures …"
type input "250"
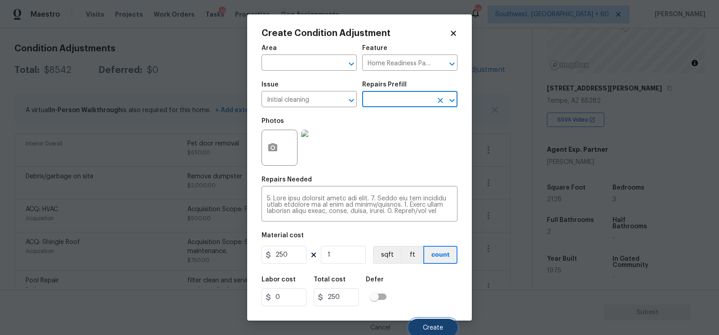
click at [425, 324] on button "Create" at bounding box center [433, 327] width 49 height 18
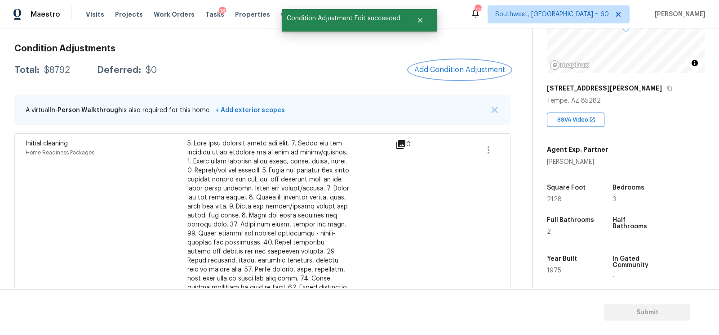
click at [453, 63] on button "Add Condition Adjustment" at bounding box center [460, 69] width 102 height 19
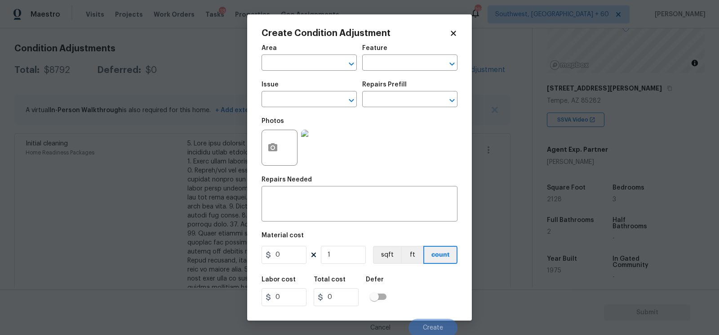
click at [275, 93] on div "Issue" at bounding box center [309, 87] width 95 height 12
click at [283, 100] on input "text" at bounding box center [297, 100] width 70 height 14
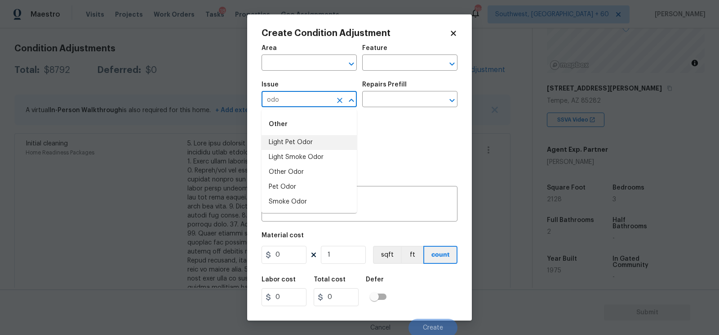
click at [292, 137] on li "Light Pet Odor" at bounding box center [309, 142] width 95 height 15
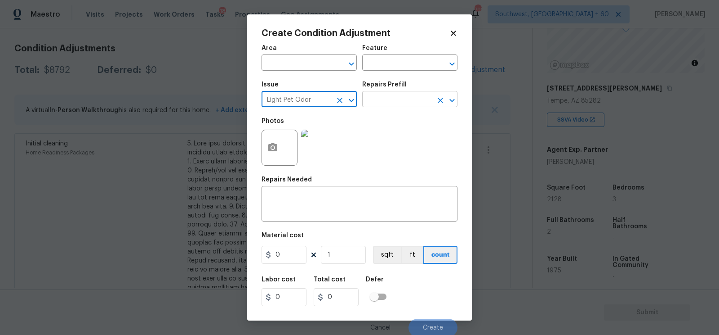
type input "Light Pet Odor"
click at [399, 94] on input "text" at bounding box center [397, 100] width 70 height 14
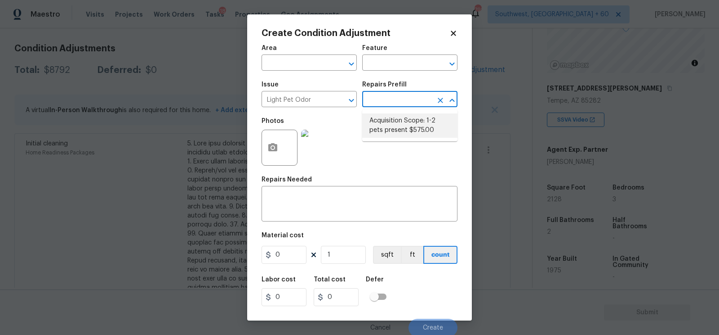
click at [404, 120] on li "Acquisition Scope: 1-2 pets present $575.00" at bounding box center [409, 125] width 95 height 24
type textarea "Acquisition Scope: 1-2 pets present"
type input "575"
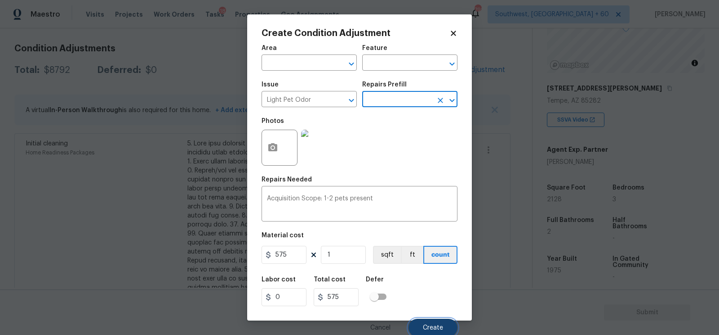
click at [432, 321] on button "Create" at bounding box center [433, 327] width 49 height 18
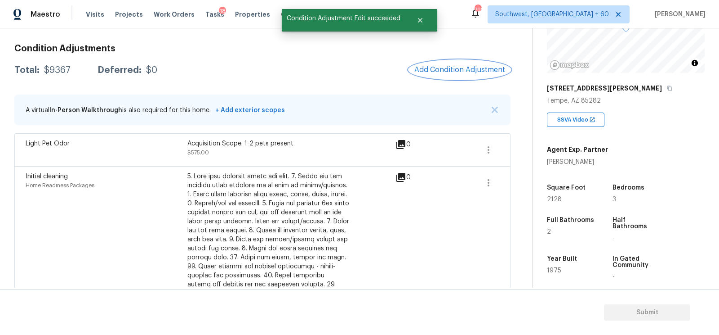
click at [454, 66] on span "Add Condition Adjustment" at bounding box center [460, 70] width 91 height 8
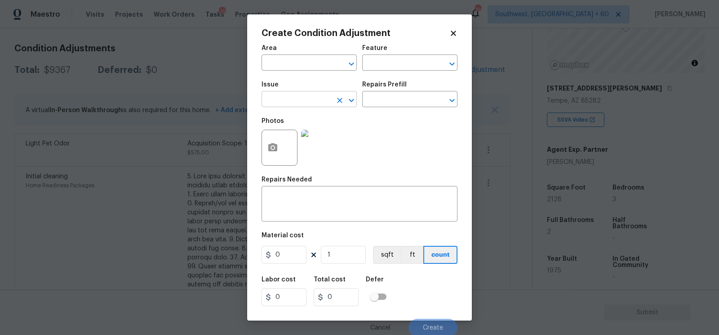
click at [301, 95] on input "text" at bounding box center [297, 100] width 70 height 14
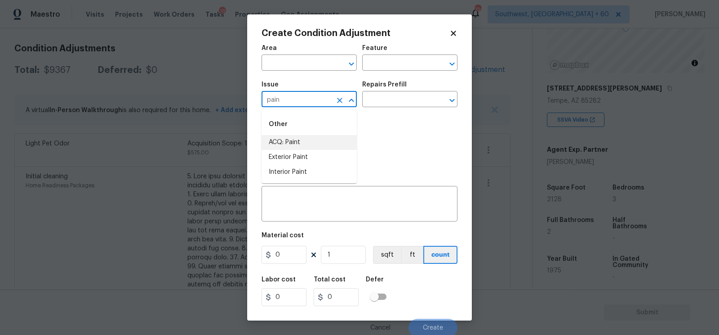
click at [295, 135] on li "ACQ: Paint" at bounding box center [309, 142] width 95 height 15
type input "ACQ: Paint"
click at [395, 103] on input "text" at bounding box center [397, 100] width 70 height 14
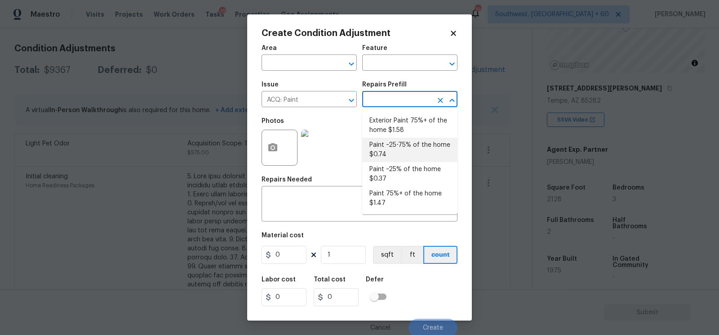
click at [397, 140] on li "Paint ~25-75% of the home $0.74" at bounding box center [409, 150] width 95 height 24
type input "Acquisition"
type textarea "Acquisition Scope: ~25 - 75% of the home needs interior paint"
type input "0.74"
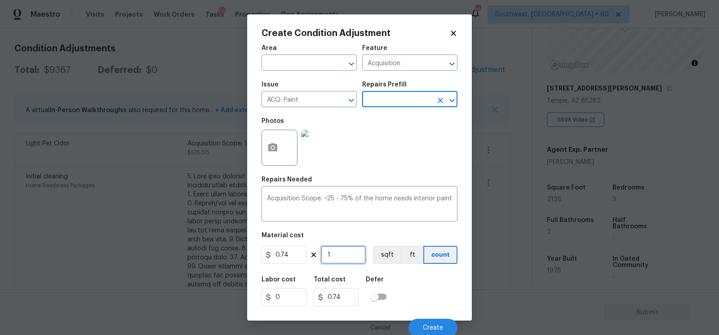
click at [338, 254] on input "1" at bounding box center [343, 254] width 45 height 18
type input "0"
type input "2"
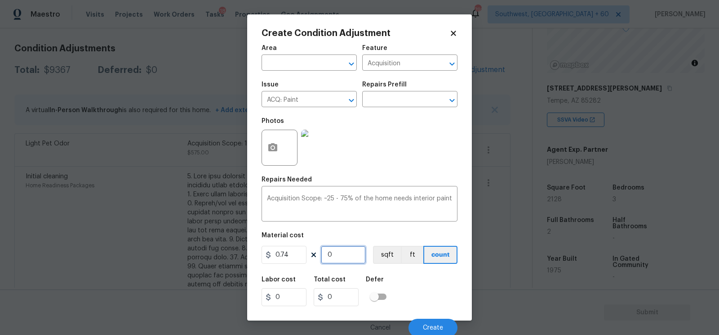
type input "1.48"
type input "21"
type input "15.54"
type input "212"
type input "156.88"
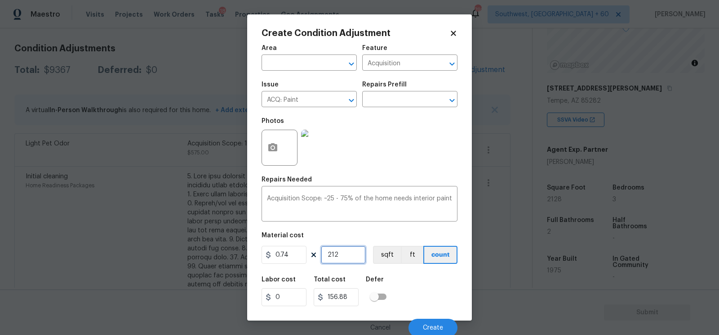
type input "2128"
type input "1574.72"
type input "2128"
click at [354, 302] on input "1574.72" at bounding box center [336, 297] width 45 height 18
click at [428, 326] on span "Create" at bounding box center [433, 327] width 20 height 7
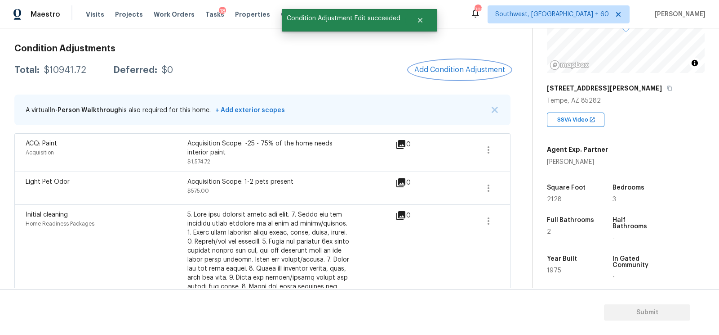
click at [463, 62] on button "Add Condition Adjustment" at bounding box center [460, 69] width 102 height 19
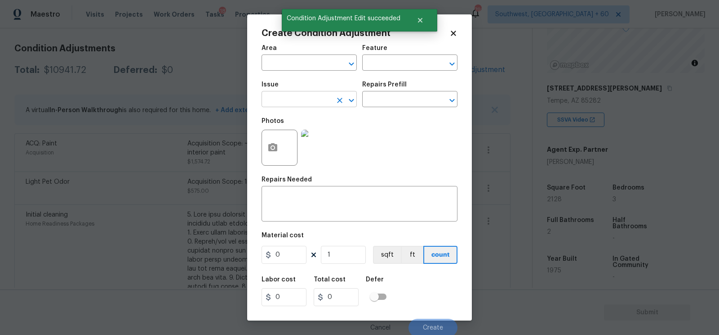
click at [288, 98] on input "text" at bounding box center [297, 100] width 70 height 14
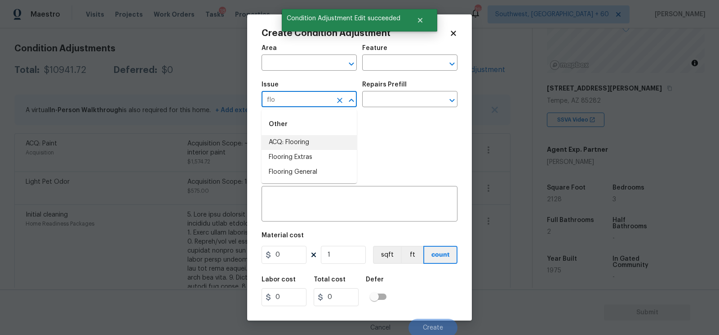
click at [294, 138] on li "ACQ: Flooring" at bounding box center [309, 142] width 95 height 15
type input "ACQ: Flooring"
click at [386, 104] on input "text" at bounding box center [397, 100] width 70 height 14
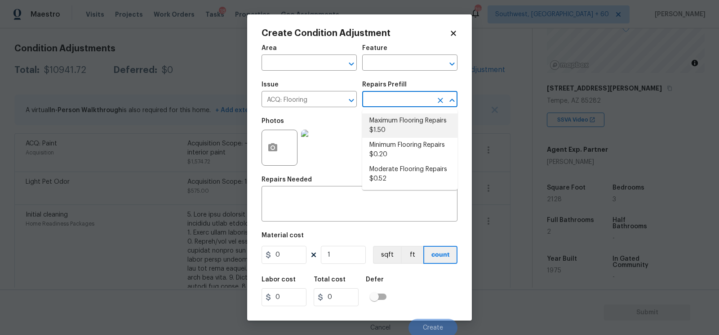
click at [391, 119] on li "Maximum Flooring Repairs $1.50" at bounding box center [409, 125] width 95 height 24
type input "Acquisition"
type textarea "Acquisition Scope: Maximum flooring repairs"
type input "1.5"
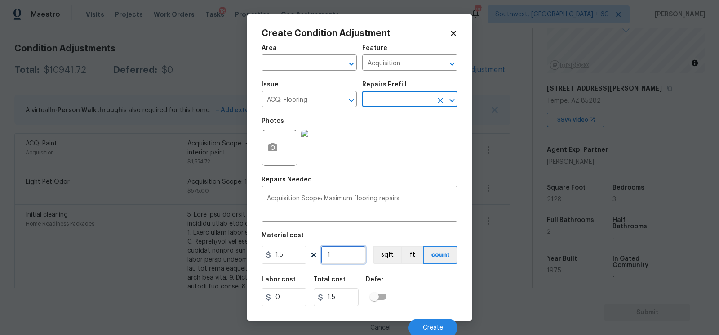
click at [345, 253] on input "1" at bounding box center [343, 254] width 45 height 18
type input "0"
type input "2"
type input "3"
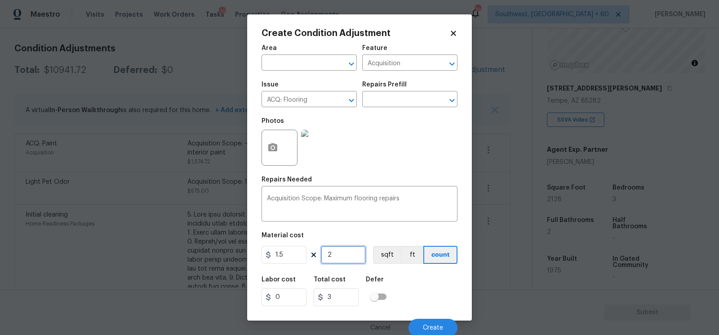
type input "21"
type input "31.5"
type input "212"
type input "318"
type input "2128"
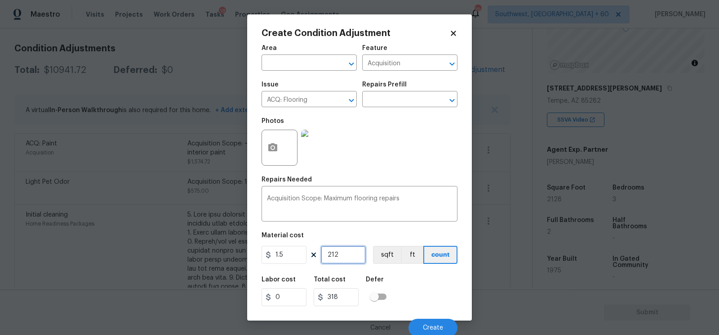
type input "3192"
type input "2128"
click at [349, 298] on input "3192" at bounding box center [336, 297] width 45 height 18
click at [440, 322] on button "Create" at bounding box center [433, 327] width 49 height 18
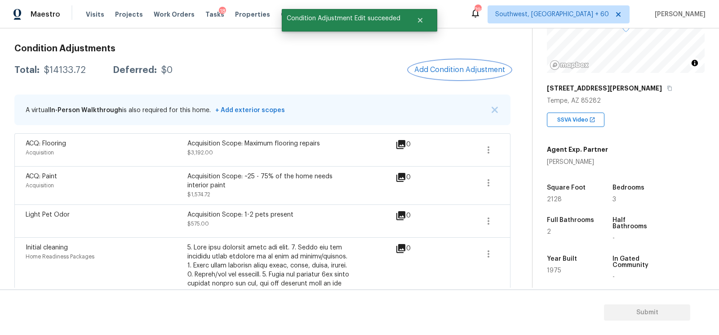
click at [468, 76] on button "Add Condition Adjustment" at bounding box center [460, 69] width 102 height 19
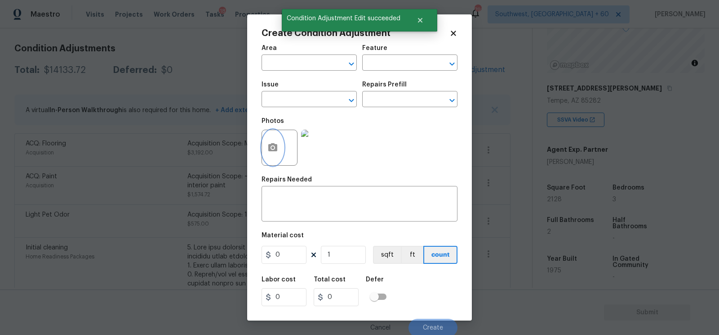
click at [278, 153] on button "button" at bounding box center [273, 147] width 22 height 35
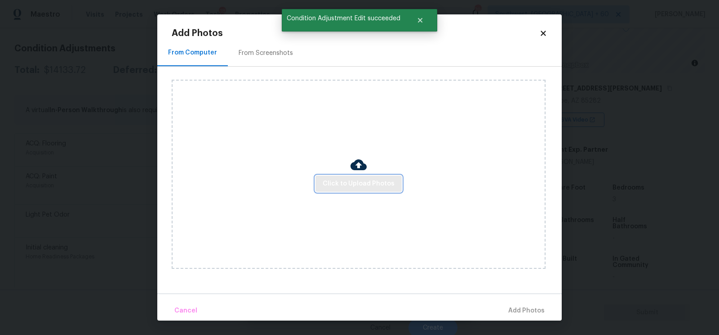
click at [342, 176] on button "Click to Upload Photos" at bounding box center [359, 183] width 86 height 17
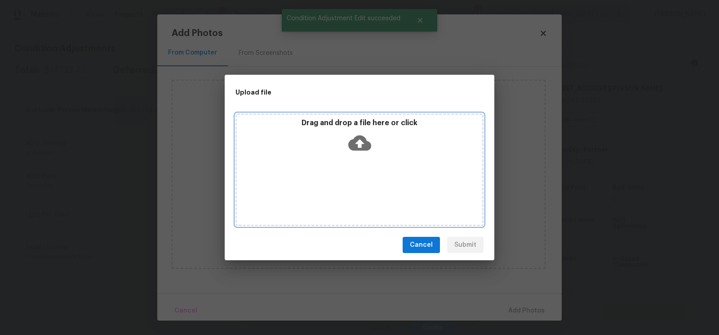
click at [356, 154] on div "Drag and drop a file here or click" at bounding box center [359, 137] width 245 height 39
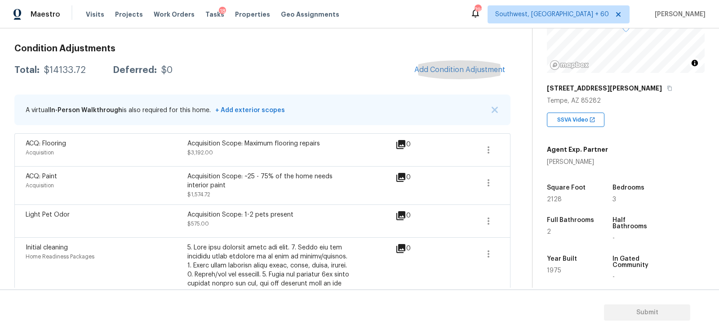
click at [249, 68] on div "Total: $14133.72 Deferred: $0 Add Condition Adjustment" at bounding box center [262, 70] width 496 height 20
click at [451, 67] on span "Add Condition Adjustment" at bounding box center [460, 70] width 91 height 8
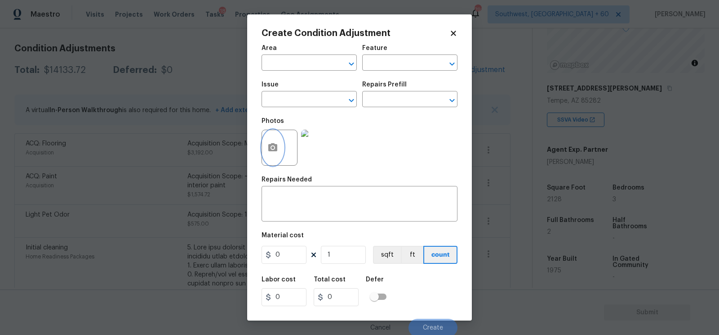
click at [276, 147] on icon "button" at bounding box center [272, 147] width 9 height 8
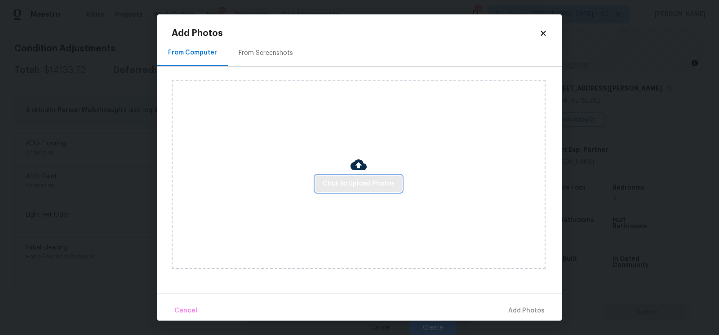
click at [352, 176] on button "Click to Upload Photos" at bounding box center [359, 183] width 86 height 17
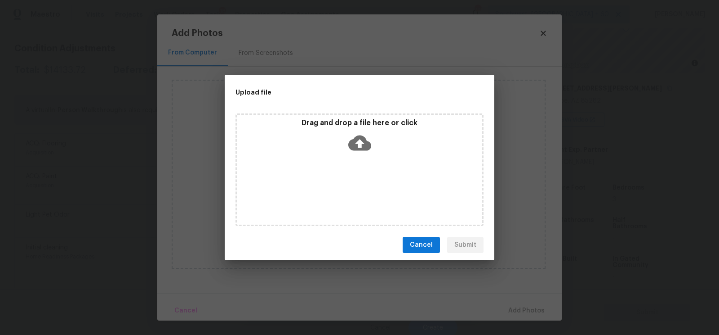
click at [358, 142] on icon at bounding box center [359, 142] width 23 height 23
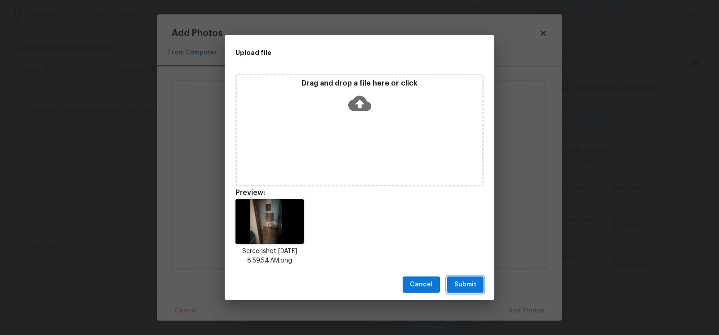
click at [472, 291] on button "Submit" at bounding box center [465, 284] width 36 height 17
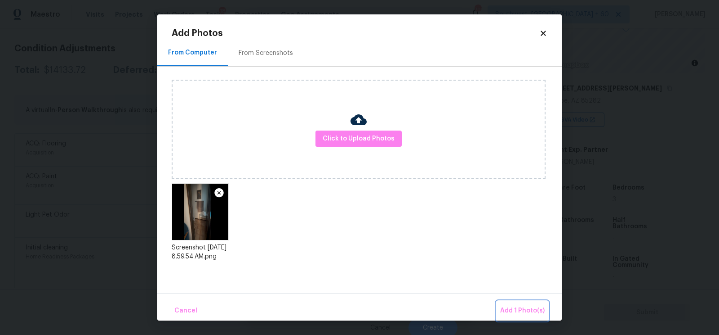
click at [543, 317] on button "Add 1 Photo(s)" at bounding box center [523, 310] width 52 height 19
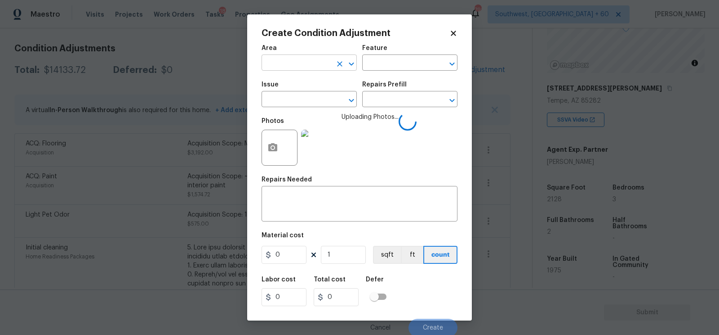
click at [290, 64] on input "text" at bounding box center [297, 64] width 70 height 14
click at [297, 98] on li "Interior Overall" at bounding box center [309, 98] width 95 height 15
type input "Interior Overall"
click at [286, 104] on input "text" at bounding box center [297, 100] width 70 height 14
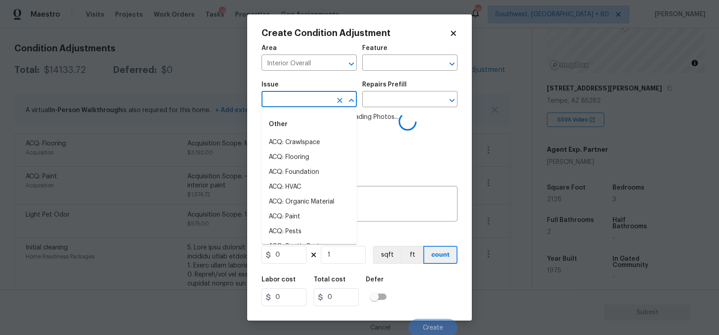
type input "c"
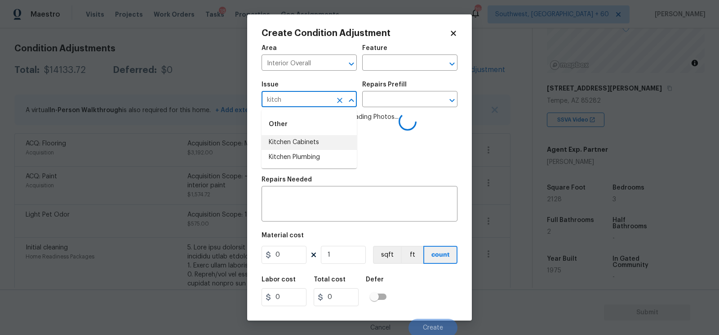
click at [299, 136] on li "Kitchen Cabinets" at bounding box center [309, 142] width 95 height 15
type input "Kitchen Cabinets"
click at [375, 108] on div "Issue Kitchen Cabinets ​ Repairs Prefill ​" at bounding box center [360, 94] width 196 height 36
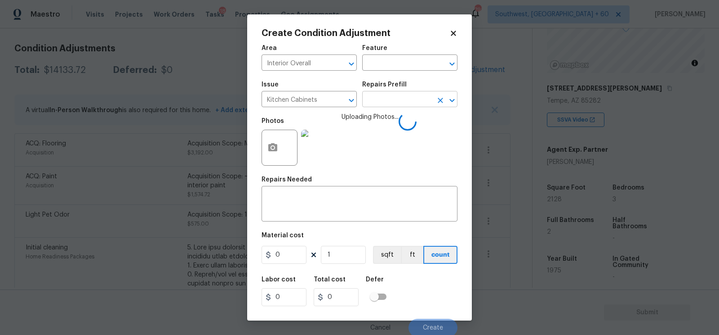
click at [381, 103] on input "text" at bounding box center [397, 100] width 70 height 14
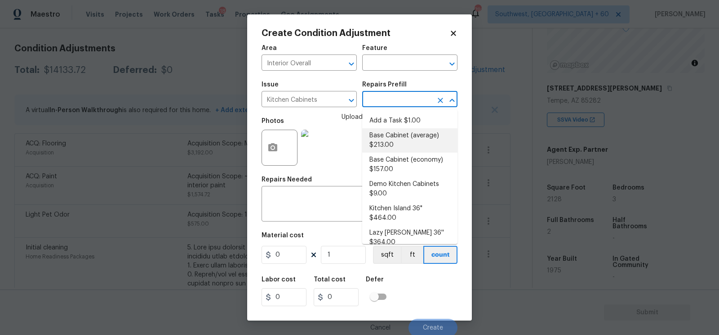
click at [406, 143] on li "Base Cabinet (average) $213.00" at bounding box center [409, 140] width 95 height 24
type input "Cabinets"
type textarea "Remove the existing kitchen base cabinets (if present) and install a new kitche…"
type input "213"
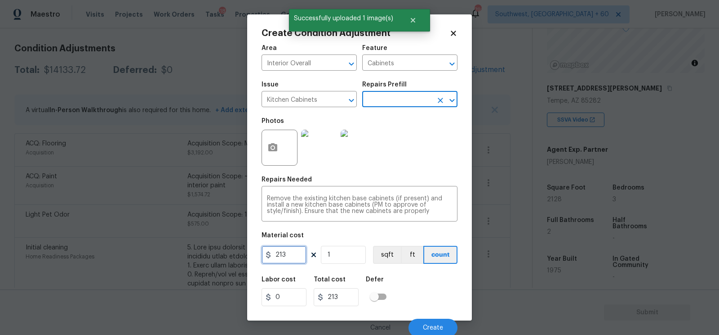
click at [296, 254] on input "213" at bounding box center [284, 254] width 45 height 18
click at [297, 256] on input "5400" at bounding box center [284, 254] width 45 height 18
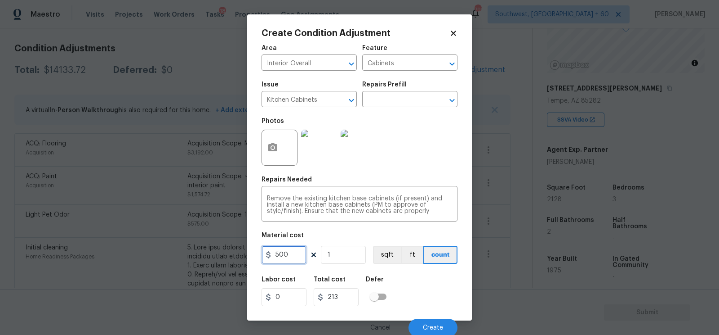
type input "500"
click at [351, 298] on input "213" at bounding box center [336, 297] width 45 height 18
type input "500"
click at [452, 327] on button "Create" at bounding box center [433, 327] width 49 height 18
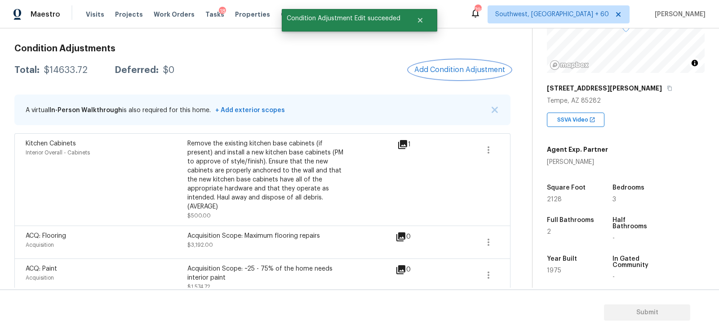
click at [434, 73] on span "Add Condition Adjustment" at bounding box center [460, 70] width 91 height 8
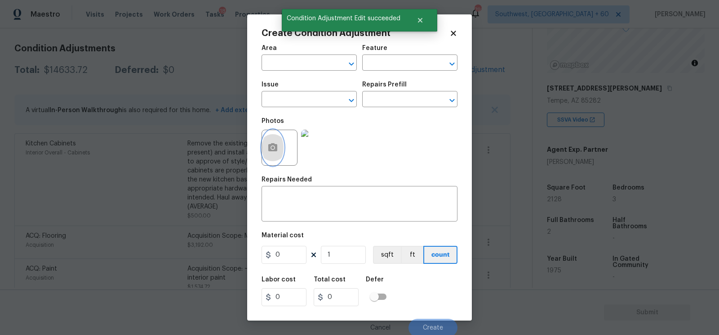
click at [275, 152] on icon "button" at bounding box center [273, 147] width 11 height 11
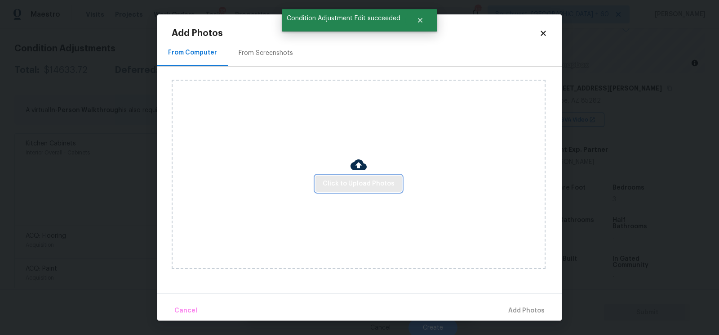
click at [342, 181] on span "Click to Upload Photos" at bounding box center [359, 183] width 72 height 11
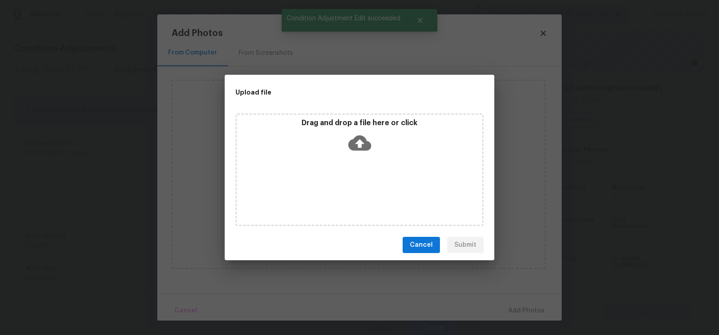
click at [350, 142] on icon at bounding box center [359, 142] width 23 height 15
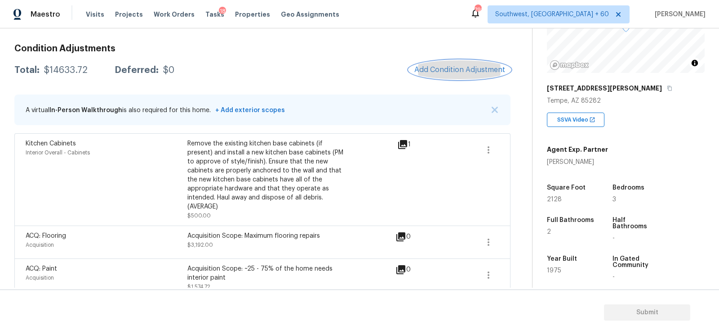
click at [457, 61] on button "Add Condition Adjustment" at bounding box center [460, 69] width 102 height 19
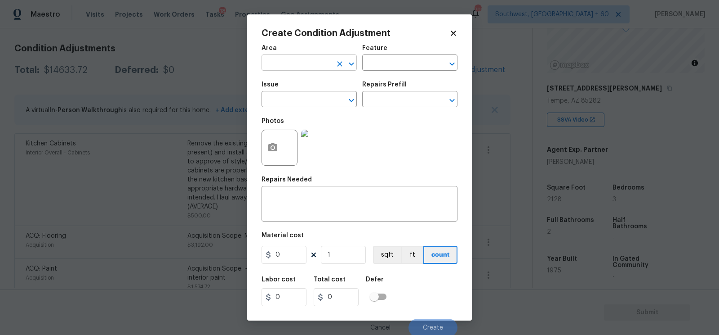
click at [301, 68] on input "text" at bounding box center [297, 64] width 70 height 14
click at [317, 99] on li "Interior Overall" at bounding box center [309, 98] width 95 height 15
type input "Interior Overall"
click at [303, 214] on textarea at bounding box center [359, 204] width 185 height 19
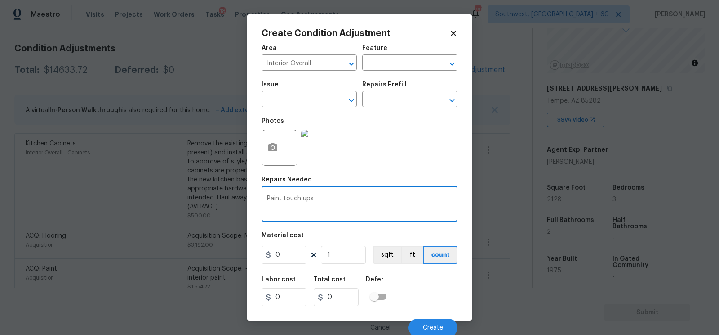
type textarea "Paint touch ups"
click at [293, 252] on input "0" at bounding box center [284, 254] width 45 height 18
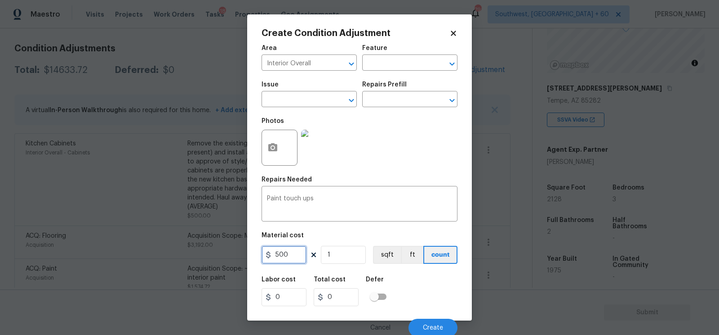
type input "500"
click at [361, 300] on div "500" at bounding box center [340, 297] width 52 height 18
click at [293, 260] on input "500" at bounding box center [284, 254] width 45 height 18
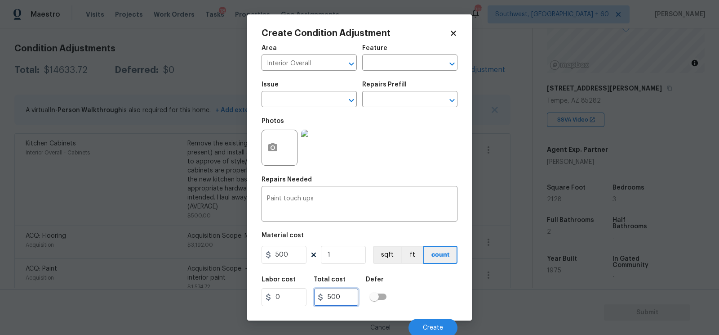
click at [344, 300] on input "500" at bounding box center [336, 297] width 45 height 18
click at [435, 324] on button "Create" at bounding box center [433, 327] width 49 height 18
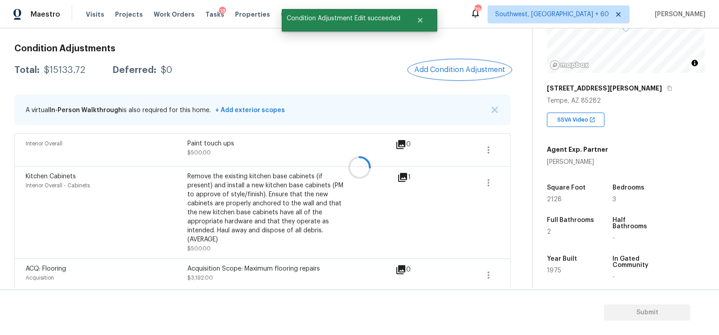
click at [446, 63] on button "Add Condition Adjustment" at bounding box center [460, 69] width 102 height 19
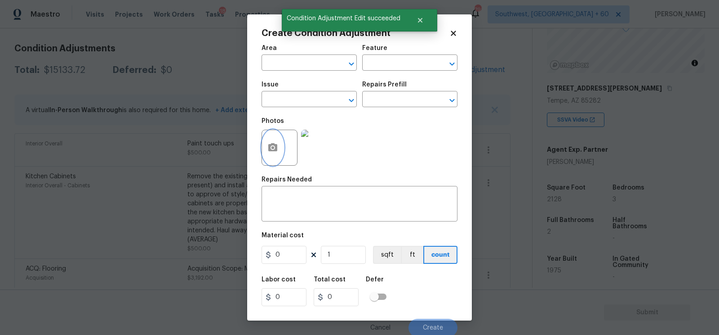
click at [281, 155] on button "button" at bounding box center [273, 147] width 22 height 35
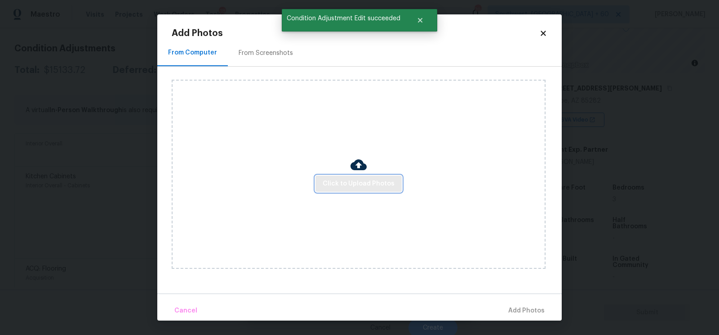
click at [344, 179] on span "Click to Upload Photos" at bounding box center [359, 183] width 72 height 11
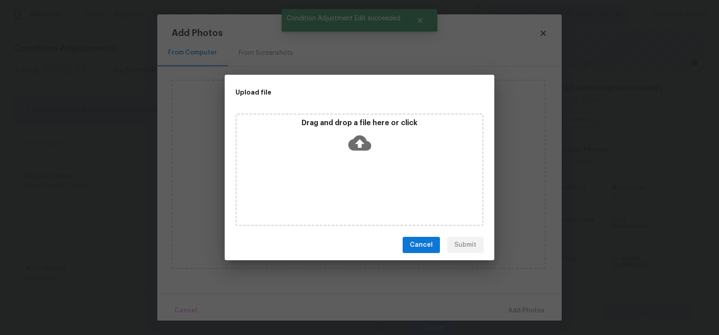
click at [359, 148] on icon at bounding box center [359, 142] width 23 height 15
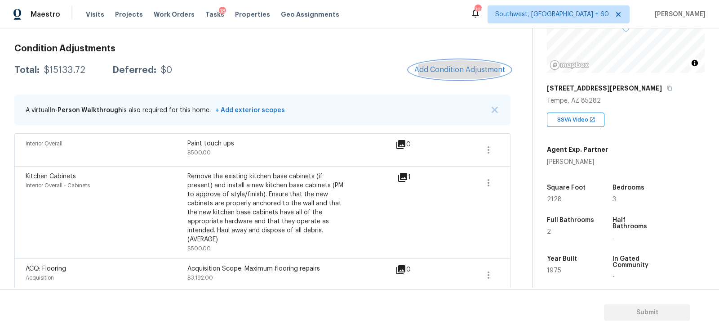
click at [462, 69] on span "Add Condition Adjustment" at bounding box center [460, 70] width 91 height 8
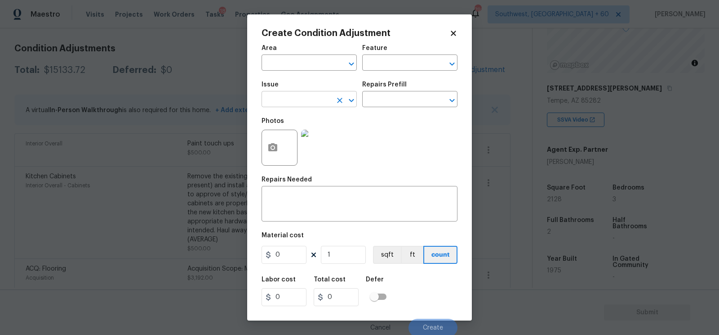
click at [277, 94] on input "text" at bounding box center [297, 100] width 70 height 14
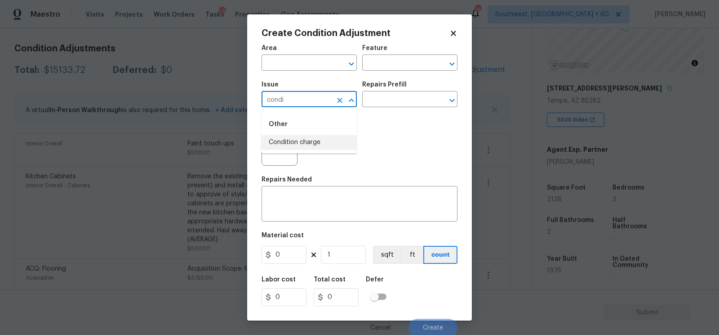
click at [294, 143] on li "Condition charge" at bounding box center [309, 142] width 95 height 15
type input "Condition charge"
click at [388, 98] on input "text" at bounding box center [397, 100] width 70 height 14
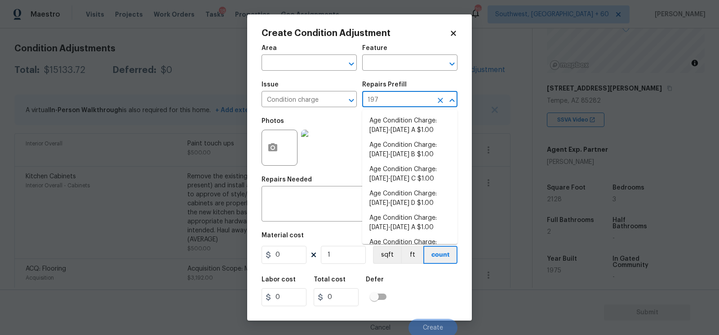
type input "1978"
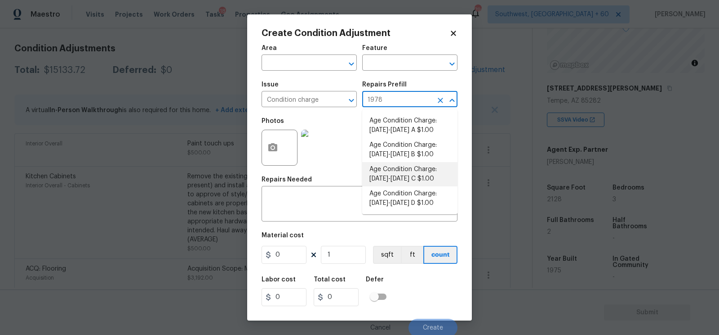
click at [393, 167] on li "Age Condition Charge: [DATE]-[DATE] C $1.00" at bounding box center [409, 174] width 95 height 24
type input "Home Readiness Packages"
type textarea "Age Condition Charge: [DATE]-[DATE] C"
type input "1"
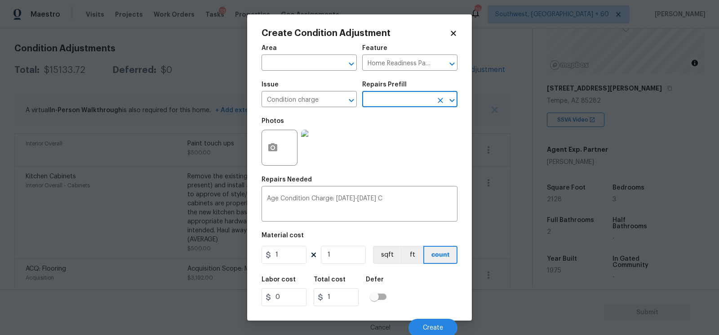
click at [405, 98] on input "text" at bounding box center [397, 100] width 70 height 14
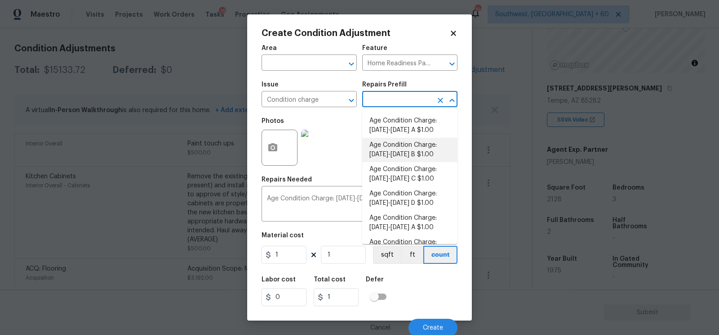
click at [392, 156] on li "Age Condition Charge: [DATE]-[DATE] B $1.00" at bounding box center [409, 150] width 95 height 24
type textarea "Age Condition Charge: [DATE]-[DATE] B"
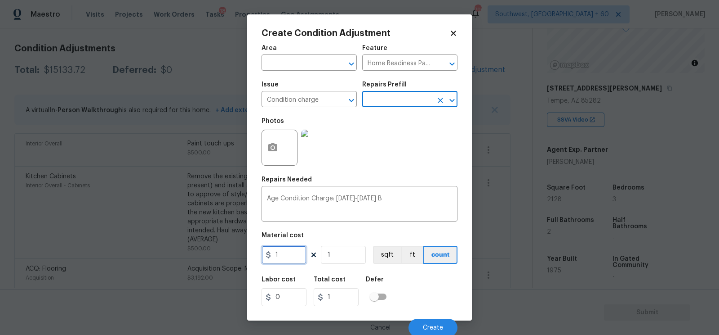
click at [291, 259] on input "1" at bounding box center [284, 254] width 45 height 18
type input "2000"
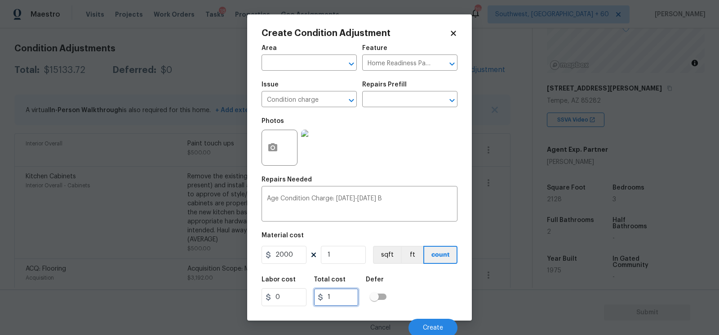
type input "2000"
click at [348, 291] on input "2000" at bounding box center [336, 297] width 45 height 18
click at [441, 323] on button "Create" at bounding box center [433, 327] width 49 height 18
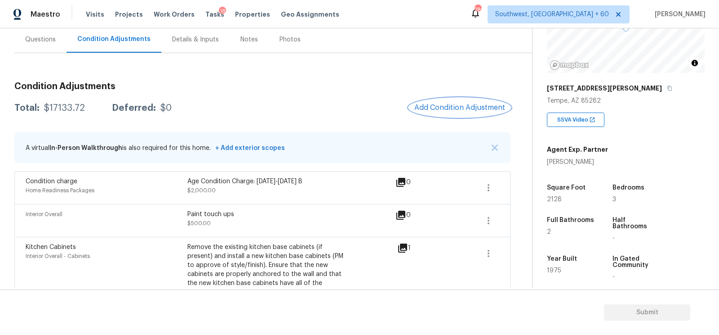
scroll to position [77, 0]
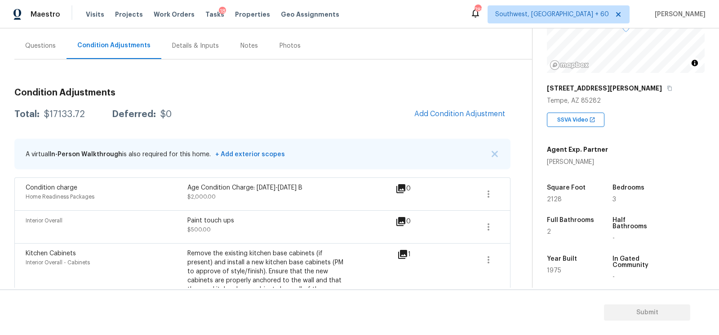
click at [50, 49] on div "Questions" at bounding box center [40, 45] width 31 height 9
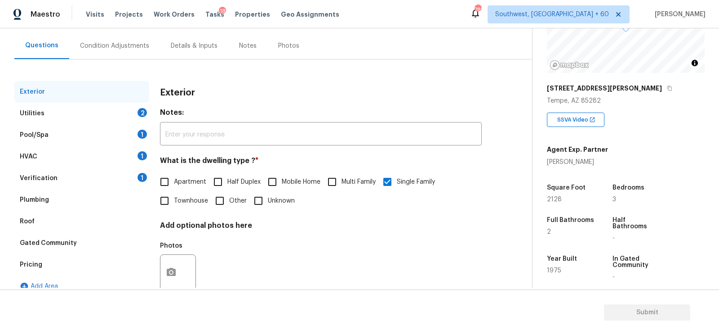
click at [51, 178] on div "Verification" at bounding box center [39, 178] width 38 height 9
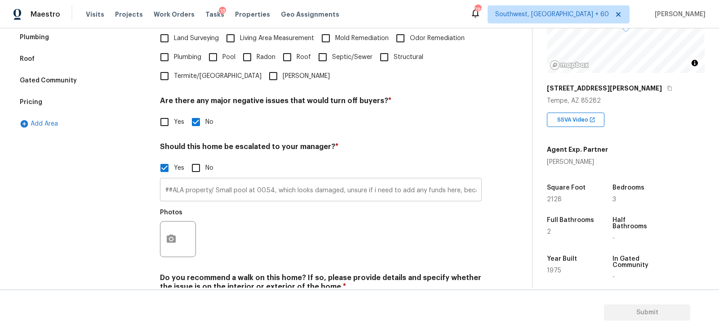
scroll to position [0, 290]
click at [476, 192] on input "##ALA property/ Small pool at 00.54, which looks damaged, unsure if i need to a…" at bounding box center [321, 190] width 322 height 21
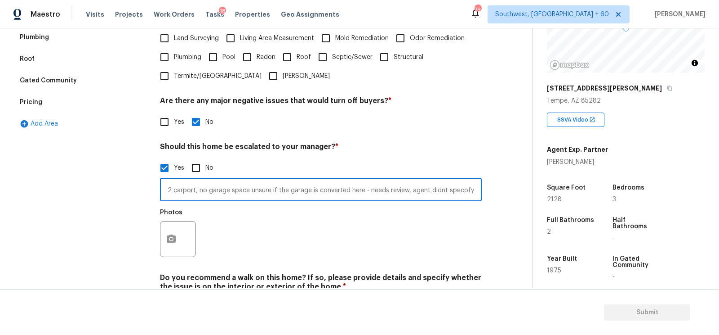
scroll to position [0, 649]
click at [442, 190] on input "##ALA property/ Small pool at 00.54, which looks damaged, unsure if i need to a…" at bounding box center [321, 190] width 322 height 21
type input "##ALA property/ Small pool at 00.54, which looks damaged, unsure if i need to a…"
click at [375, 203] on div "##ALA property/ Small pool at 00.54, which looks damaged, unsure if i need to a…" at bounding box center [321, 219] width 322 height 85
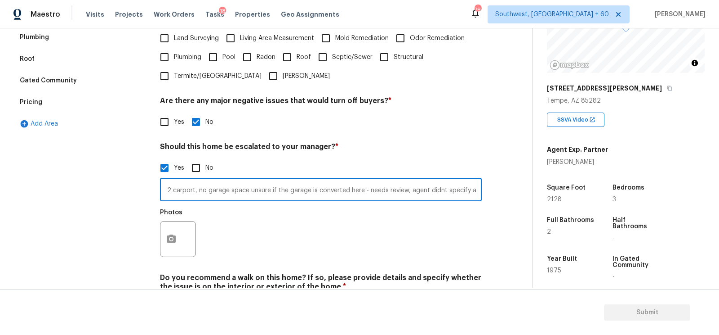
scroll to position [0, 0]
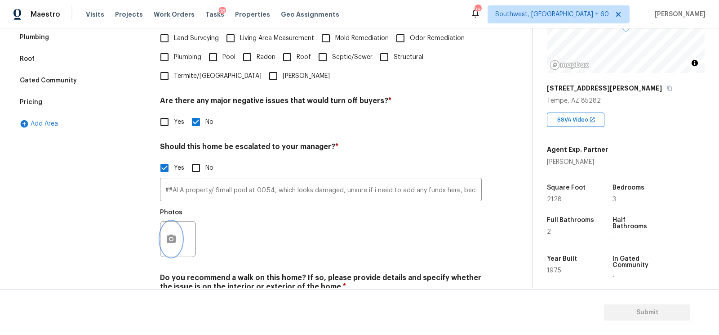
click at [169, 242] on icon "button" at bounding box center [171, 238] width 9 height 8
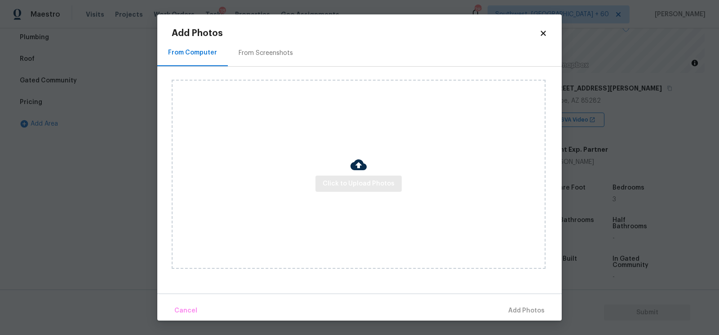
click at [321, 192] on div "Click to Upload Photos" at bounding box center [359, 174] width 374 height 189
click at [339, 178] on span "Click to Upload Photos" at bounding box center [359, 183] width 72 height 11
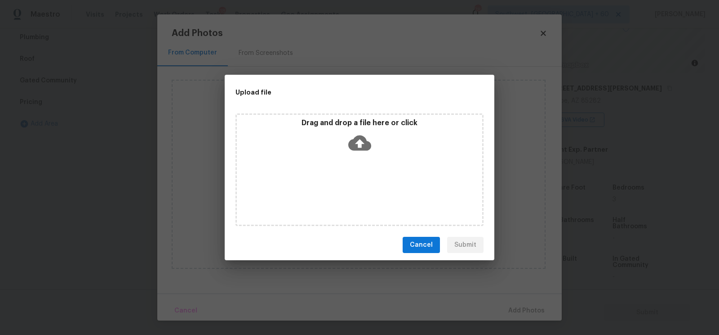
click at [351, 151] on icon at bounding box center [359, 142] width 23 height 23
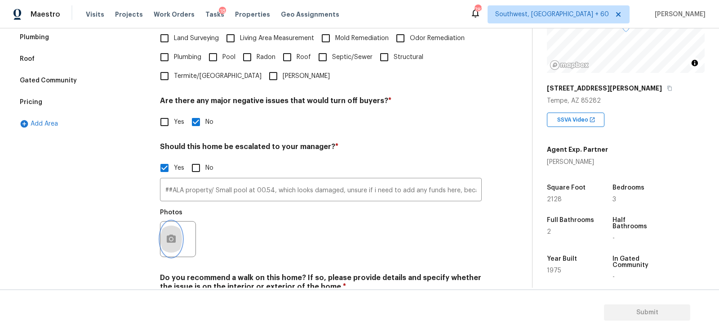
click at [175, 243] on icon "button" at bounding box center [171, 238] width 11 height 11
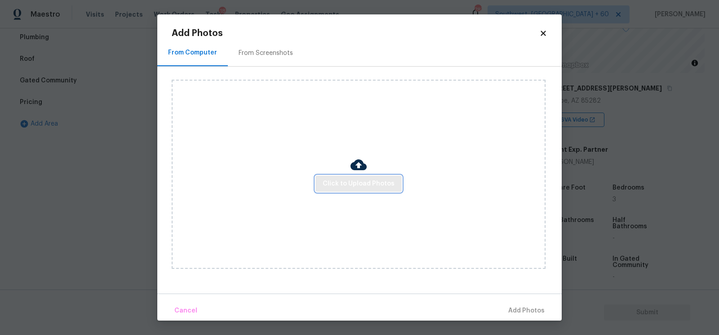
click at [356, 177] on button "Click to Upload Photos" at bounding box center [359, 183] width 86 height 17
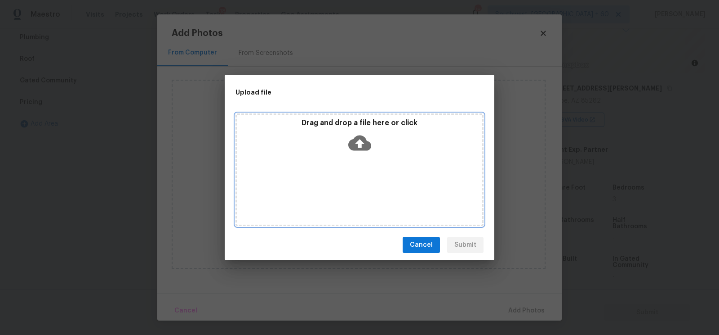
click at [362, 155] on div "Drag and drop a file here or click" at bounding box center [359, 137] width 245 height 39
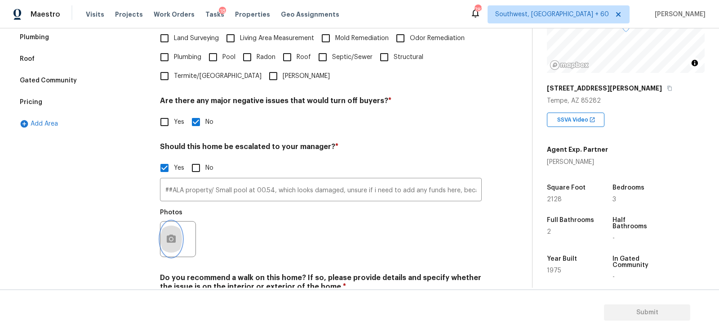
click at [175, 232] on button "button" at bounding box center [172, 238] width 22 height 35
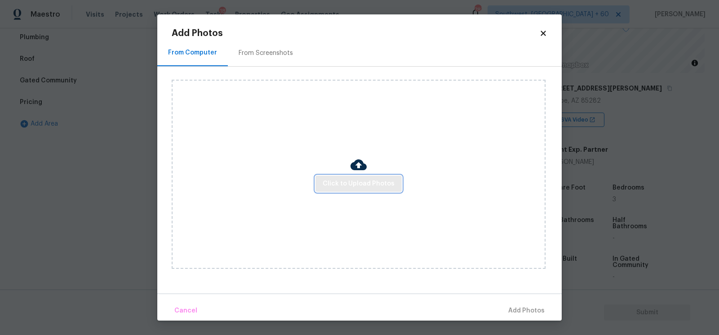
click at [360, 180] on span "Click to Upload Photos" at bounding box center [359, 183] width 72 height 11
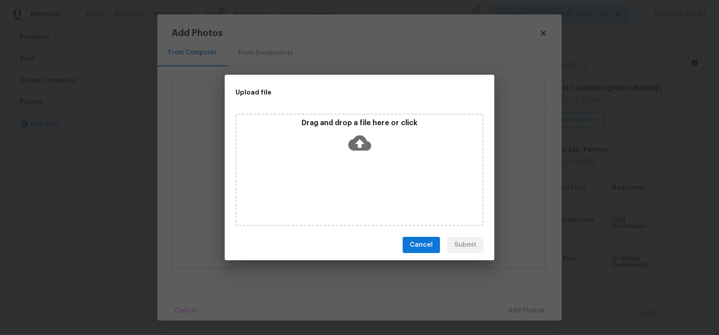
click at [362, 149] on icon at bounding box center [359, 142] width 23 height 15
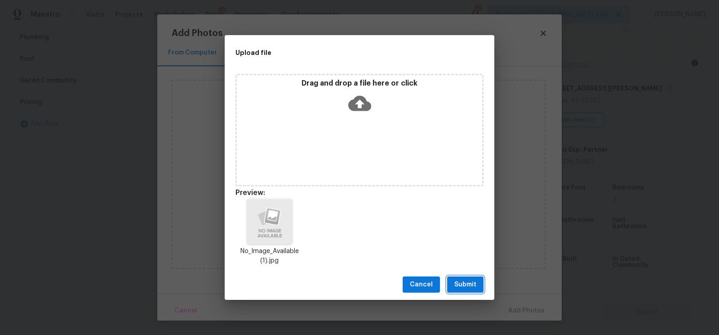
click at [455, 287] on span "Submit" at bounding box center [466, 284] width 22 height 11
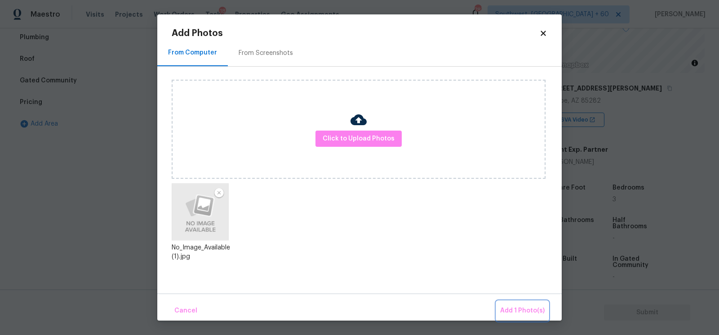
click at [514, 308] on span "Add 1 Photo(s)" at bounding box center [522, 310] width 45 height 11
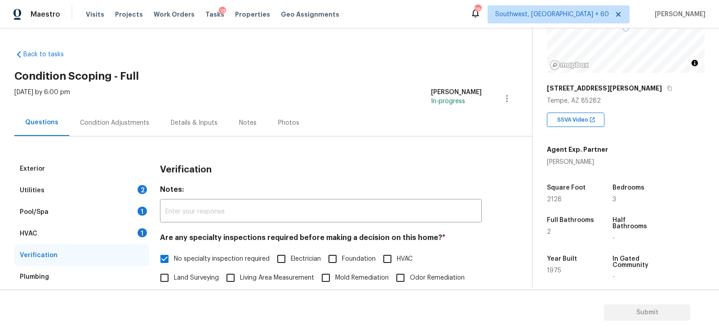
scroll to position [18, 0]
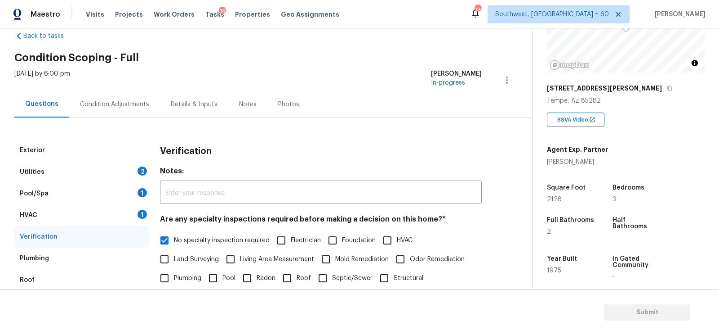
click at [127, 209] on div "HVAC 1" at bounding box center [81, 215] width 135 height 22
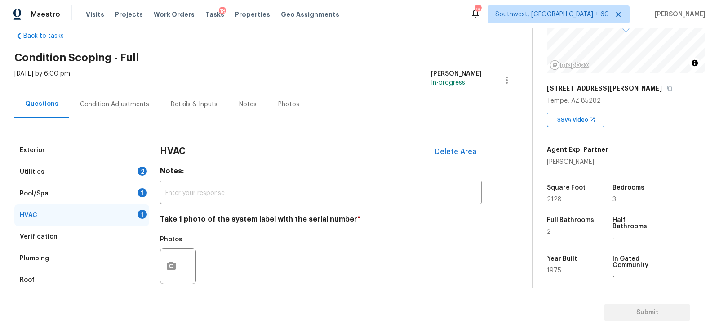
scroll to position [128, 0]
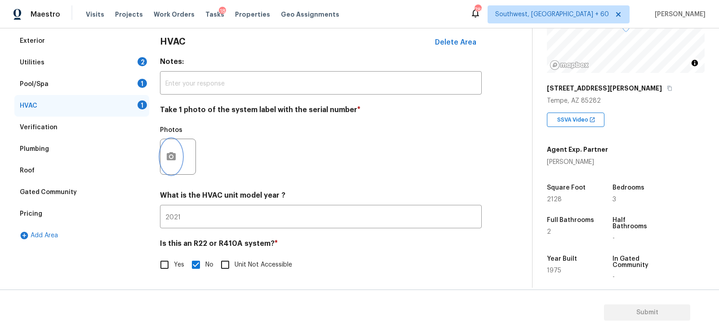
click at [174, 150] on button "button" at bounding box center [172, 156] width 22 height 35
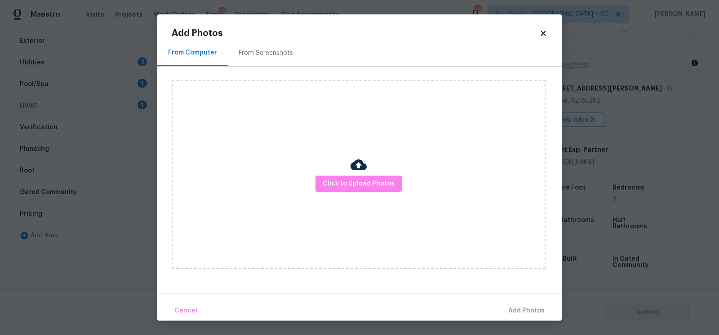
click at [397, 203] on div "Click to Upload Photos" at bounding box center [359, 174] width 374 height 189
click at [384, 183] on span "Click to Upload Photos" at bounding box center [359, 183] width 72 height 11
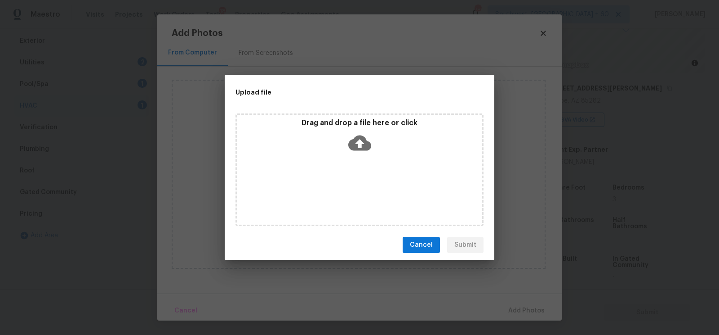
click at [367, 149] on icon at bounding box center [359, 142] width 23 height 15
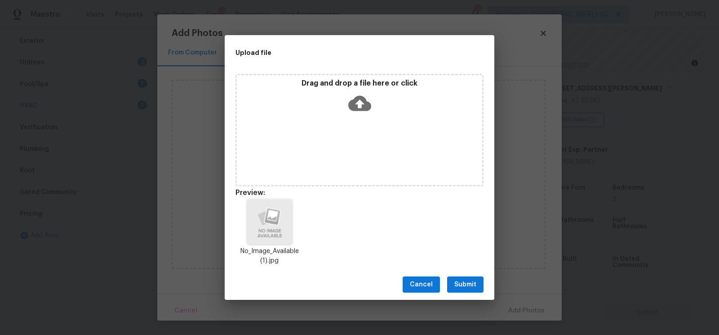
click at [465, 284] on span "Submit" at bounding box center [466, 284] width 22 height 11
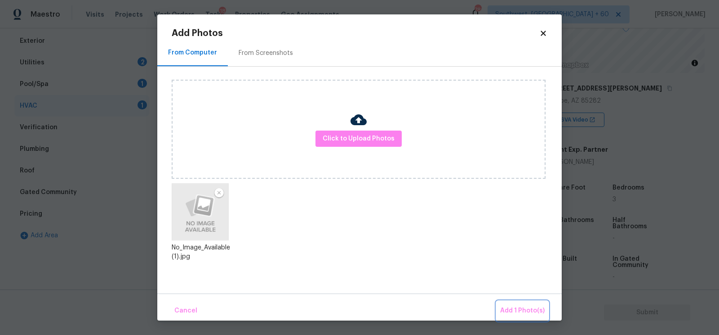
click at [513, 308] on span "Add 1 Photo(s)" at bounding box center [522, 310] width 45 height 11
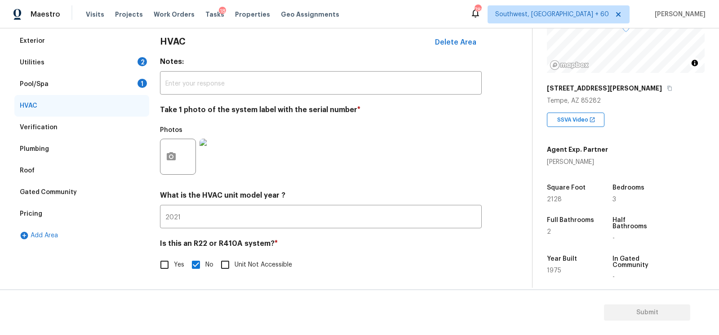
click at [132, 84] on div "Pool/Spa 1" at bounding box center [81, 84] width 135 height 22
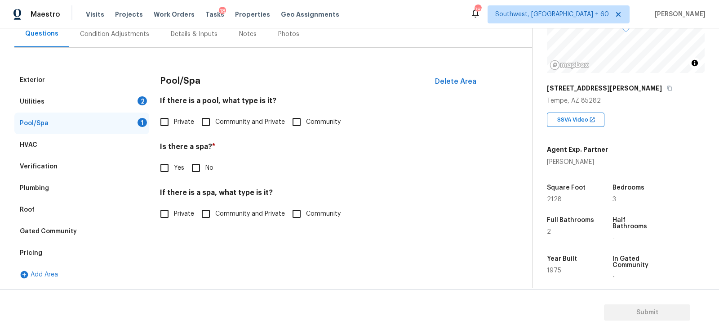
click at [183, 117] on span "Private" at bounding box center [184, 121] width 20 height 9
click at [174, 117] on input "Private" at bounding box center [164, 121] width 19 height 19
checkbox input "true"
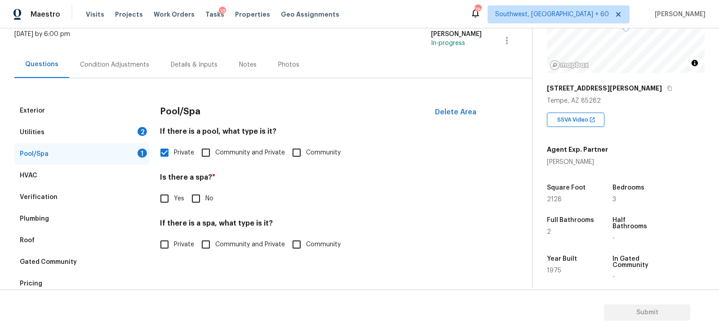
scroll to position [50, 0]
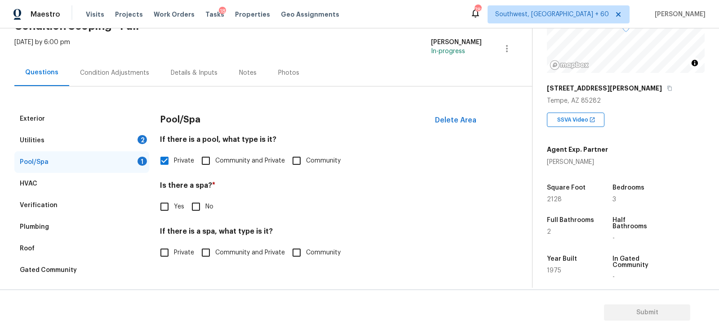
click at [137, 142] on div "Utilities 2" at bounding box center [81, 140] width 135 height 22
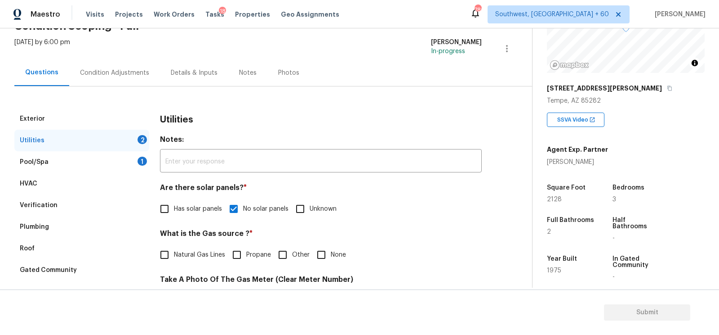
click at [130, 160] on div "Pool/Spa 1" at bounding box center [81, 162] width 135 height 22
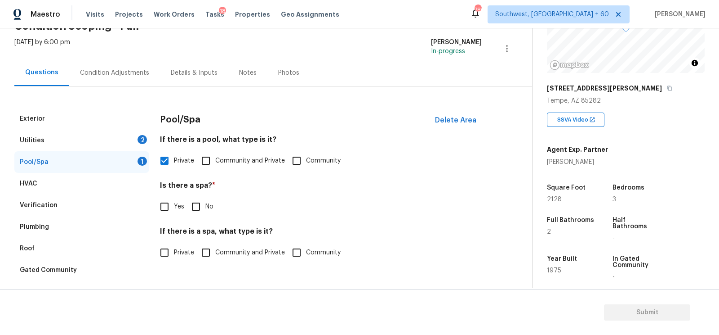
click at [172, 250] on input "Private" at bounding box center [164, 252] width 19 height 19
checkbox input "true"
click at [199, 203] on input "No" at bounding box center [196, 206] width 19 height 19
checkbox input "true"
click at [171, 250] on input "Private" at bounding box center [164, 252] width 19 height 19
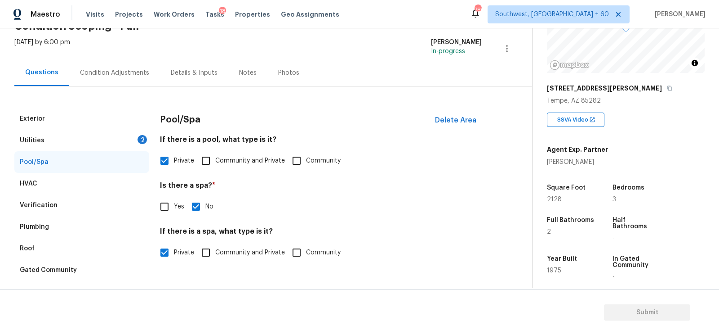
checkbox input "false"
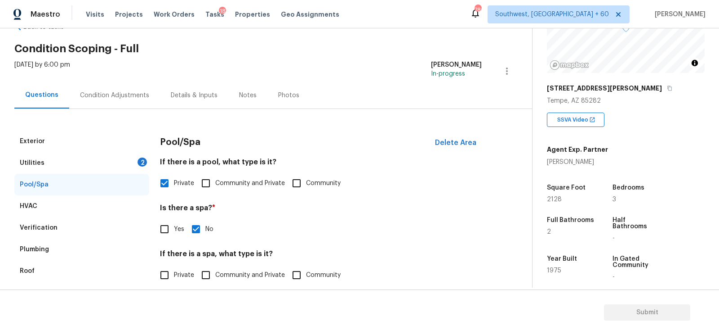
scroll to position [0, 0]
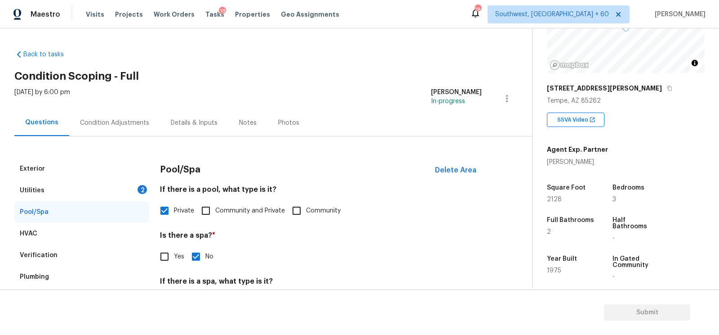
click at [143, 185] on div "2" at bounding box center [142, 189] width 9 height 9
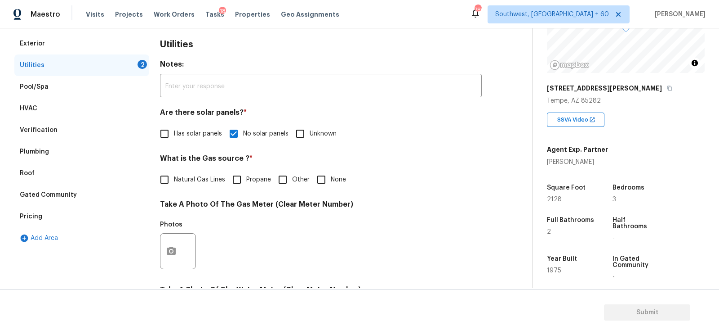
scroll to position [156, 0]
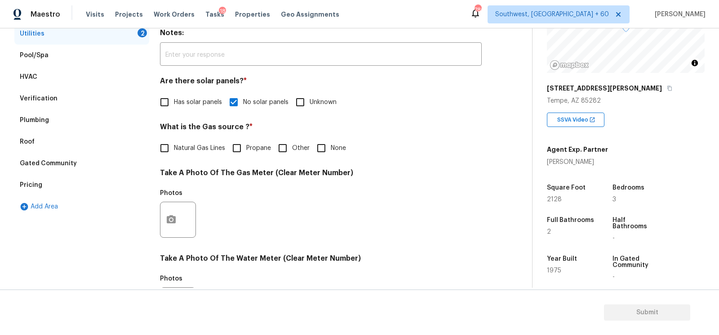
click at [324, 136] on div "What is the Gas source ? * Natural Gas Lines Propane Other None" at bounding box center [321, 139] width 322 height 35
click at [323, 138] on input "None" at bounding box center [321, 147] width 19 height 19
checkbox input "true"
click at [168, 214] on button "button" at bounding box center [172, 220] width 22 height 35
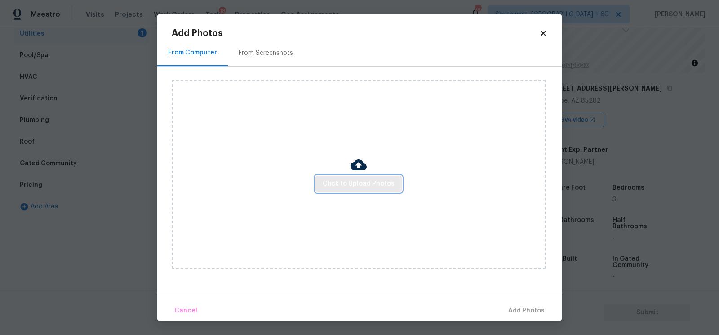
click at [337, 178] on span "Click to Upload Photos" at bounding box center [359, 183] width 72 height 11
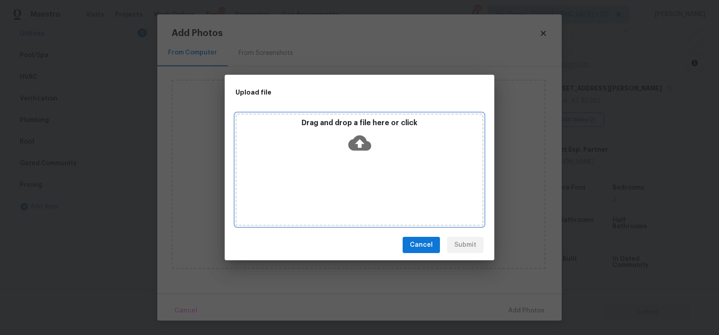
click at [368, 124] on p "Drag and drop a file here or click" at bounding box center [359, 122] width 245 height 9
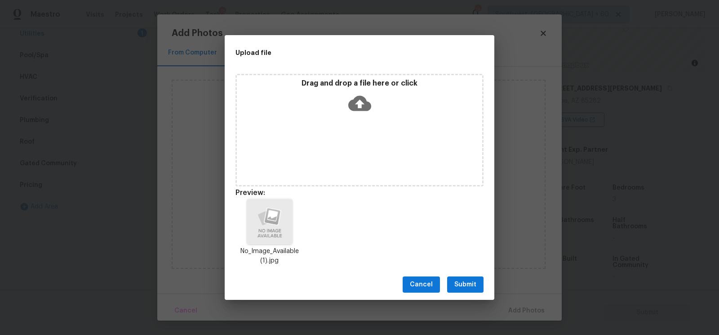
click at [468, 286] on span "Submit" at bounding box center [466, 284] width 22 height 11
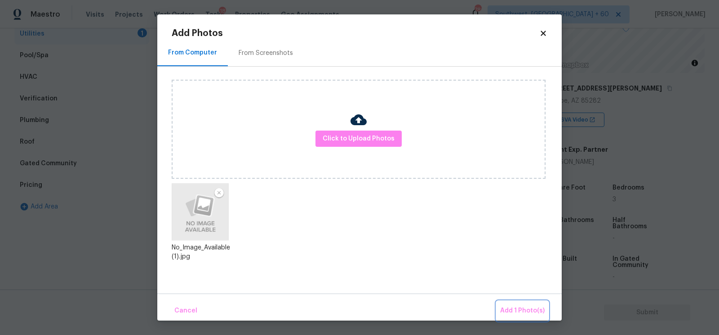
click at [513, 301] on button "Add 1 Photo(s)" at bounding box center [523, 310] width 52 height 19
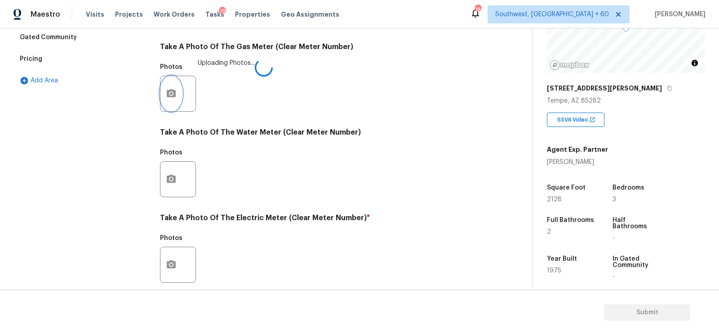
scroll to position [331, 0]
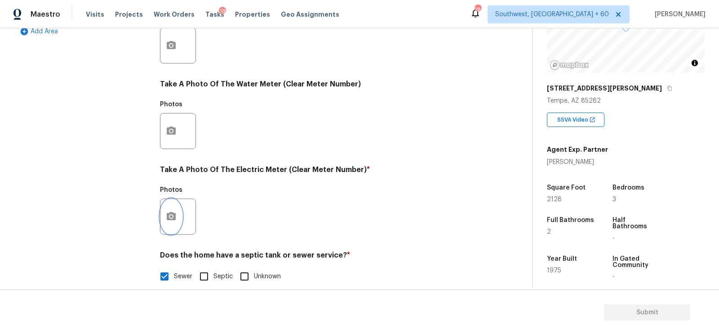
click at [162, 224] on button "button" at bounding box center [172, 216] width 22 height 35
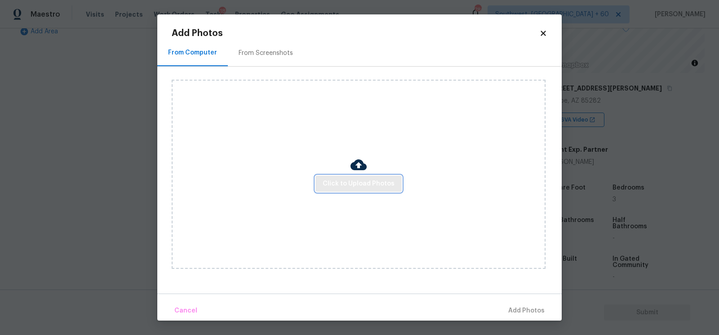
click at [355, 182] on span "Click to Upload Photos" at bounding box center [359, 183] width 72 height 11
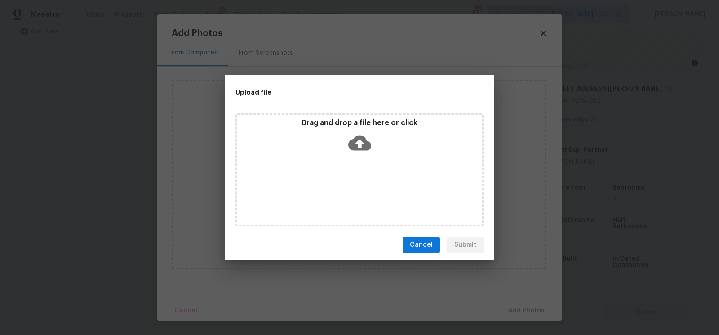
click at [361, 155] on div "Drag and drop a file here or click" at bounding box center [359, 137] width 245 height 39
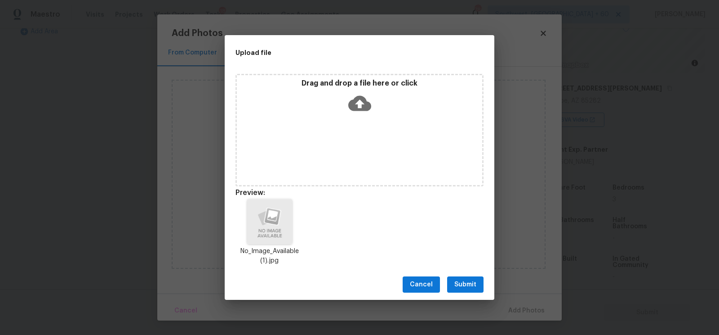
click at [471, 274] on div "Cancel Submit" at bounding box center [360, 284] width 270 height 31
click at [469, 288] on span "Submit" at bounding box center [466, 284] width 22 height 11
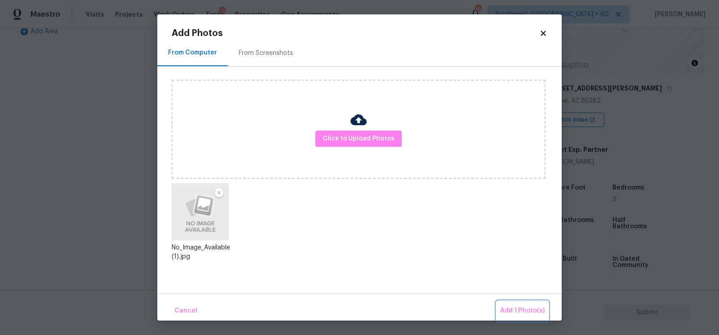
click at [517, 312] on span "Add 1 Photo(s)" at bounding box center [522, 310] width 45 height 11
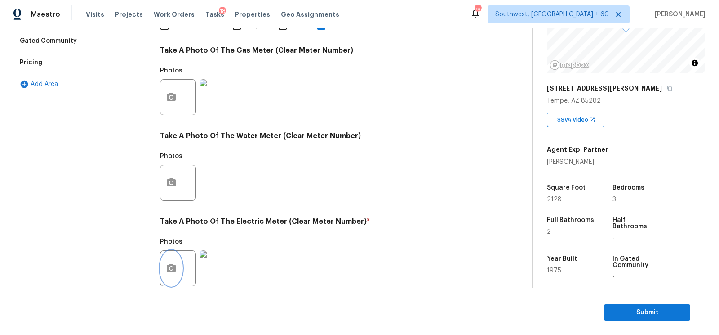
scroll to position [156, 0]
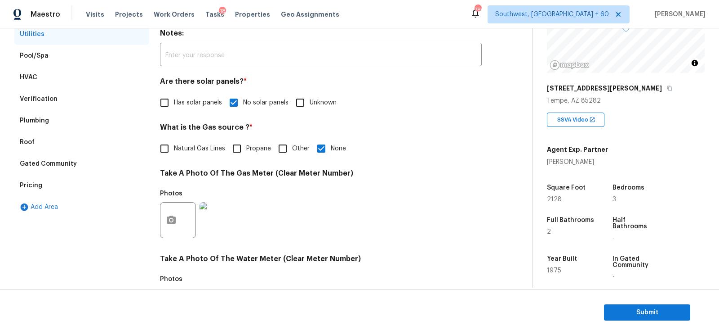
click at [37, 179] on div "Pricing" at bounding box center [81, 185] width 135 height 22
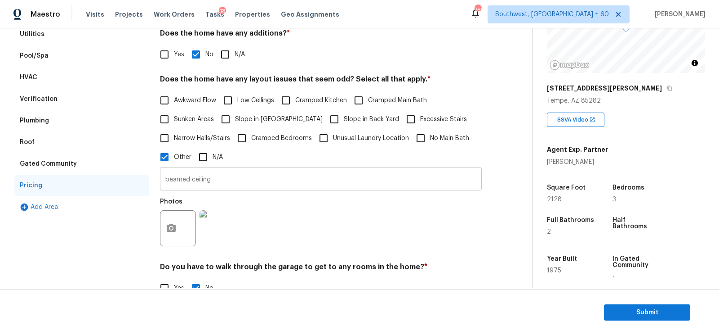
click at [228, 180] on input "beamed ceiling" at bounding box center [321, 179] width 322 height 21
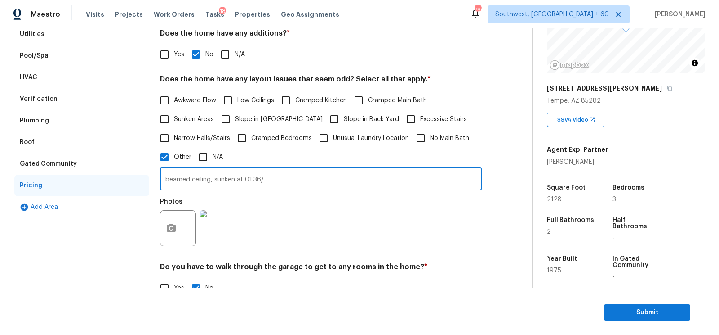
type input "beamed ceiling, sunken at 01.36/"
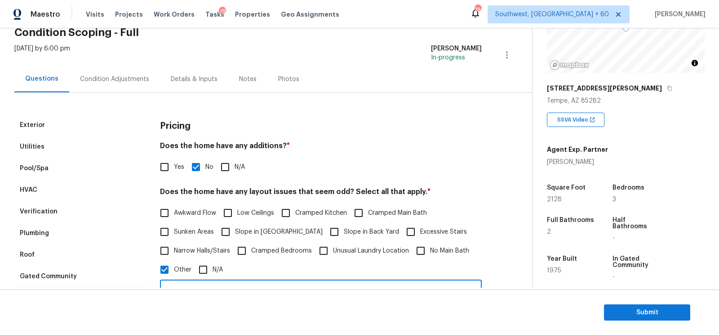
scroll to position [0, 0]
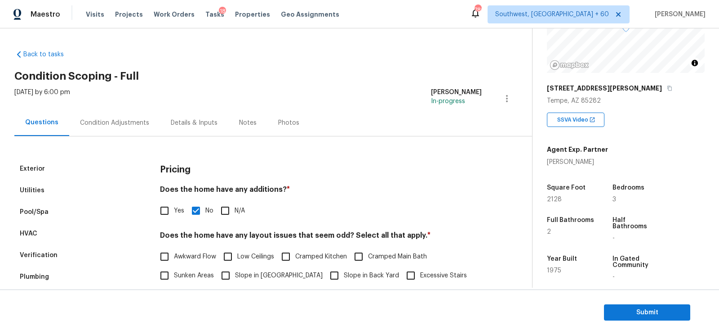
click at [125, 124] on div "Condition Adjustments" at bounding box center [114, 122] width 69 height 9
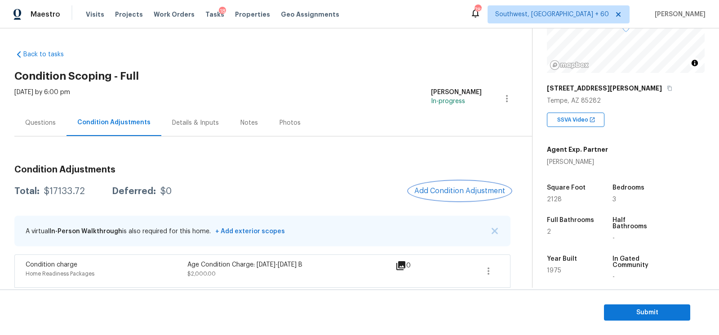
click at [444, 183] on button "Add Condition Adjustment" at bounding box center [460, 190] width 102 height 19
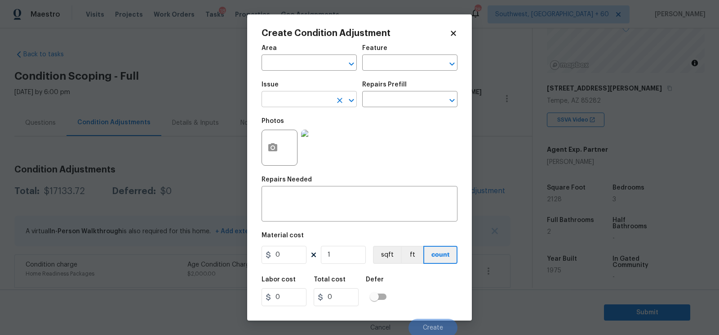
click at [271, 99] on input "text" at bounding box center [297, 100] width 70 height 14
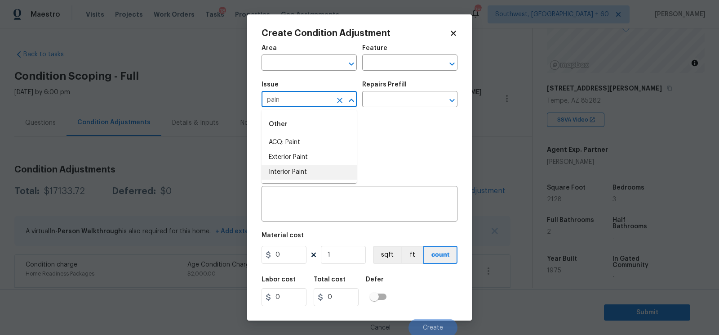
click at [294, 175] on li "Interior Paint" at bounding box center [309, 172] width 95 height 15
type input "Interior Paint"
click at [406, 101] on input "text" at bounding box center [397, 100] width 70 height 14
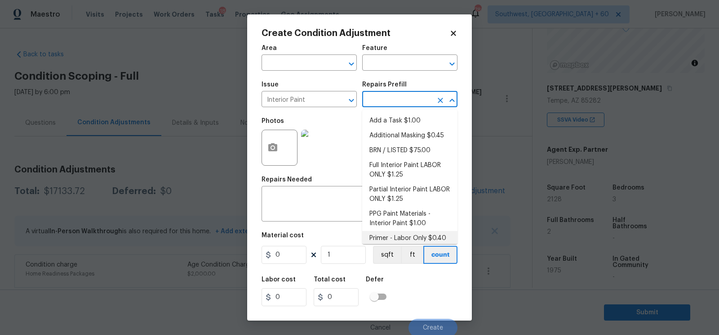
scroll to position [5, 0]
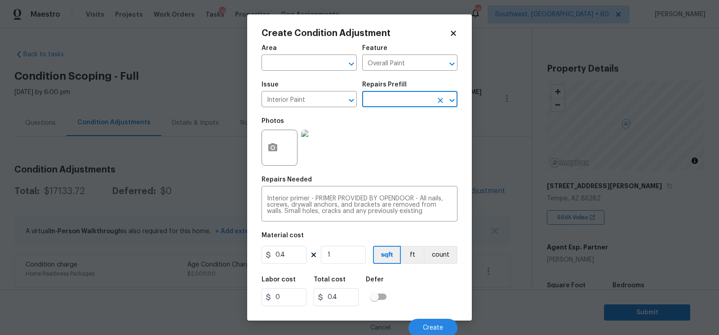
scroll to position [98, 0]
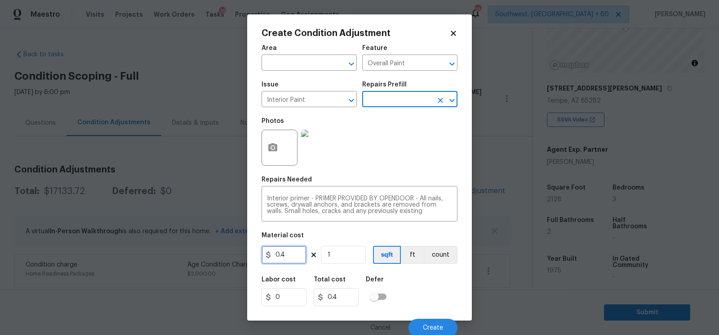
click at [290, 254] on input "0.4" at bounding box center [284, 254] width 45 height 18
type input "250"
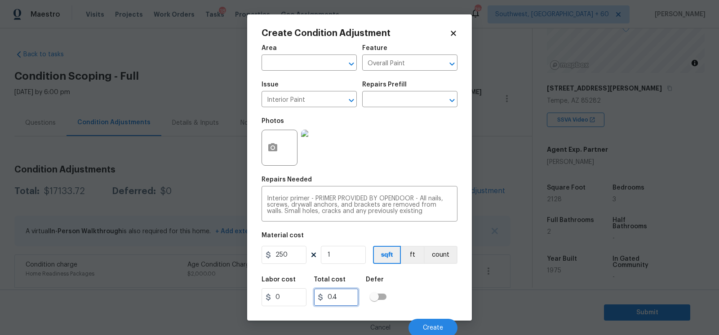
click at [348, 294] on input "0.4" at bounding box center [336, 297] width 45 height 18
type input "250"
click at [416, 324] on button "Create" at bounding box center [433, 327] width 49 height 18
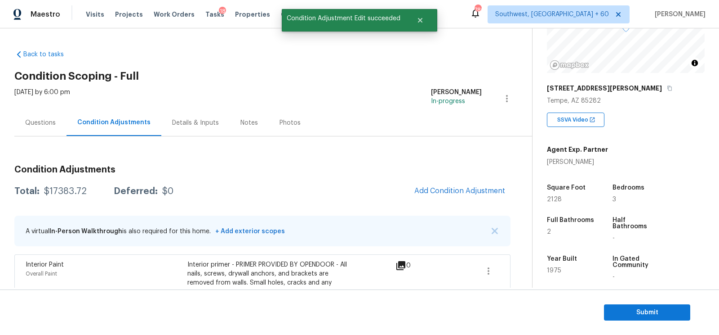
click at [321, 181] on div "Total: $17383.72 Deferred: $0 Add Condition Adjustment" at bounding box center [262, 191] width 496 height 20
click at [442, 190] on span "Add Condition Adjustment" at bounding box center [460, 191] width 91 height 8
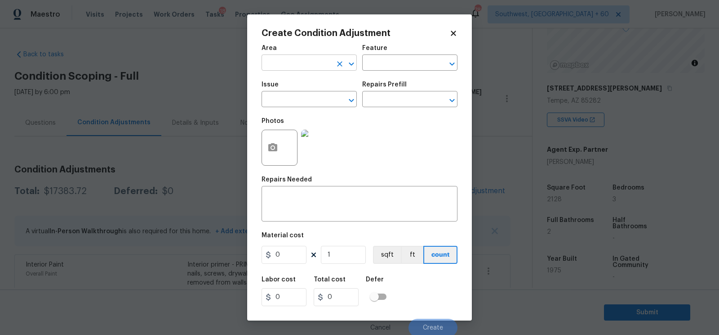
click at [287, 64] on input "text" at bounding box center [297, 64] width 70 height 14
click at [314, 99] on li "Interior Overall" at bounding box center [309, 98] width 95 height 15
type input "Interior Overall"
click at [312, 221] on div "x ​" at bounding box center [360, 204] width 196 height 33
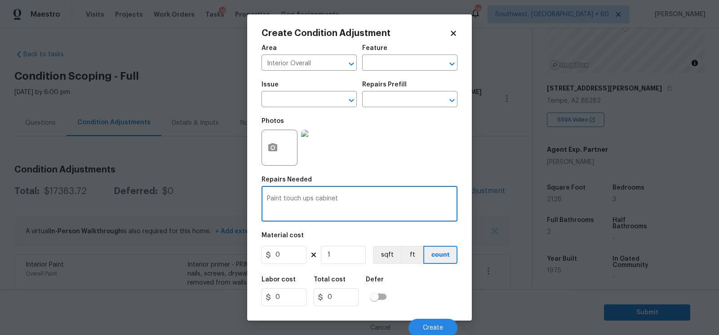
type textarea "Paint touch ups cabinet"
click at [291, 257] on input "0" at bounding box center [284, 254] width 45 height 18
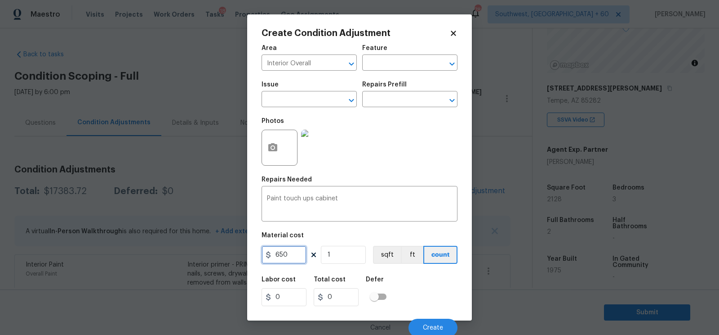
type input "650"
click at [344, 298] on input "650" at bounding box center [336, 297] width 45 height 18
click at [433, 325] on button "Create" at bounding box center [433, 327] width 49 height 18
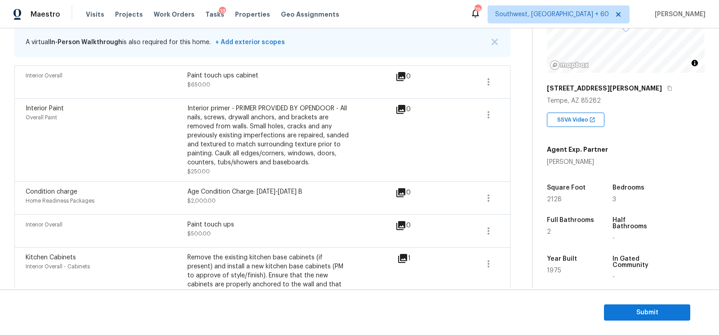
scroll to position [213, 0]
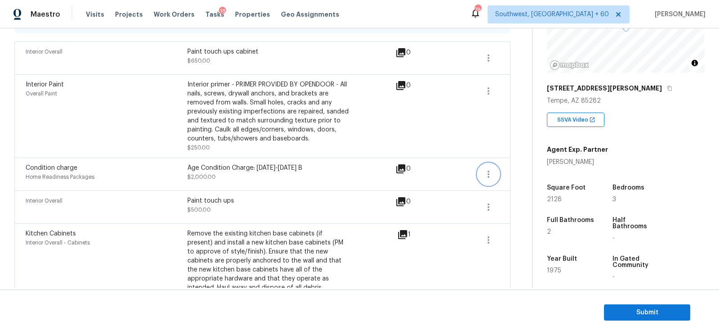
click at [489, 173] on icon "button" at bounding box center [489, 173] width 2 height 7
click at [526, 170] on div "Edit" at bounding box center [540, 171] width 70 height 9
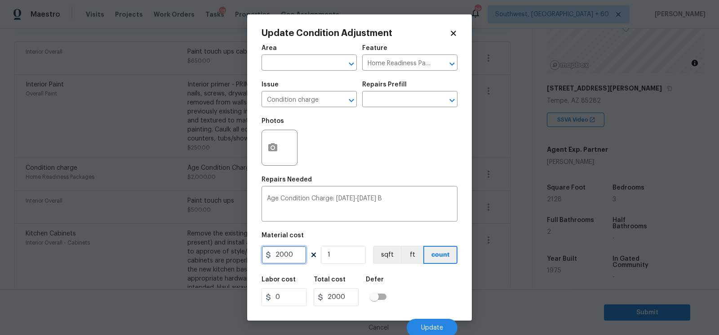
click at [294, 253] on input "2000" at bounding box center [284, 254] width 45 height 18
click at [408, 95] on input "text" at bounding box center [397, 100] width 70 height 14
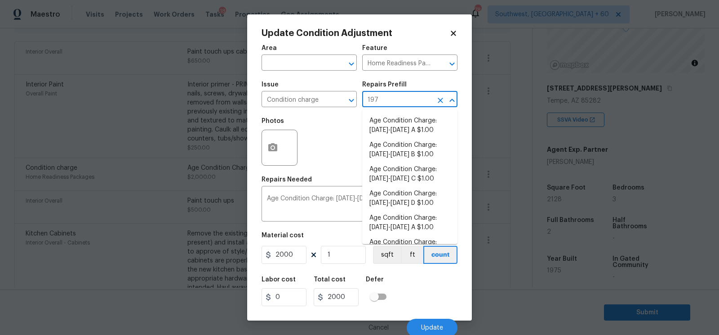
type input "1978"
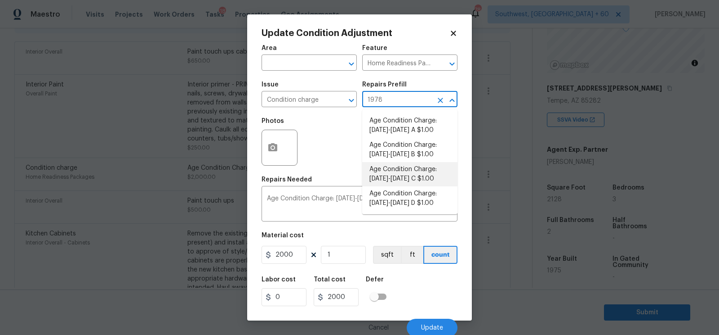
click at [394, 172] on li "Age Condition Charge: [DATE]-[DATE] C $1.00" at bounding box center [409, 174] width 95 height 24
type textarea "Age Condition Charge: [DATE]-[DATE] C"
type input "1"
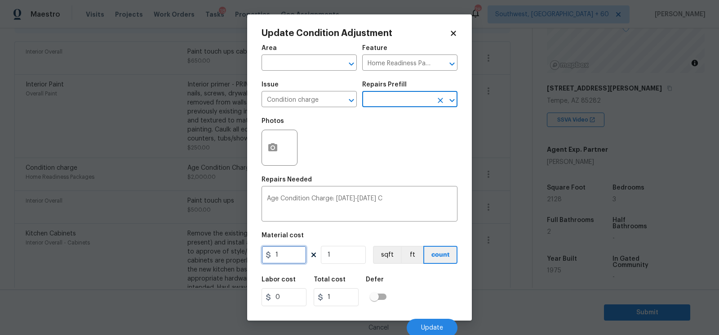
click at [298, 251] on input "1" at bounding box center [284, 254] width 45 height 18
type input "2000"
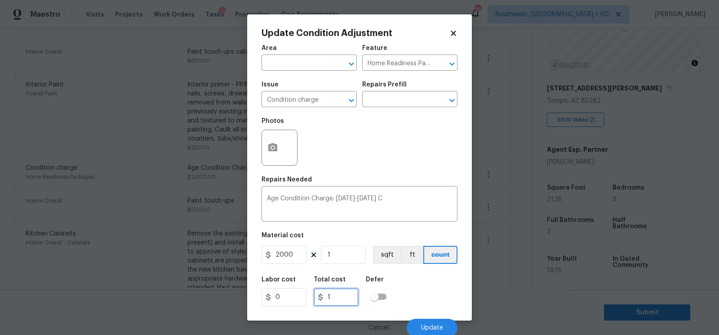
type input "2000"
click at [346, 299] on input "2000" at bounding box center [336, 297] width 45 height 18
click at [415, 318] on div "Cancel Update" at bounding box center [360, 323] width 196 height 25
click at [432, 322] on button "Update" at bounding box center [432, 327] width 51 height 18
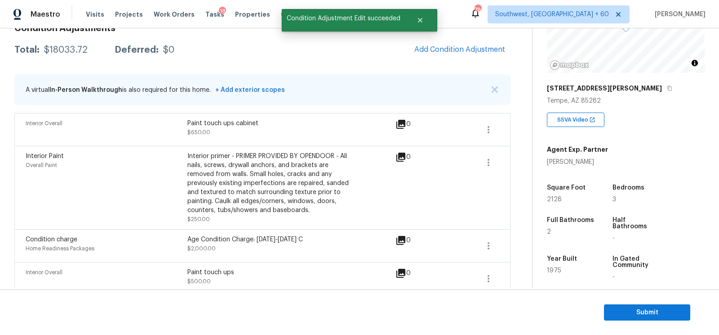
scroll to position [113, 0]
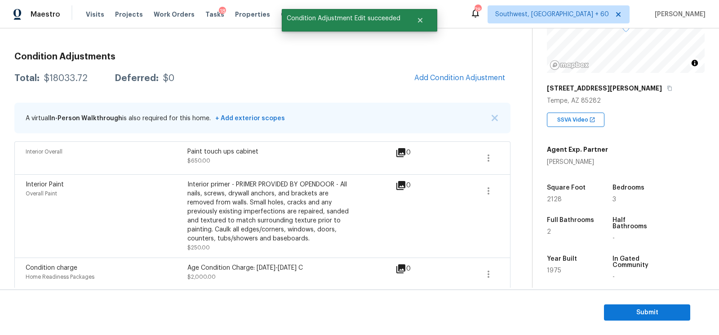
click at [73, 74] on div "$18033.72" at bounding box center [66, 78] width 44 height 9
copy div "$18033.72"
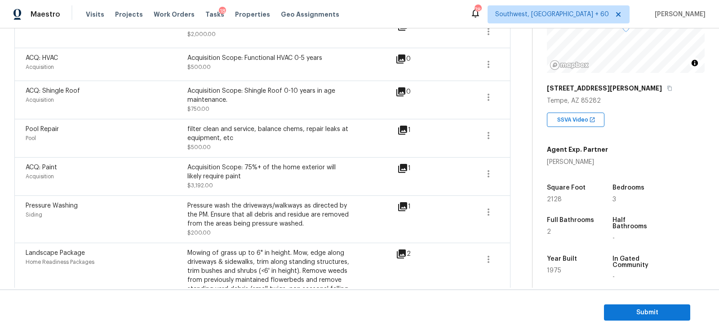
scroll to position [881, 0]
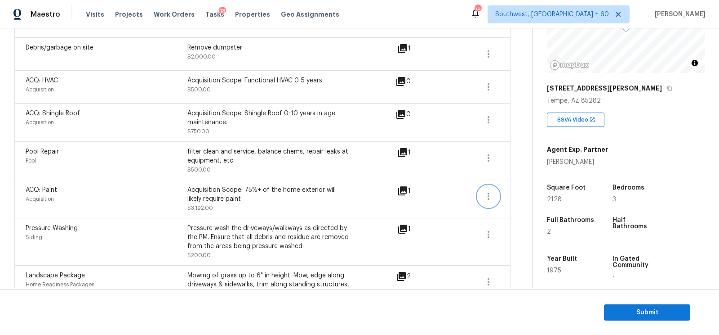
click at [484, 191] on icon "button" at bounding box center [488, 196] width 11 height 11
click at [512, 179] on div "Edit" at bounding box center [540, 183] width 70 height 9
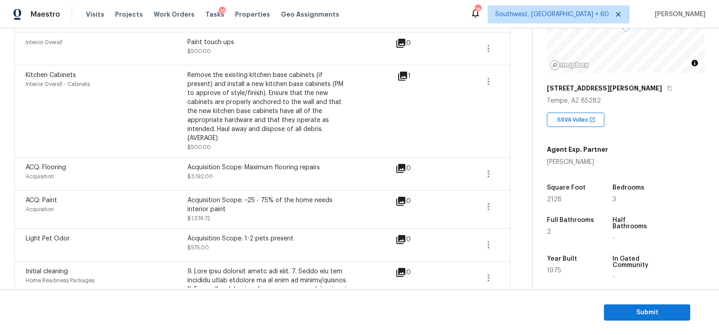
scroll to position [361, 0]
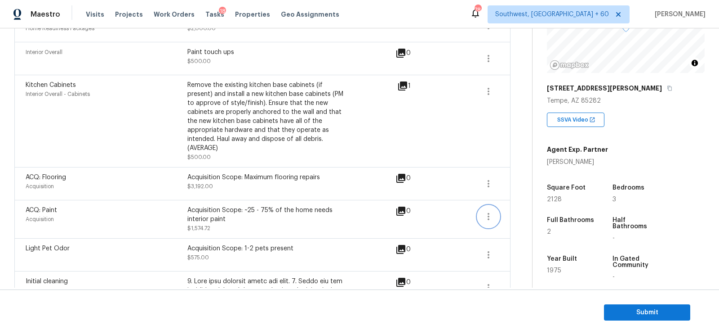
click at [491, 211] on icon "button" at bounding box center [488, 216] width 11 height 11
click at [513, 202] on div "Edit" at bounding box center [540, 204] width 70 height 9
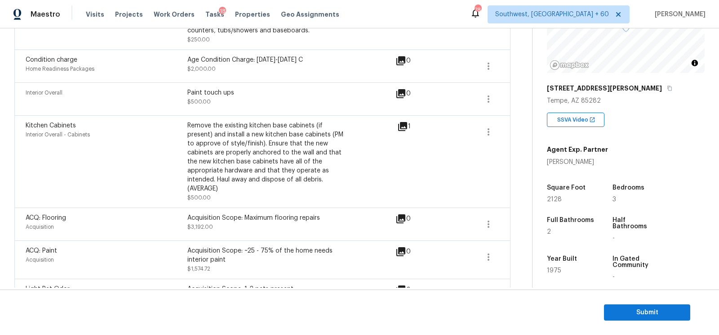
scroll to position [303, 0]
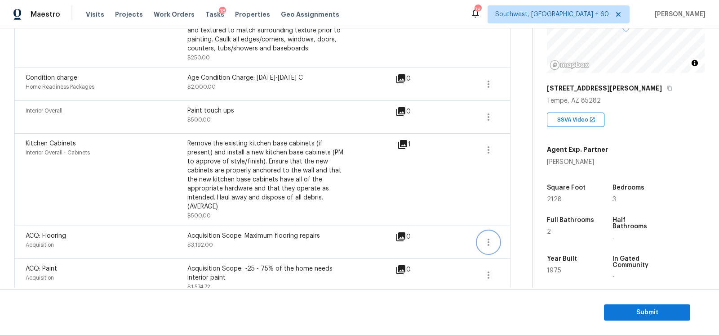
click at [483, 233] on button "button" at bounding box center [489, 242] width 22 height 22
click at [526, 231] on div "Edit" at bounding box center [540, 230] width 70 height 9
click at [490, 236] on icon "button" at bounding box center [488, 241] width 11 height 11
click at [519, 227] on div "Edit" at bounding box center [540, 230] width 70 height 9
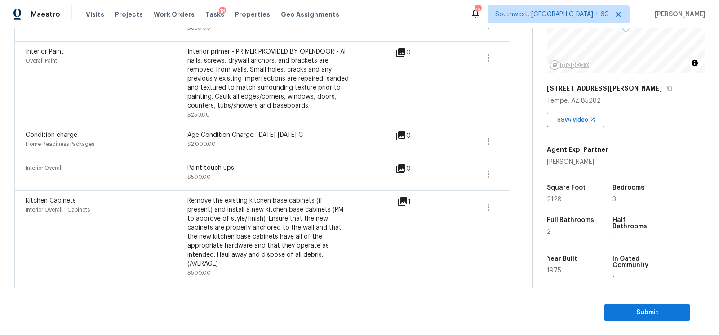
scroll to position [256, 0]
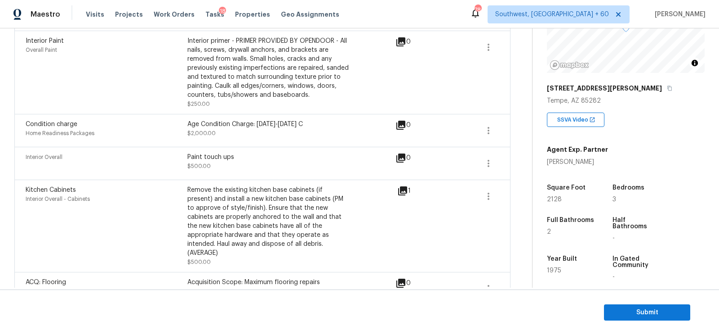
click at [404, 190] on icon at bounding box center [402, 190] width 9 height 9
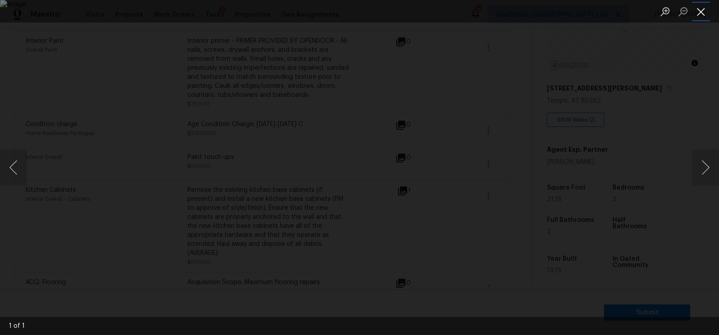
click at [698, 15] on button "Close lightbox" at bounding box center [701, 12] width 18 height 16
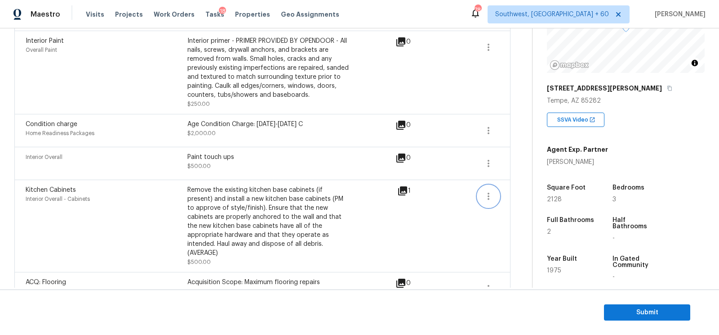
click at [489, 197] on icon "button" at bounding box center [489, 195] width 2 height 7
click at [518, 195] on div "Edit" at bounding box center [540, 193] width 70 height 9
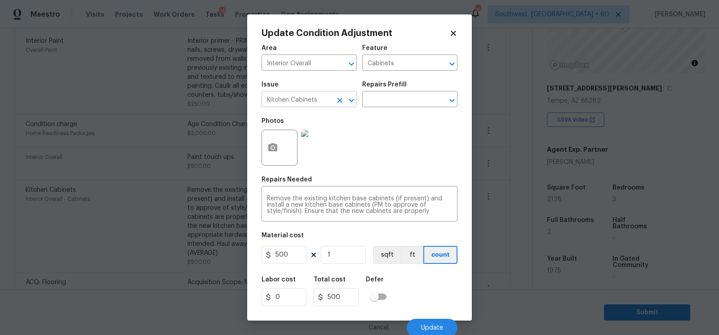
click at [305, 96] on input "Kitchen Cabinets" at bounding box center [297, 100] width 70 height 14
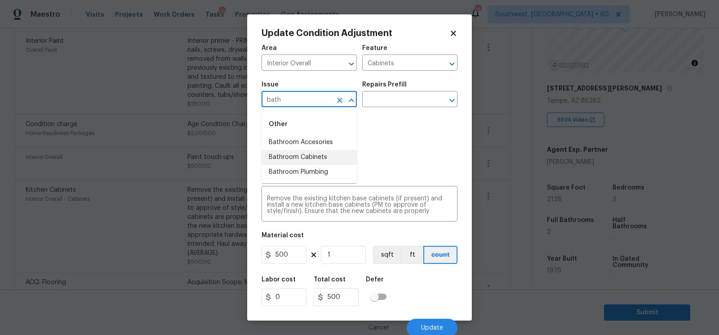
click at [329, 160] on li "Bathroom Cabinets" at bounding box center [309, 157] width 95 height 15
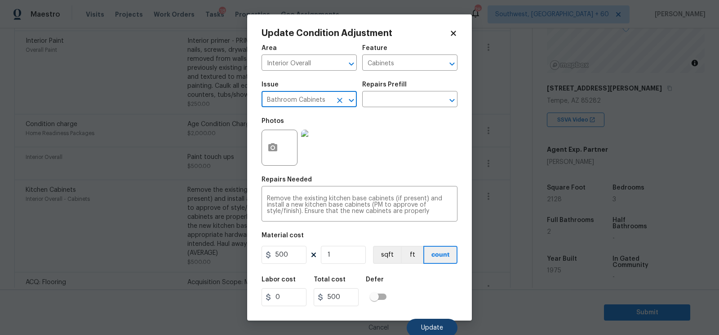
type input "Bathroom Cabinets"
click at [433, 327] on span "Update" at bounding box center [432, 327] width 22 height 7
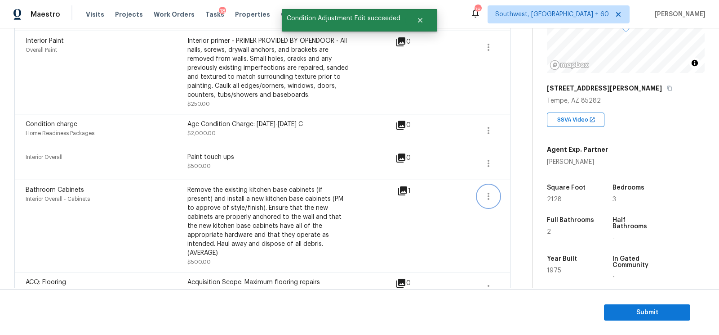
click at [490, 188] on button "button" at bounding box center [489, 196] width 22 height 22
click at [513, 191] on div "Edit" at bounding box center [540, 193] width 70 height 9
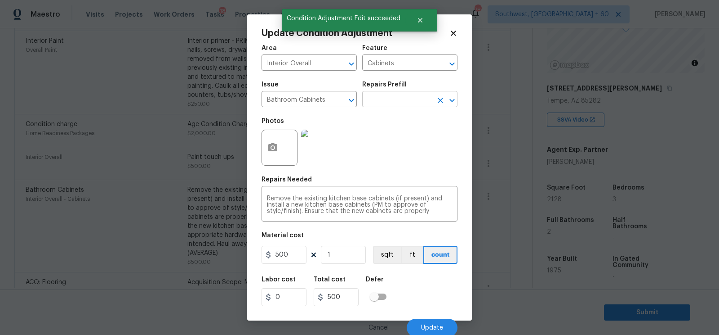
click at [389, 96] on input "text" at bounding box center [397, 100] width 70 height 14
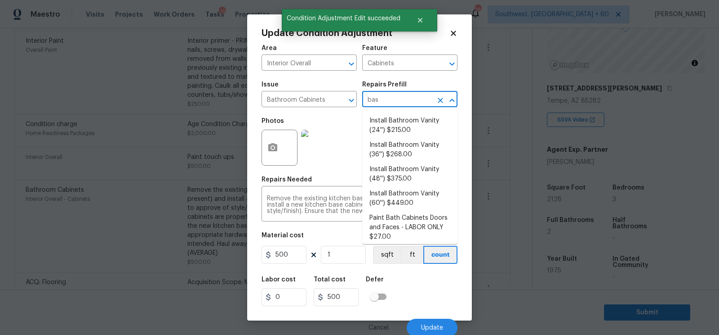
type input "base"
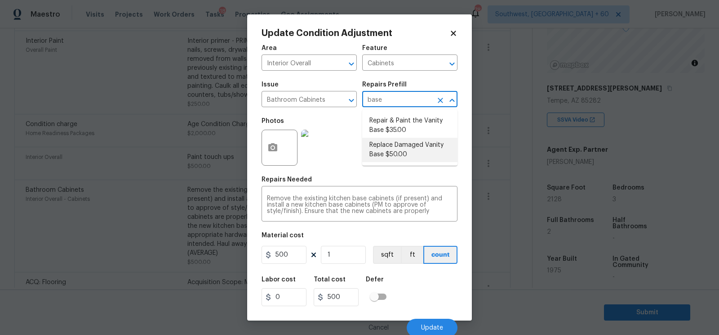
click at [402, 146] on li "Replace Damaged Vanity Base $50.00" at bounding box center [409, 150] width 95 height 24
type textarea "Remove the existing/damage cabinet base and replace with new. Ensure that the n…"
type input "50"
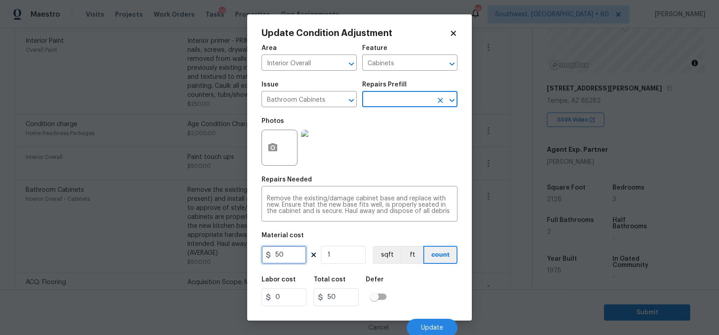
click at [298, 263] on input "50" at bounding box center [284, 254] width 45 height 18
type input "500"
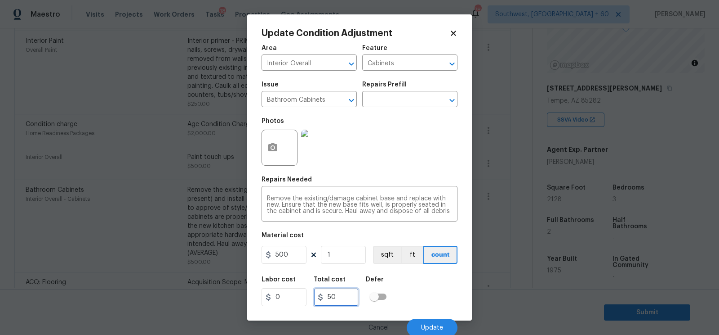
type input "500"
click at [345, 298] on input "500" at bounding box center [336, 297] width 45 height 18
click at [433, 324] on button "Update" at bounding box center [432, 327] width 51 height 18
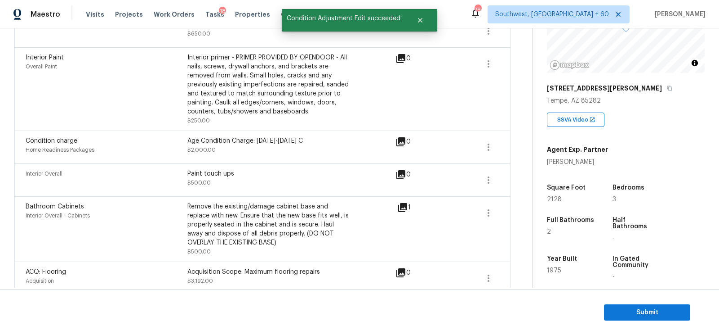
scroll to position [214, 0]
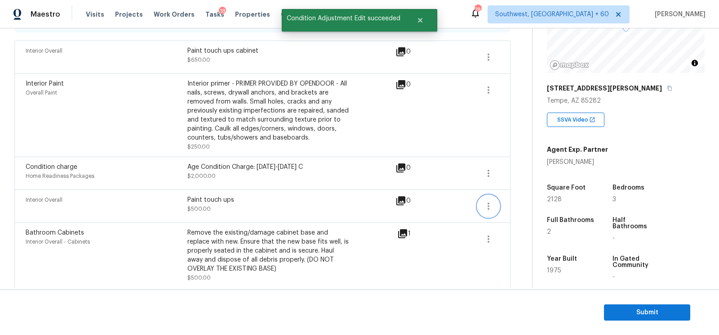
click at [490, 207] on icon "button" at bounding box center [488, 206] width 11 height 11
click at [523, 201] on div "Edit" at bounding box center [540, 203] width 70 height 9
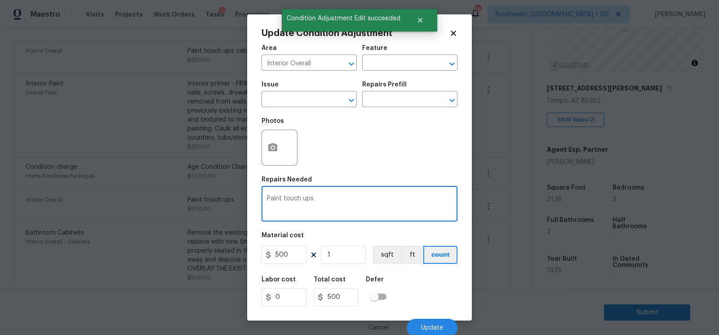
click at [348, 198] on textarea "Paint touch ups" at bounding box center [359, 204] width 185 height 19
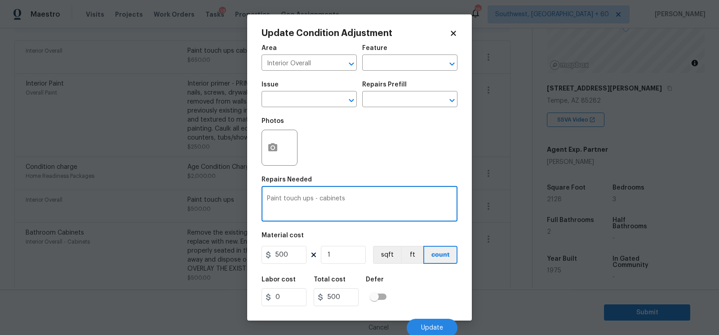
type textarea "Paint touch ups - cabinets"
click at [294, 255] on input "500" at bounding box center [284, 254] width 45 height 18
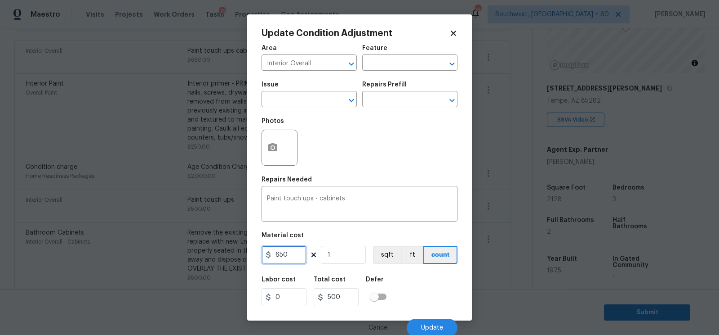
type input "650"
click at [345, 297] on input "500" at bounding box center [336, 297] width 45 height 18
type input "650"
click at [447, 327] on button "Update" at bounding box center [432, 327] width 51 height 18
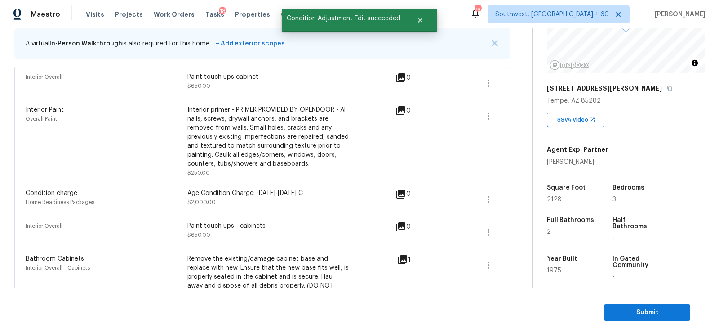
scroll to position [178, 0]
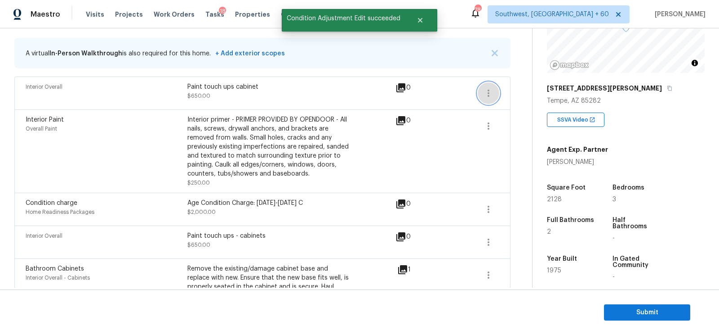
click at [487, 85] on button "button" at bounding box center [489, 93] width 22 height 22
click at [528, 87] on div "Edit" at bounding box center [540, 90] width 70 height 9
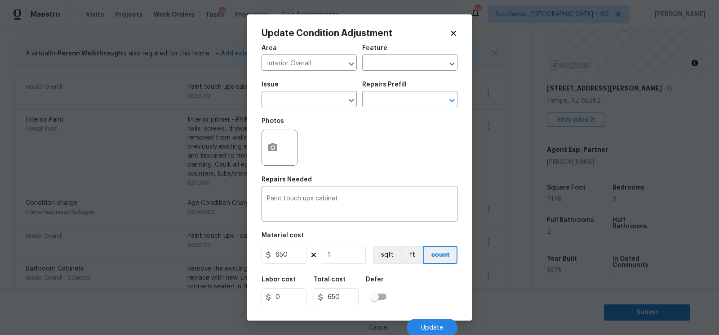
click at [307, 108] on span "Issue ​" at bounding box center [309, 94] width 95 height 36
click at [303, 100] on input "text" at bounding box center [297, 100] width 70 height 14
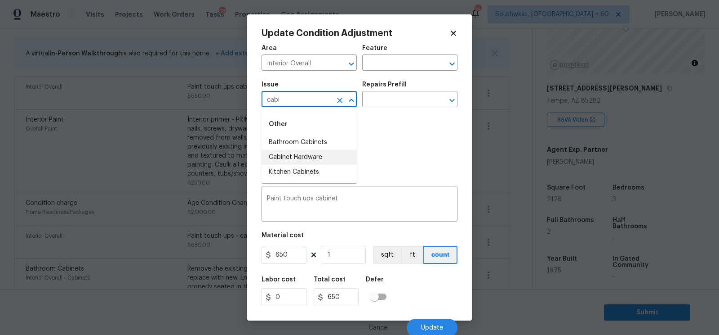
click at [308, 155] on li "Cabinet Hardware" at bounding box center [309, 157] width 95 height 15
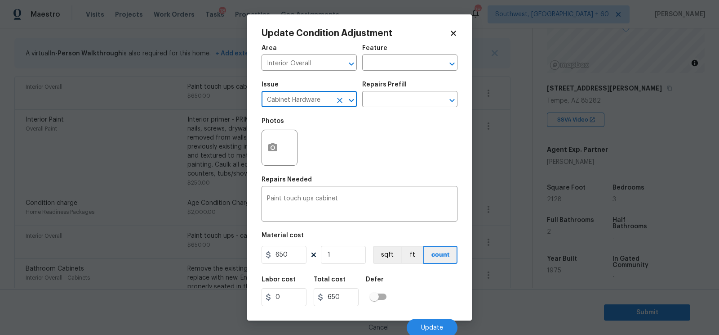
type input "Cabinet Hardware"
click at [388, 110] on div "Issue Cabinet Hardware ​ Repairs Prefill ​" at bounding box center [360, 94] width 196 height 36
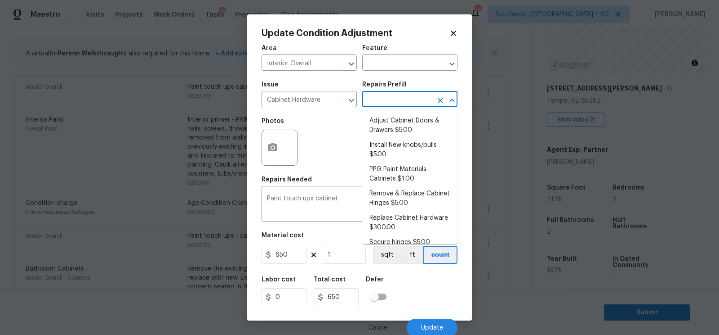
click at [391, 103] on input "text" at bounding box center [397, 100] width 70 height 14
click at [396, 137] on li "Adjust Cabinet Doors & Drawers $5.00" at bounding box center [409, 125] width 95 height 24
type input "Cabinets"
type textarea "Adjust all cabinet doors and drawers so that they operate as intended."
type input "5"
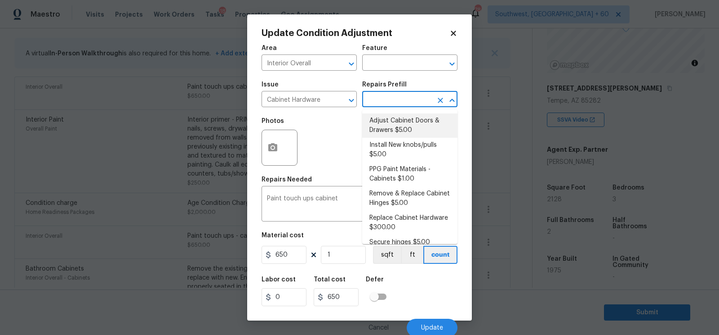
type input "5"
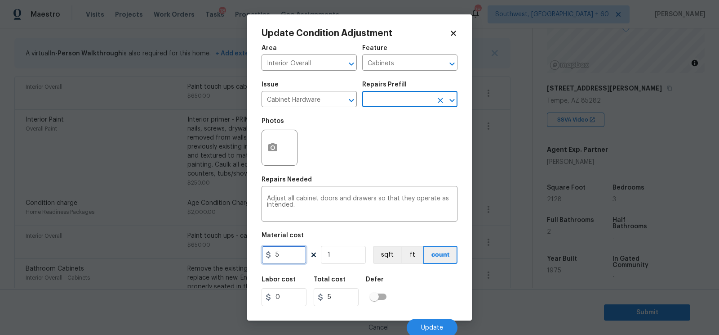
click at [289, 257] on input "5" at bounding box center [284, 254] width 45 height 18
type input "20"
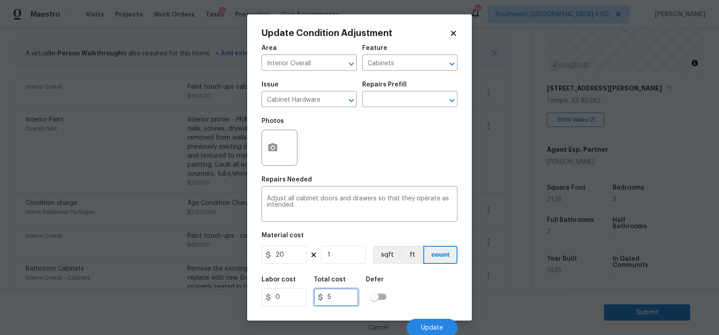
type input "20"
click at [343, 294] on input "20" at bounding box center [336, 297] width 45 height 18
click at [432, 322] on button "Update" at bounding box center [432, 327] width 51 height 18
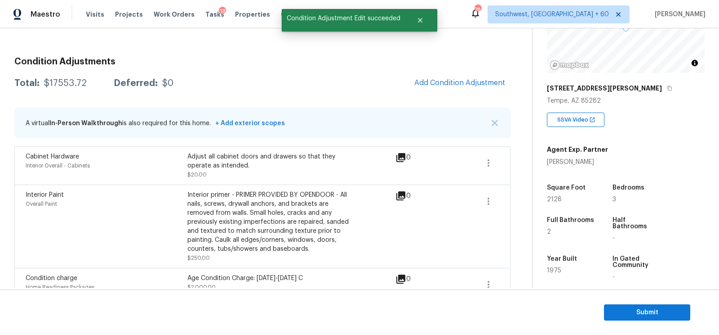
scroll to position [94, 0]
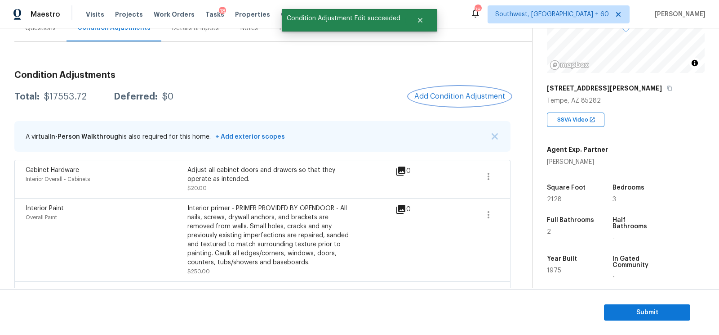
click at [465, 97] on span "Add Condition Adjustment" at bounding box center [460, 96] width 91 height 8
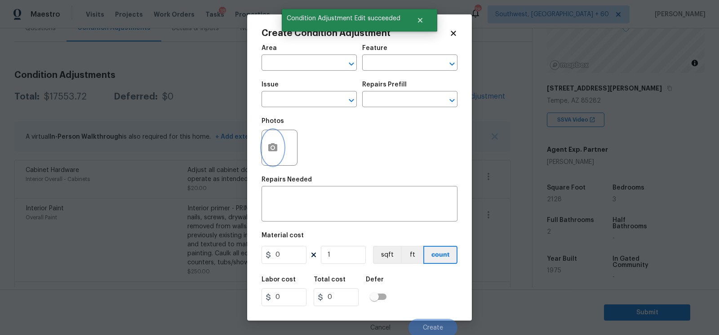
click at [272, 158] on button "button" at bounding box center [273, 147] width 22 height 35
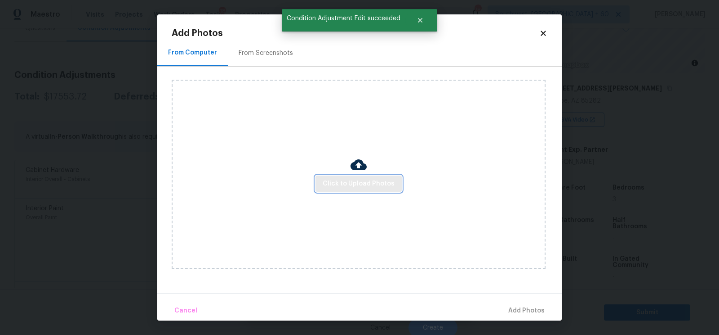
click at [350, 183] on span "Click to Upload Photos" at bounding box center [359, 183] width 72 height 11
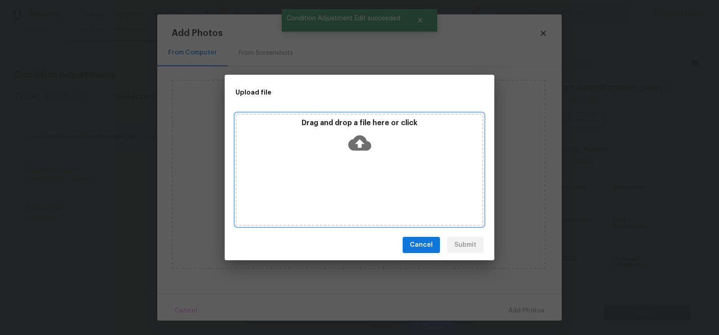
click at [361, 145] on icon at bounding box center [359, 142] width 23 height 23
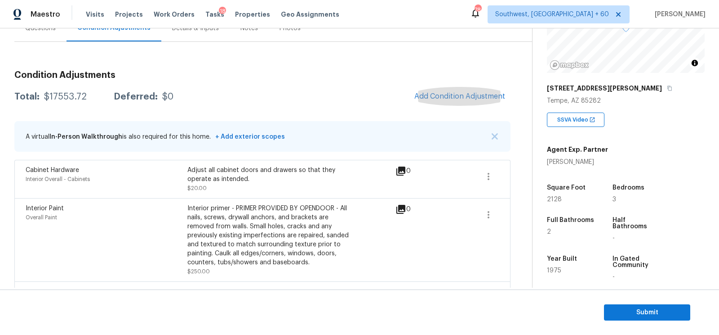
click at [11, 35] on div "Back to tasks Condition Scoping - Full [DATE] by 6:00 pm [PERSON_NAME] In-progr…" at bounding box center [359, 157] width 719 height 259
click at [41, 31] on div "Questions" at bounding box center [40, 28] width 31 height 9
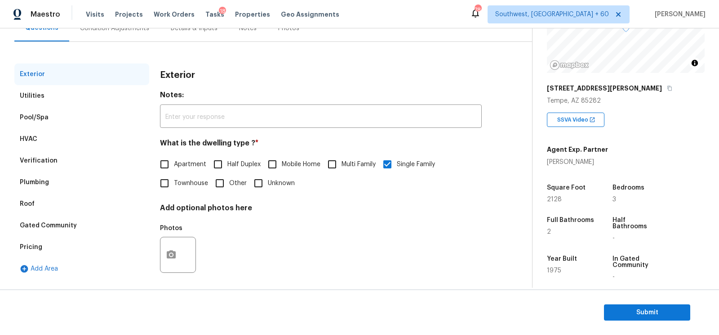
scroll to position [94, 0]
click at [59, 158] on div "Verification" at bounding box center [81, 161] width 135 height 22
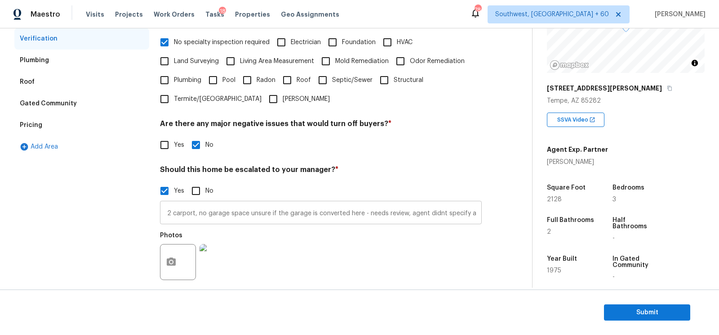
scroll to position [0, 647]
click at [301, 207] on input "##ALA property/ Small pool at 00.54, which looks damaged, unsure if i need to a…" at bounding box center [321, 213] width 322 height 21
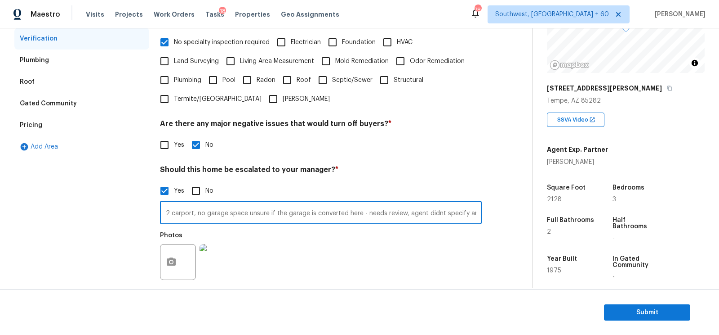
click at [301, 207] on input "##ALA property/ Small pool at 00.54, which looks damaged, unsure if i need to a…" at bounding box center [321, 213] width 322 height 21
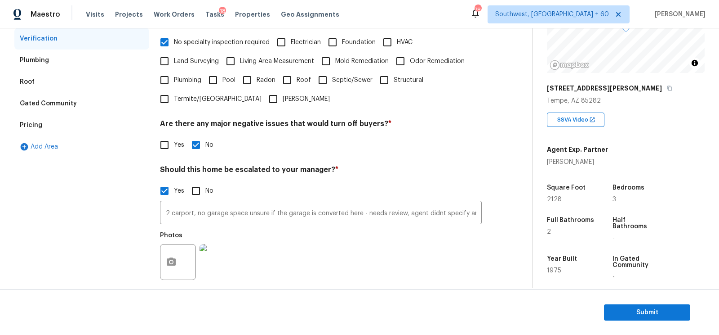
scroll to position [0, 0]
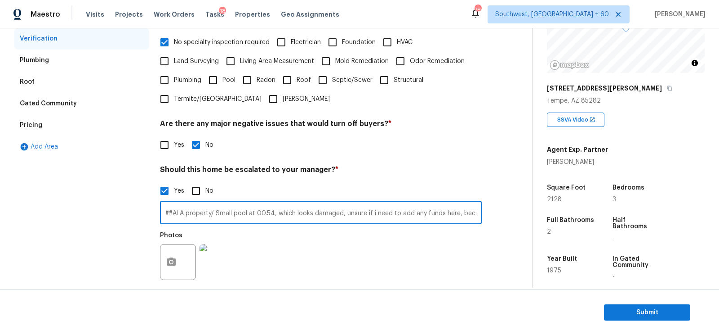
click at [73, 123] on div "Pricing" at bounding box center [81, 125] width 135 height 22
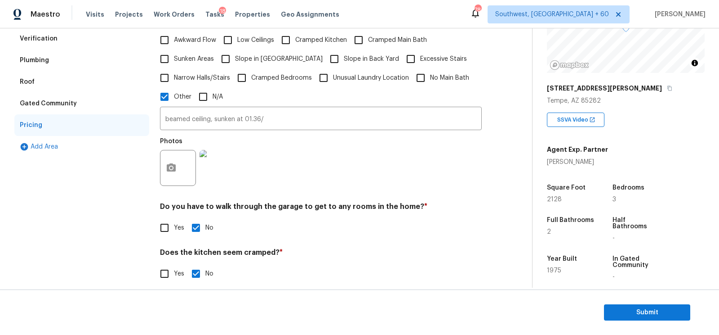
scroll to position [201, 0]
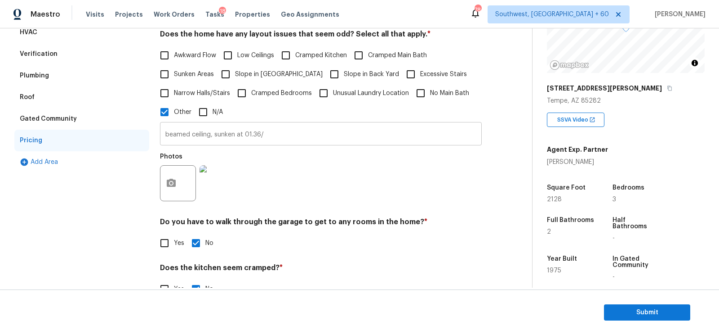
click at [229, 131] on input "beamed ceiling, sunken at 01.36/" at bounding box center [321, 134] width 322 height 21
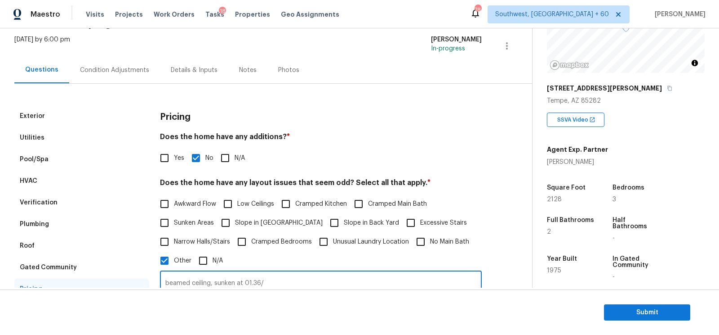
scroll to position [28, 0]
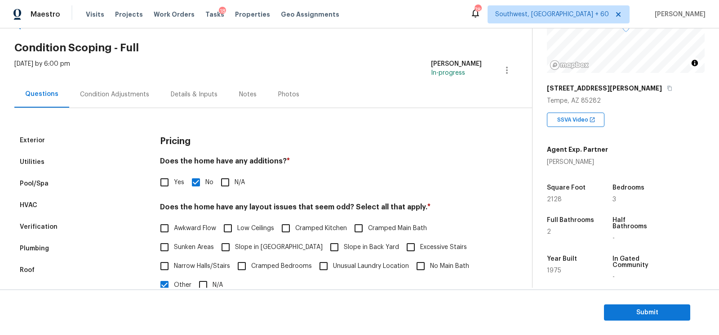
click at [133, 92] on div "Condition Adjustments" at bounding box center [114, 94] width 69 height 9
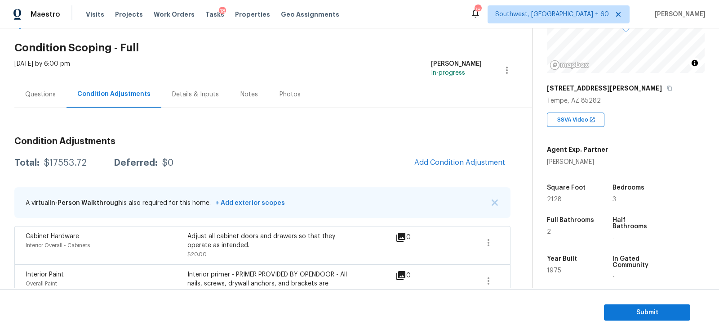
click at [501, 199] on div "A virtual In-Person Walkthrough is also required for this home. + Add exterior …" at bounding box center [262, 202] width 496 height 31
click at [495, 202] on img "button" at bounding box center [495, 202] width 6 height 6
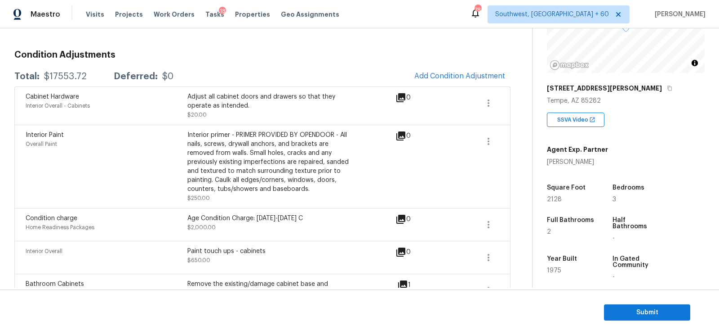
scroll to position [120, 0]
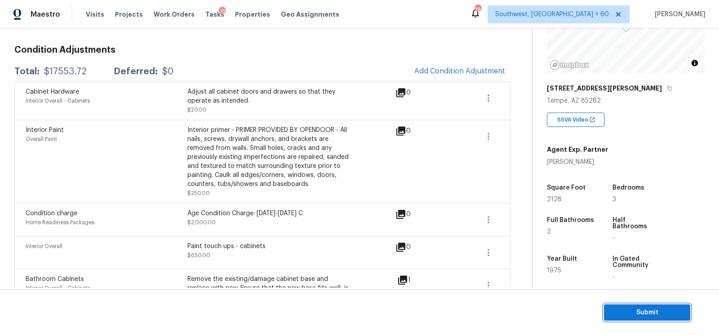
click at [655, 316] on span "Submit" at bounding box center [647, 312] width 72 height 11
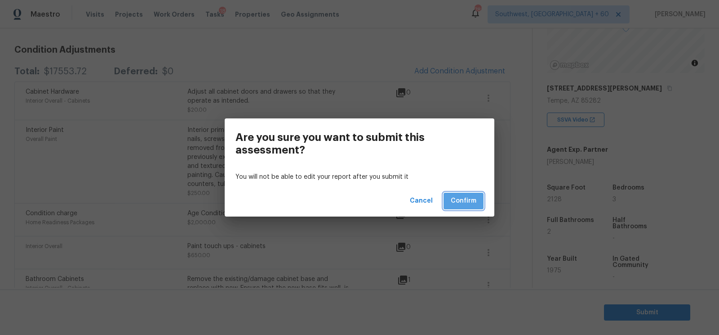
click at [474, 202] on span "Confirm" at bounding box center [464, 200] width 26 height 11
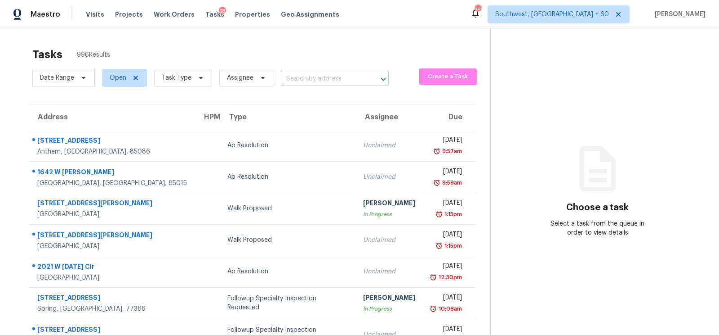
click at [305, 76] on input "text" at bounding box center [322, 79] width 83 height 14
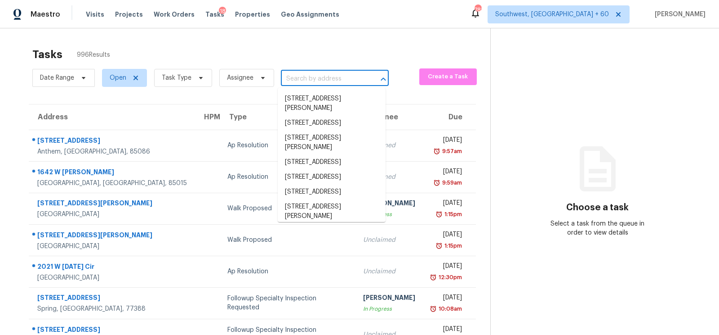
paste input "[STREET_ADDRESS]"
type input "[STREET_ADDRESS]"
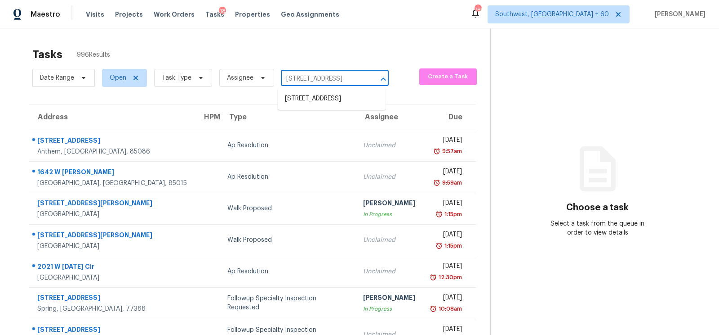
scroll to position [0, 36]
click at [312, 102] on li "[STREET_ADDRESS]" at bounding box center [332, 98] width 108 height 15
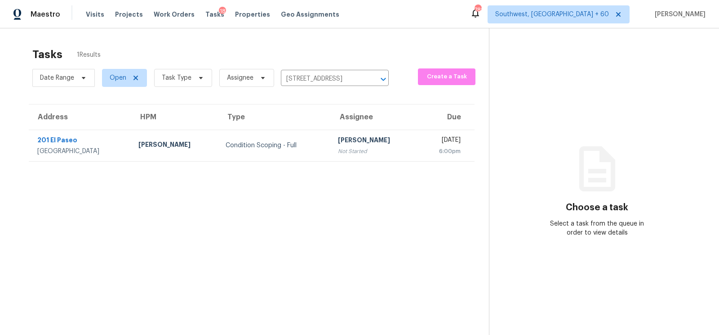
click at [321, 87] on div "Date Range Open Task Type Assignee [STREET_ADDRESS] ​" at bounding box center [210, 77] width 357 height 23
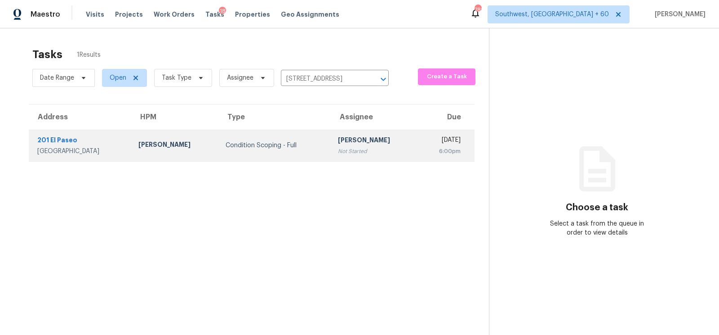
click at [426, 147] on div "6:00pm" at bounding box center [443, 151] width 35 height 9
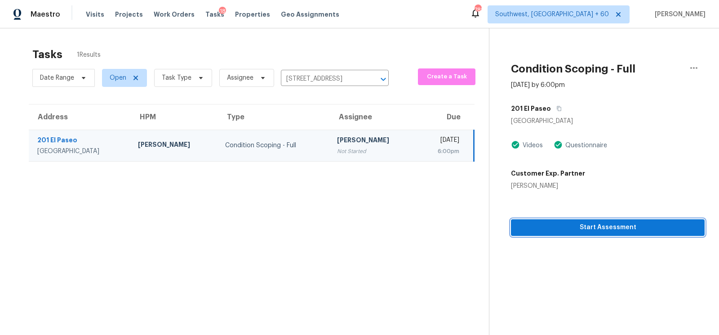
click at [604, 232] on button "Start Assessment" at bounding box center [608, 227] width 194 height 17
